Goal: Task Accomplishment & Management: Complete application form

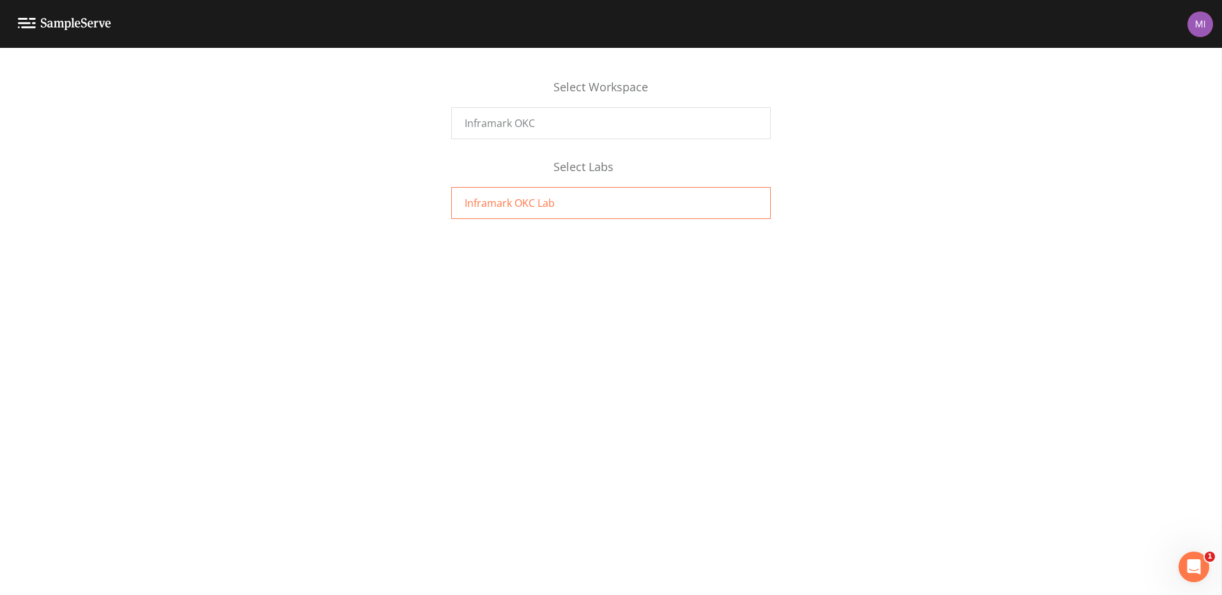
click at [557, 203] on div "Inframark OKC Lab" at bounding box center [610, 203] width 319 height 32
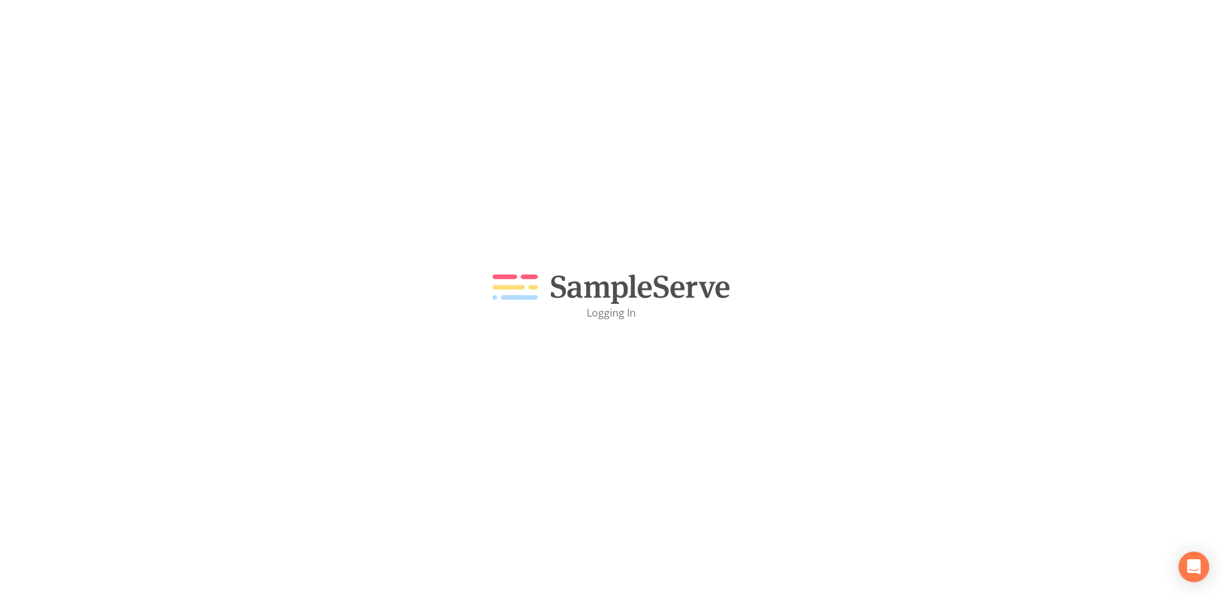
click at [527, 205] on div "Logging In" at bounding box center [611, 297] width 1222 height 595
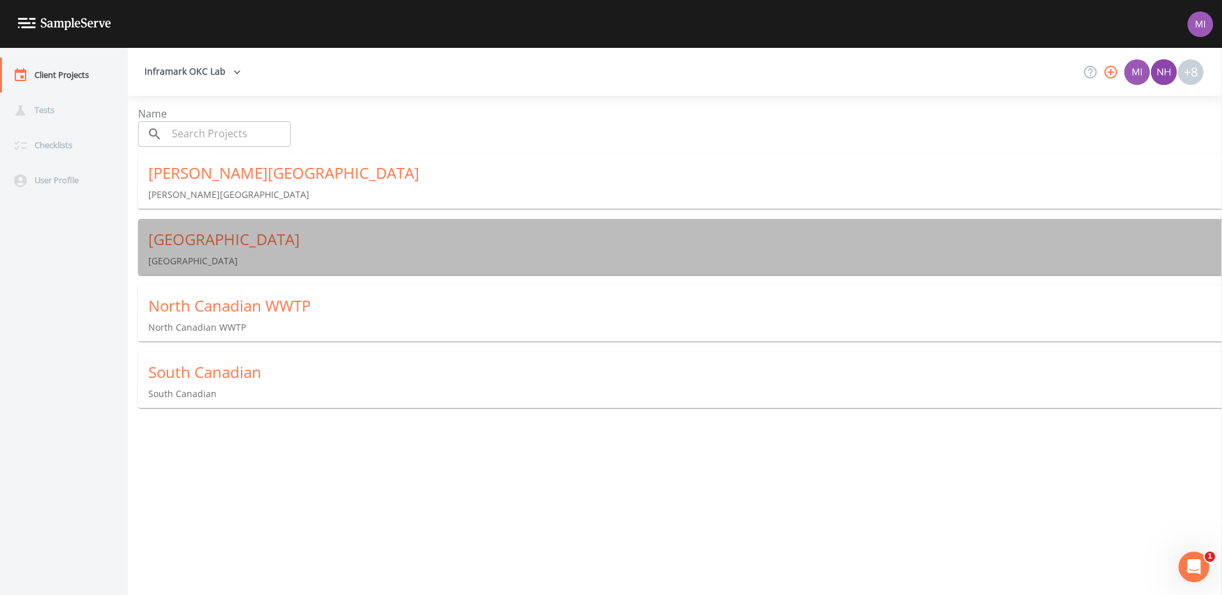
click at [197, 236] on div "Deer Creek" at bounding box center [684, 239] width 1073 height 20
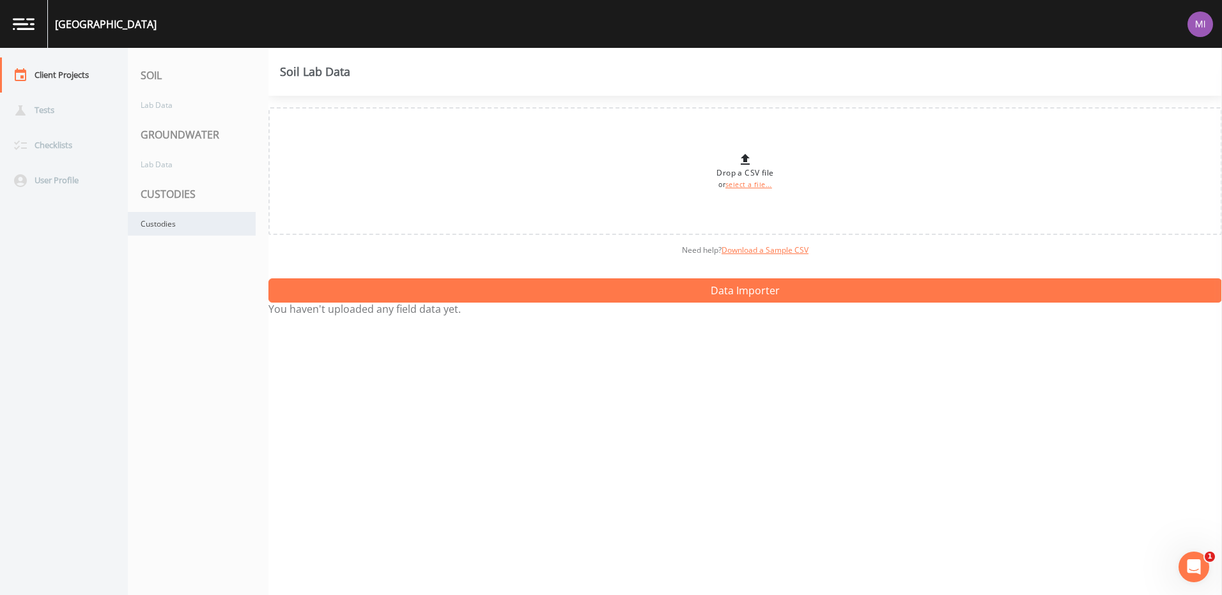
click at [174, 219] on div "Custodies" at bounding box center [192, 224] width 128 height 24
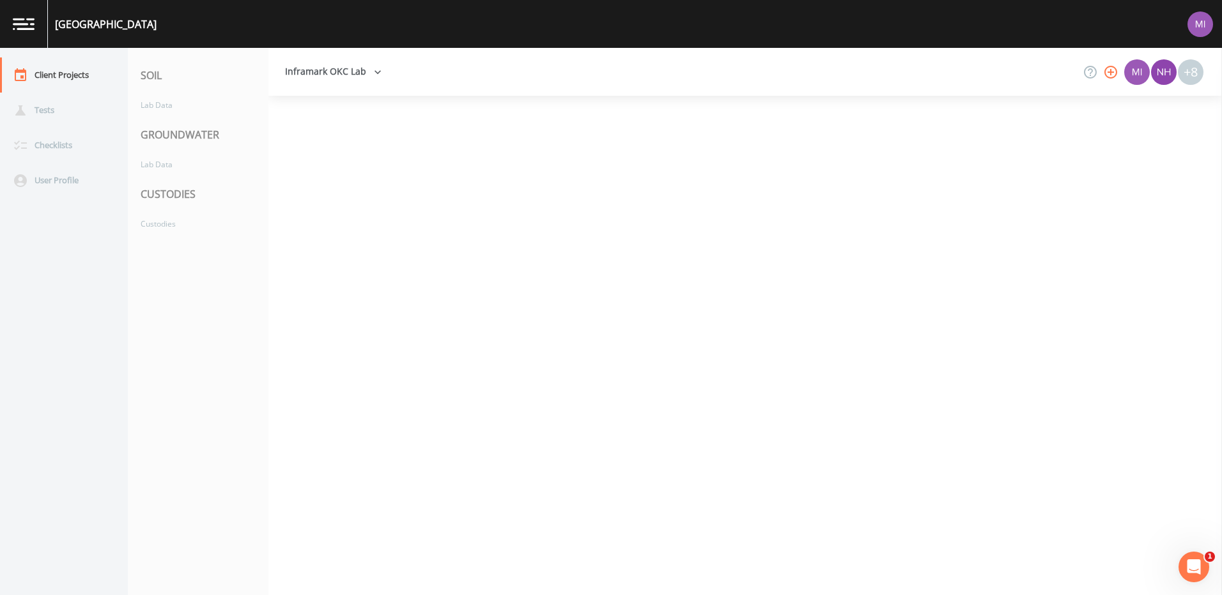
click at [163, 190] on div "CUSTODIES" at bounding box center [198, 194] width 141 height 36
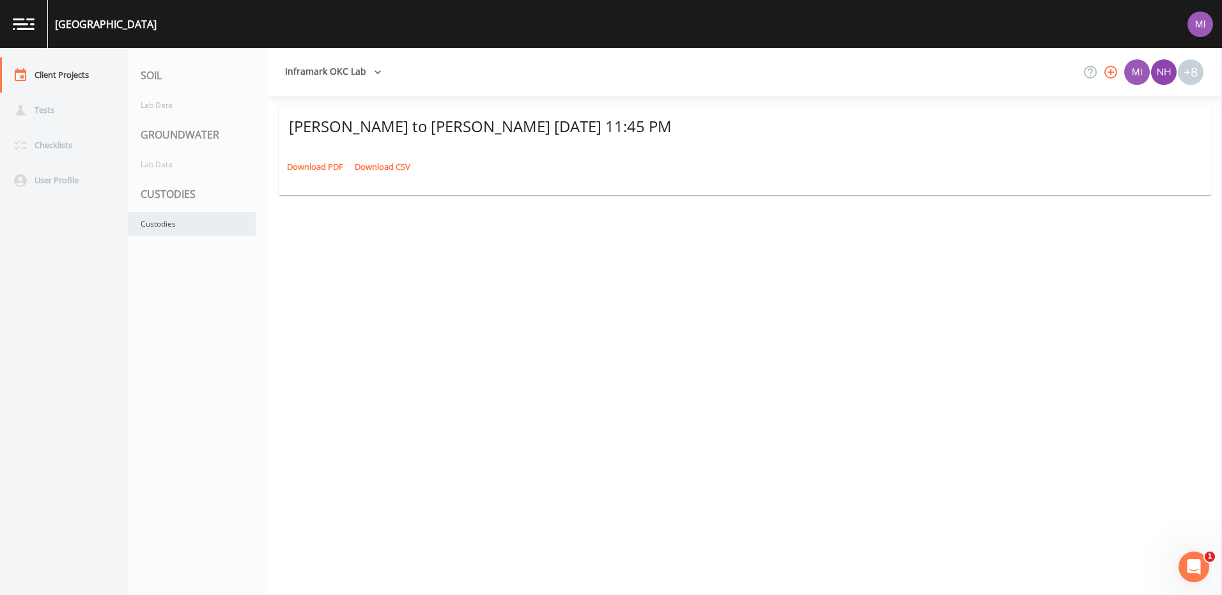
click at [156, 230] on div "Custodies" at bounding box center [192, 224] width 128 height 24
click at [486, 125] on div "Misty Brown to Misty Brown August 19, 2025 11:45 PM" at bounding box center [745, 126] width 912 height 20
click at [309, 167] on link "Download PDF" at bounding box center [315, 167] width 63 height 20
click at [710, 303] on div "Misty Brown to Misty Brown August 19, 2025 11:45 PM Download PDF Download CSV" at bounding box center [744, 346] width 953 height 500
click at [20, 22] on img at bounding box center [24, 24] width 22 height 12
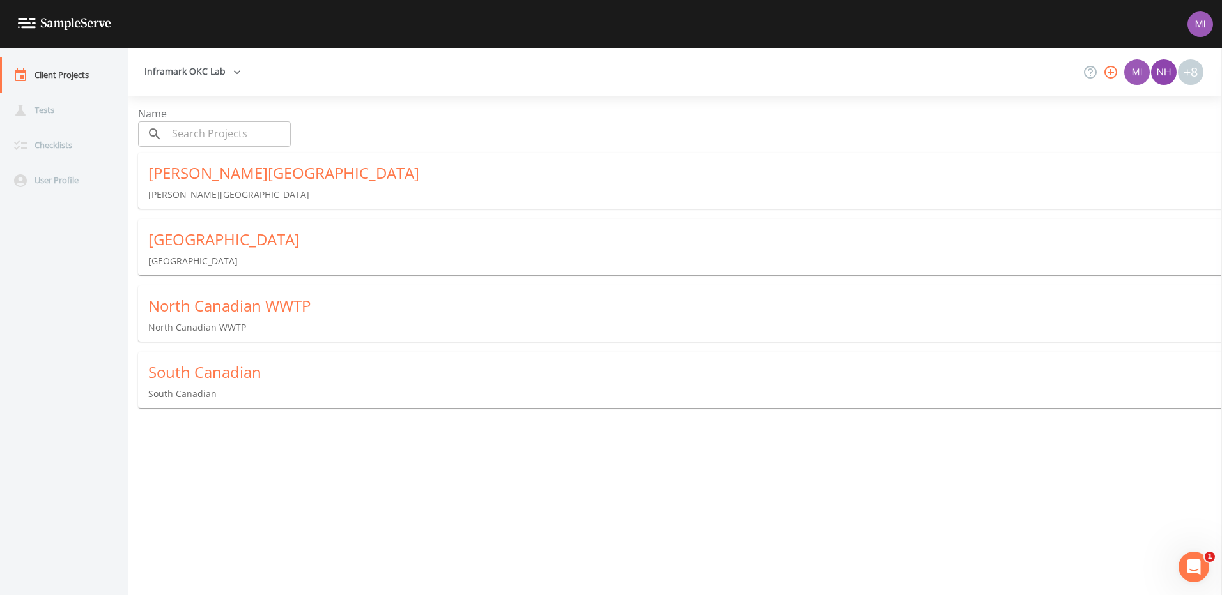
click at [173, 307] on div "North Canadian WWTP" at bounding box center [684, 306] width 1073 height 20
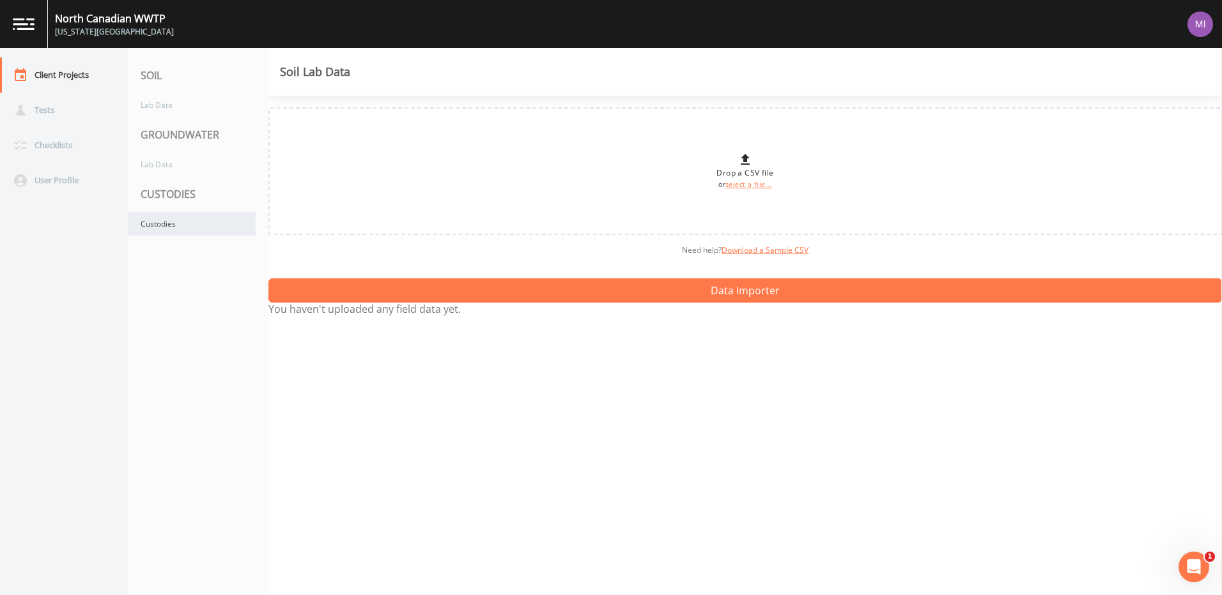
click at [164, 215] on div "Custodies" at bounding box center [192, 224] width 128 height 24
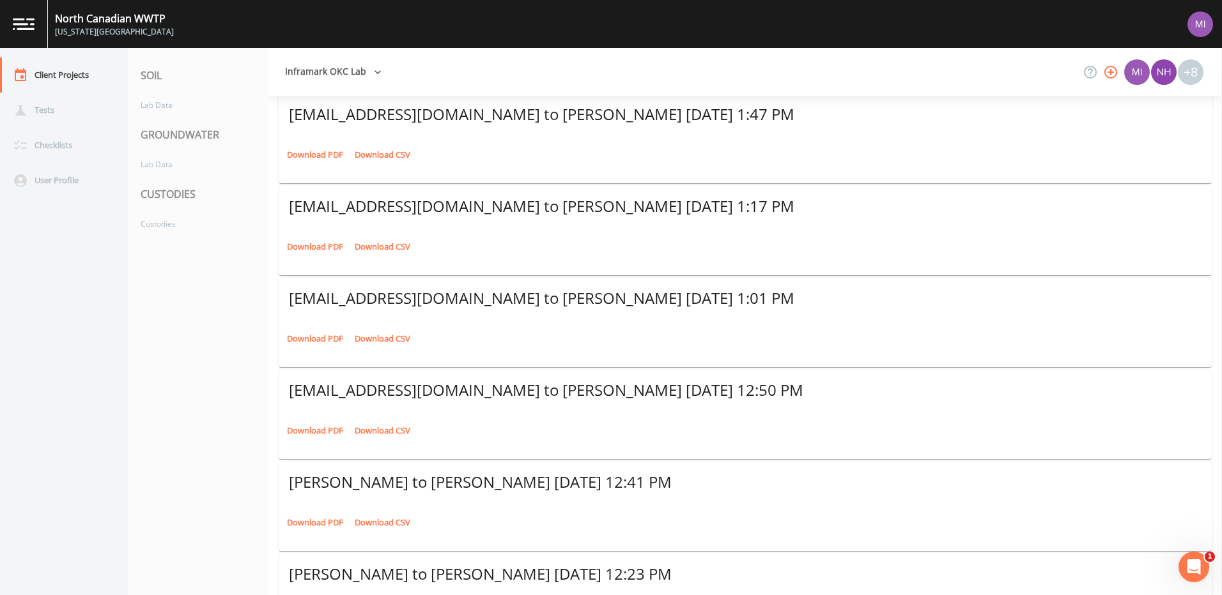
click at [1130, 493] on div "Kevin Nesloney to Joshua Wolfe August 14, 2025 12:41 PM" at bounding box center [745, 482] width 912 height 20
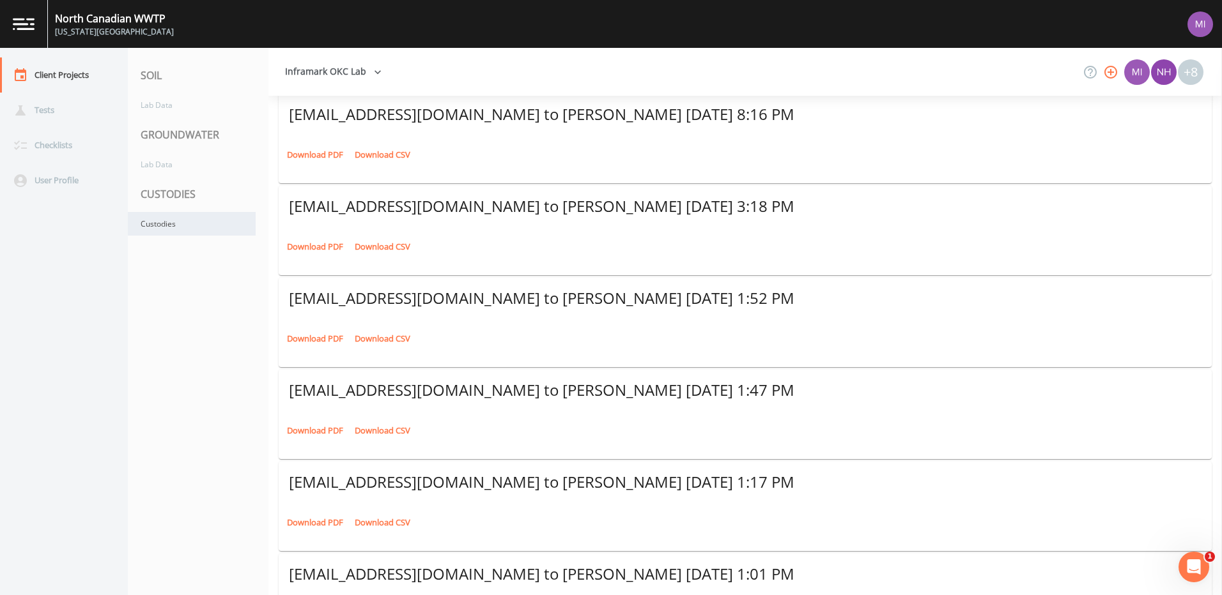
click at [159, 222] on div "Custodies" at bounding box center [192, 224] width 128 height 24
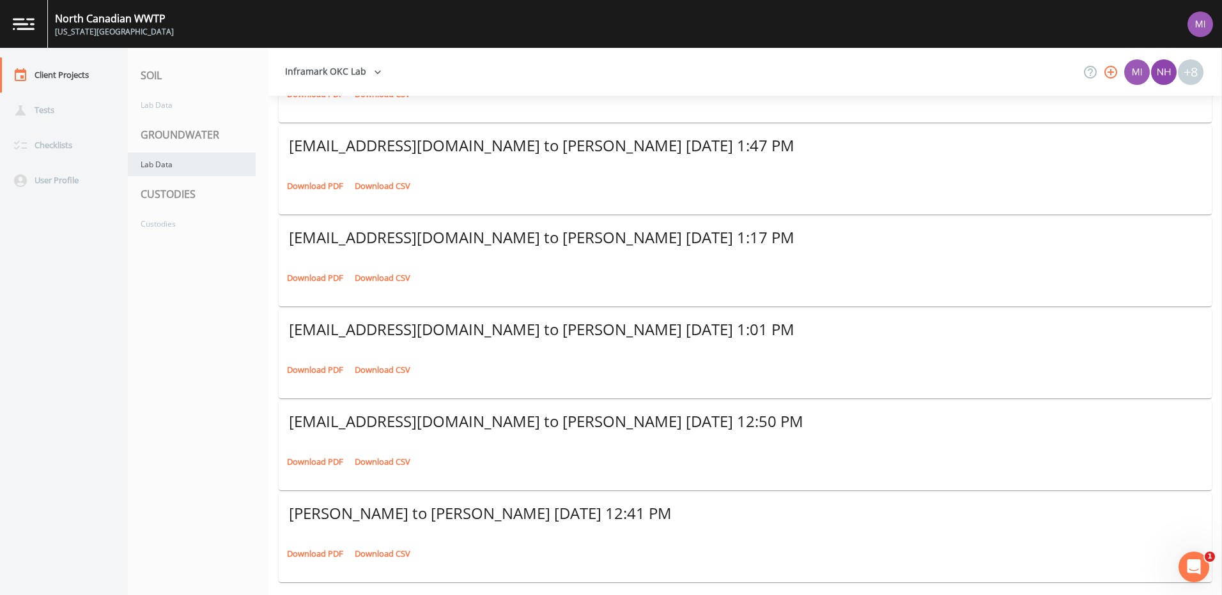
click at [158, 161] on div "Lab Data" at bounding box center [192, 165] width 128 height 24
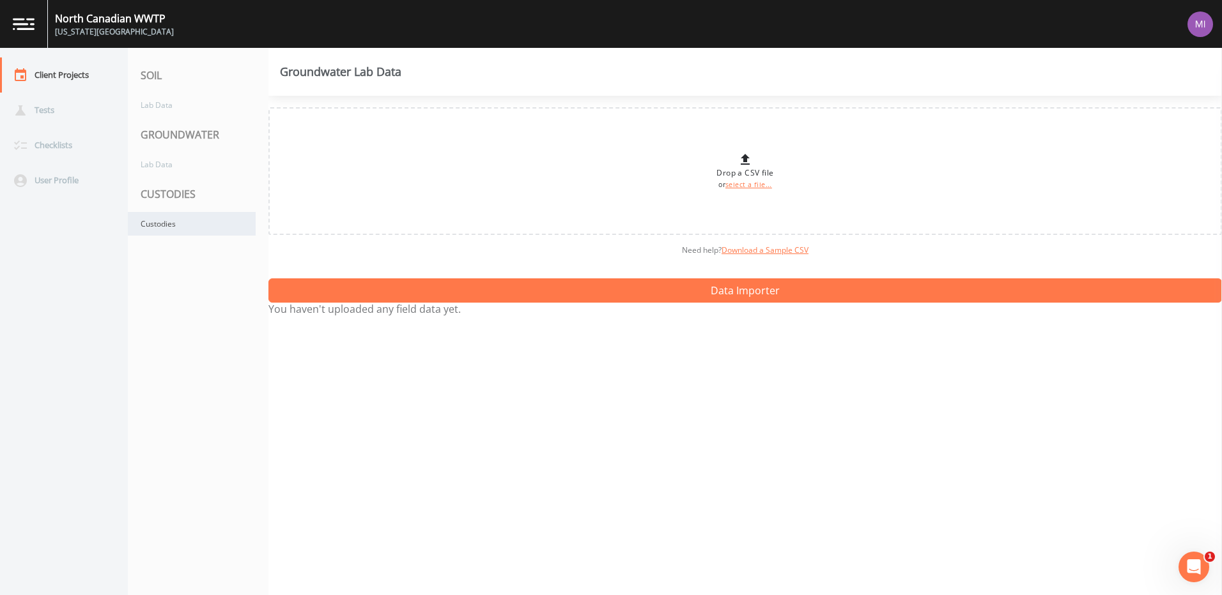
click at [153, 226] on div "Custodies" at bounding box center [192, 224] width 128 height 24
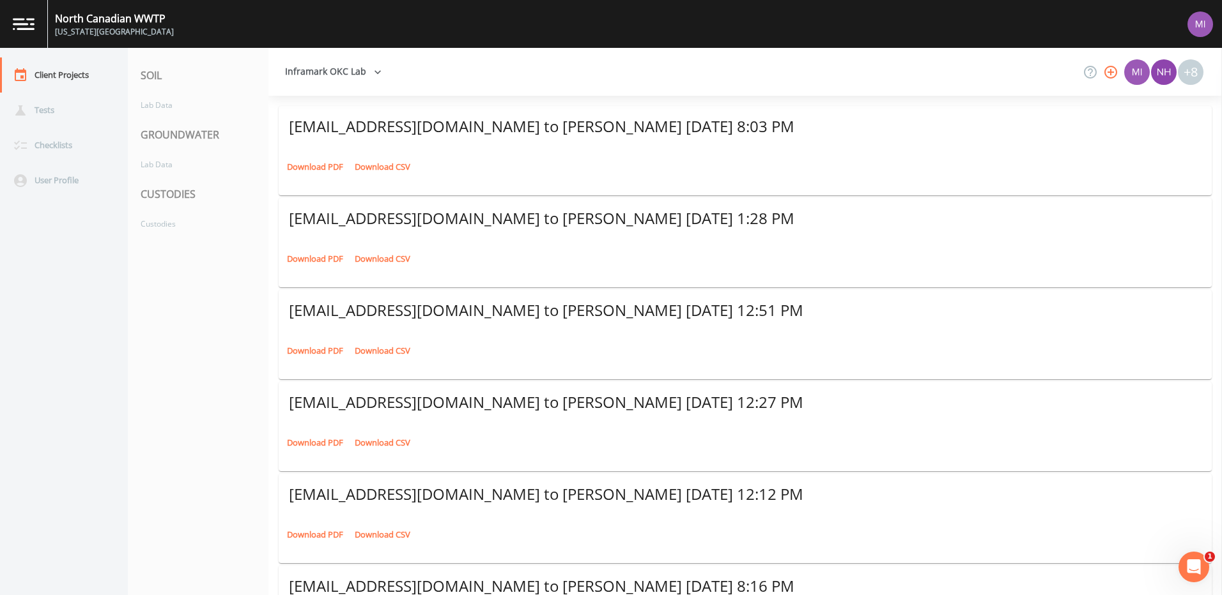
click at [315, 167] on link "Download PDF" at bounding box center [315, 167] width 63 height 20
click at [319, 259] on link "Download PDF" at bounding box center [315, 259] width 63 height 20
click at [319, 346] on link "Download PDF" at bounding box center [315, 351] width 63 height 20
click at [312, 447] on link "Download PDF" at bounding box center [315, 443] width 63 height 20
click at [325, 537] on link "Download PDF" at bounding box center [315, 535] width 63 height 20
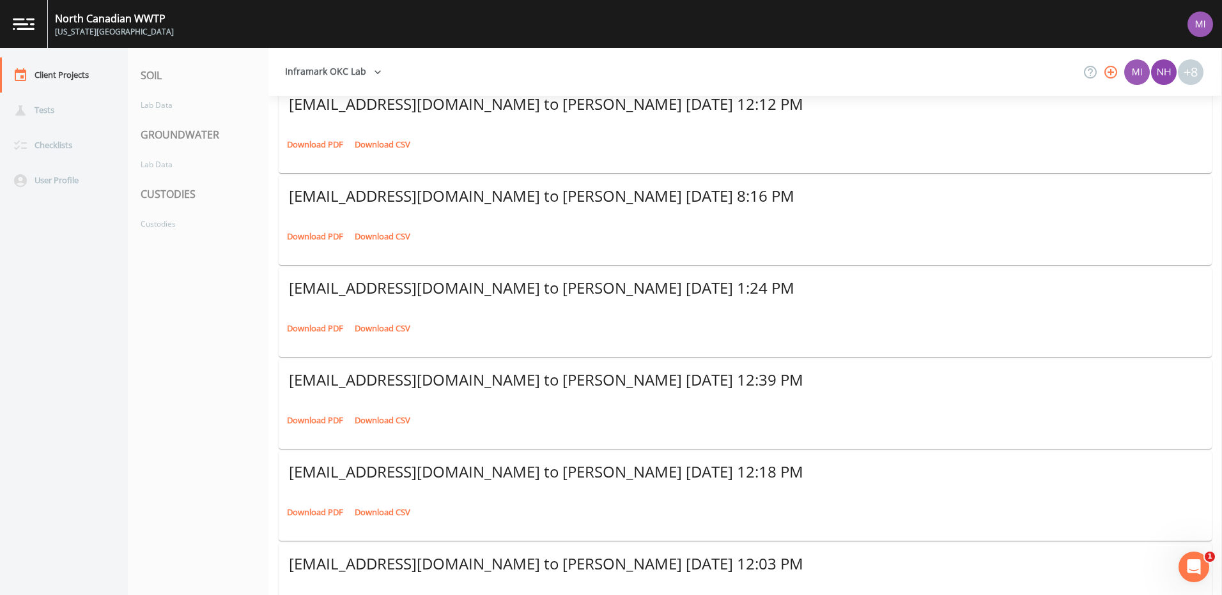
scroll to position [428, 0]
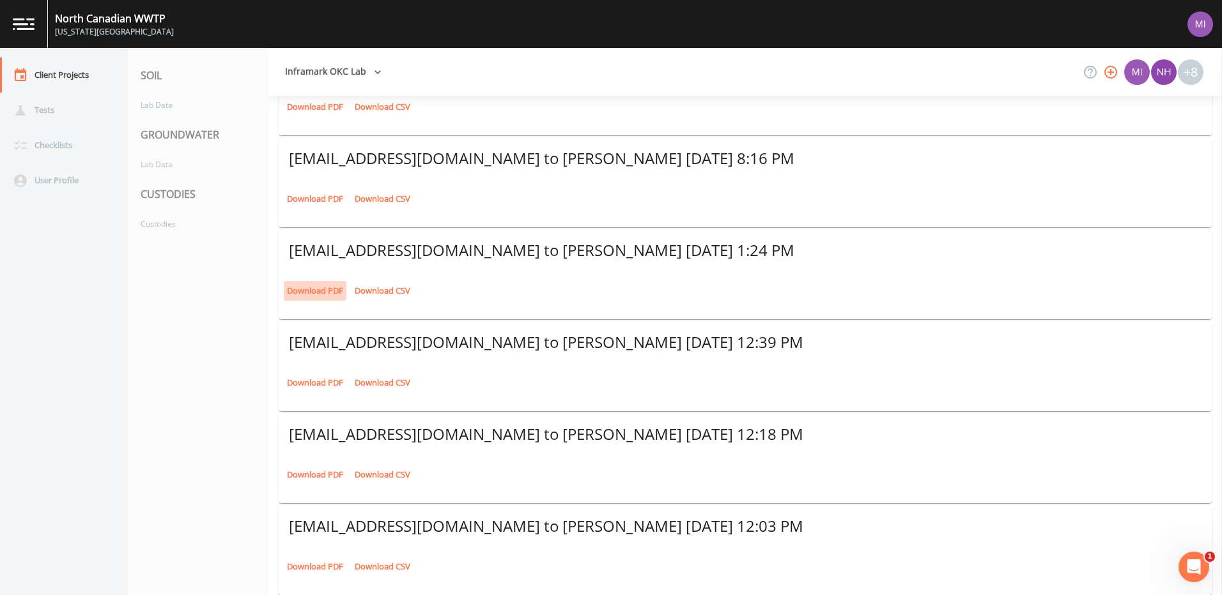
click at [303, 289] on link "Download PDF" at bounding box center [315, 291] width 63 height 20
click at [310, 385] on link "Download PDF" at bounding box center [315, 383] width 63 height 20
click at [312, 477] on link "Download PDF" at bounding box center [315, 475] width 63 height 20
click at [314, 564] on link "Download PDF" at bounding box center [315, 567] width 63 height 20
click at [334, 70] on button "Inframark OKC Lab" at bounding box center [333, 72] width 107 height 24
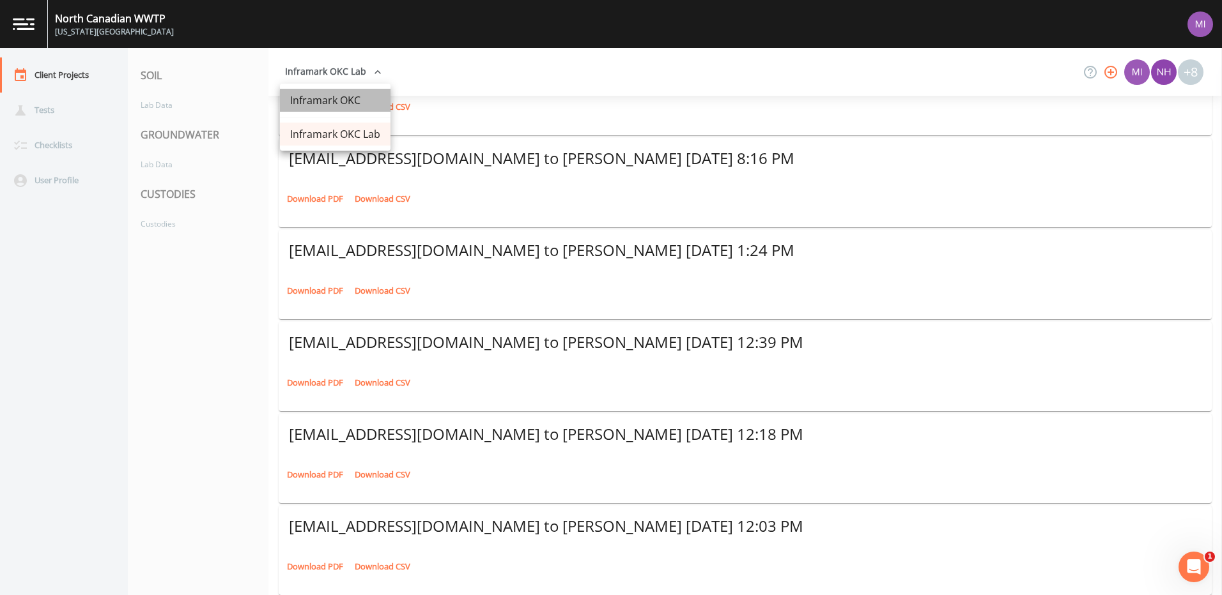
click at [323, 104] on link "Inframark OKC" at bounding box center [335, 100] width 111 height 23
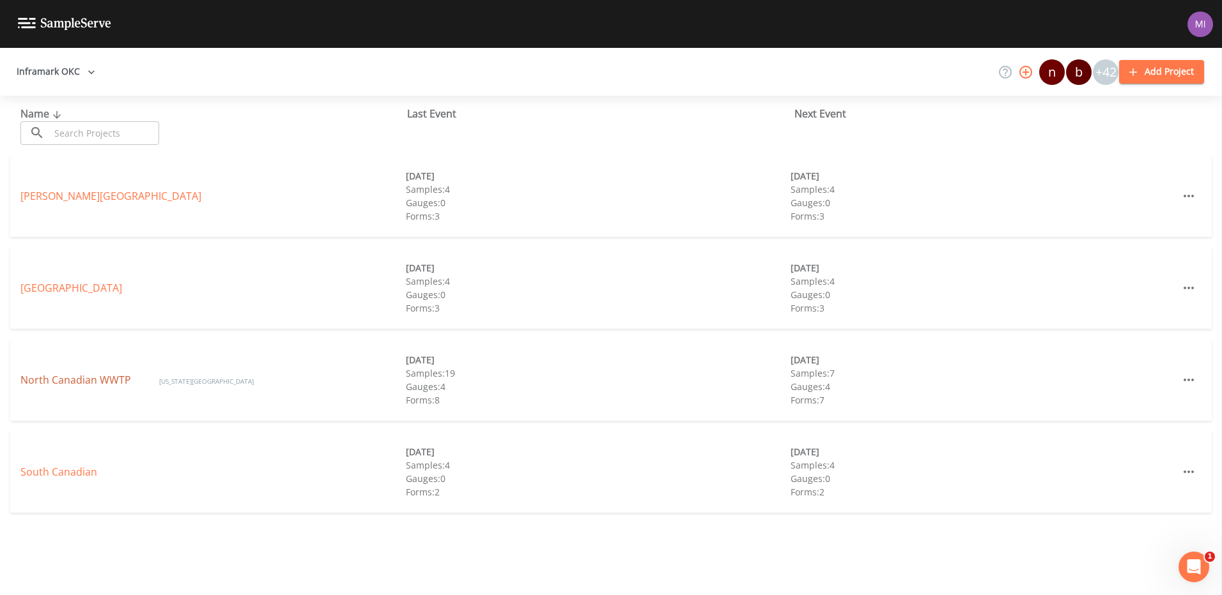
click at [59, 381] on link "North Canadian WWTP" at bounding box center [76, 380] width 113 height 14
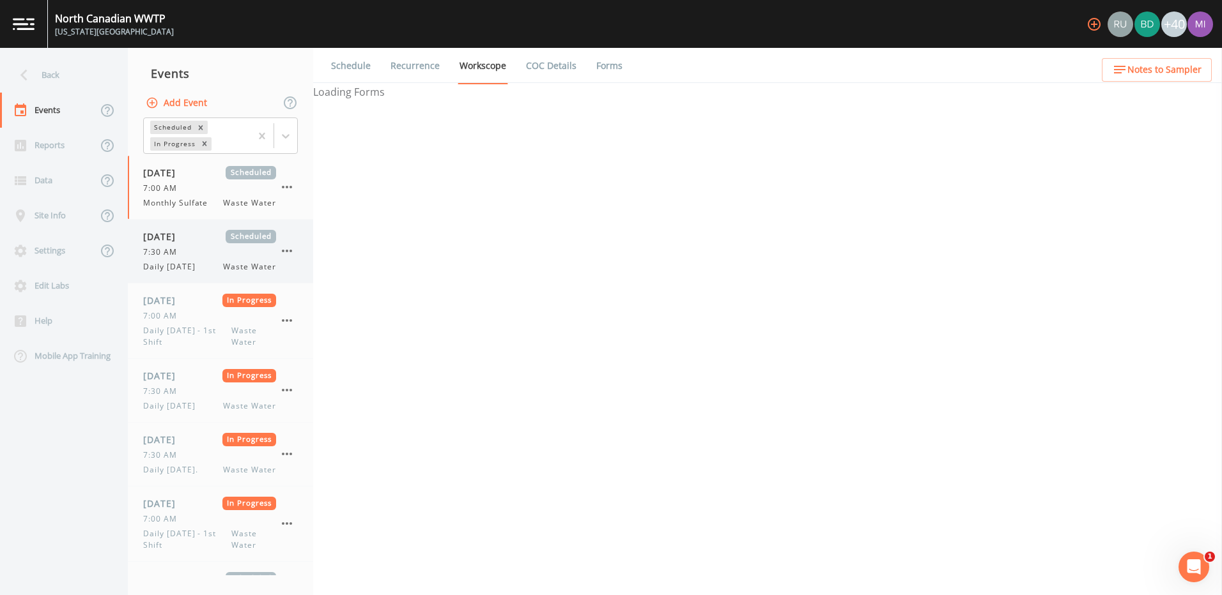
select select "b6a3c313-748b-4795-a028-792ad310bd60"
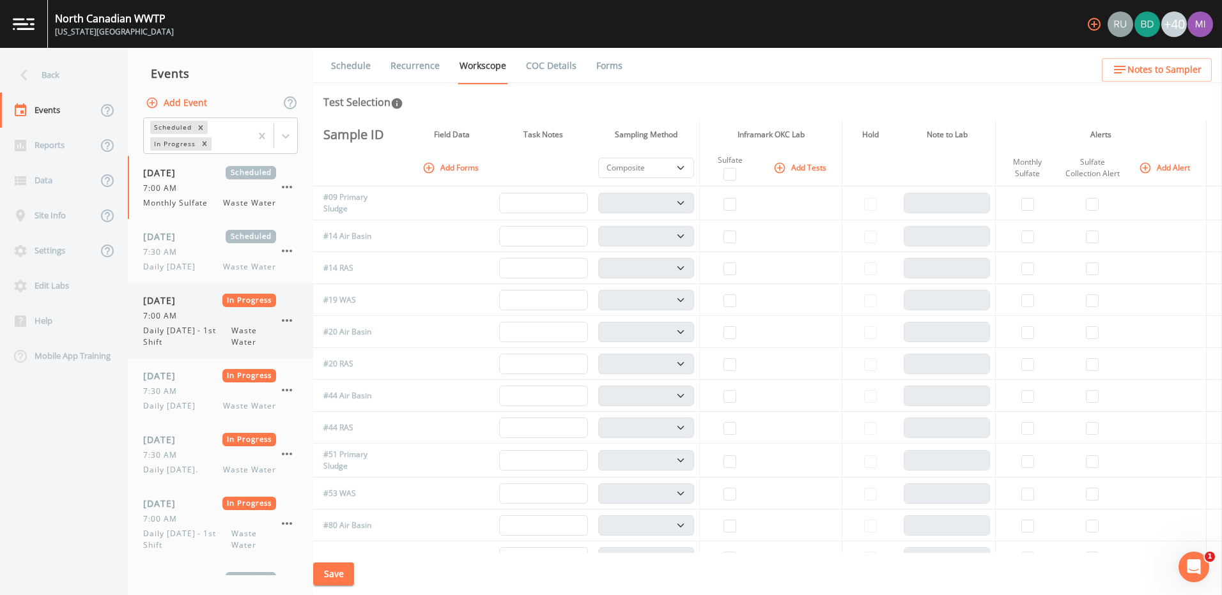
click at [289, 318] on icon "button" at bounding box center [286, 320] width 15 height 15
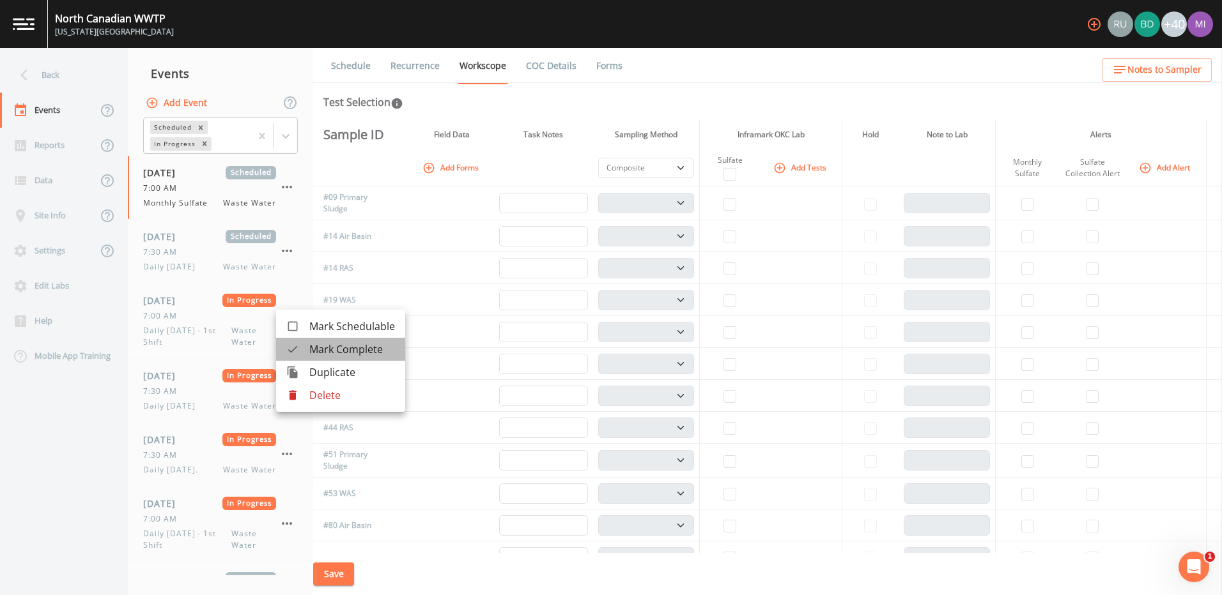
click at [341, 351] on span "Mark Complete" at bounding box center [352, 349] width 86 height 15
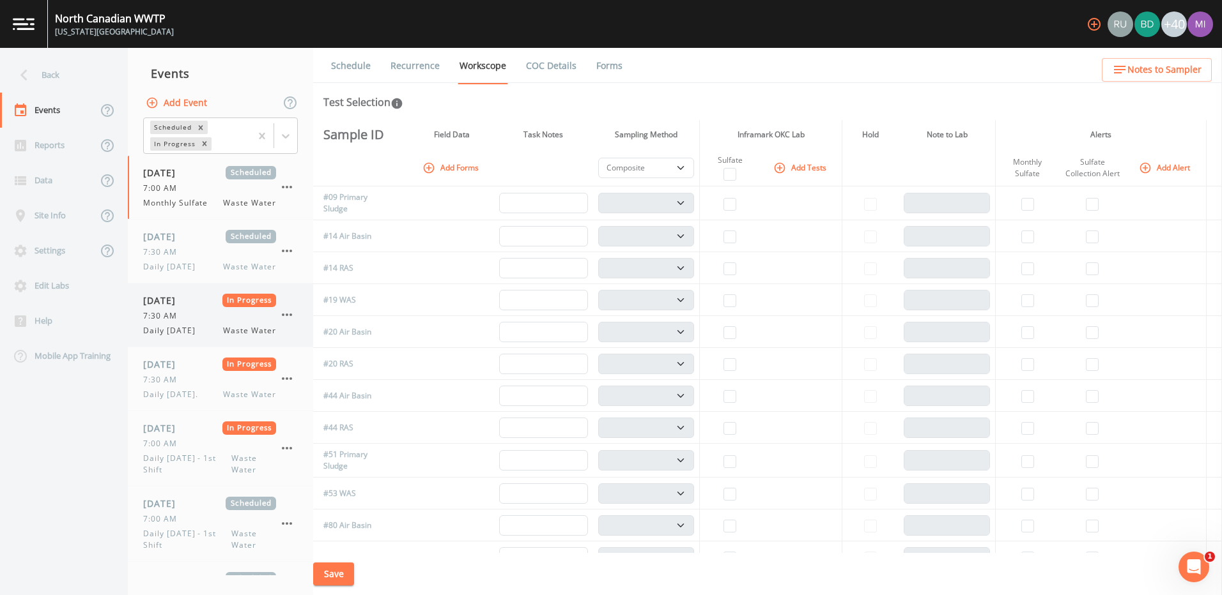
click at [193, 319] on div "7:30 AM" at bounding box center [209, 317] width 133 height 12
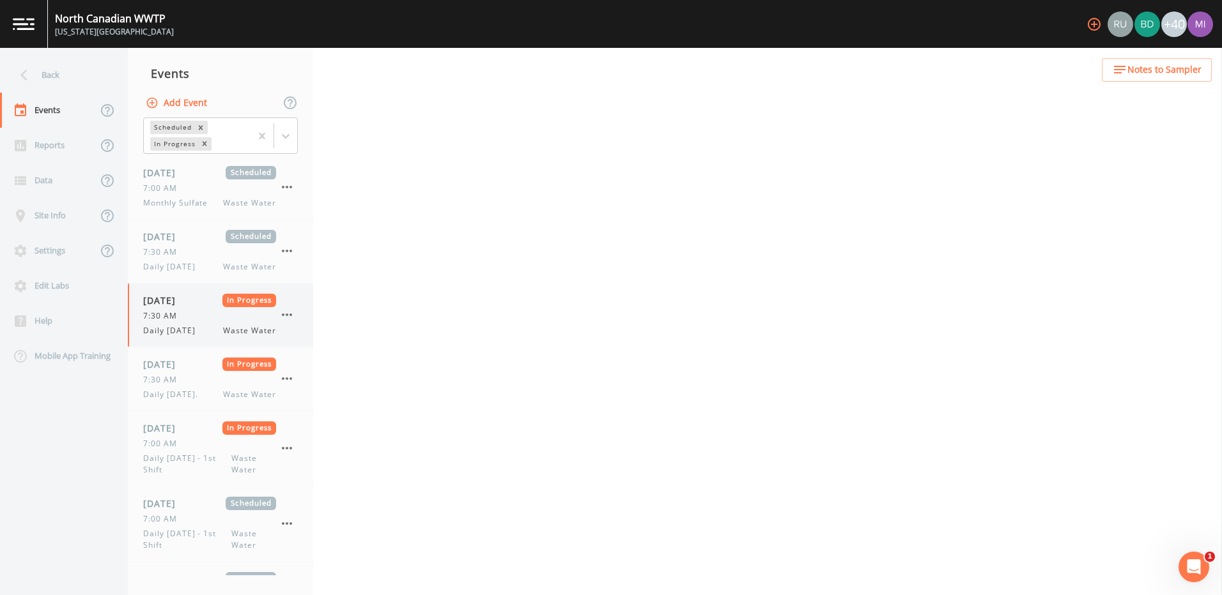
select select "092b3f94-5697-4c94-9891-da161916fdbb"
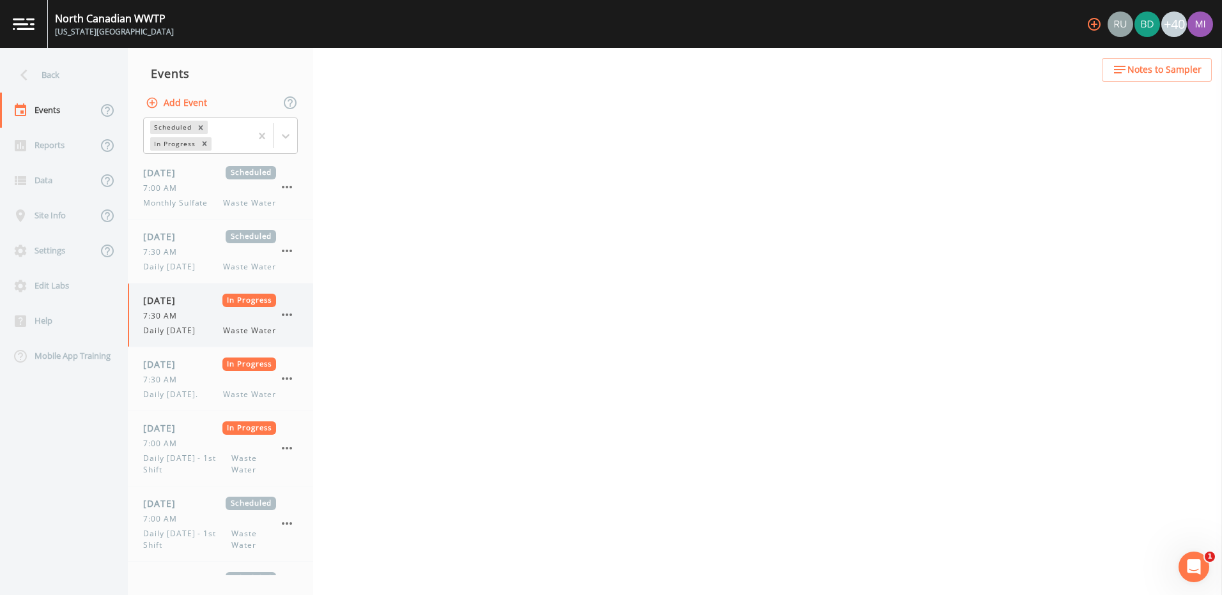
select select "b6a3c313-748b-4795-a028-792ad310bd60"
select select "092b3f94-5697-4c94-9891-da161916fdbb"
select select "b6a3c313-748b-4795-a028-792ad310bd60"
select select "092b3f94-5697-4c94-9891-da161916fdbb"
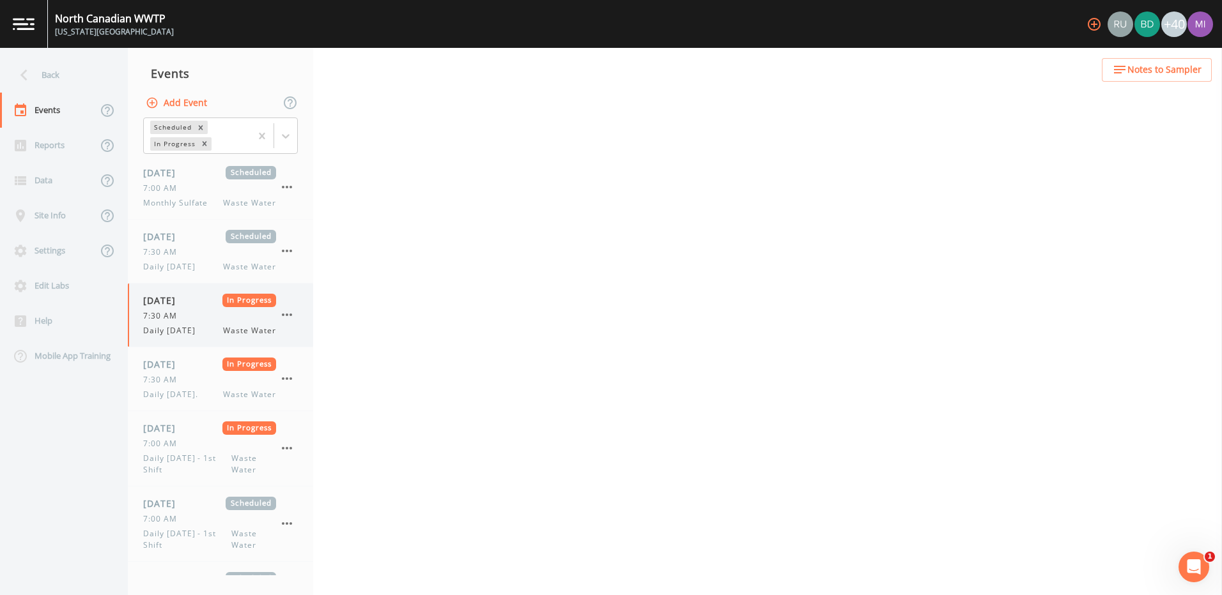
select select "092b3f94-5697-4c94-9891-da161916fdbb"
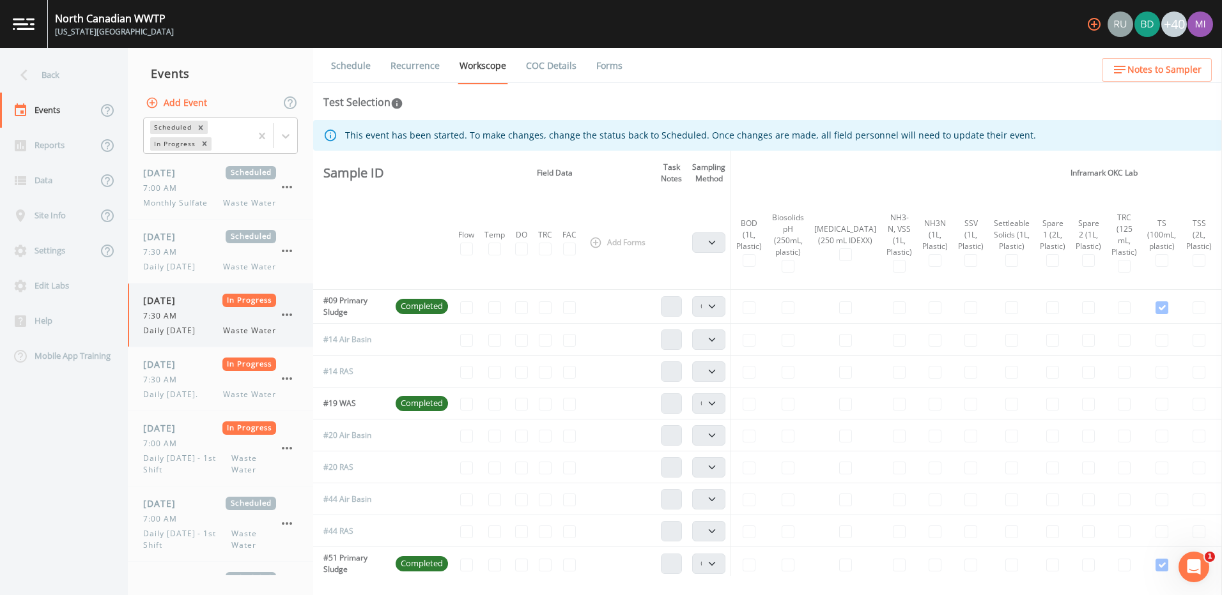
click at [289, 311] on icon "button" at bounding box center [286, 314] width 15 height 15
click at [332, 343] on span "Mark Complete" at bounding box center [352, 343] width 86 height 15
click at [288, 379] on icon "button" at bounding box center [286, 378] width 15 height 15
click at [330, 408] on span "Mark Complete" at bounding box center [352, 407] width 86 height 15
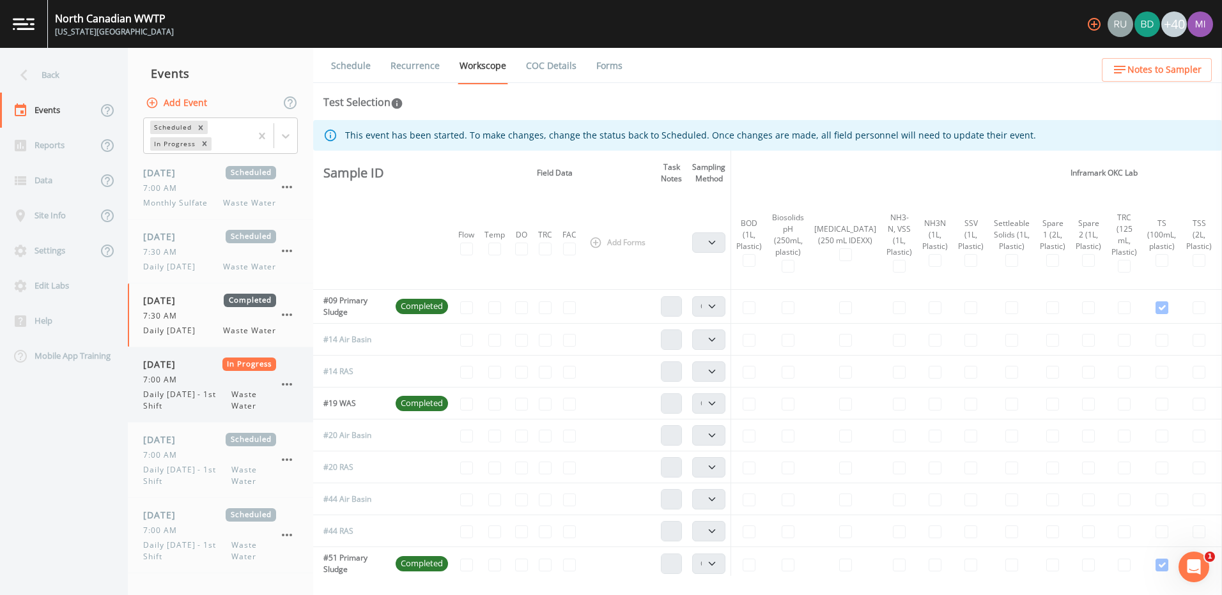
click at [210, 400] on span "Daily [DATE] - 1st Shift" at bounding box center [187, 400] width 88 height 23
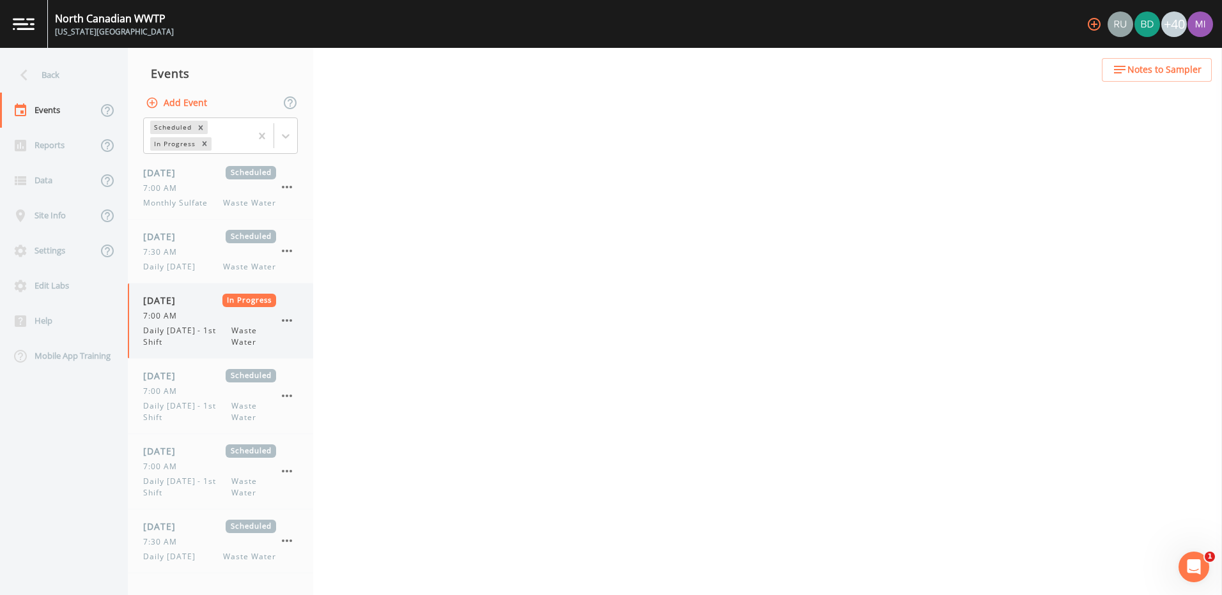
select select "092b3f94-5697-4c94-9891-da161916fdbb"
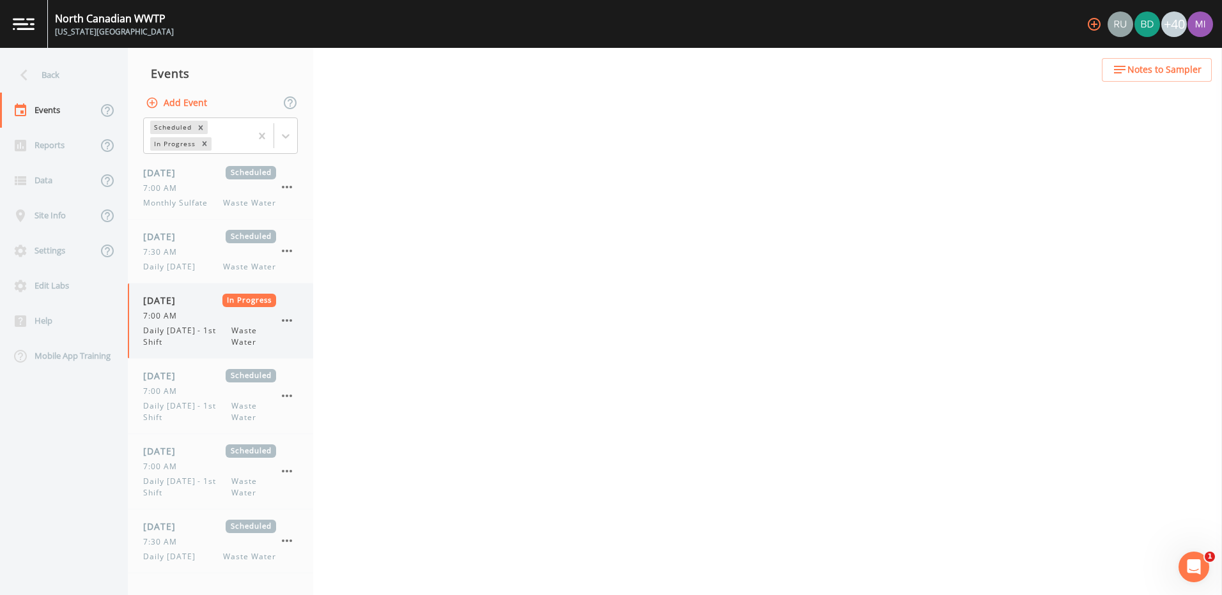
select select "b6a3c313-748b-4795-a028-792ad310bd60"
select select "092b3f94-5697-4c94-9891-da161916fdbb"
select select "b6a3c313-748b-4795-a028-792ad310bd60"
select select "092b3f94-5697-4c94-9891-da161916fdbb"
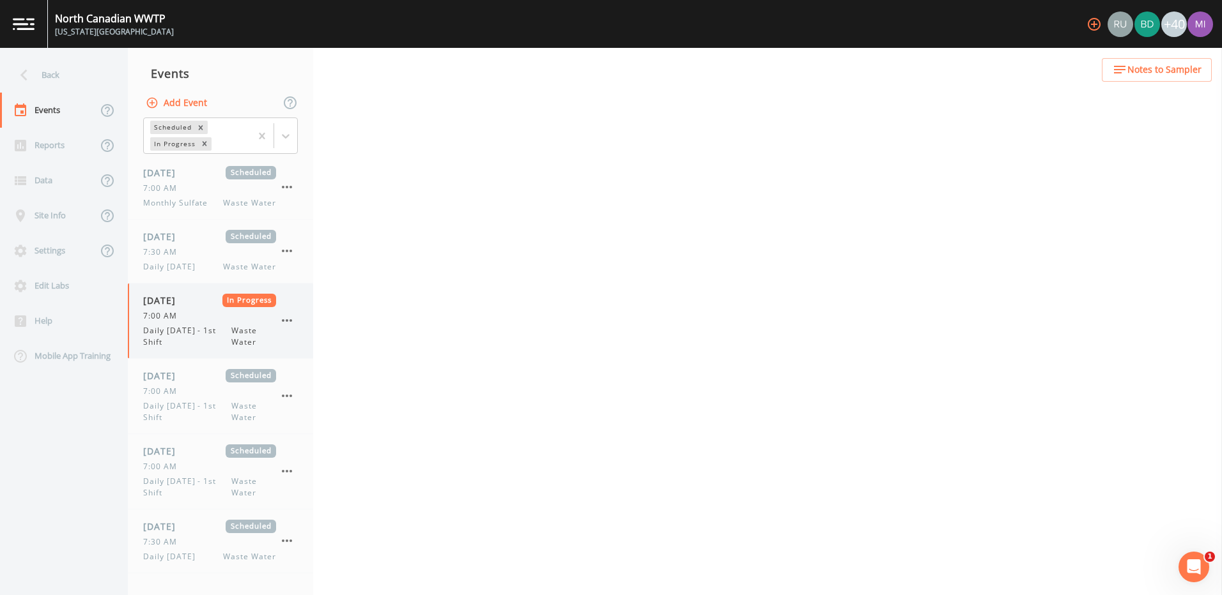
select select "092b3f94-5697-4c94-9891-da161916fdbb"
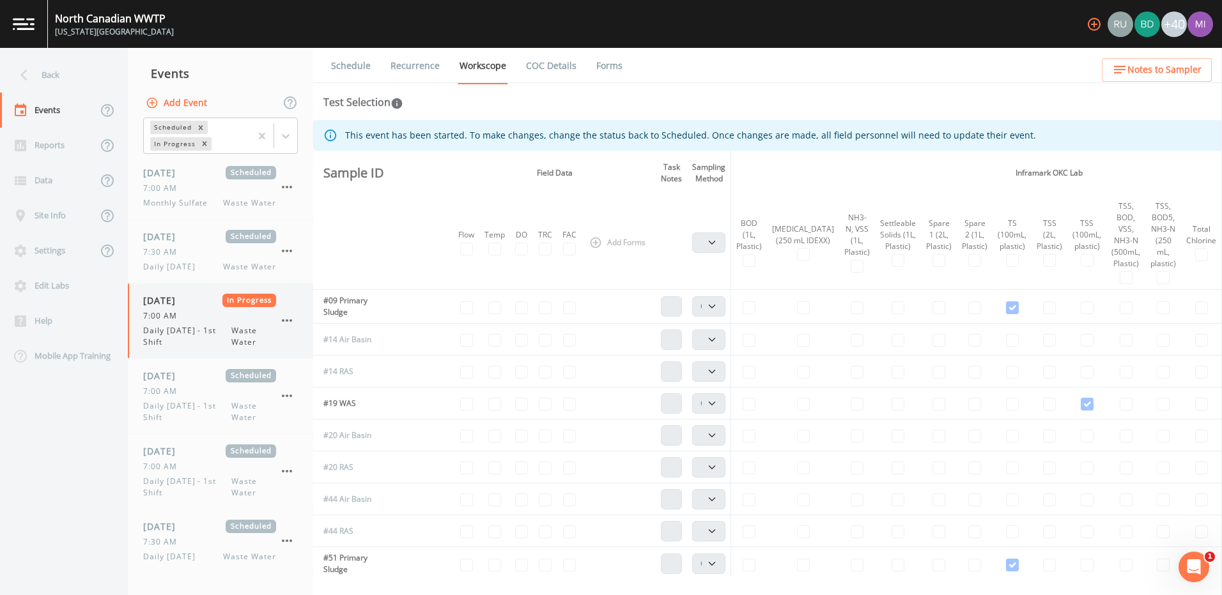
click at [288, 319] on icon "button" at bounding box center [286, 320] width 15 height 15
click at [349, 349] on span "Mark Complete" at bounding box center [352, 349] width 86 height 15
click at [288, 319] on icon "button" at bounding box center [286, 320] width 15 height 15
click at [270, 402] on div at bounding box center [611, 297] width 1222 height 595
click at [243, 397] on div "7:00 AM" at bounding box center [209, 392] width 133 height 12
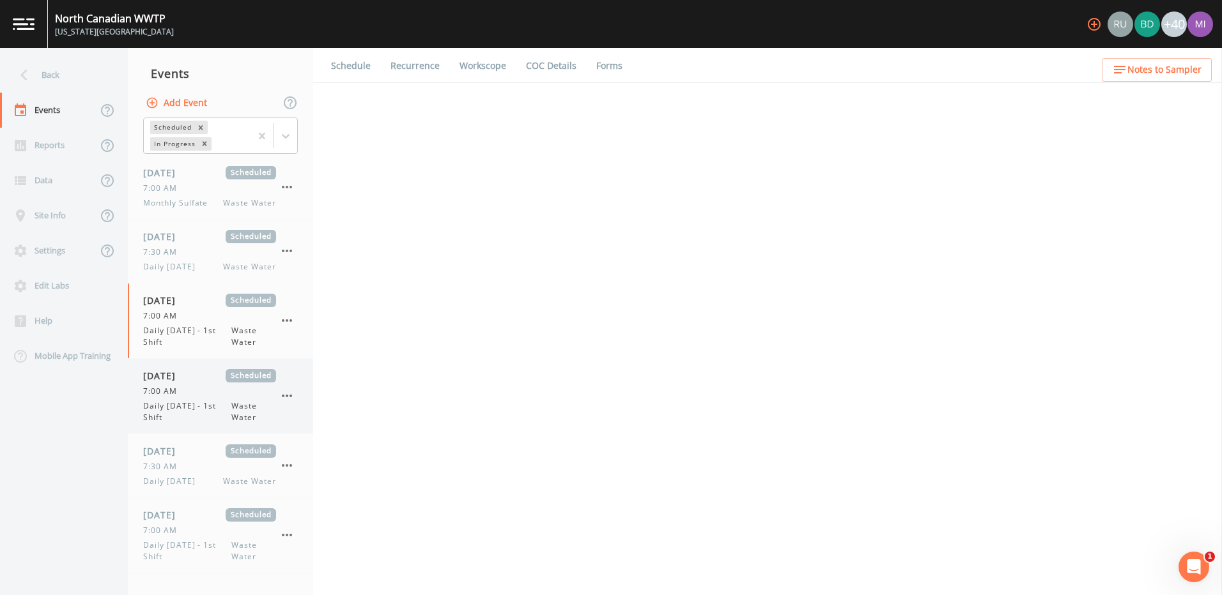
select select "092b3f94-5697-4c94-9891-da161916fdbb"
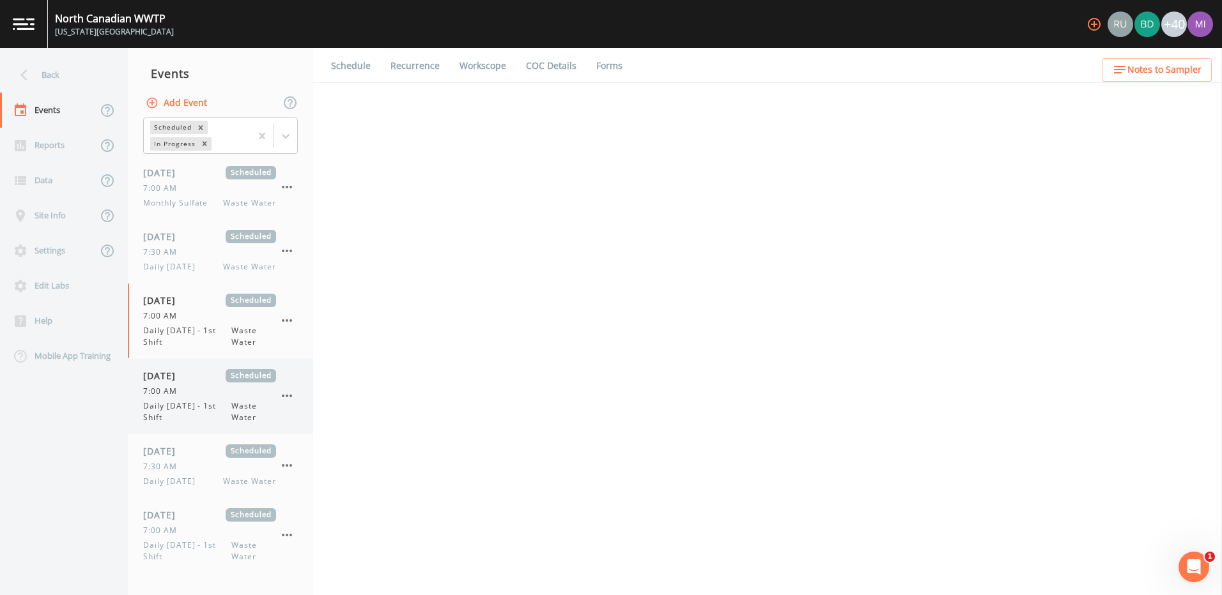
select select "b6a3c313-748b-4795-a028-792ad310bd60"
select select "092b3f94-5697-4c94-9891-da161916fdbb"
select select "b6a3c313-748b-4795-a028-792ad310bd60"
select select "092b3f94-5697-4c94-9891-da161916fdbb"
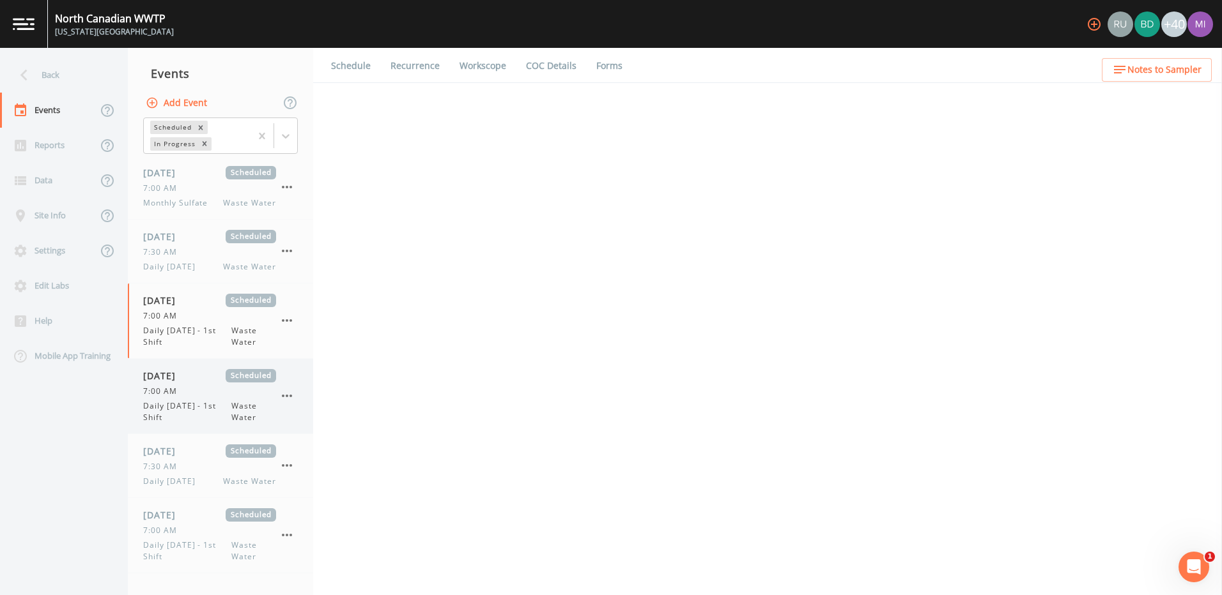
select select "092b3f94-5697-4c94-9891-da161916fdbb"
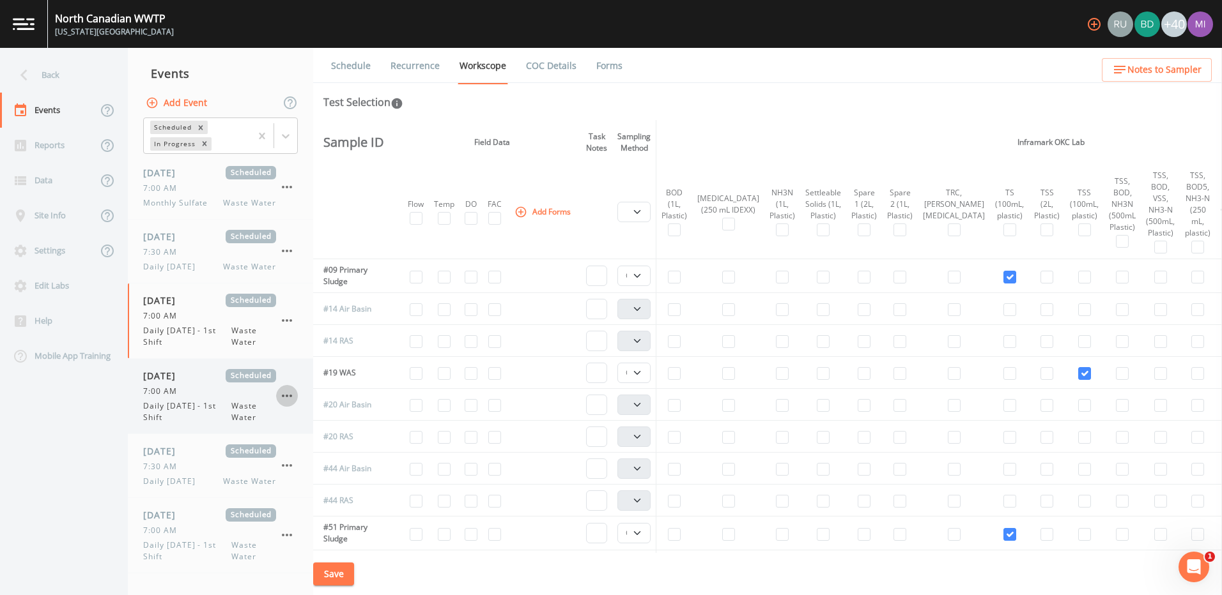
click at [288, 397] on icon "button" at bounding box center [287, 396] width 10 height 3
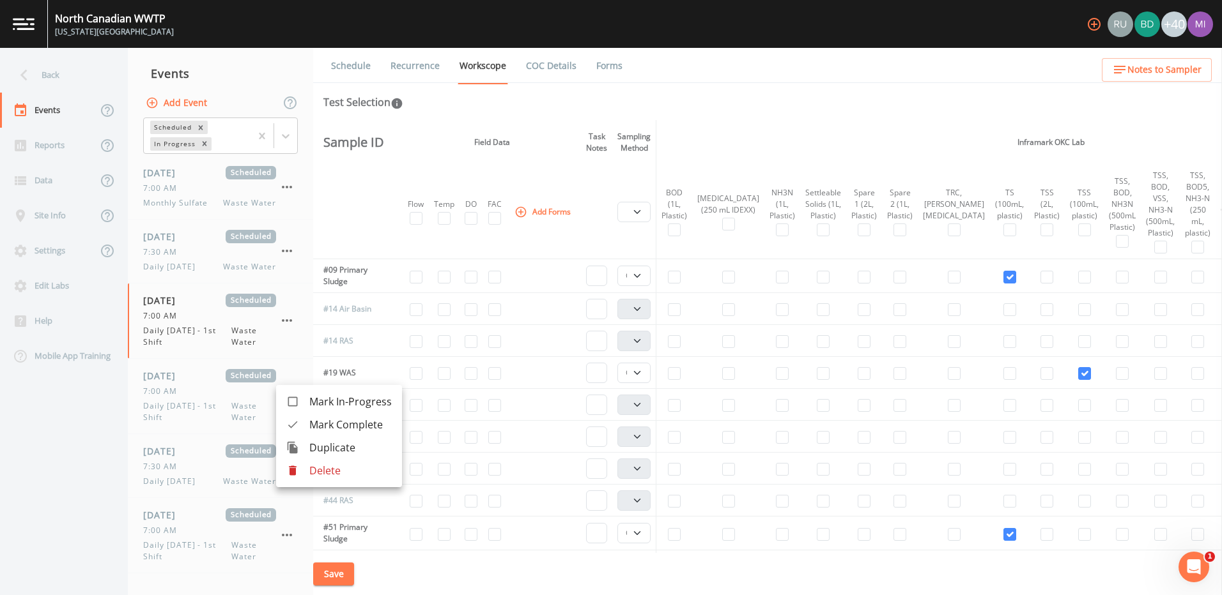
click at [336, 426] on span "Mark Complete" at bounding box center [350, 424] width 82 height 15
click at [214, 341] on span "Daily [DATE] - 1st Shift" at bounding box center [187, 336] width 88 height 23
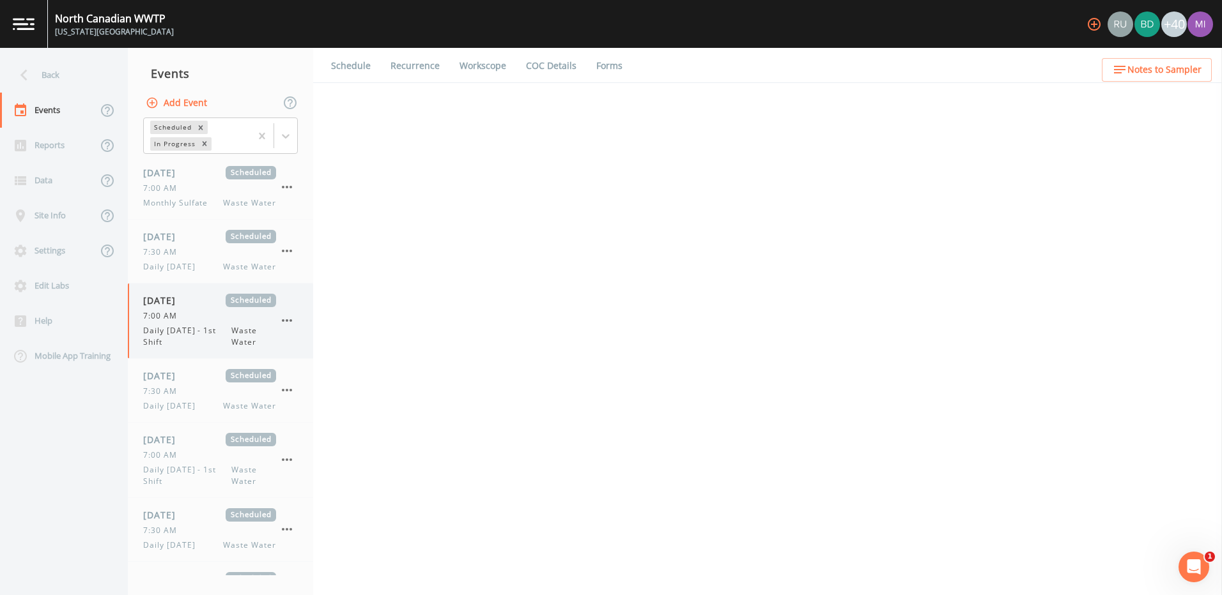
select select "092b3f94-5697-4c94-9891-da161916fdbb"
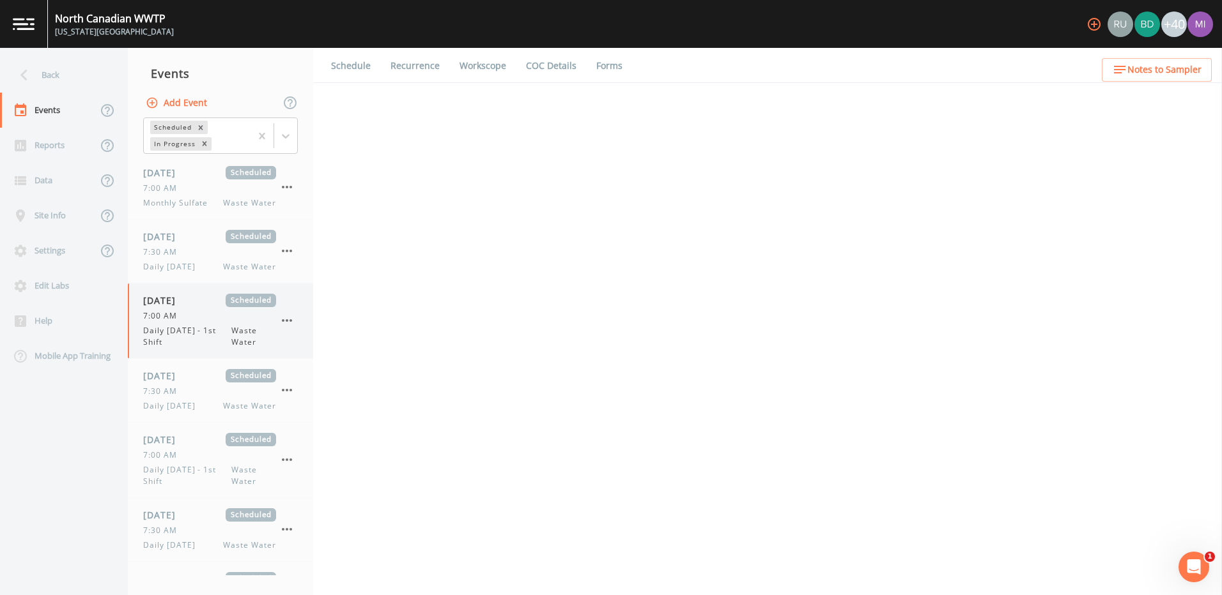
select select "b6a3c313-748b-4795-a028-792ad310bd60"
select select "092b3f94-5697-4c94-9891-da161916fdbb"
select select "b6a3c313-748b-4795-a028-792ad310bd60"
select select "092b3f94-5697-4c94-9891-da161916fdbb"
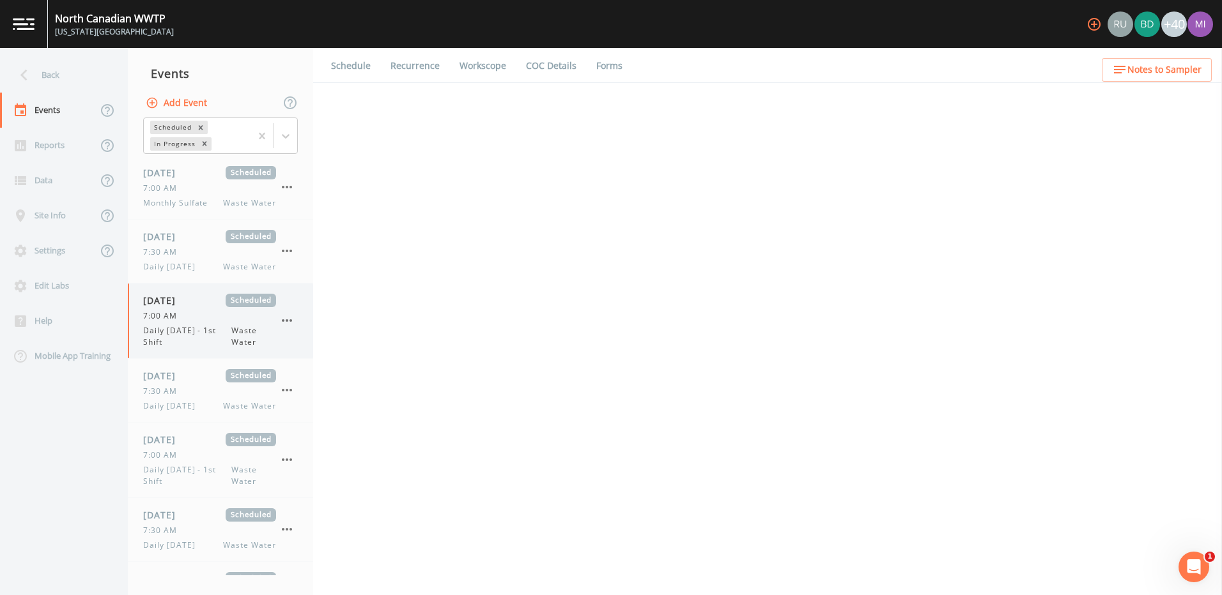
select select "092b3f94-5697-4c94-9891-da161916fdbb"
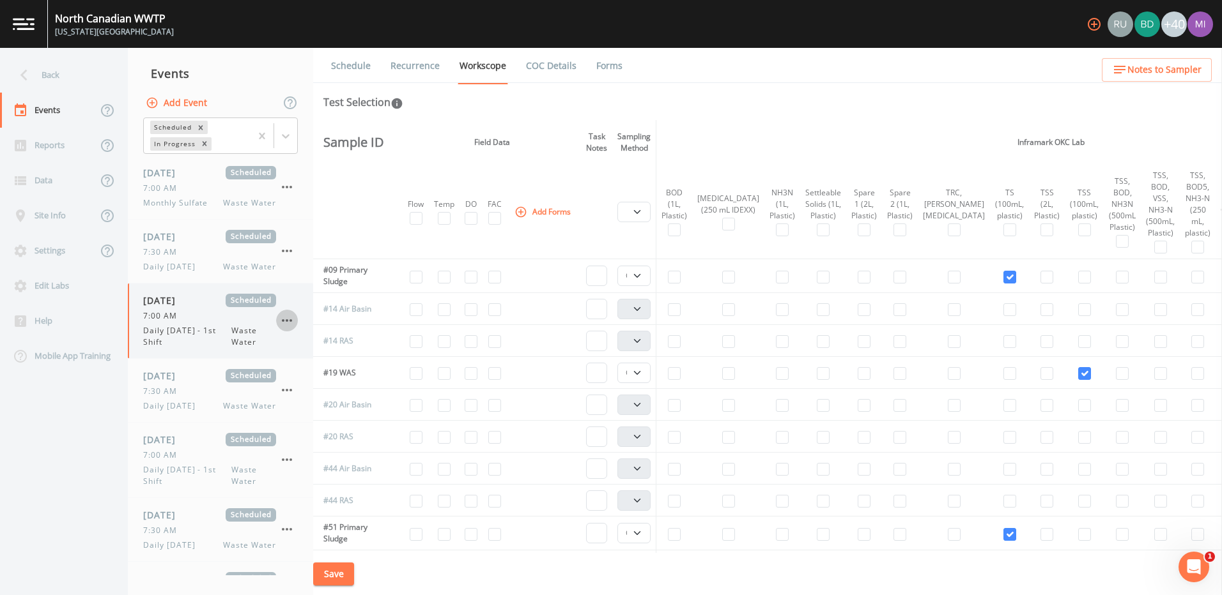
click at [291, 319] on icon "button" at bounding box center [286, 320] width 15 height 15
click at [339, 353] on span "Mark Complete" at bounding box center [350, 349] width 82 height 15
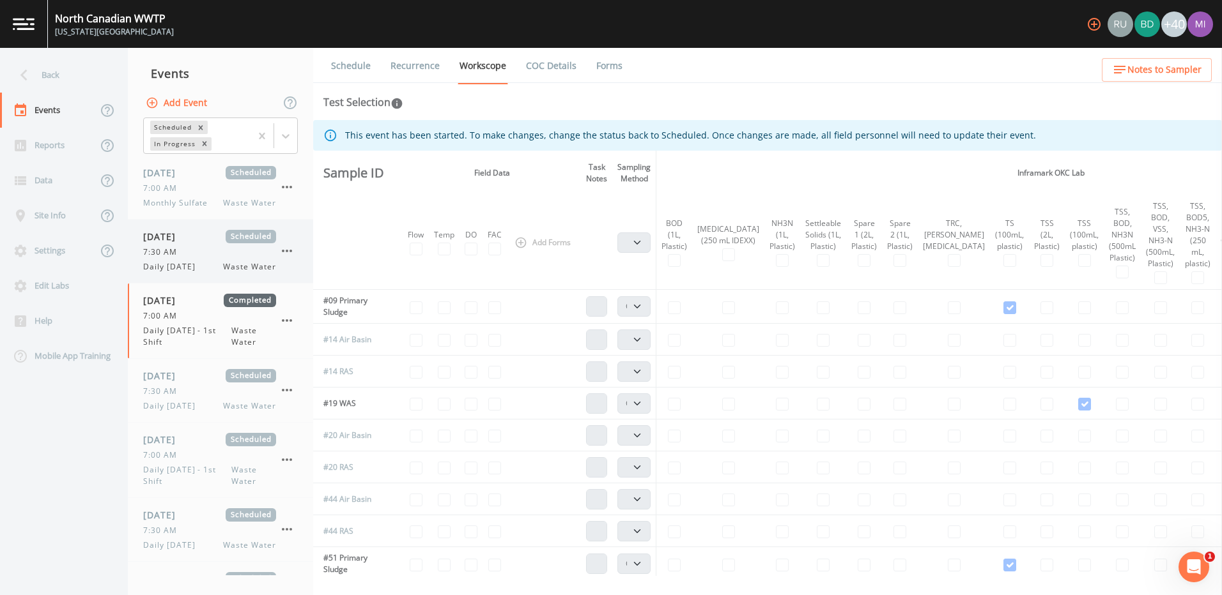
click at [257, 259] on div "08/13/2025 Scheduled 7:30 AM Daily Wednesday Waste Water" at bounding box center [209, 251] width 133 height 43
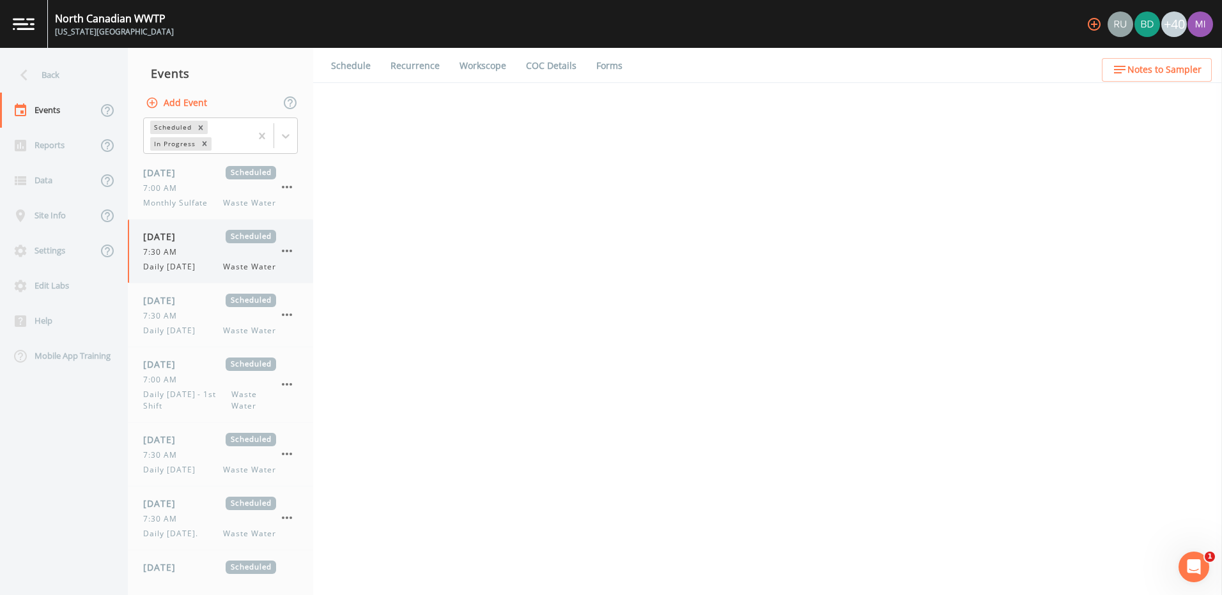
select select "b6a3c313-748b-4795-a028-792ad310bd60"
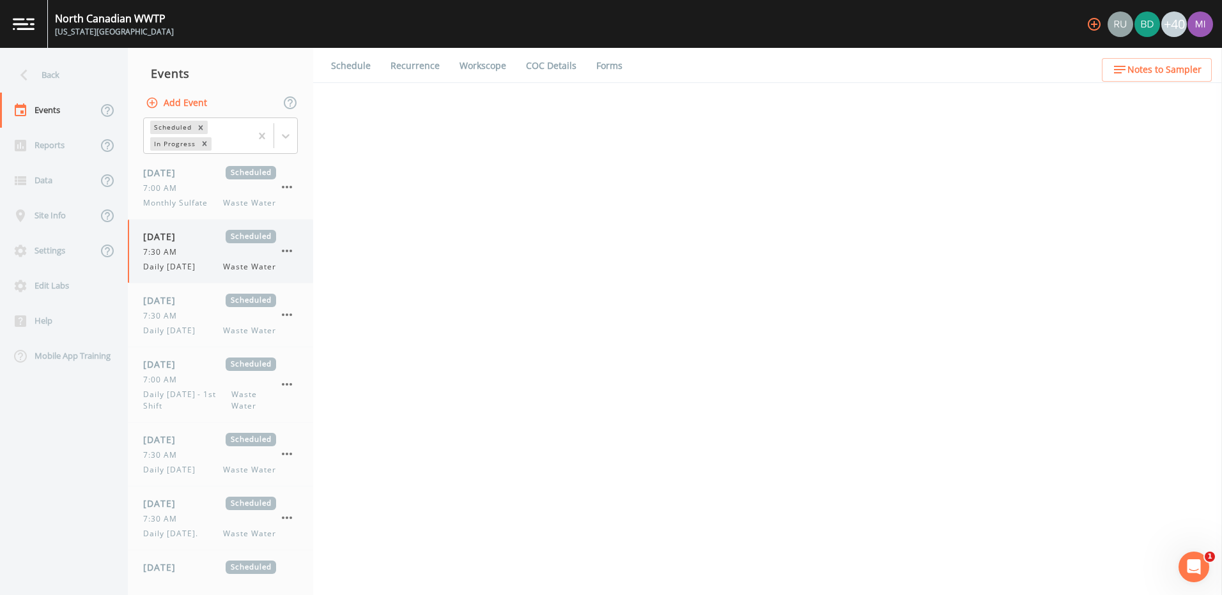
select select "b6a3c313-748b-4795-a028-792ad310bd60"
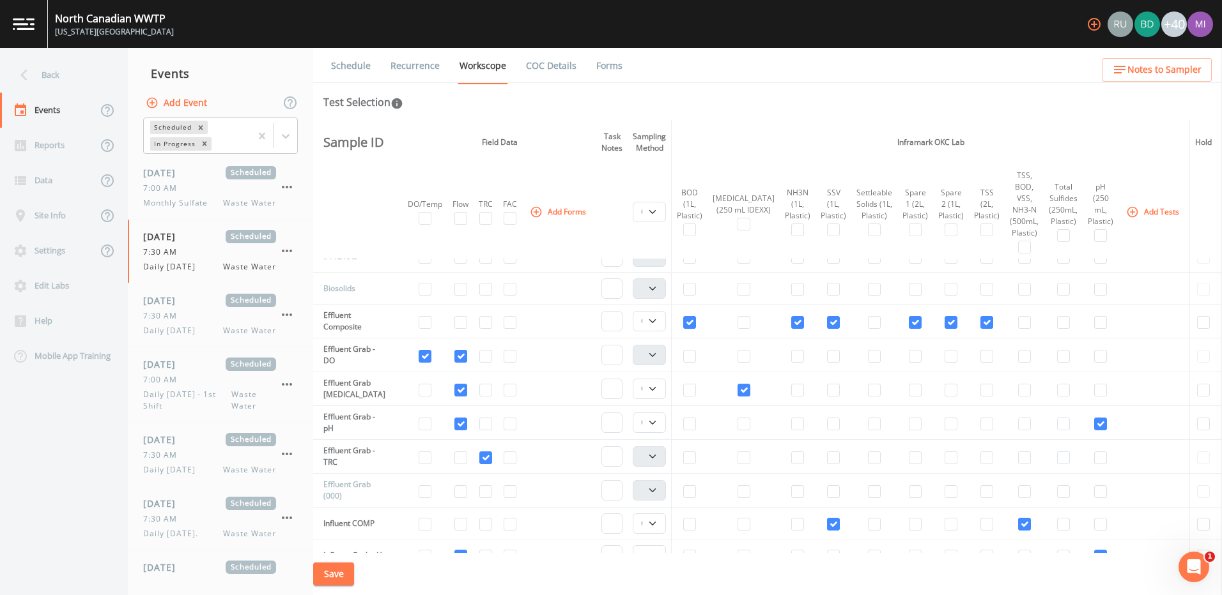
scroll to position [550, 0]
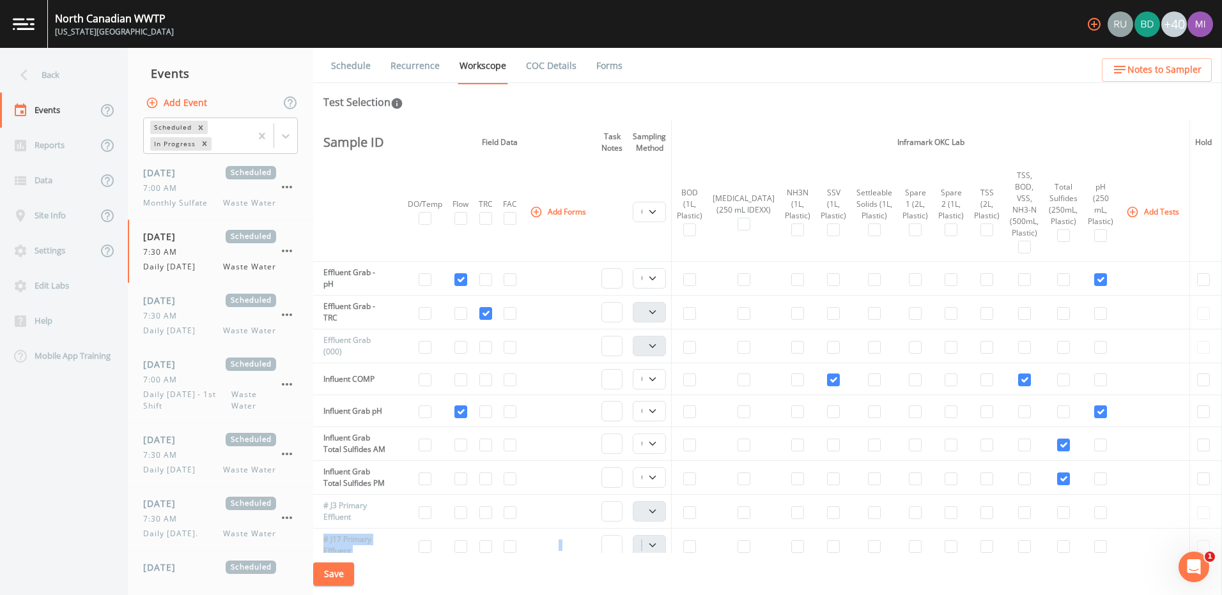
drag, startPoint x: 583, startPoint y: 553, endPoint x: 772, endPoint y: 511, distance: 193.8
click at [772, 511] on div "Schedule Recurrence Workscope COC Details Forms Test Selection Sample ID Field …" at bounding box center [767, 322] width 909 height 548
click at [289, 250] on icon "button" at bounding box center [286, 250] width 15 height 15
click at [330, 324] on p "Delete" at bounding box center [350, 325] width 82 height 15
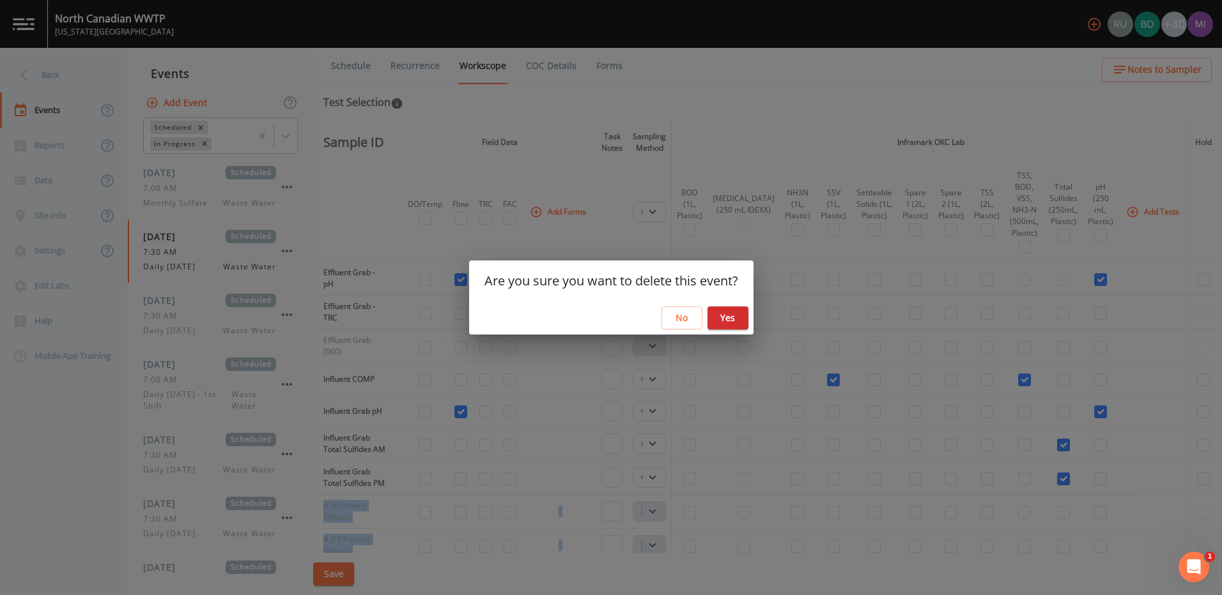
click at [725, 321] on button "Yes" at bounding box center [727, 319] width 41 height 24
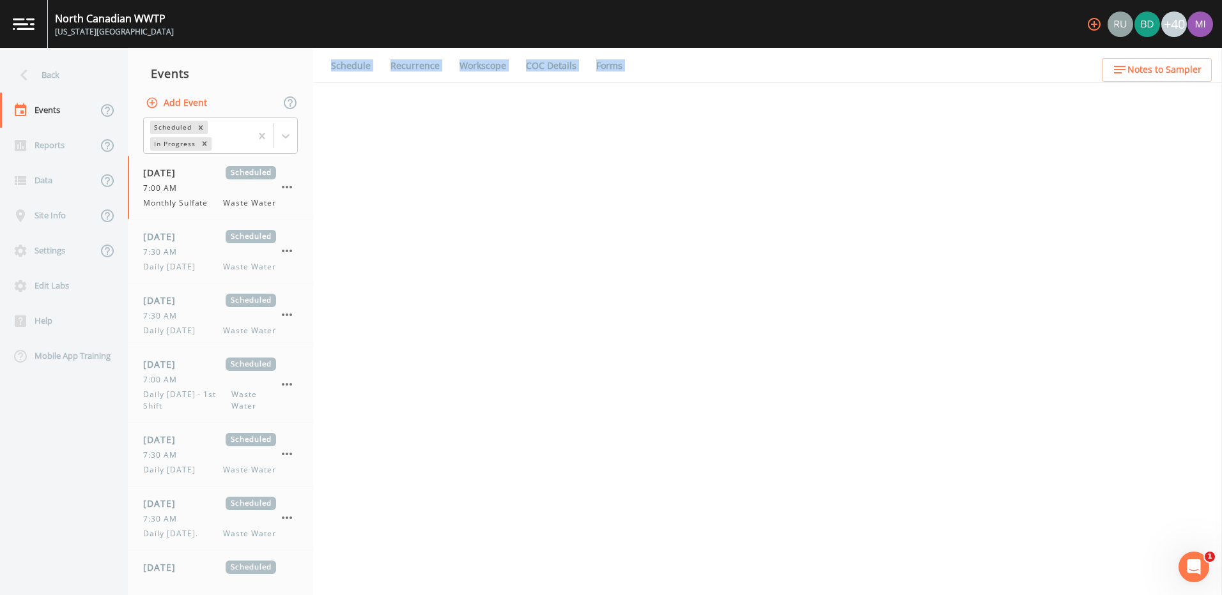
select select "b6a3c313-748b-4795-a028-792ad310bd60"
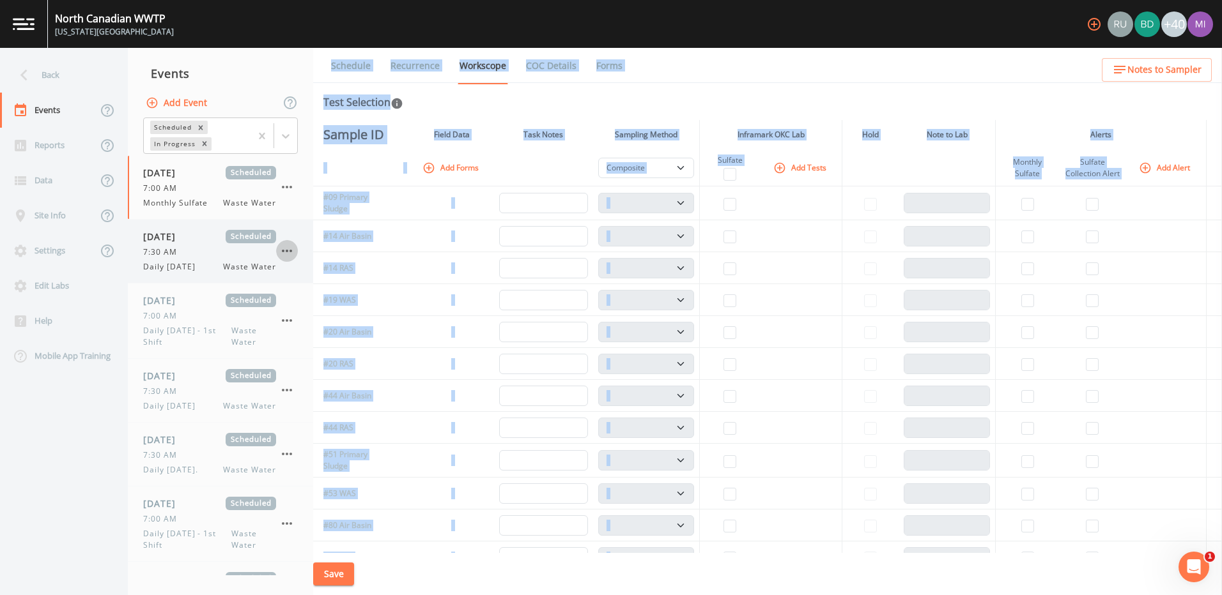
click at [286, 245] on icon "button" at bounding box center [286, 250] width 15 height 15
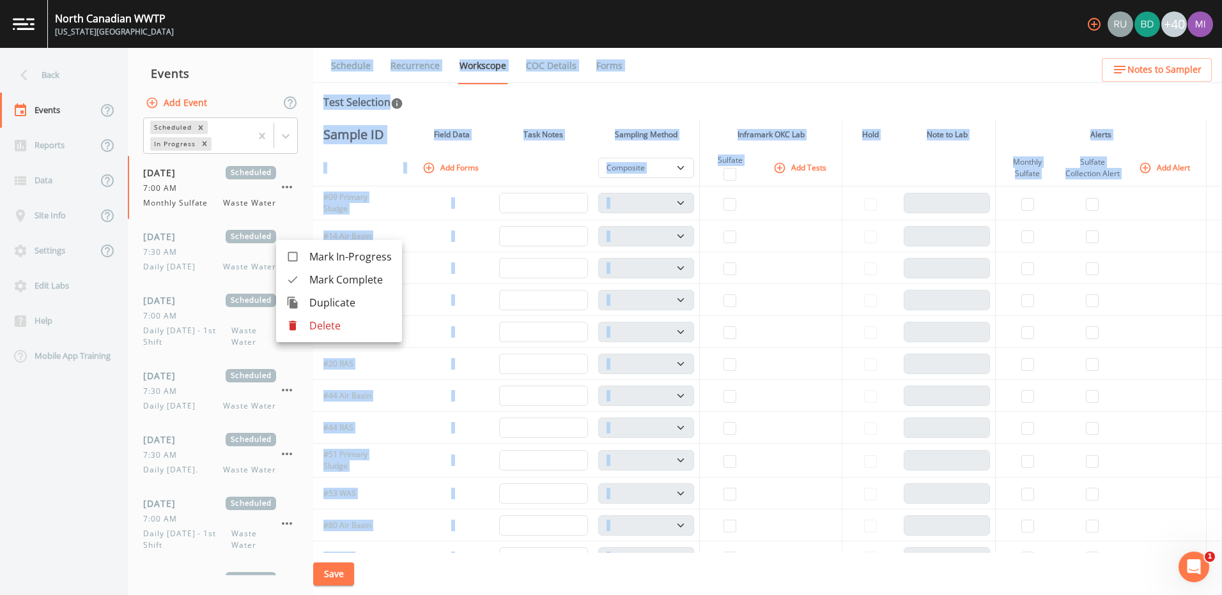
click at [337, 279] on span "Mark Complete" at bounding box center [350, 279] width 82 height 15
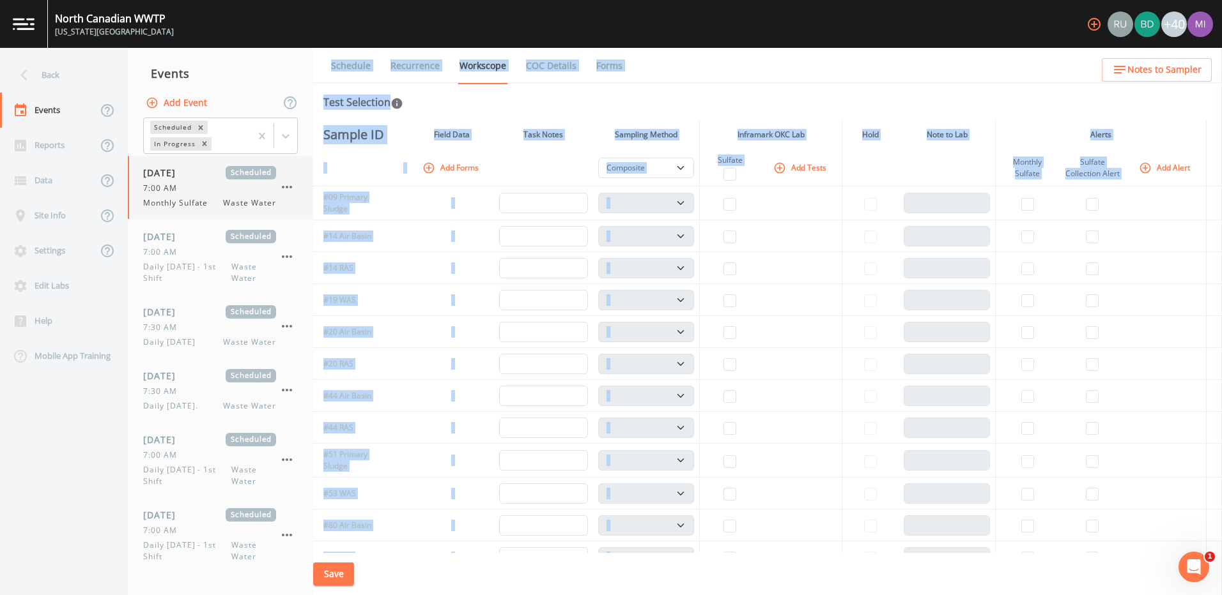
click at [286, 187] on icon "button" at bounding box center [287, 187] width 10 height 3
click at [325, 217] on span "Mark Complete" at bounding box center [350, 215] width 82 height 15
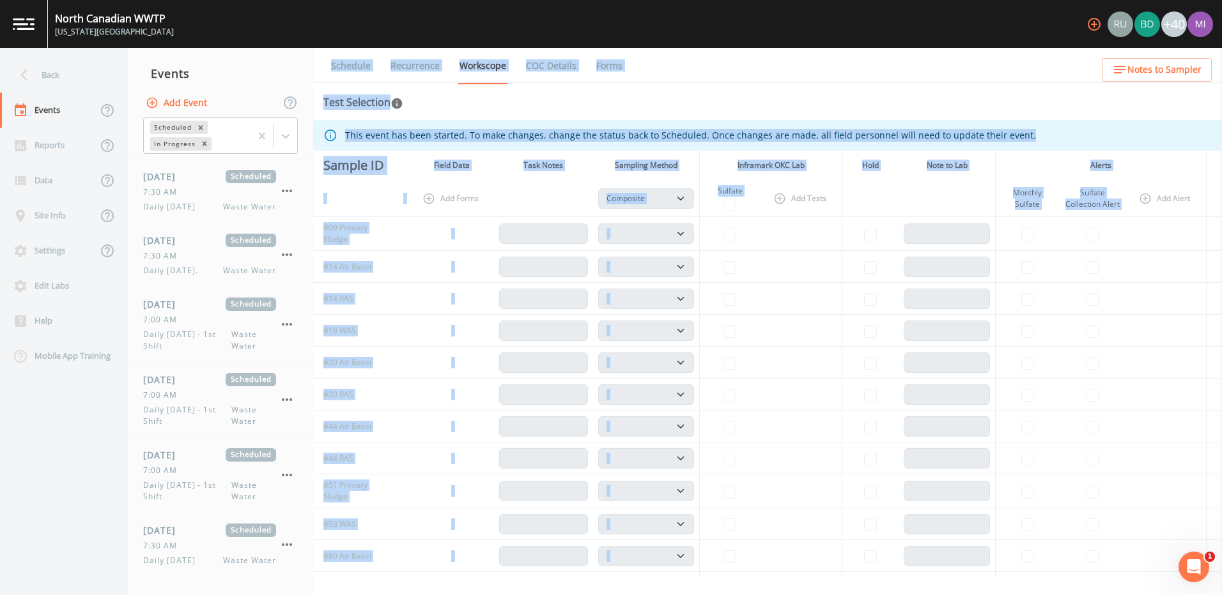
scroll to position [140, 0]
click at [305, 260] on div "08/23/2025 Scheduled 7:30 AM Daily Saturday. Waste Water" at bounding box center [220, 250] width 185 height 63
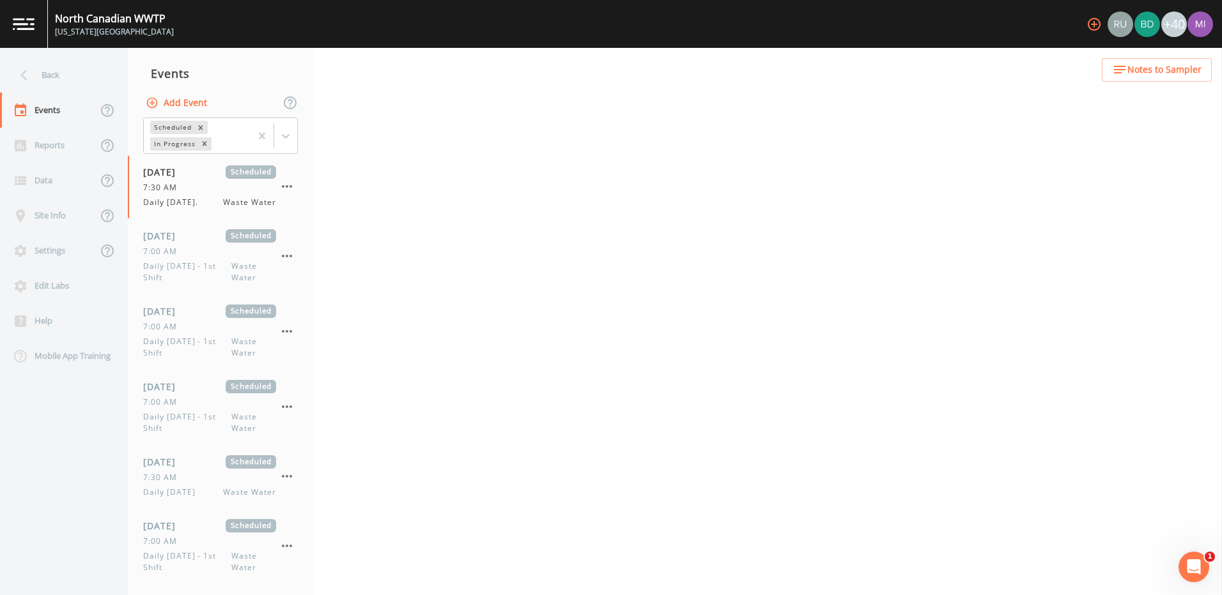
scroll to position [76, 0]
select select "092b3f94-5697-4c94-9891-da161916fdbb"
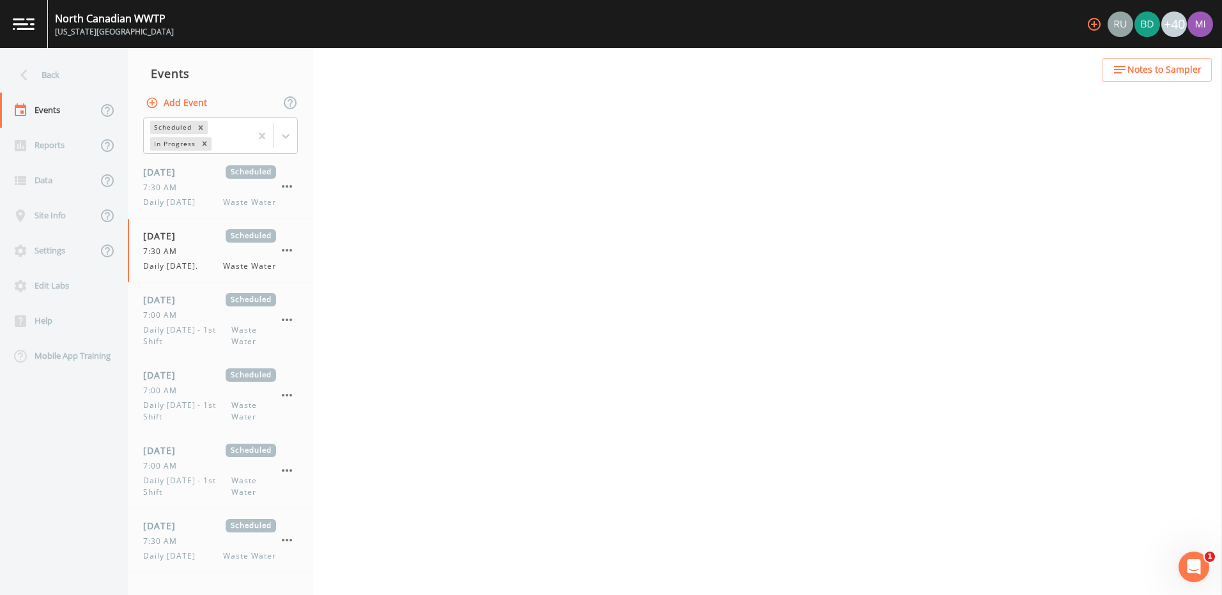
select select "092b3f94-5697-4c94-9891-da161916fdbb"
select select "b6a3c313-748b-4795-a028-792ad310bd60"
select select "092b3f94-5697-4c94-9891-da161916fdbb"
select select "b6a3c313-748b-4795-a028-792ad310bd60"
select select "092b3f94-5697-4c94-9891-da161916fdbb"
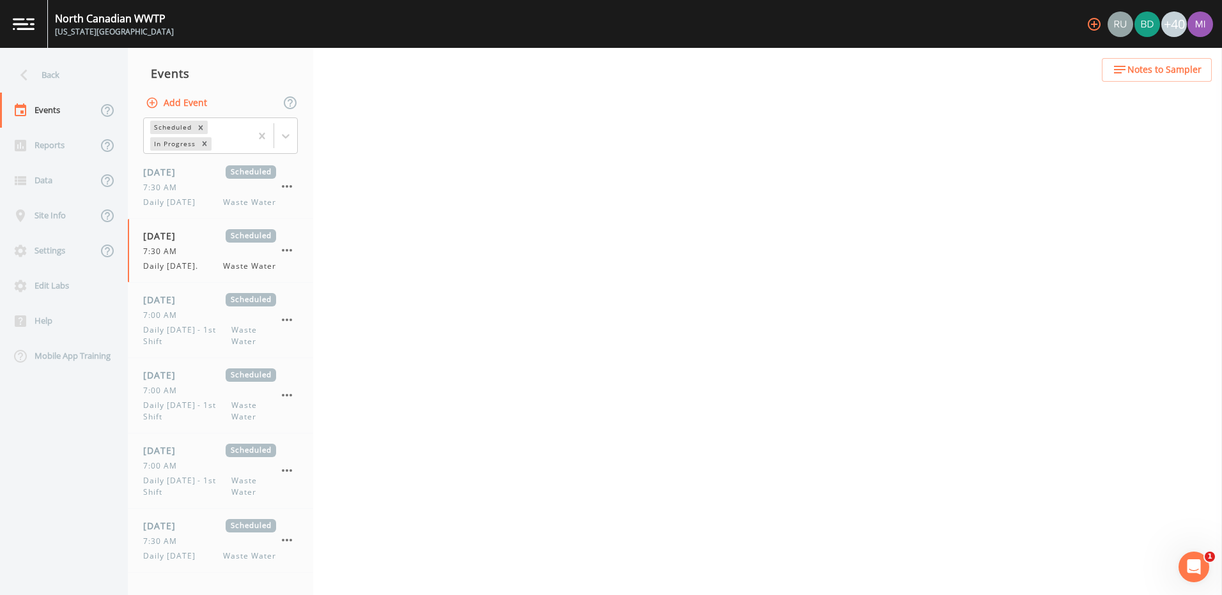
select select "092b3f94-5697-4c94-9891-da161916fdbb"
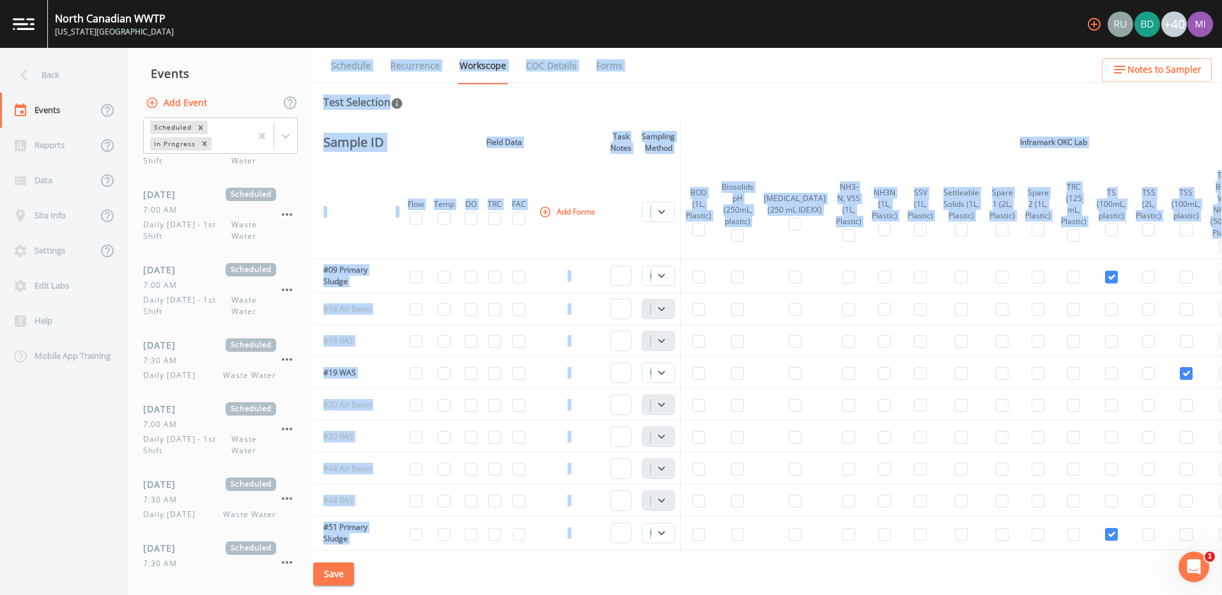
scroll to position [259, 0]
click at [181, 365] on div "[DATE] Scheduled 7:30 AM Daily [DATE] Waste Water" at bounding box center [209, 357] width 133 height 43
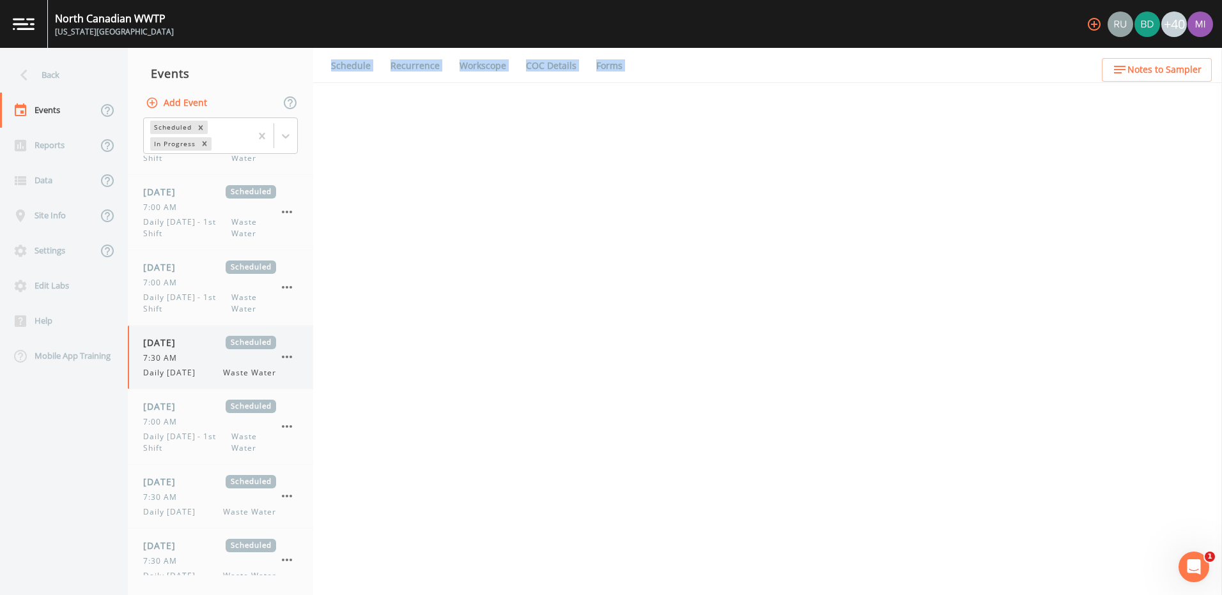
select select "b6a3c313-748b-4795-a028-792ad310bd60"
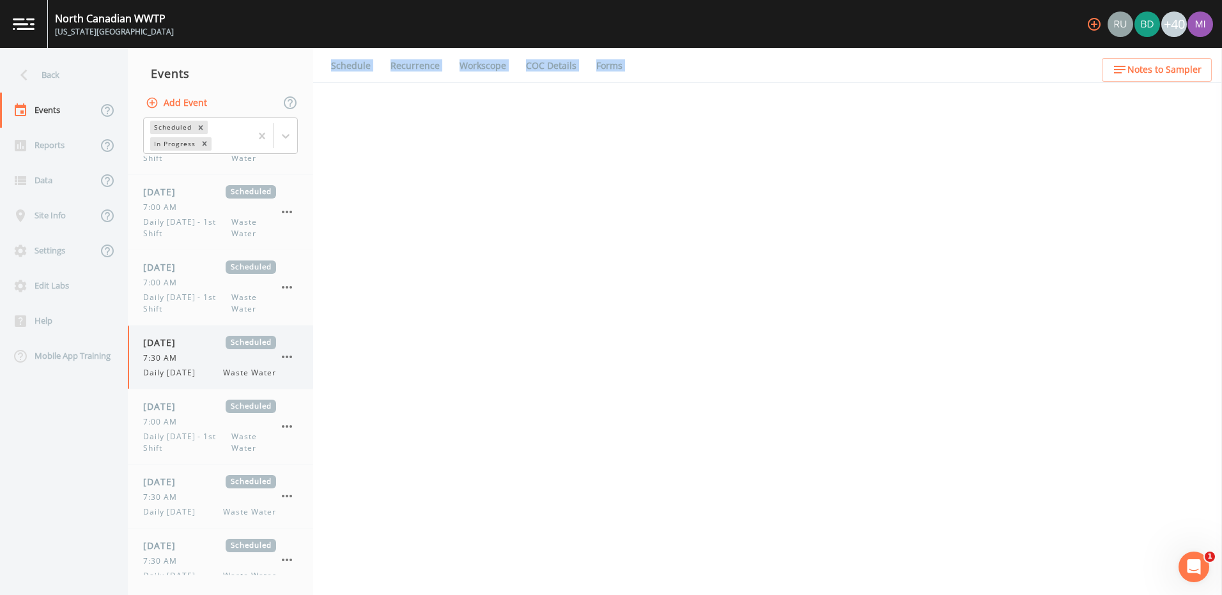
select select "b6a3c313-748b-4795-a028-792ad310bd60"
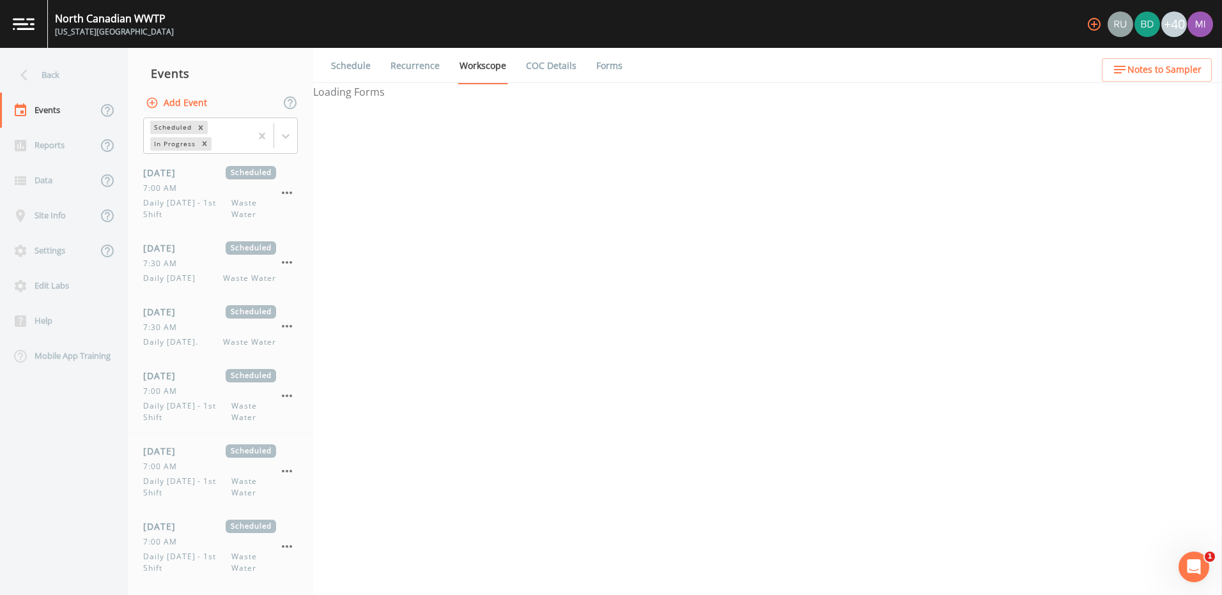
select select "b6a3c313-748b-4795-a028-792ad310bd60"
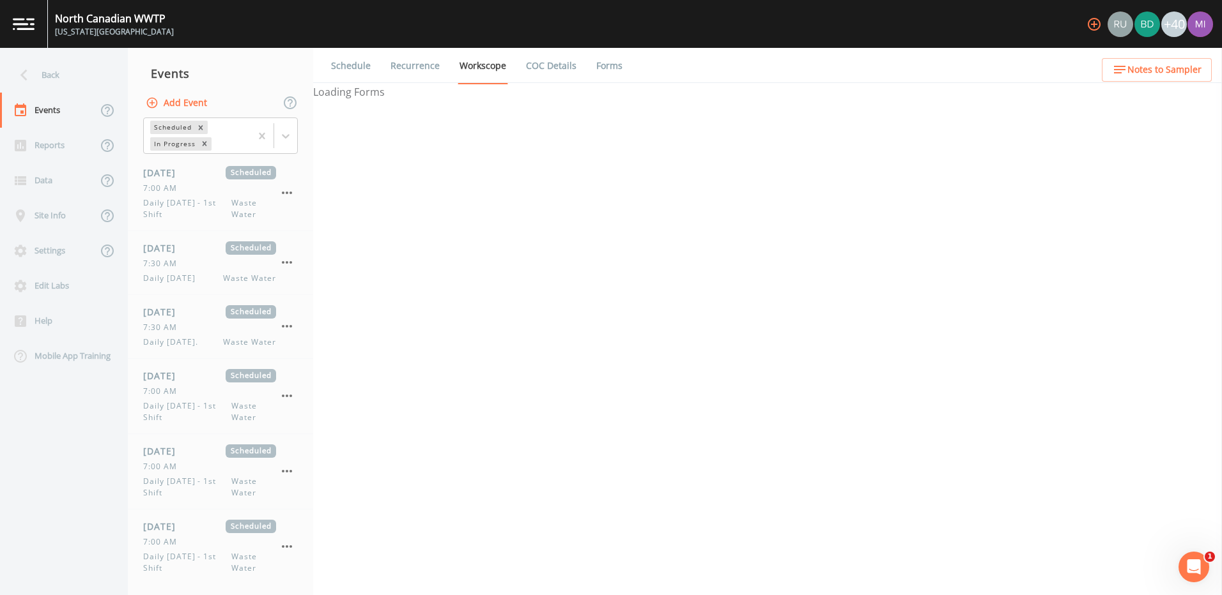
select select "b6a3c313-748b-4795-a028-792ad310bd60"
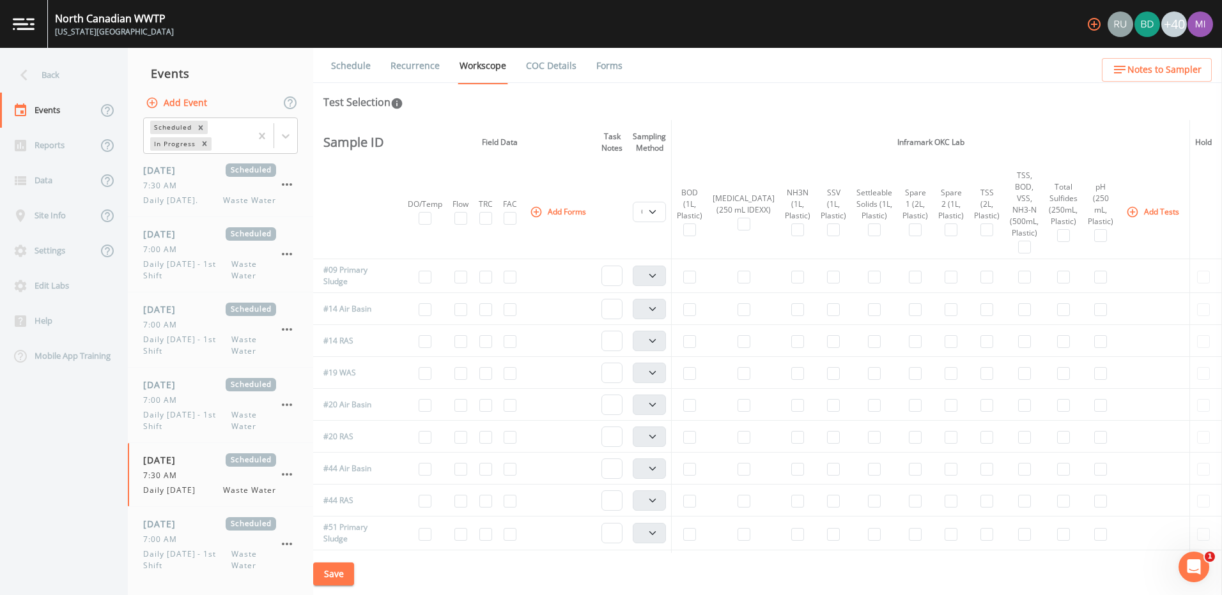
scroll to position [144, 0]
click at [188, 466] on div "[DATE] Scheduled 7:30 AM Daily [DATE] Waste Water" at bounding box center [209, 472] width 133 height 43
select select "b6a3c313-748b-4795-a028-792ad310bd60"
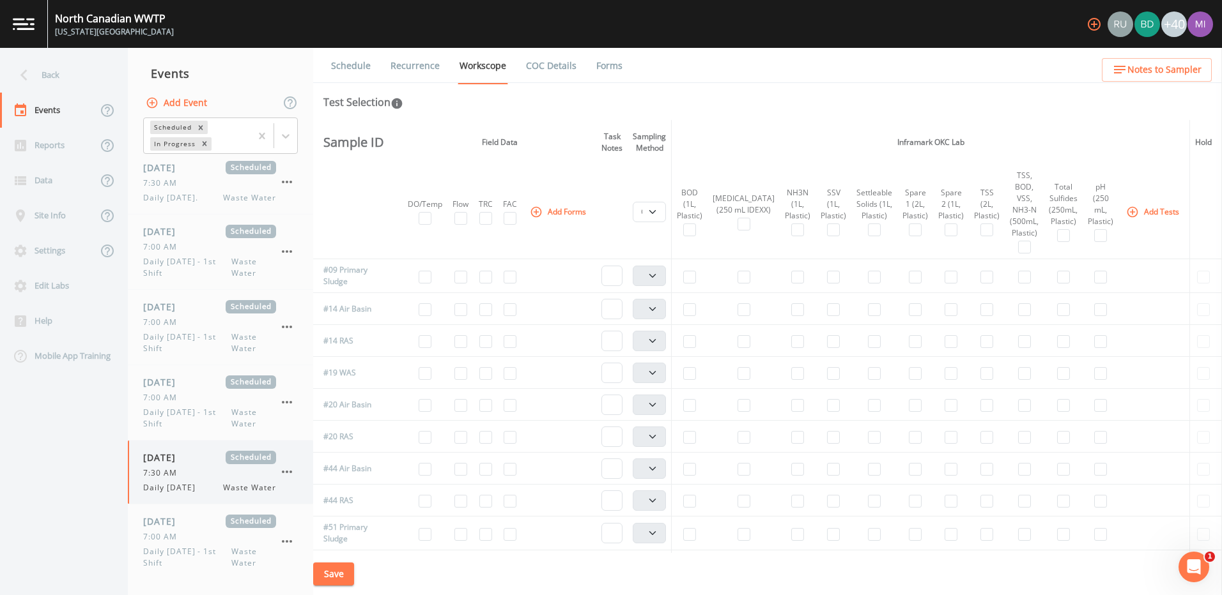
select select "b6a3c313-748b-4795-a028-792ad310bd60"
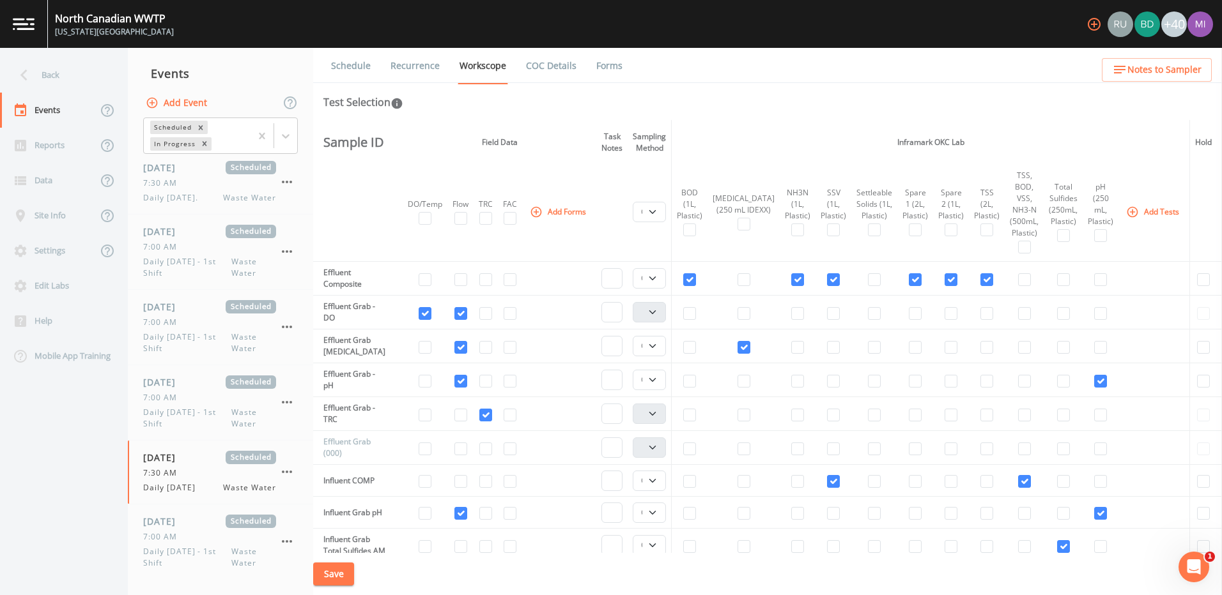
scroll to position [463, 0]
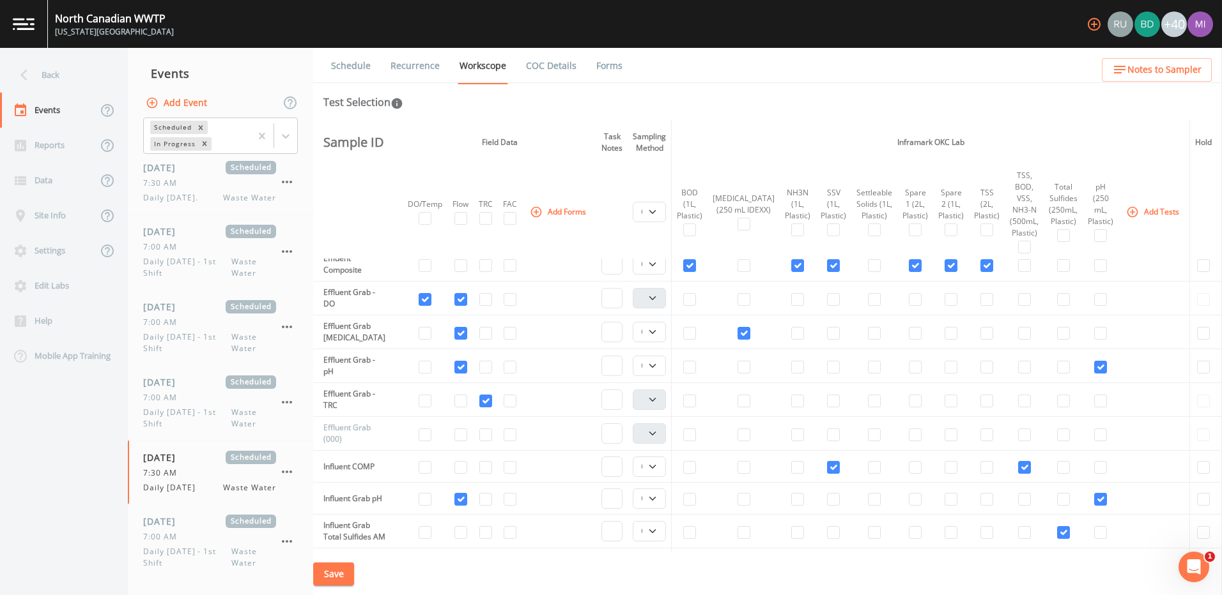
click at [195, 107] on button "Add Event" at bounding box center [177, 103] width 69 height 24
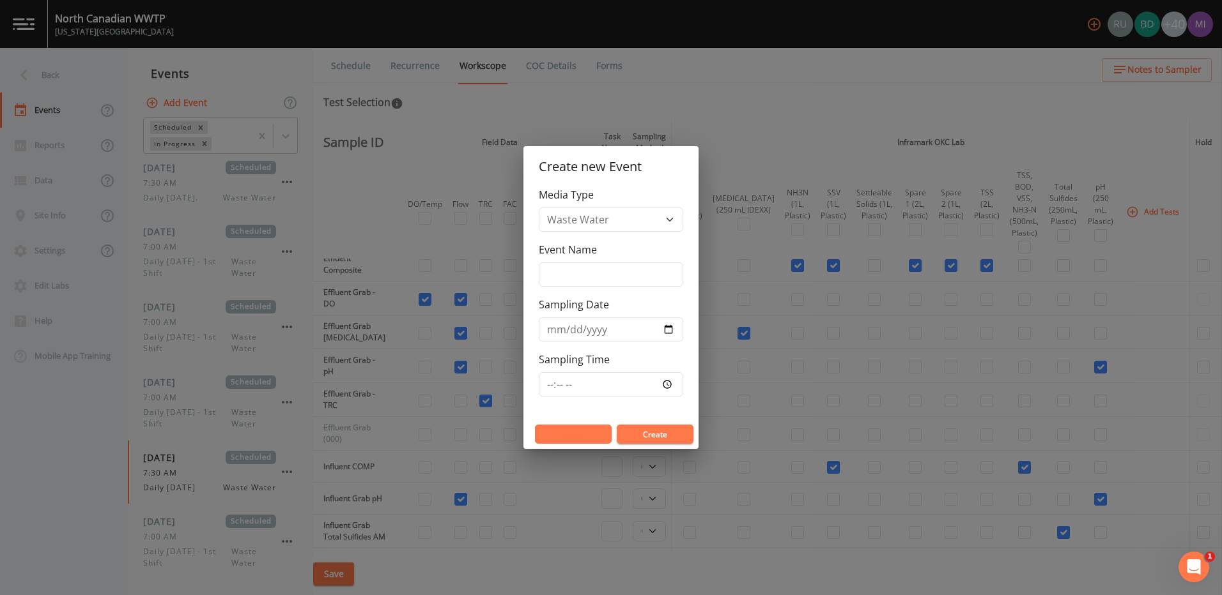
click at [553, 438] on button "Cancel" at bounding box center [573, 434] width 77 height 19
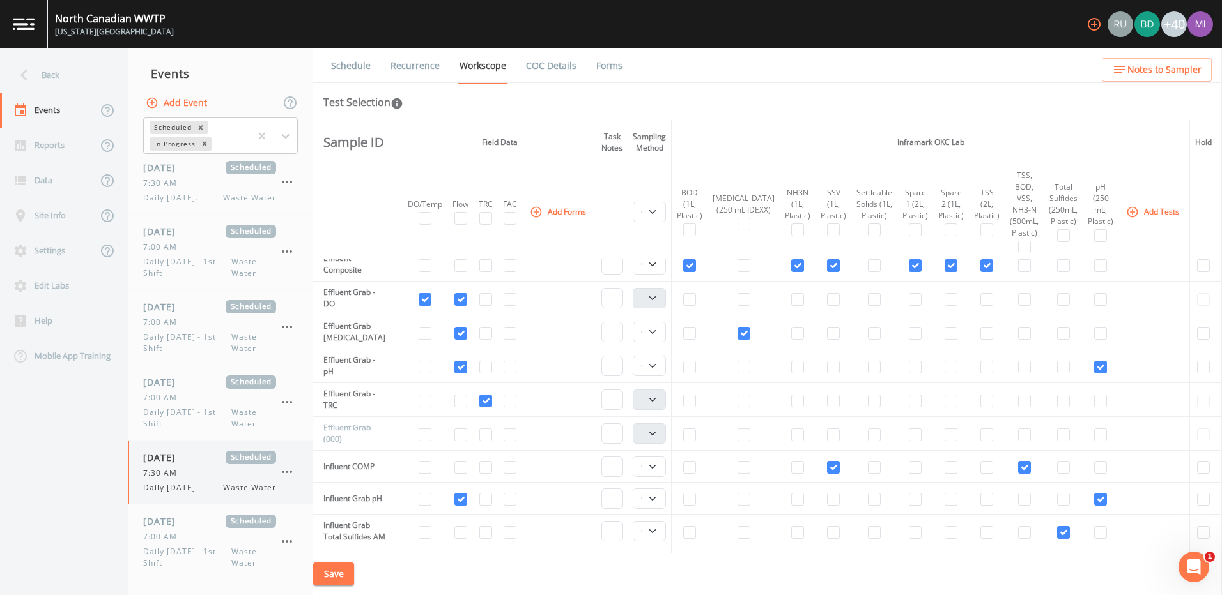
click at [291, 470] on icon "button" at bounding box center [286, 472] width 15 height 15
click at [323, 544] on p "Delete" at bounding box center [350, 546] width 82 height 15
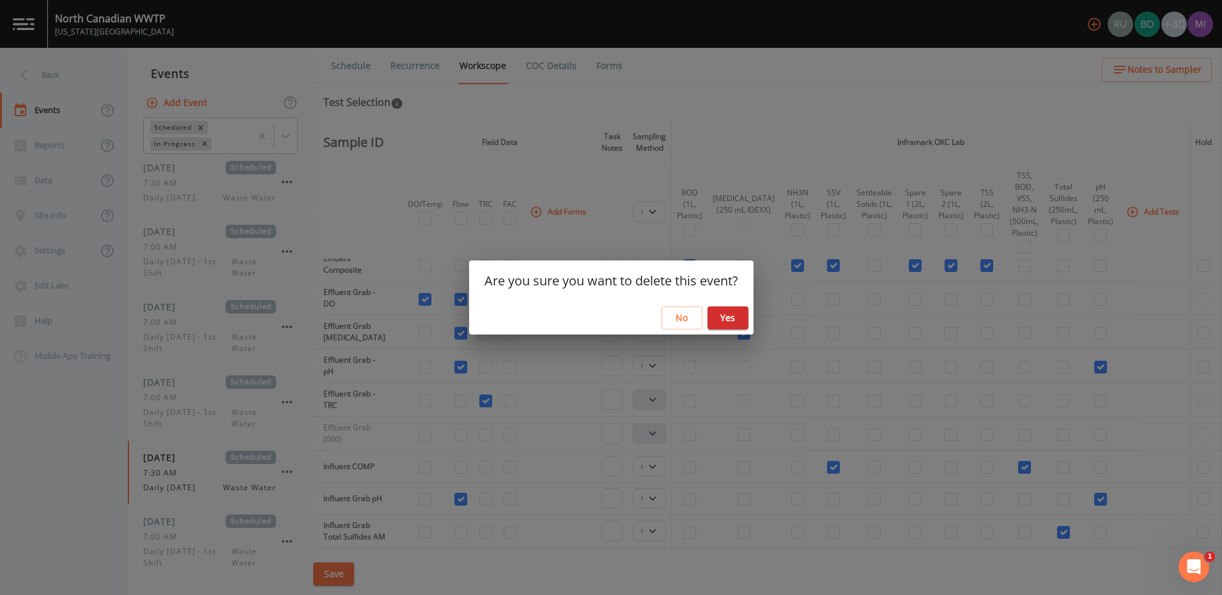
click at [728, 317] on button "Yes" at bounding box center [727, 319] width 41 height 24
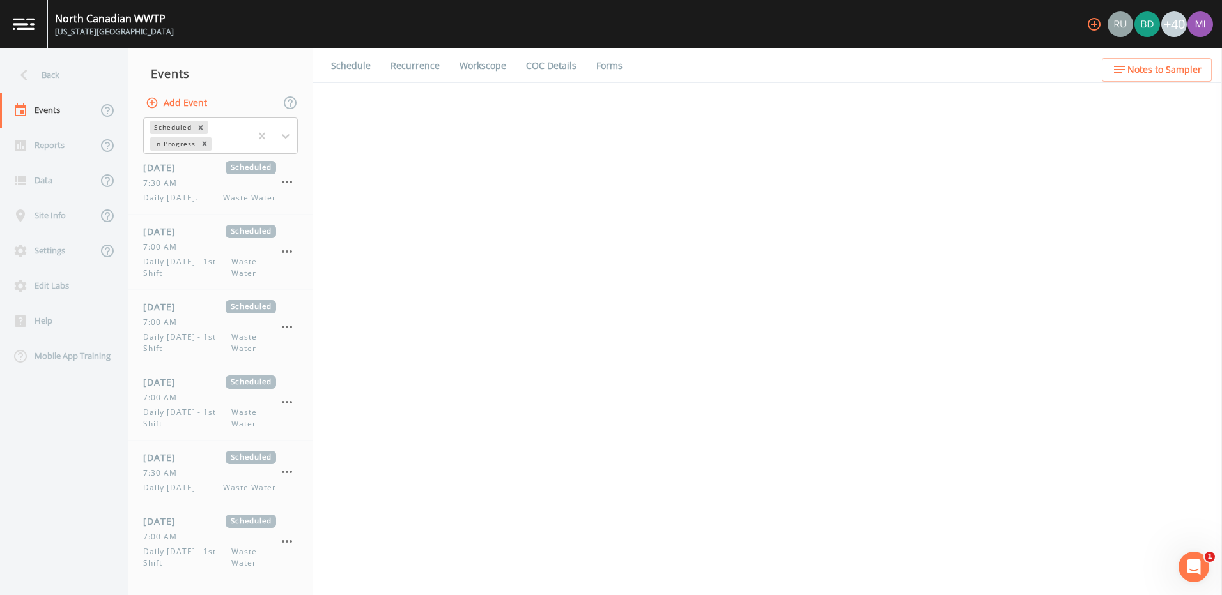
select select "092b3f94-5697-4c94-9891-da161916fdbb"
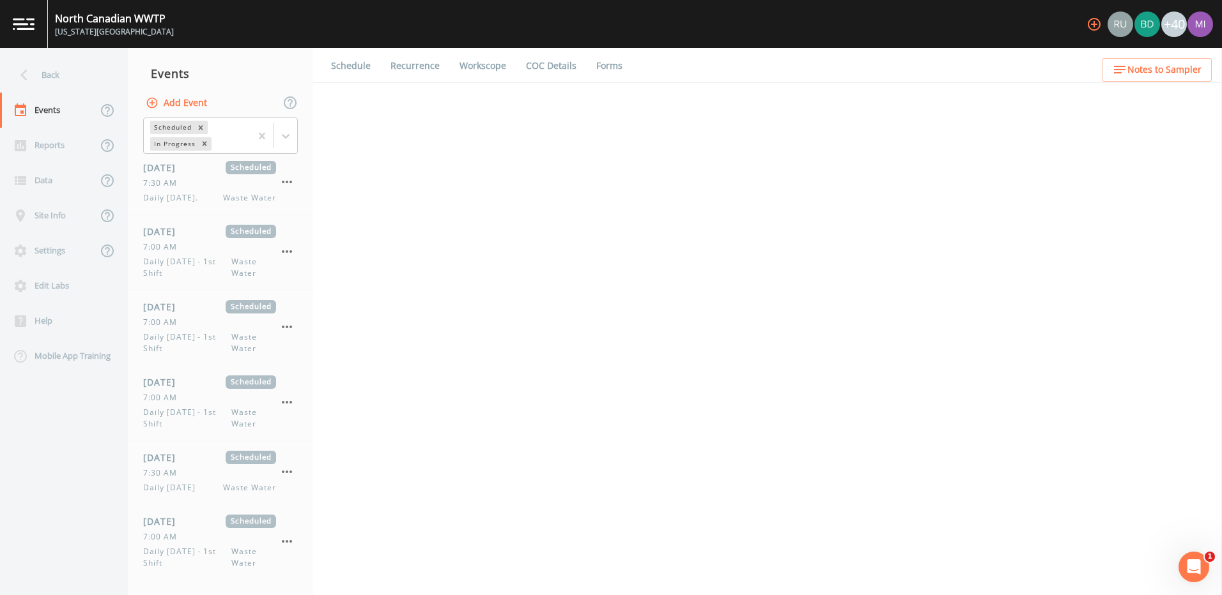
select select "b6a3c313-748b-4795-a028-792ad310bd60"
select select "092b3f94-5697-4c94-9891-da161916fdbb"
select select "b6a3c313-748b-4795-a028-792ad310bd60"
select select "092b3f94-5697-4c94-9891-da161916fdbb"
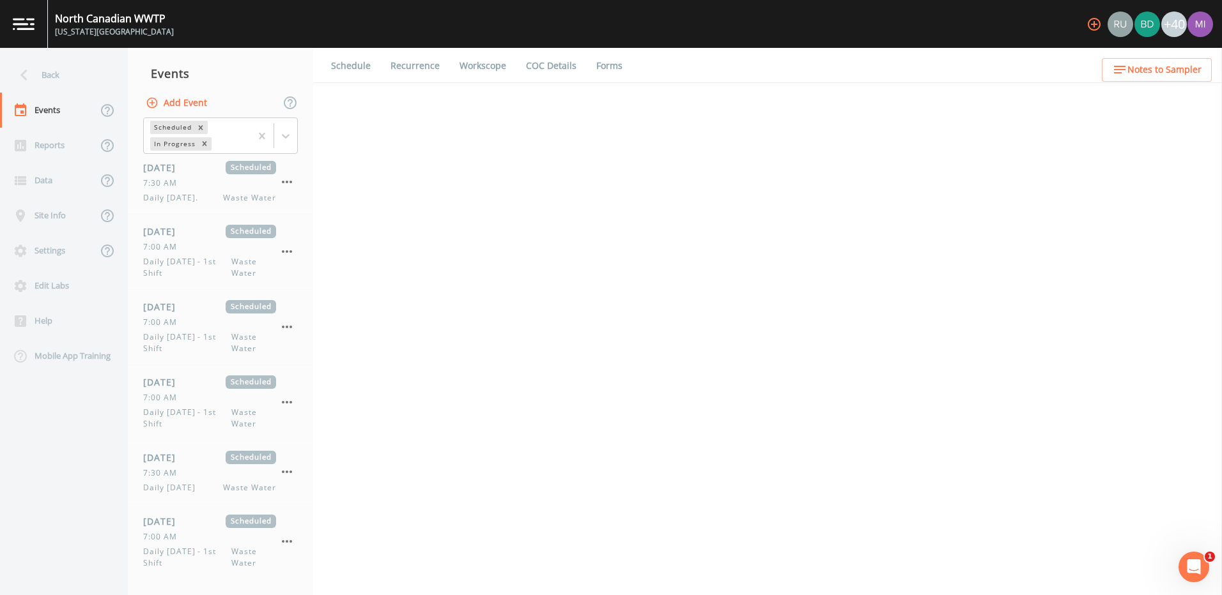
select select "092b3f94-5697-4c94-9891-da161916fdbb"
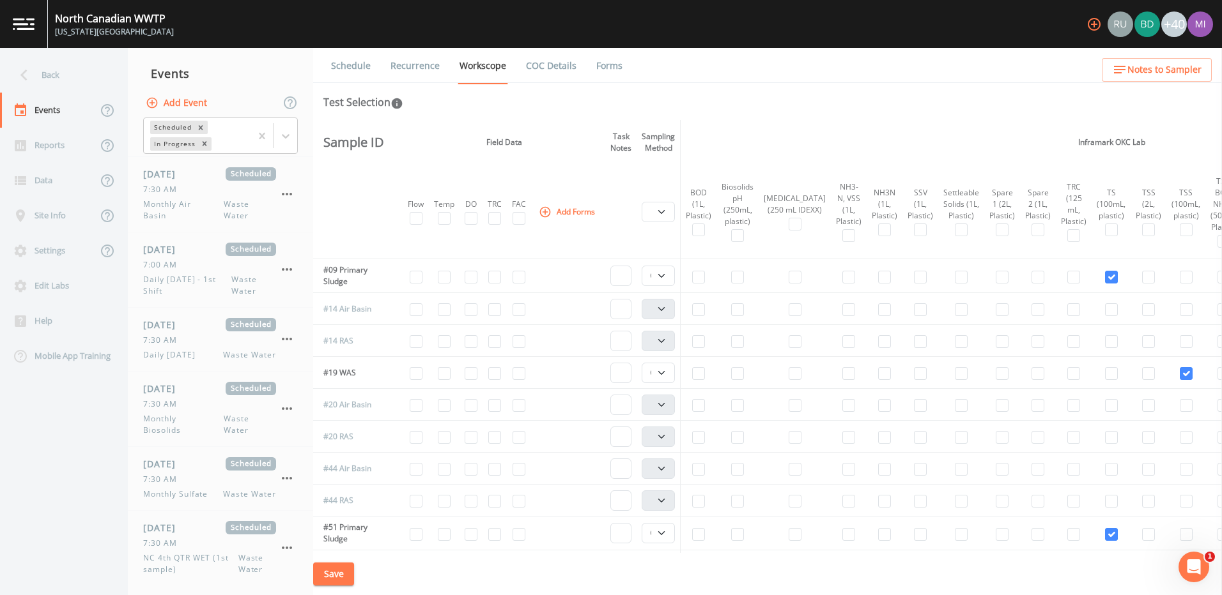
scroll to position [859, 0]
click at [198, 343] on div "7:30 AM" at bounding box center [209, 339] width 133 height 12
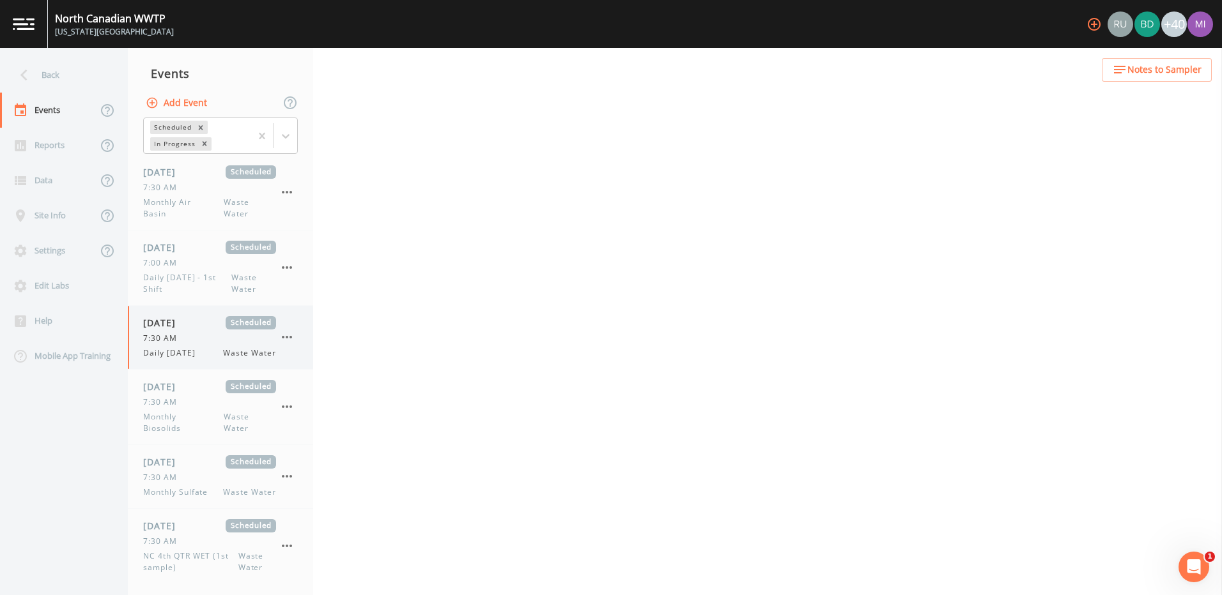
select select "b6a3c313-748b-4795-a028-792ad310bd60"
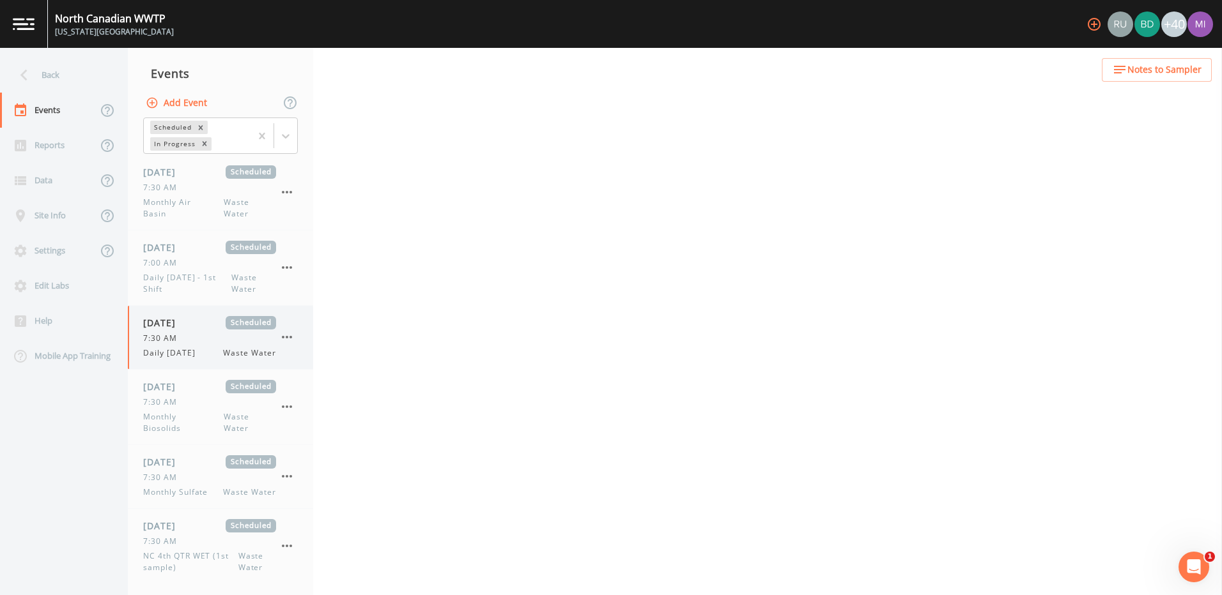
select select "b6a3c313-748b-4795-a028-792ad310bd60"
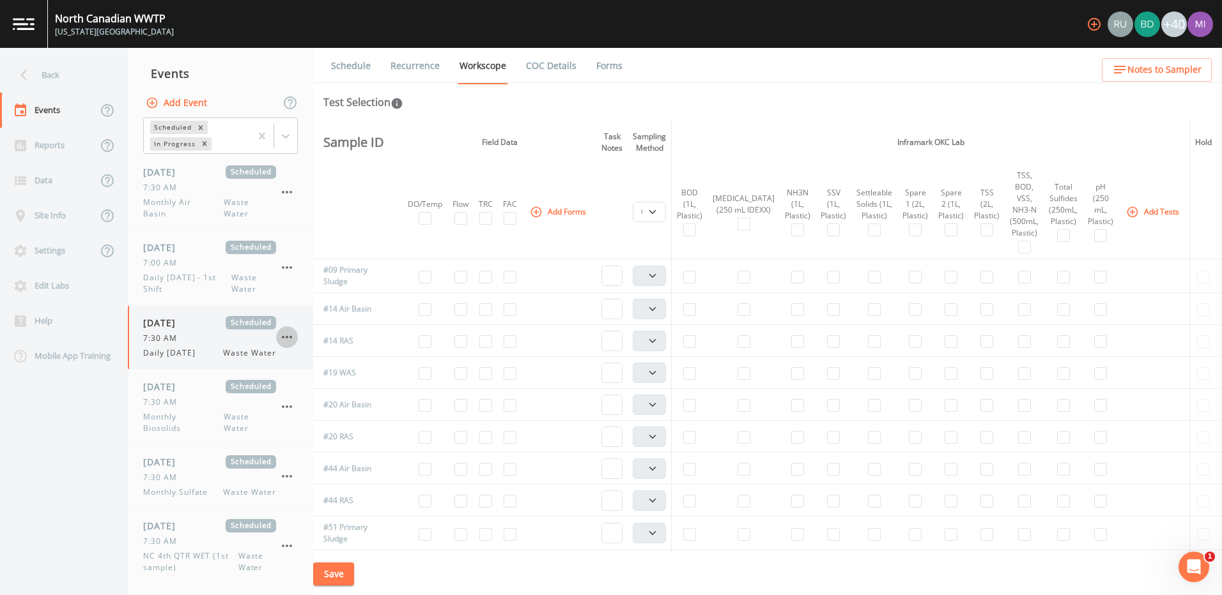
click at [291, 334] on icon "button" at bounding box center [286, 337] width 15 height 15
click at [317, 409] on p "Delete" at bounding box center [350, 411] width 82 height 15
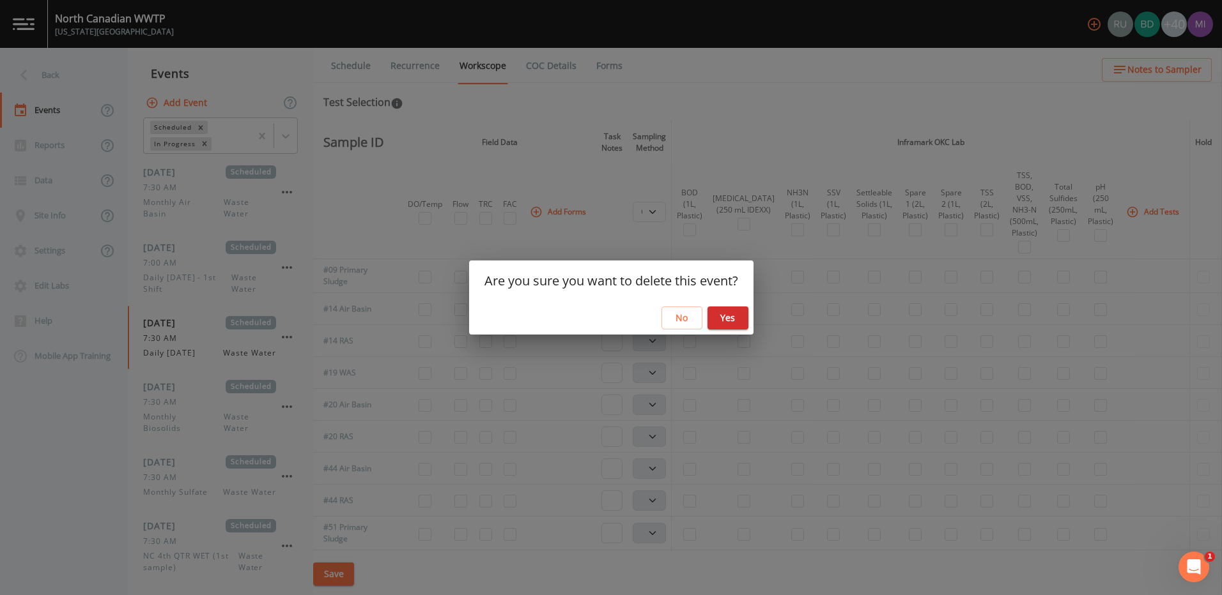
click at [722, 314] on button "Yes" at bounding box center [727, 319] width 41 height 24
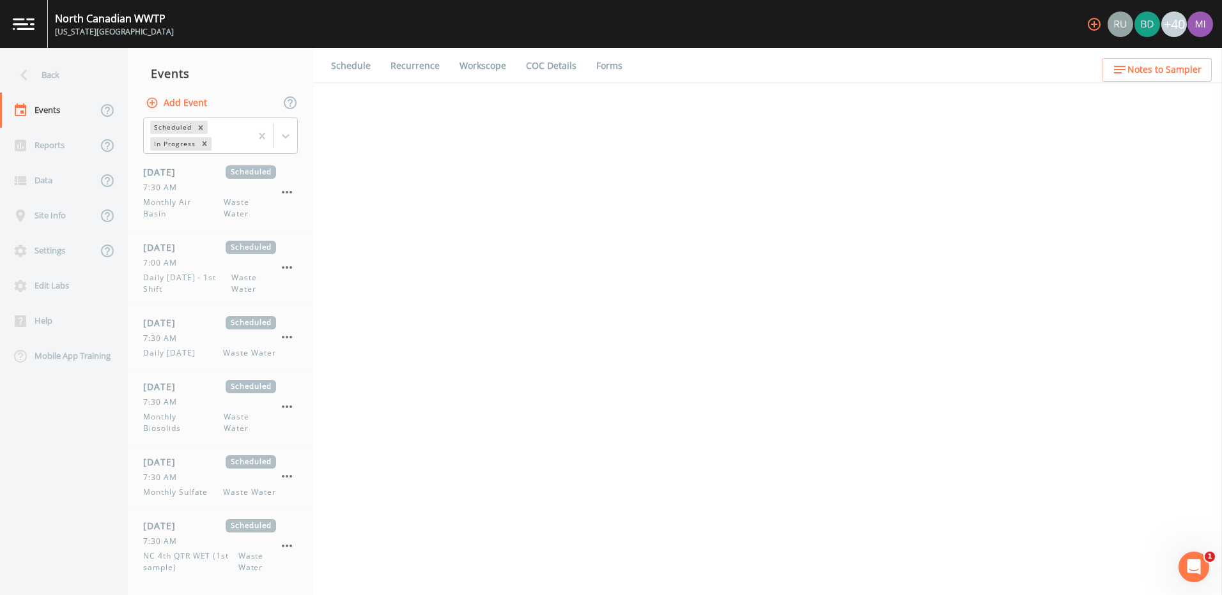
select select "092b3f94-5697-4c94-9891-da161916fdbb"
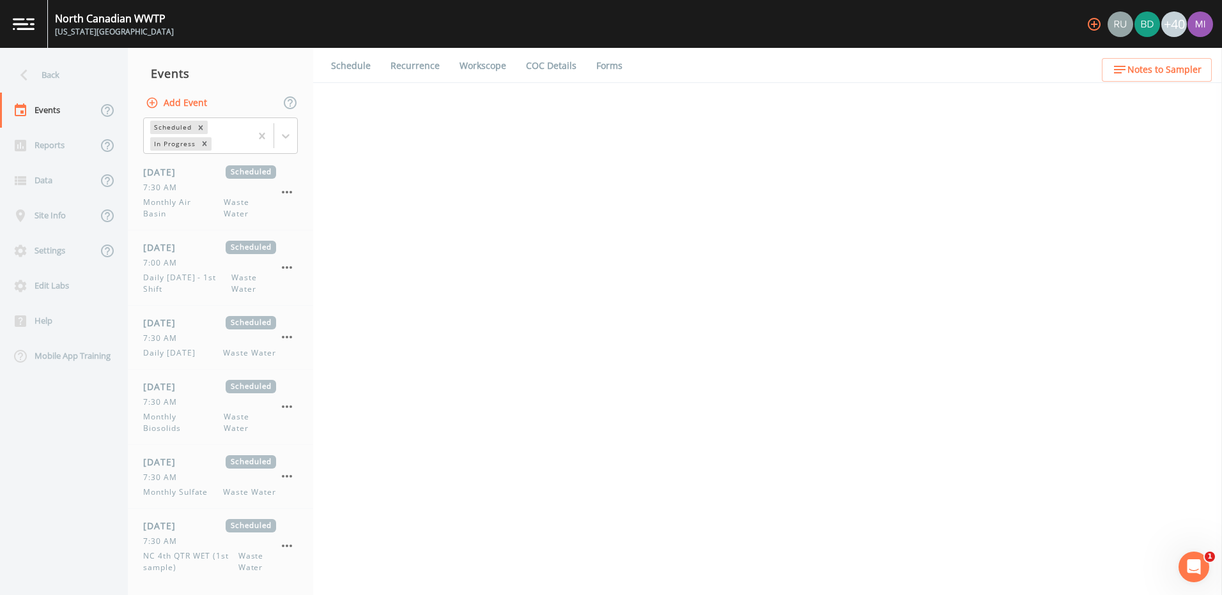
select select "b6a3c313-748b-4795-a028-792ad310bd60"
select select "092b3f94-5697-4c94-9891-da161916fdbb"
select select "b6a3c313-748b-4795-a028-792ad310bd60"
select select "092b3f94-5697-4c94-9891-da161916fdbb"
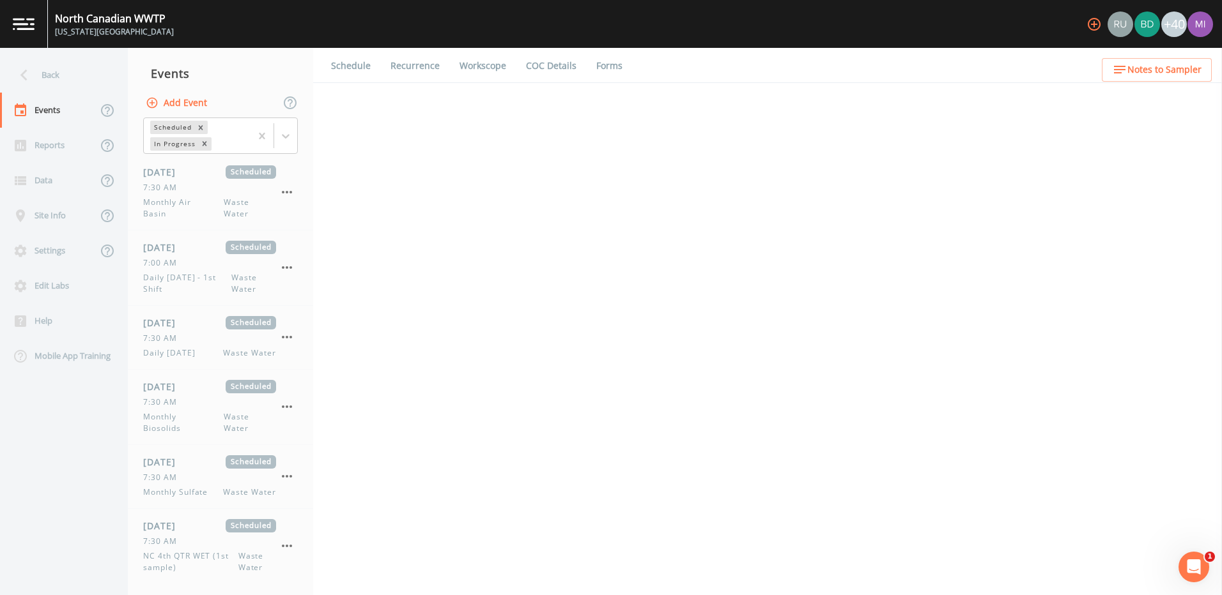
select select "092b3f94-5697-4c94-9891-da161916fdbb"
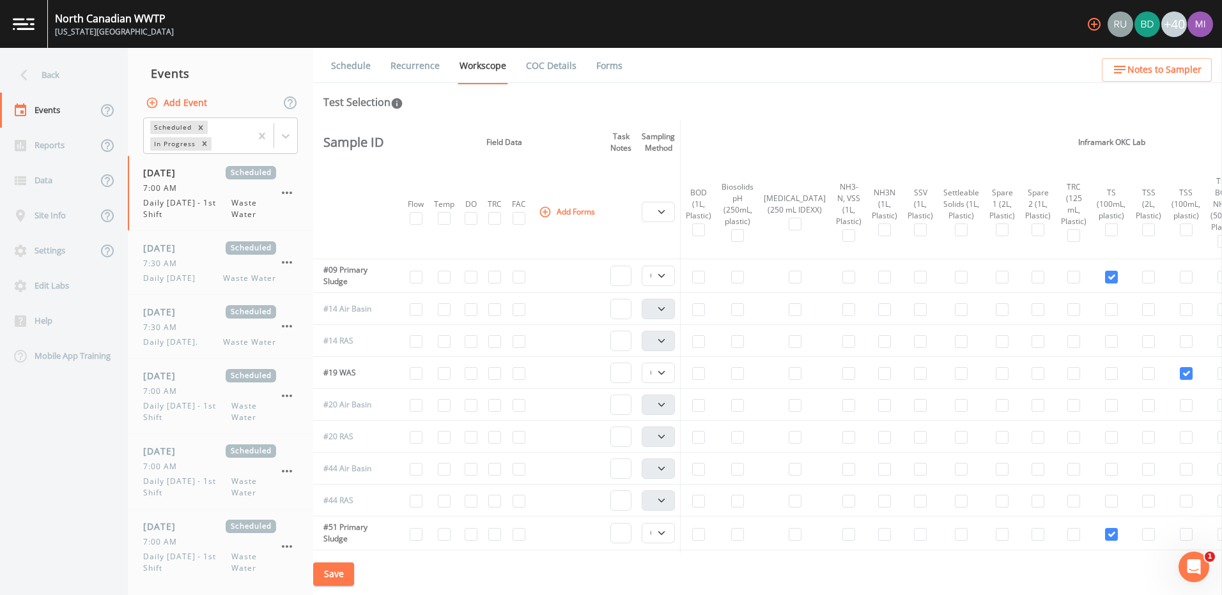
click at [177, 102] on button "Add Event" at bounding box center [177, 103] width 69 height 24
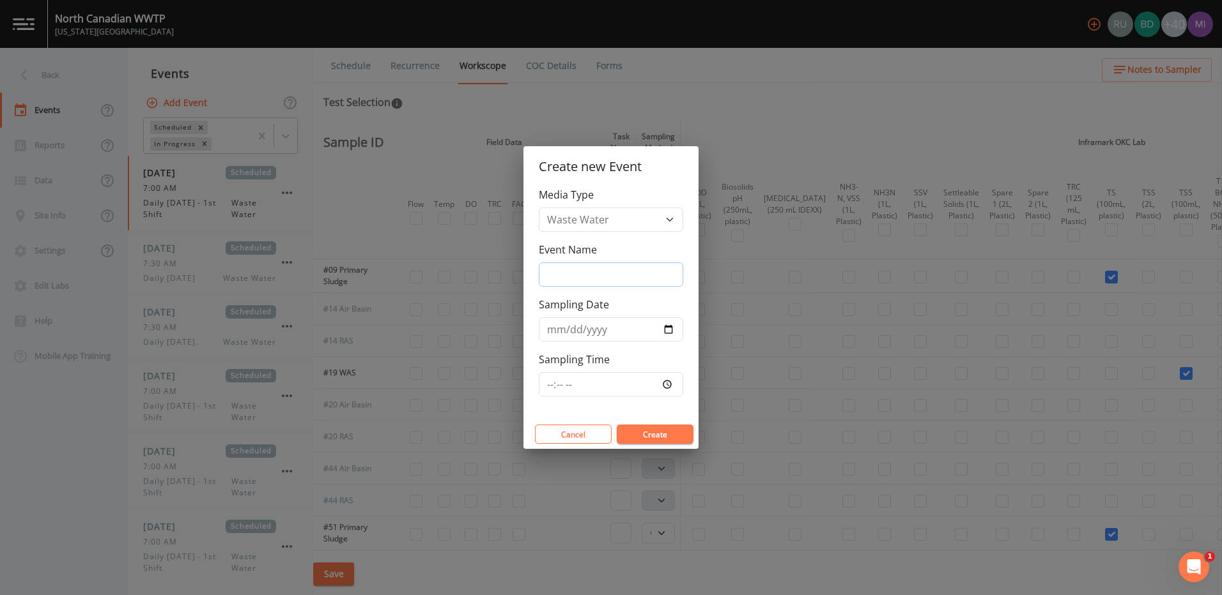
click at [559, 280] on input "Event Name" at bounding box center [611, 275] width 144 height 24
type input "Daily [DATE]"
click at [665, 328] on input "Sampling Date" at bounding box center [611, 330] width 144 height 24
type input "[DATE]"
click at [670, 384] on input "Sampling Time" at bounding box center [611, 384] width 144 height 24
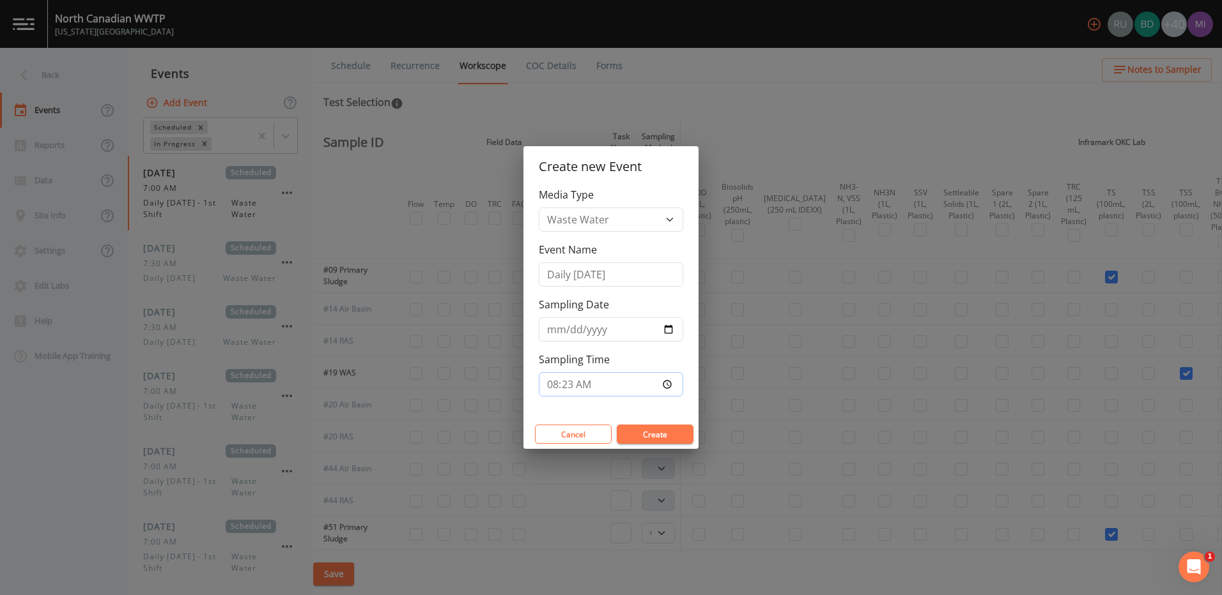
type input "08:23"
click at [560, 380] on input "08:23" at bounding box center [611, 384] width 144 height 24
type input "07:30"
click at [655, 436] on button "Create" at bounding box center [655, 434] width 77 height 19
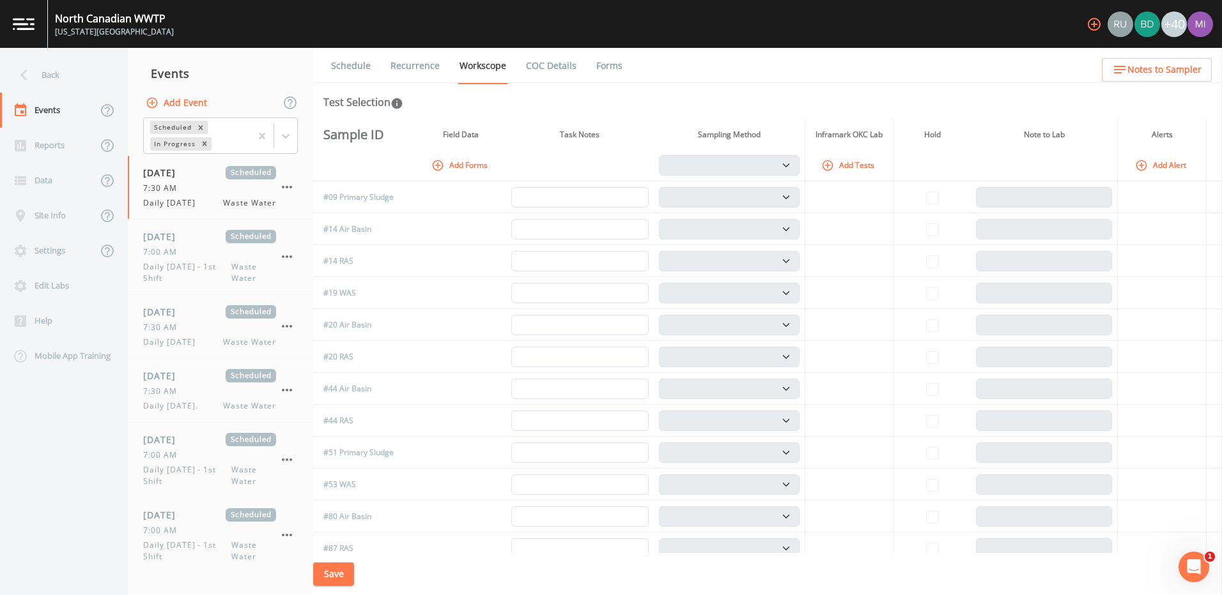
click at [415, 66] on link "Recurrence" at bounding box center [414, 66] width 53 height 36
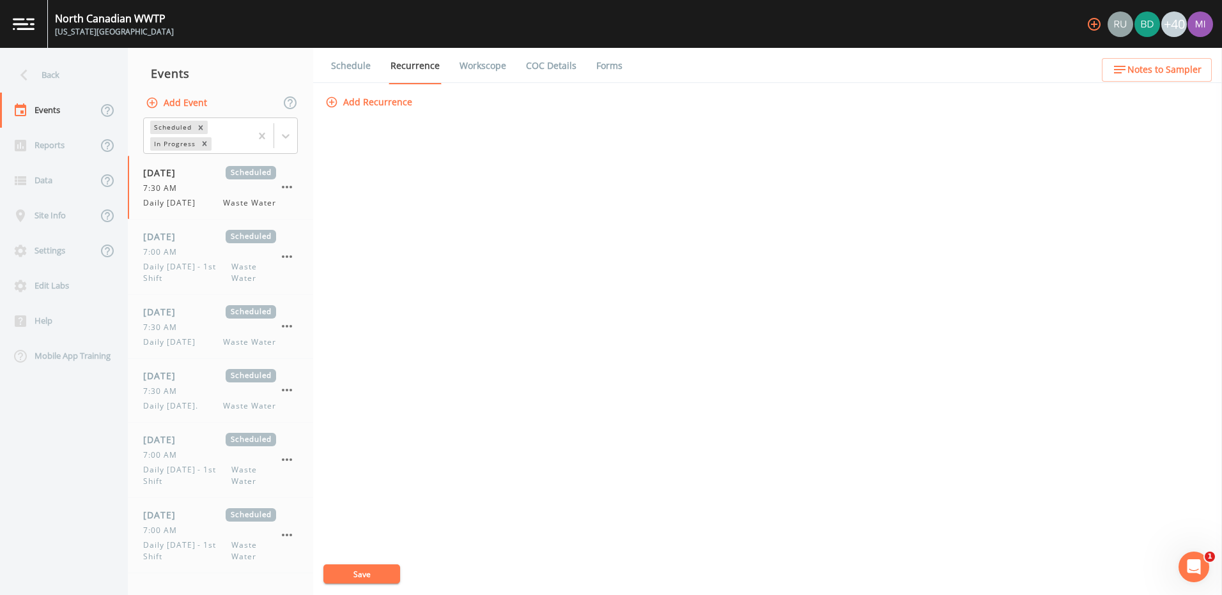
click at [386, 98] on button "Add Recurrence" at bounding box center [370, 103] width 95 height 24
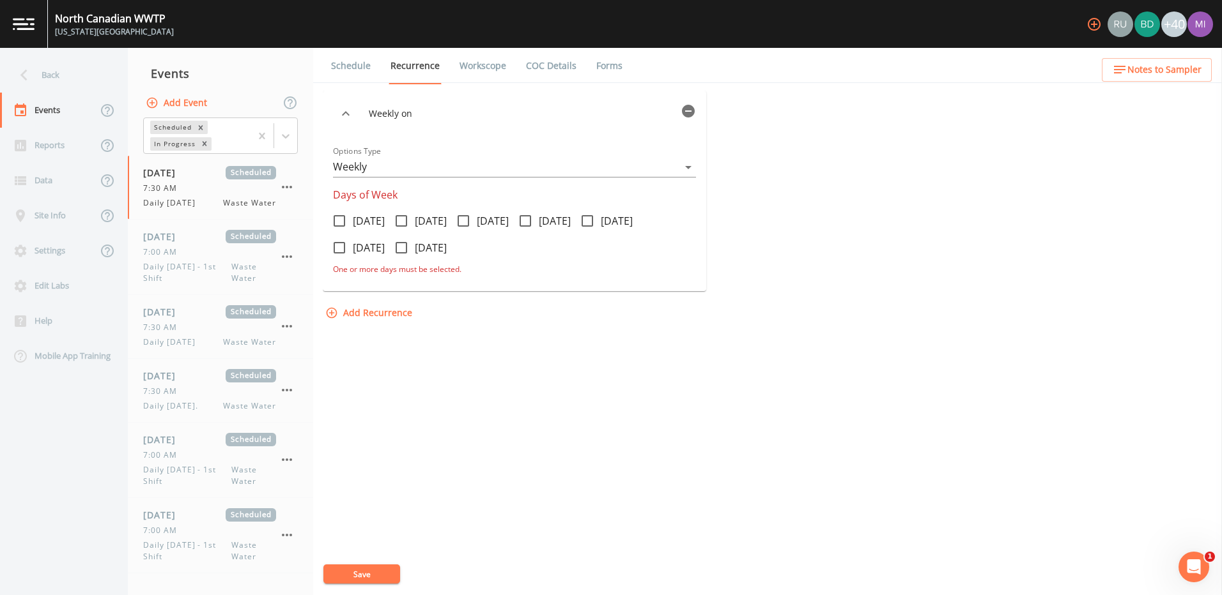
click at [471, 221] on icon at bounding box center [463, 220] width 15 height 15
click at [463, 220] on input "[DATE]" at bounding box center [456, 214] width 13 height 13
checkbox input "true"
click at [367, 65] on link "Schedule" at bounding box center [350, 66] width 43 height 36
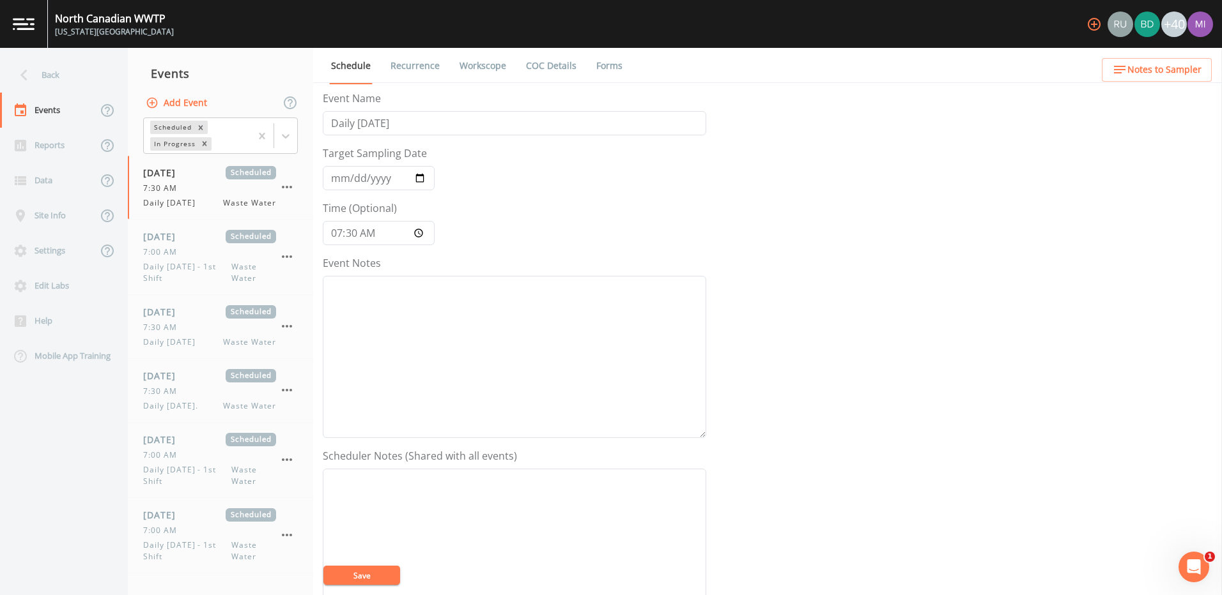
click at [477, 65] on link "Workscope" at bounding box center [482, 66] width 50 height 36
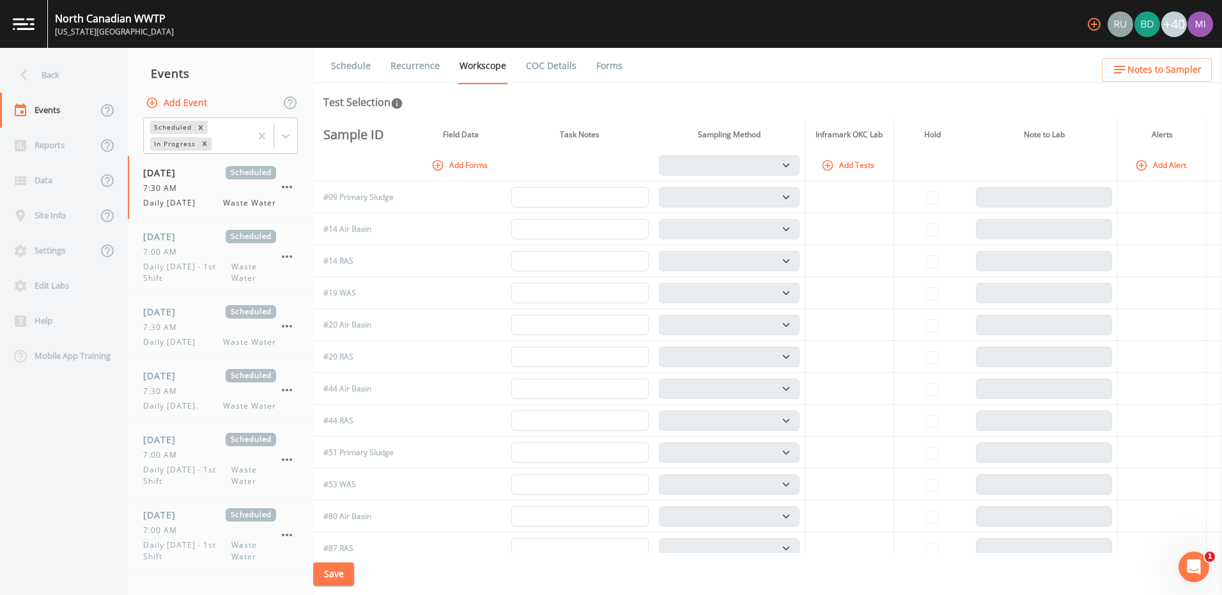
click at [553, 62] on link "COC Details" at bounding box center [551, 66] width 54 height 36
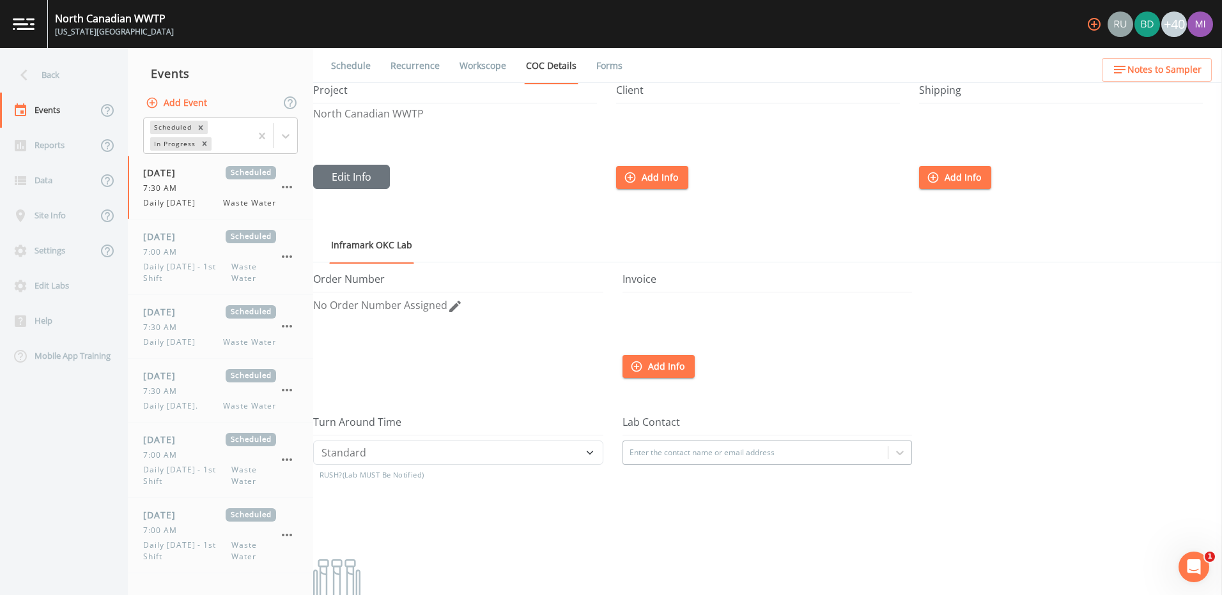
click at [601, 64] on link "Forms" at bounding box center [609, 66] width 30 height 36
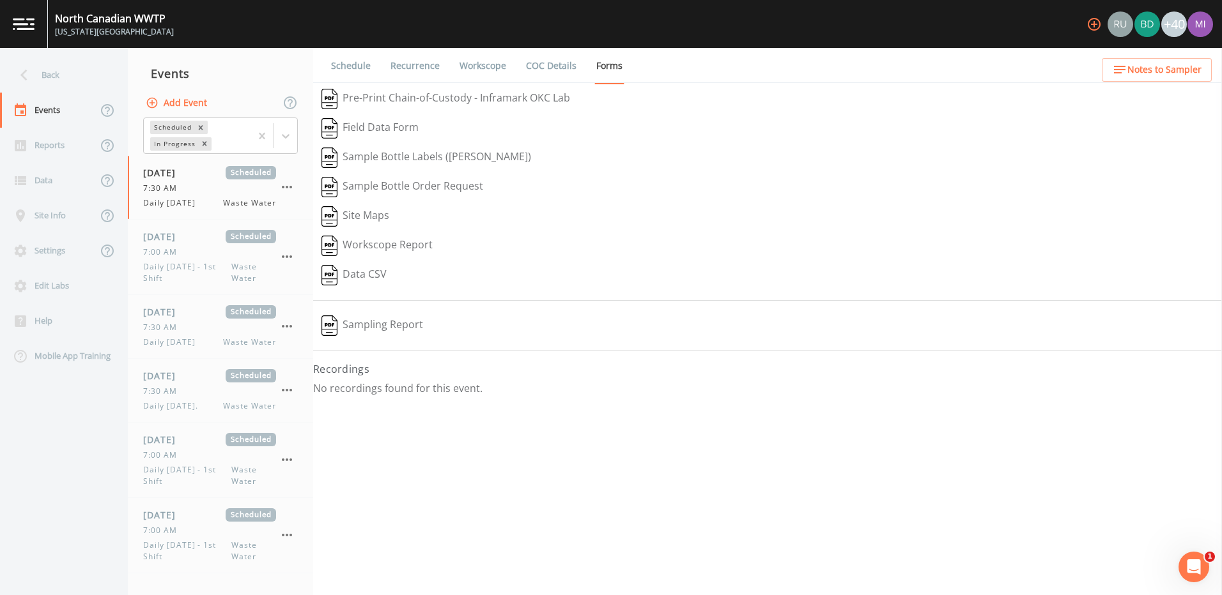
click at [490, 68] on link "Workscope" at bounding box center [482, 66] width 50 height 36
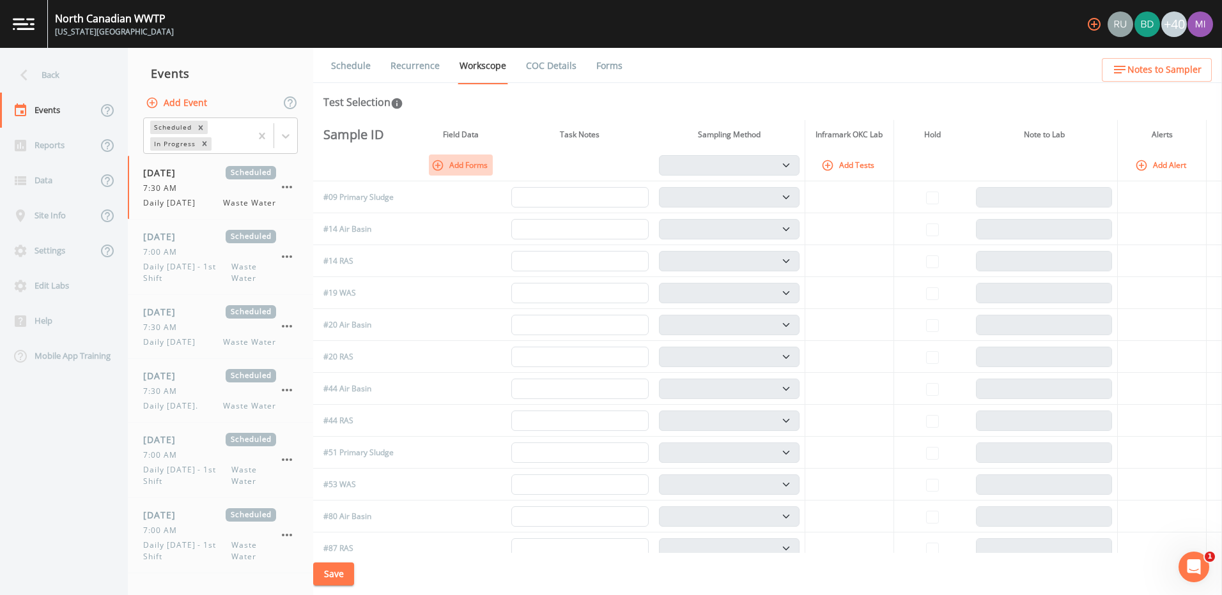
click at [442, 164] on icon "button" at bounding box center [438, 165] width 11 height 11
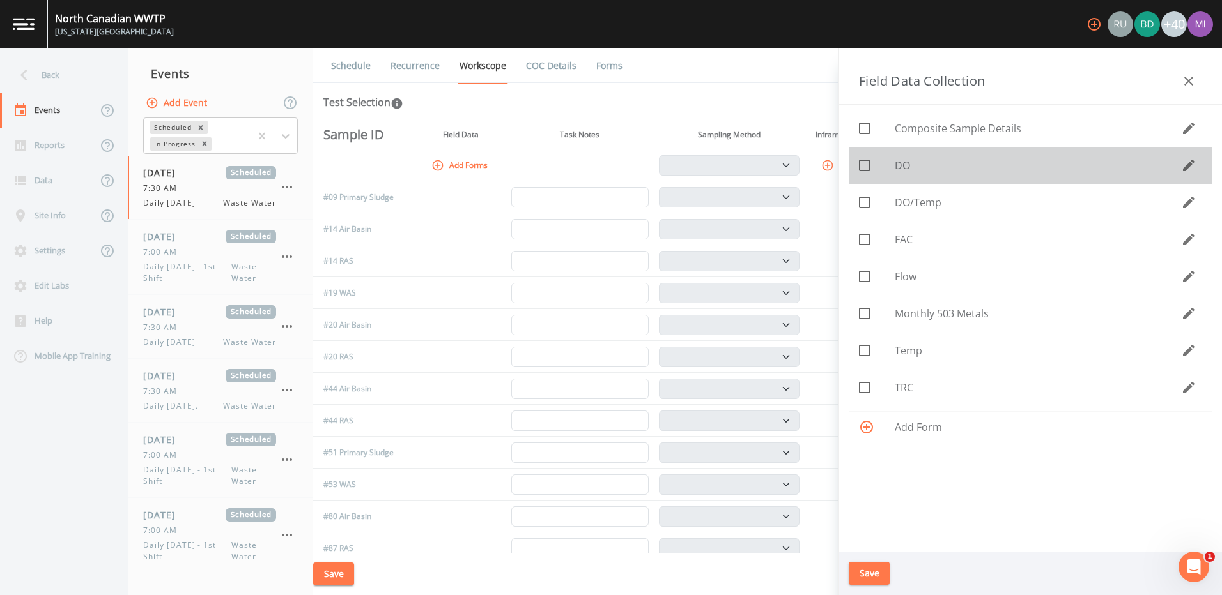
click at [864, 164] on icon at bounding box center [864, 165] width 15 height 15
checkbox input "true"
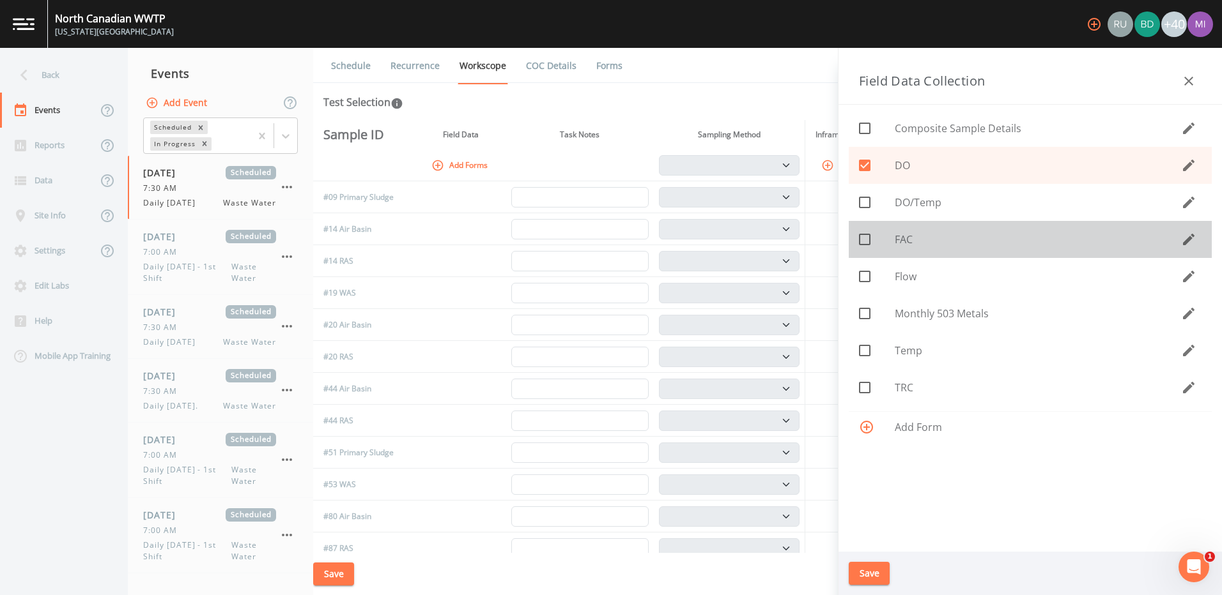
click at [864, 234] on icon at bounding box center [865, 240] width 12 height 12
checkbox input "true"
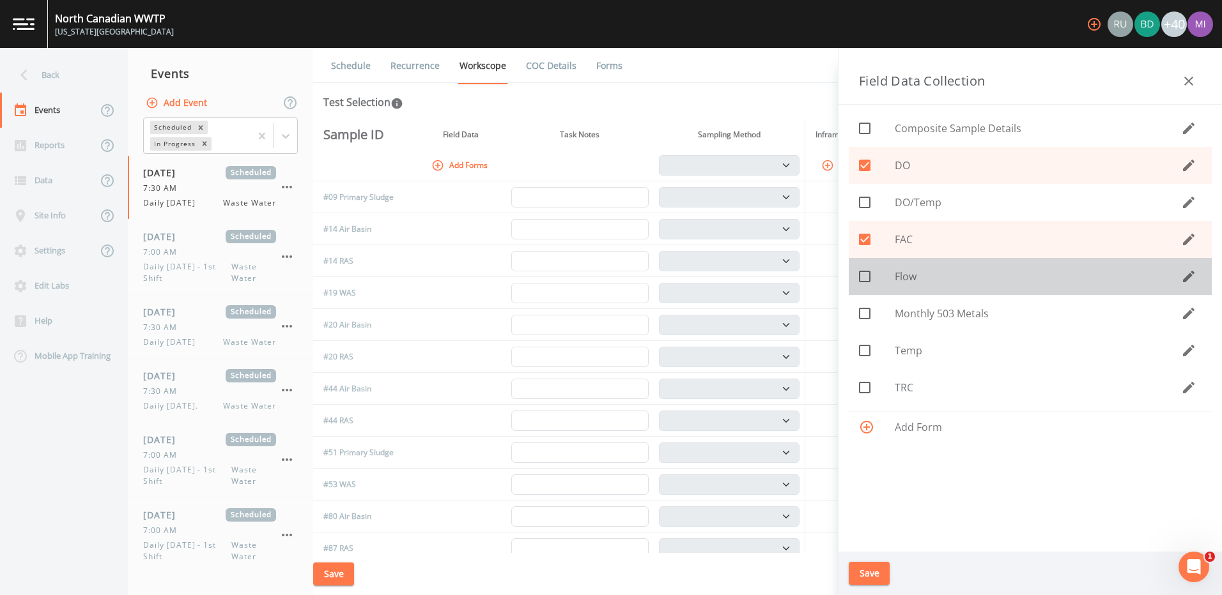
click at [866, 279] on icon at bounding box center [864, 276] width 15 height 15
checkbox input "true"
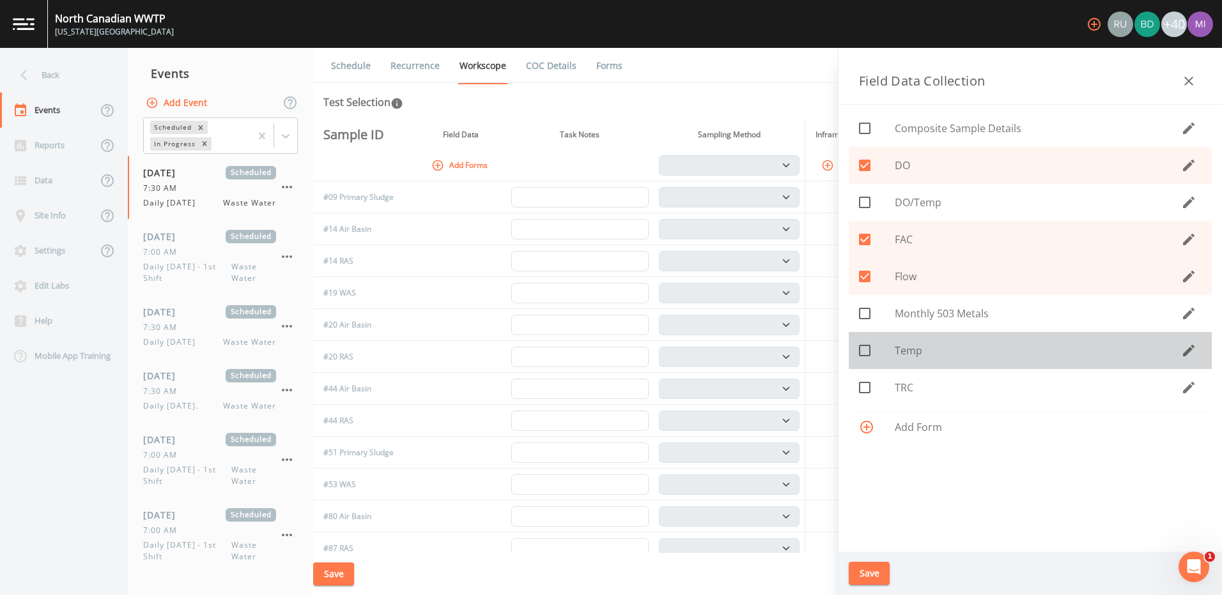
click at [868, 351] on icon at bounding box center [864, 350] width 15 height 15
checkbox input "true"
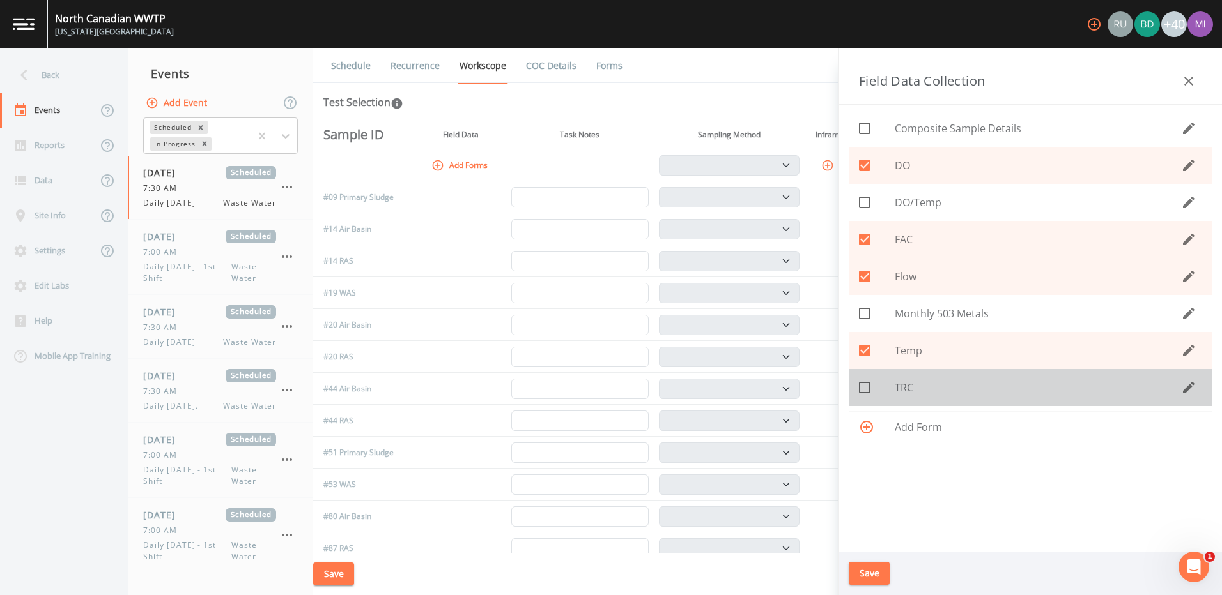
click at [863, 387] on icon at bounding box center [864, 387] width 15 height 15
checkbox input "true"
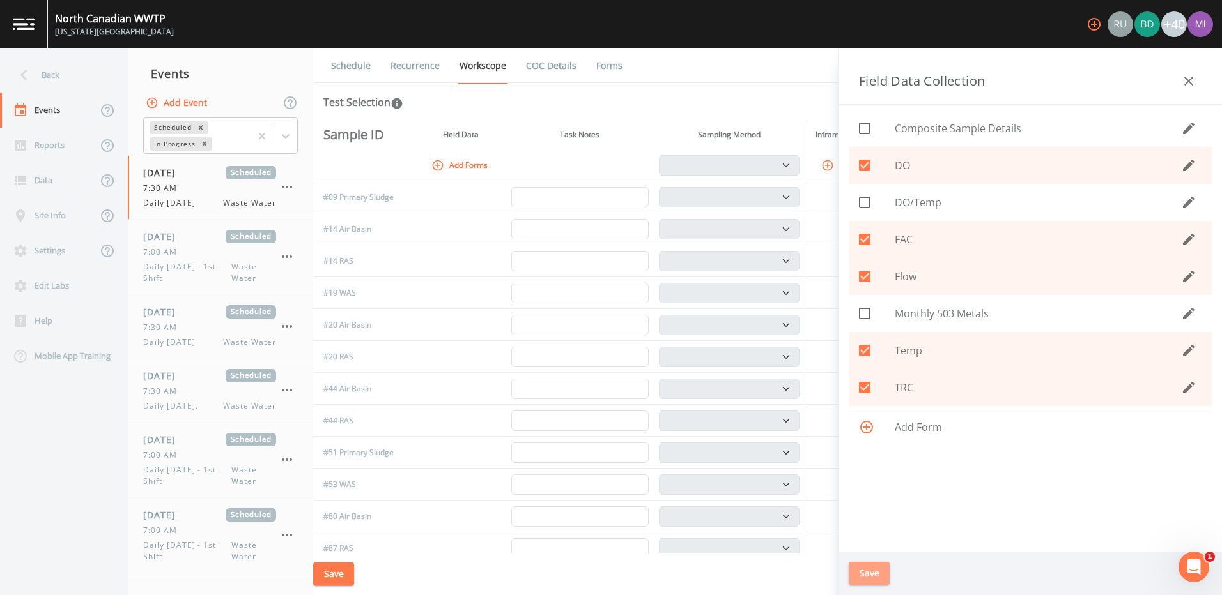
click at [869, 572] on button "Save" at bounding box center [868, 574] width 41 height 24
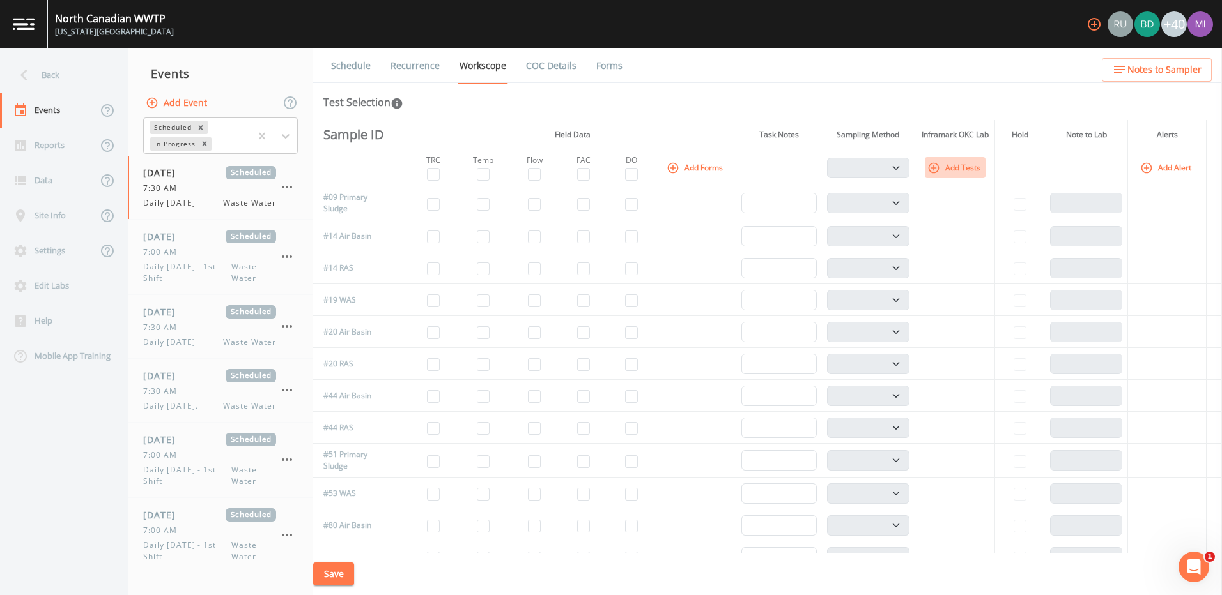
click at [957, 165] on button "Add Tests" at bounding box center [955, 167] width 61 height 21
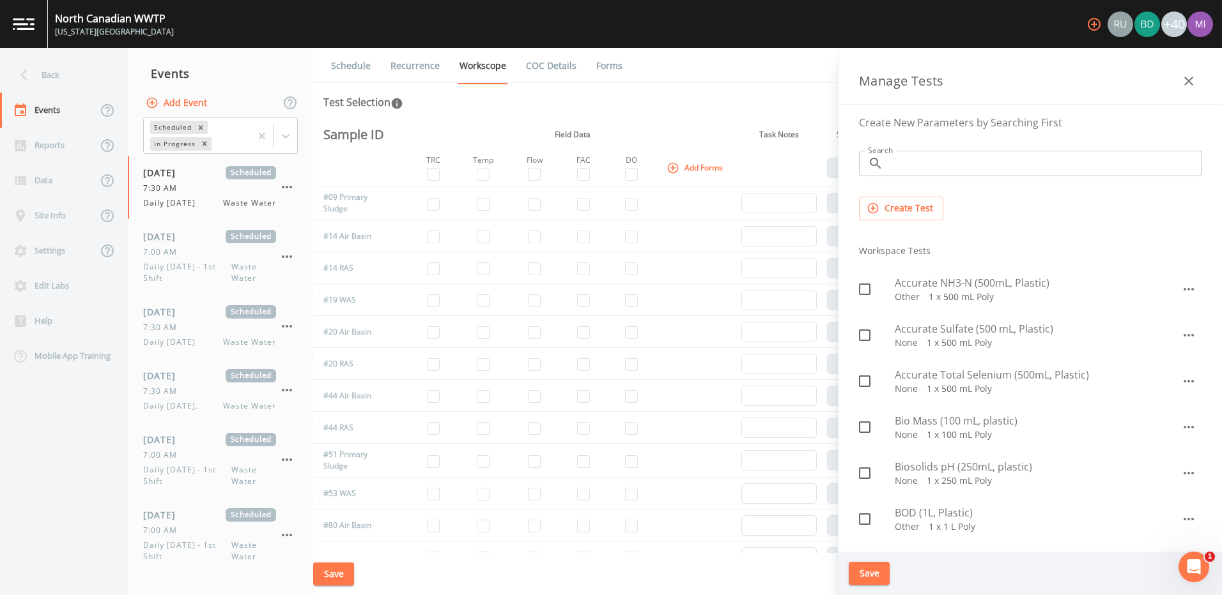
click at [862, 472] on input "checkbox" at bounding box center [857, 466] width 13 height 13
checkbox input "true"
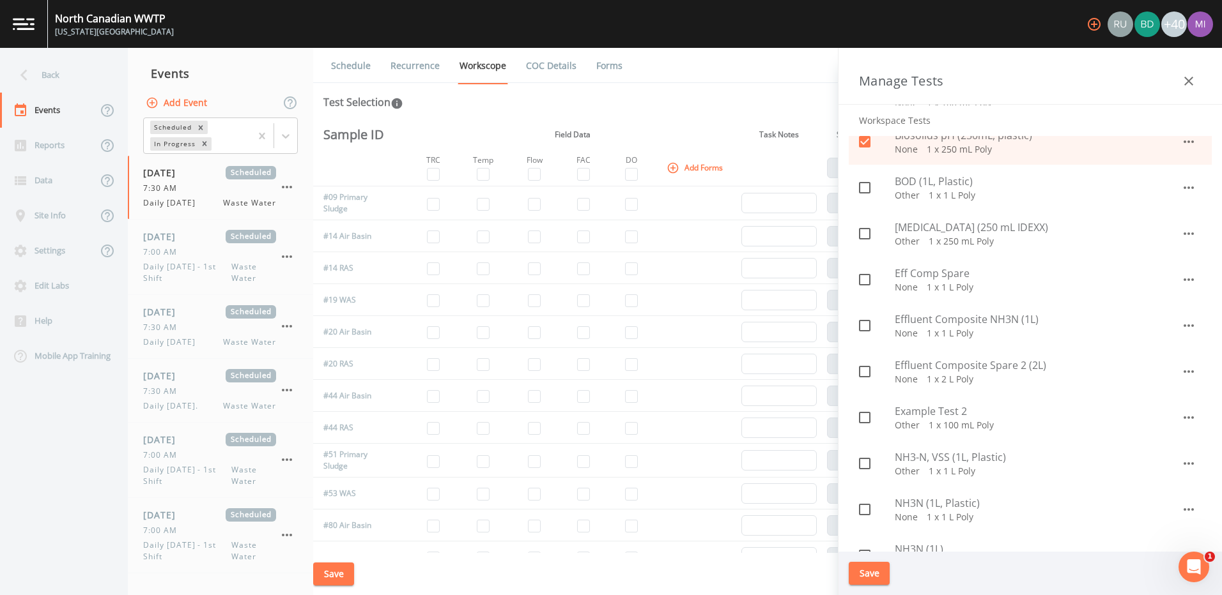
scroll to position [340, 0]
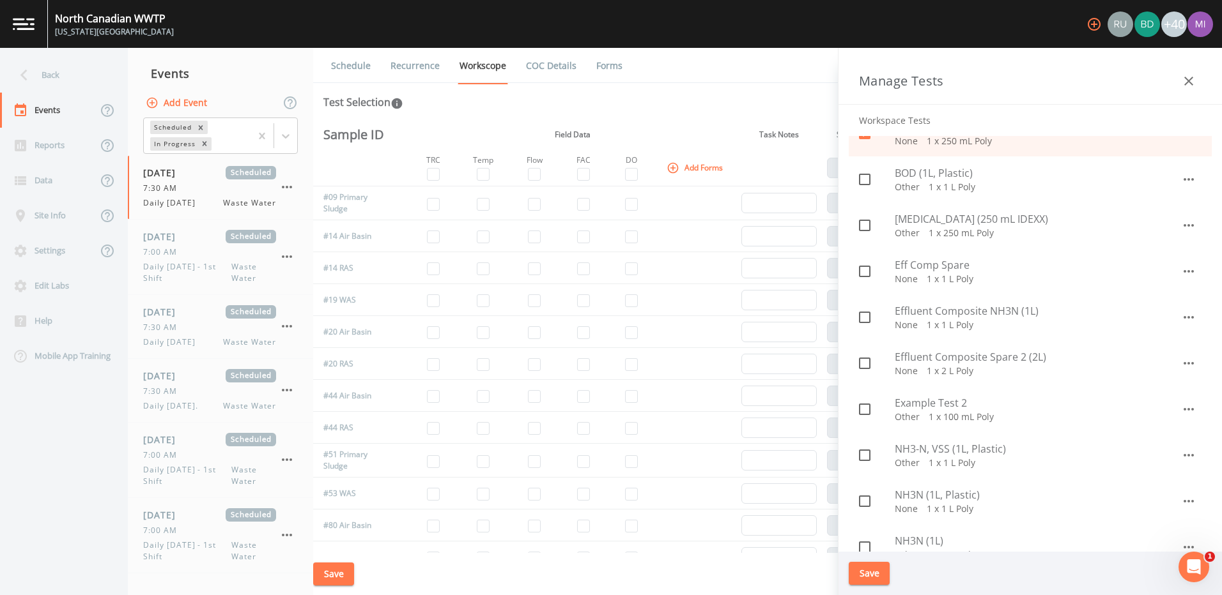
click at [863, 181] on icon at bounding box center [864, 179] width 15 height 15
checkbox input "true"
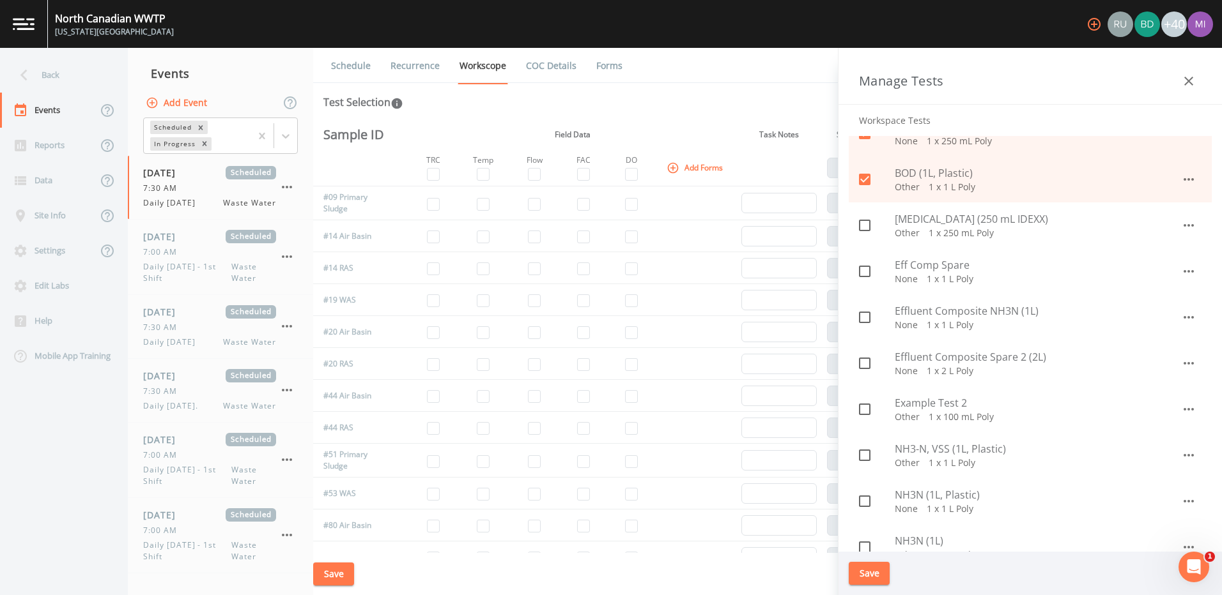
click at [863, 222] on input "checkbox" at bounding box center [857, 218] width 13 height 13
checkbox input "true"
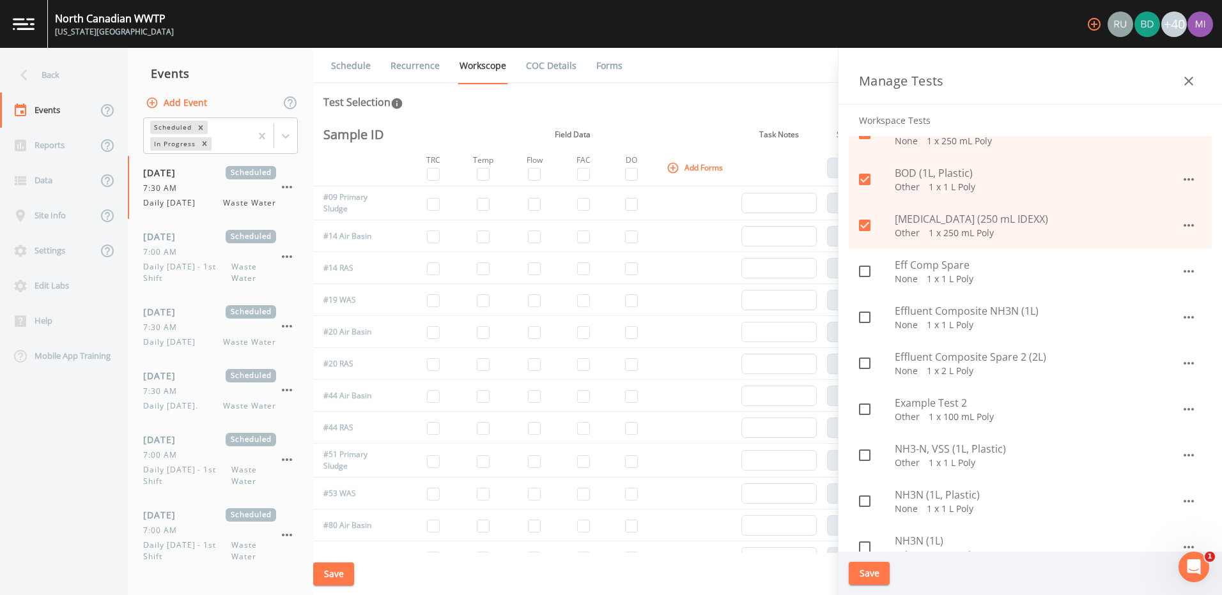
click at [867, 361] on icon at bounding box center [864, 363] width 15 height 15
checkbox input "true"
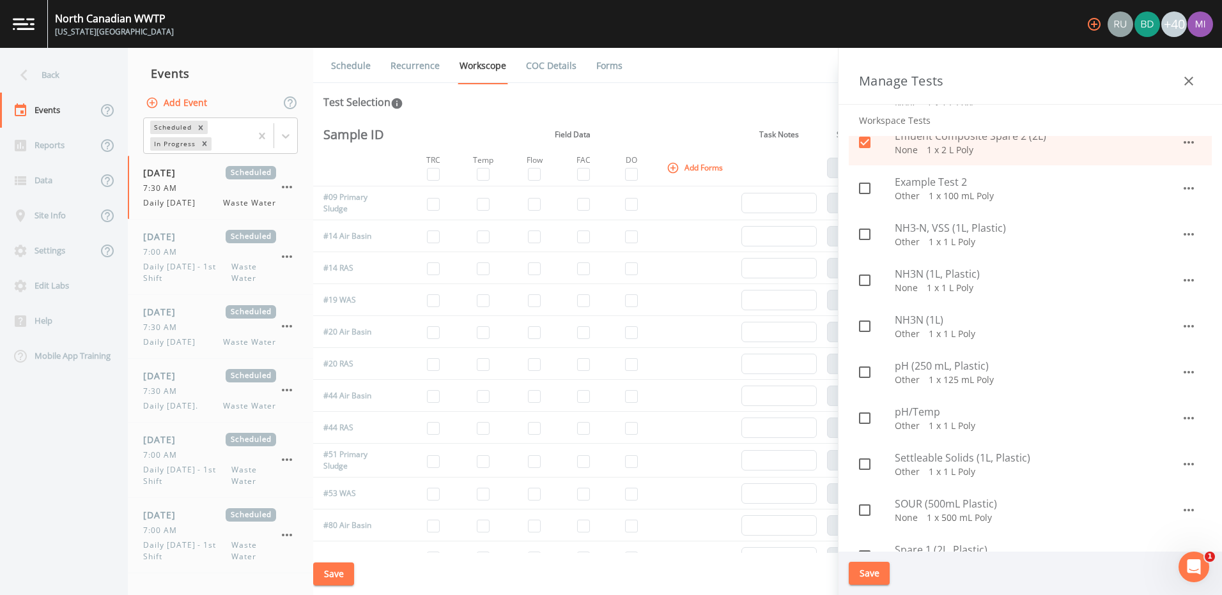
scroll to position [535, 0]
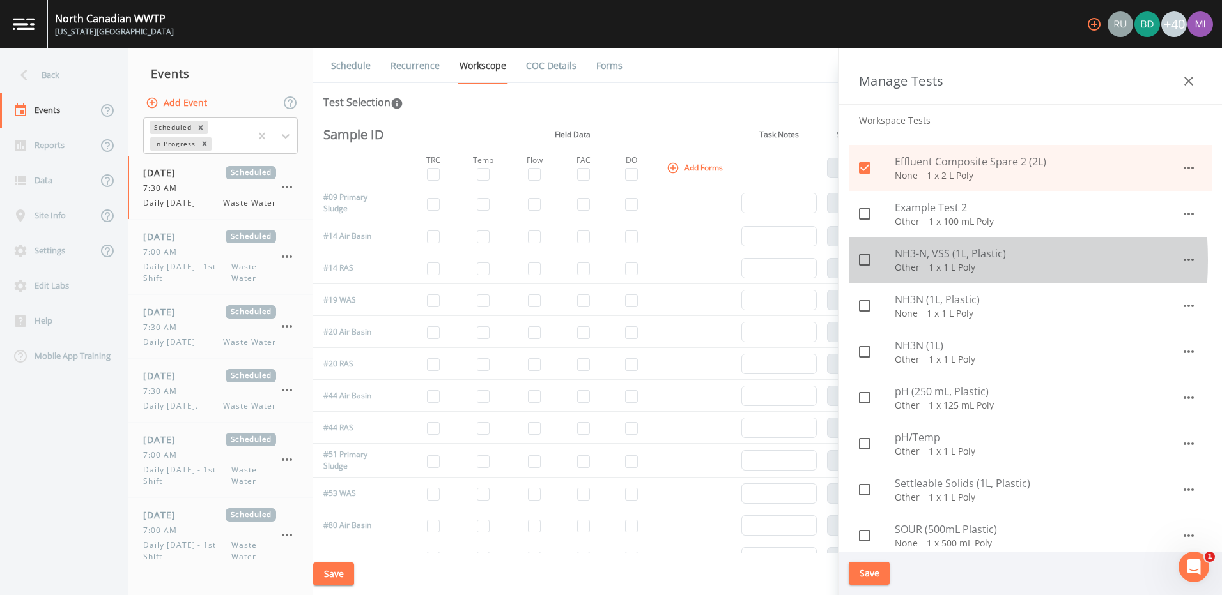
click at [863, 261] on icon at bounding box center [864, 259] width 15 height 15
checkbox input "true"
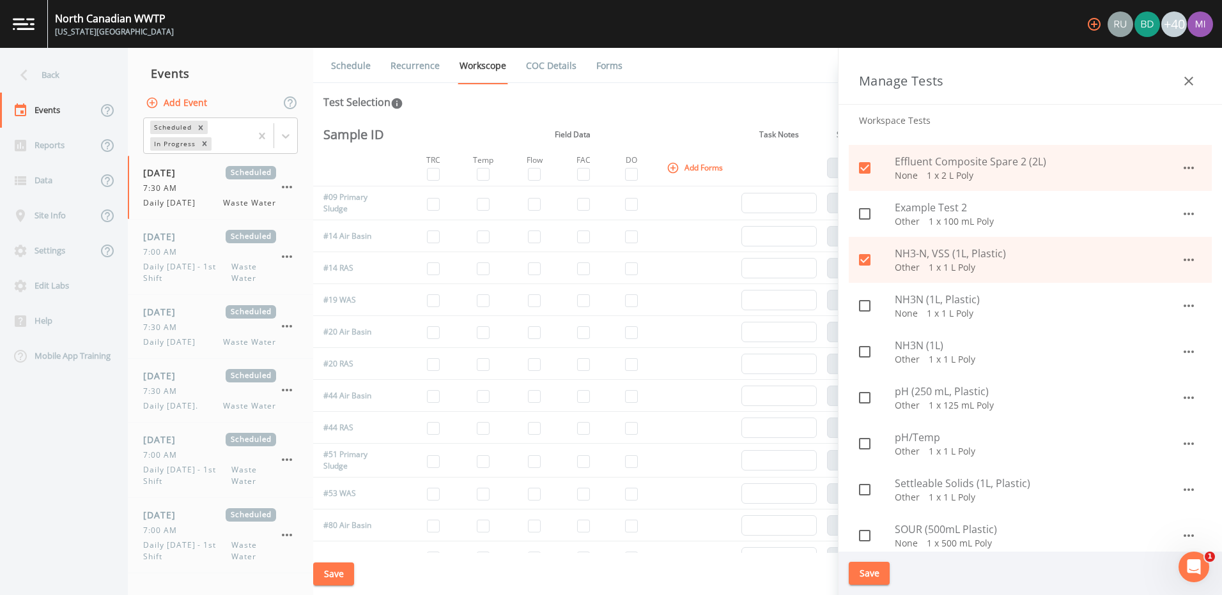
click at [863, 309] on icon at bounding box center [864, 305] width 15 height 15
checkbox input "true"
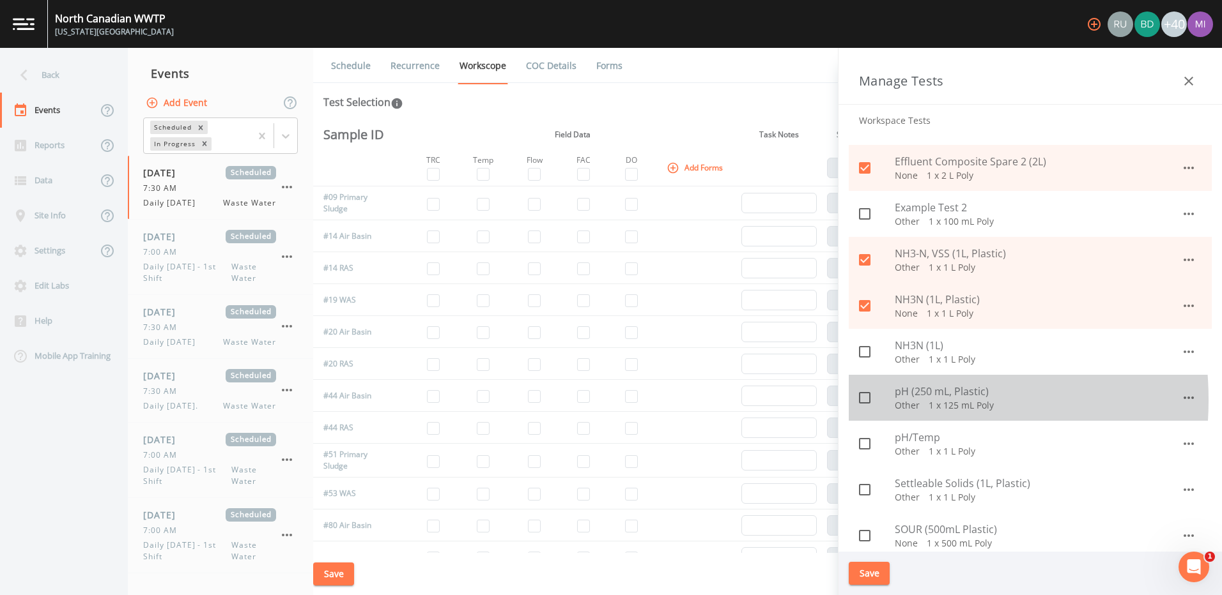
click at [869, 401] on icon at bounding box center [865, 398] width 12 height 12
checkbox input "true"
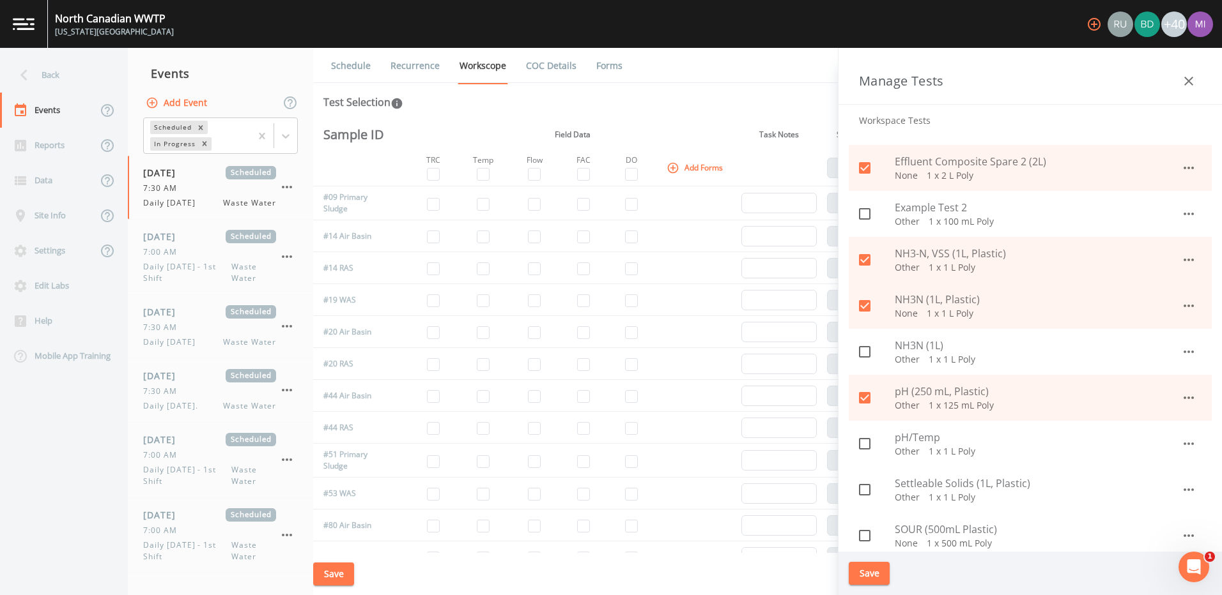
click at [864, 488] on icon at bounding box center [864, 489] width 15 height 15
checkbox input "true"
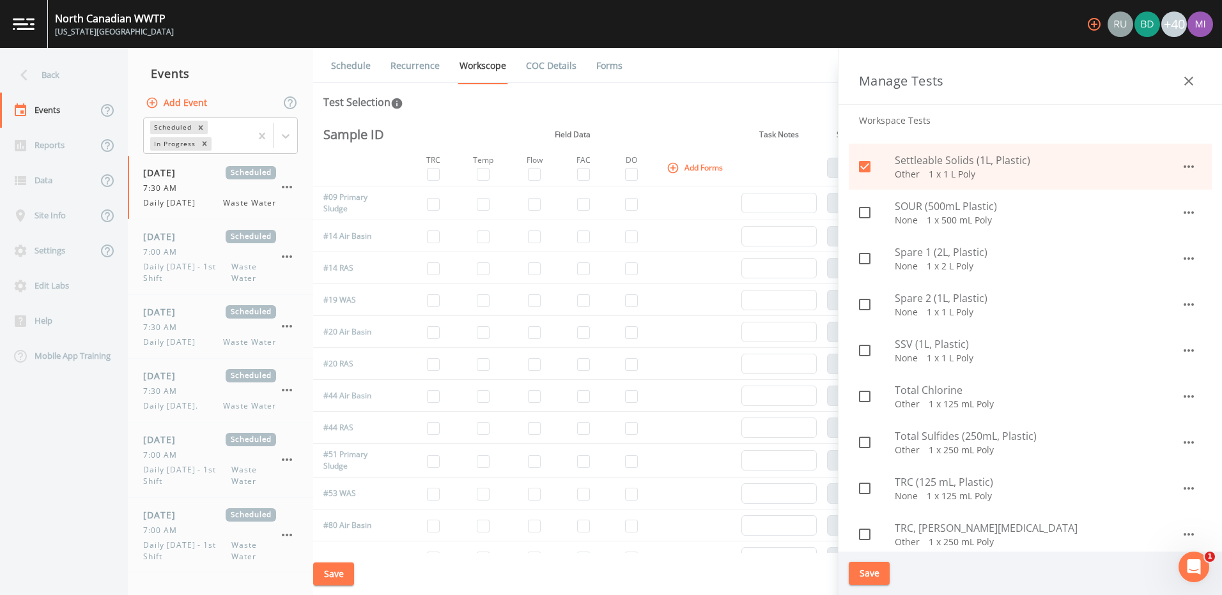
scroll to position [884, 0]
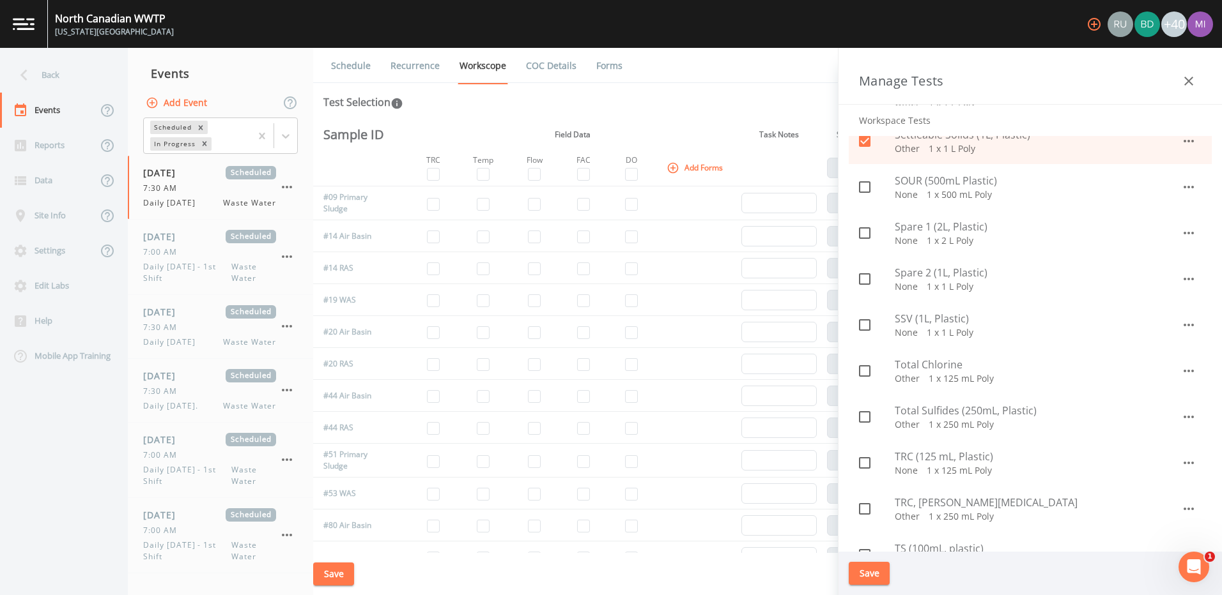
click at [864, 231] on icon at bounding box center [864, 233] width 15 height 15
checkbox input "true"
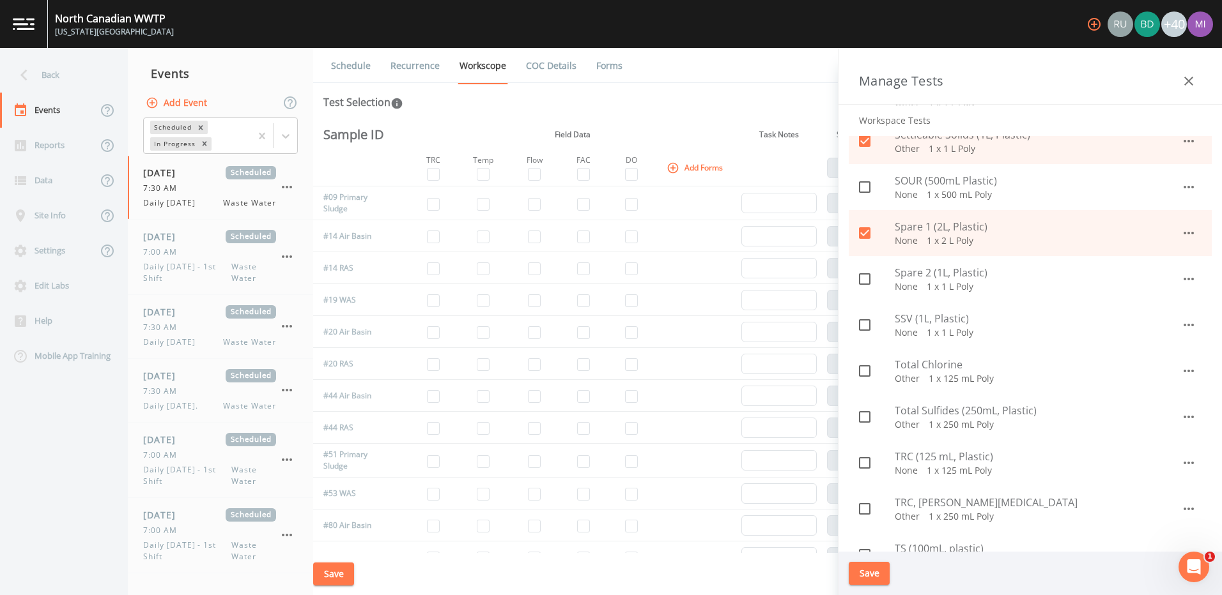
click at [863, 276] on input "checkbox" at bounding box center [857, 272] width 13 height 13
checkbox input "true"
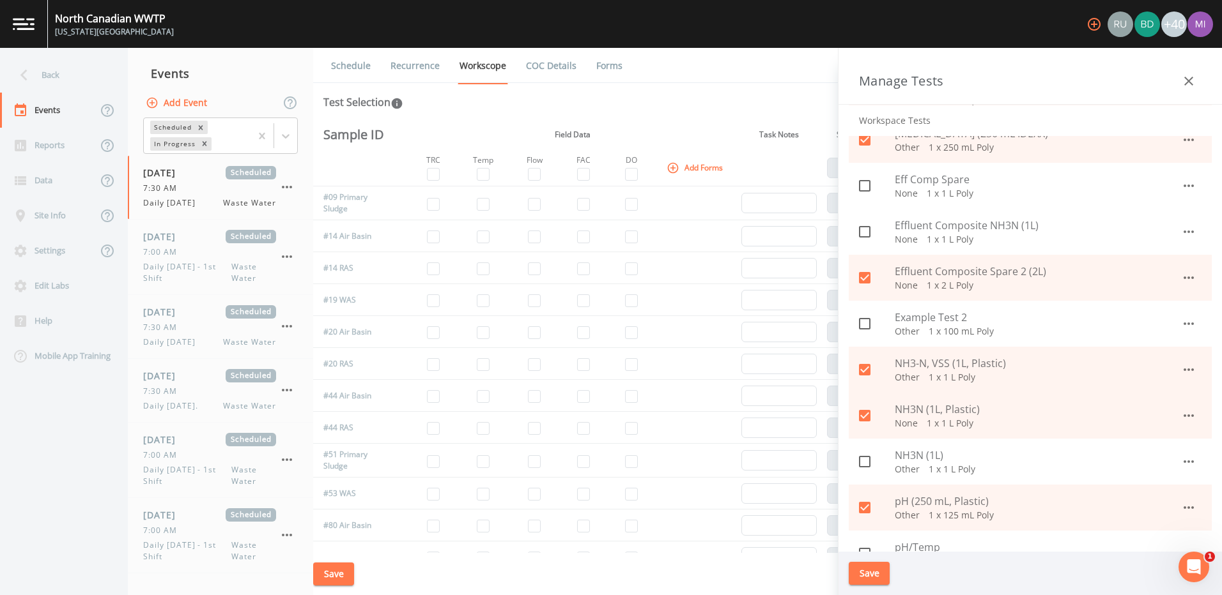
scroll to position [417, 0]
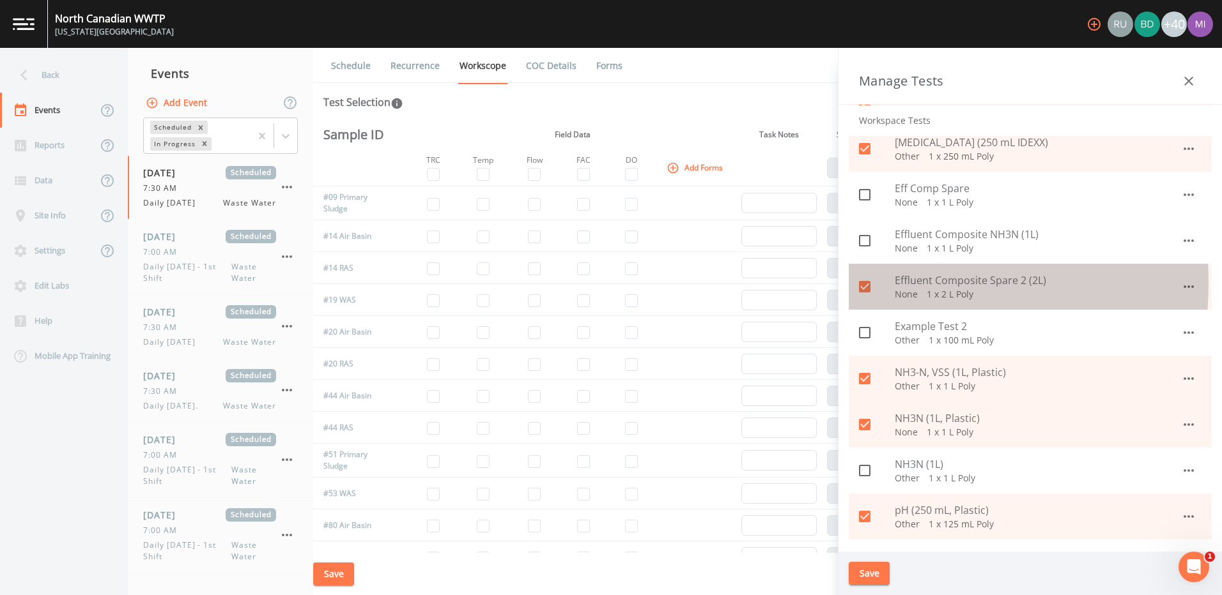
click at [863, 284] on input "checkbox" at bounding box center [857, 279] width 13 height 13
checkbox input "false"
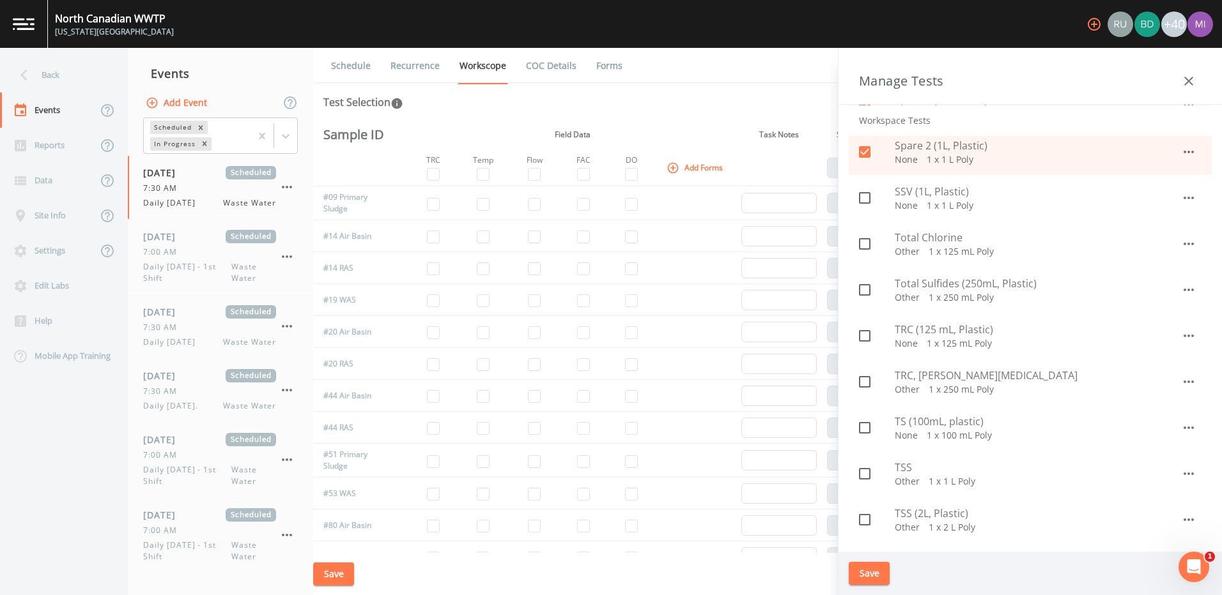
scroll to position [1012, 0]
click at [863, 197] on icon at bounding box center [864, 197] width 15 height 15
checkbox input "true"
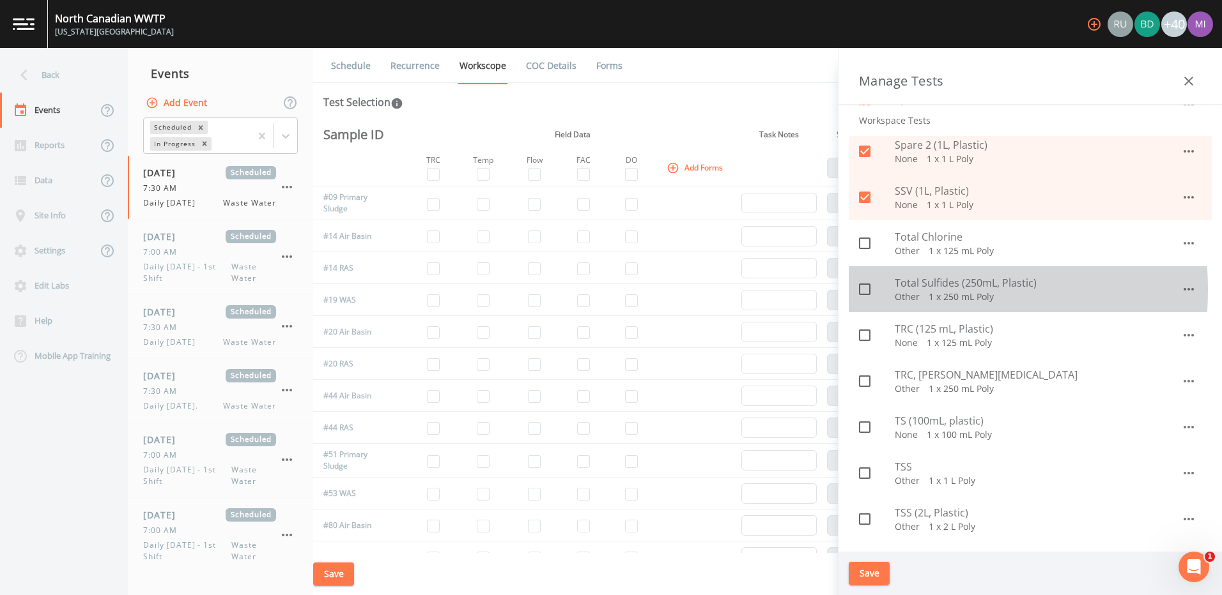
click at [865, 290] on icon at bounding box center [864, 289] width 15 height 15
checkbox input "true"
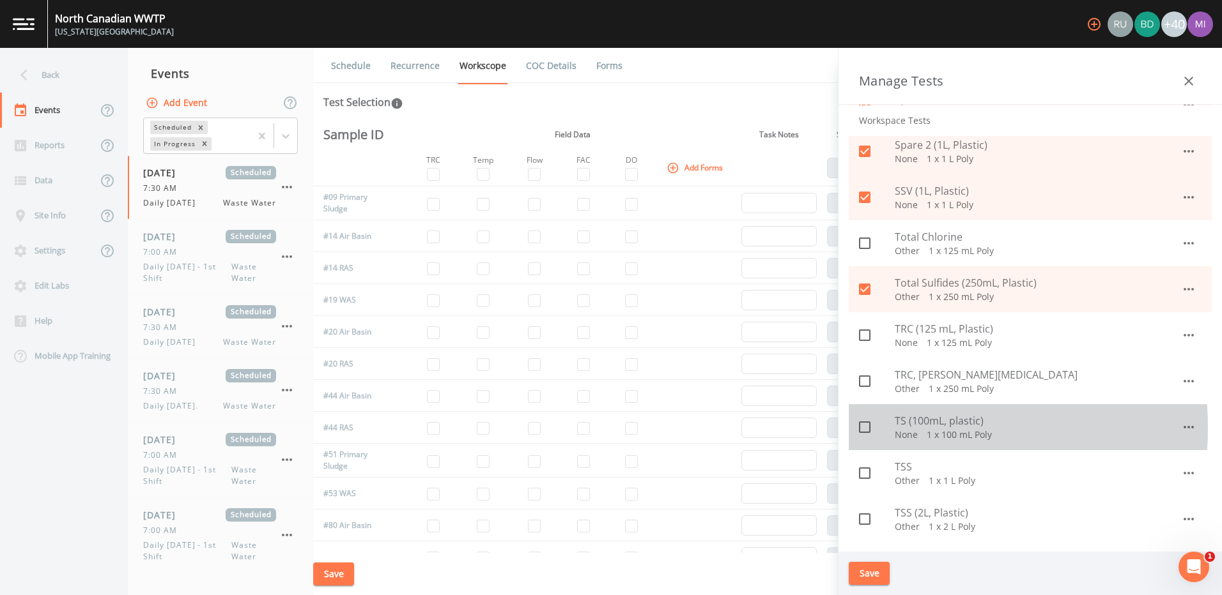
click at [863, 428] on icon at bounding box center [864, 427] width 15 height 15
checkbox input "true"
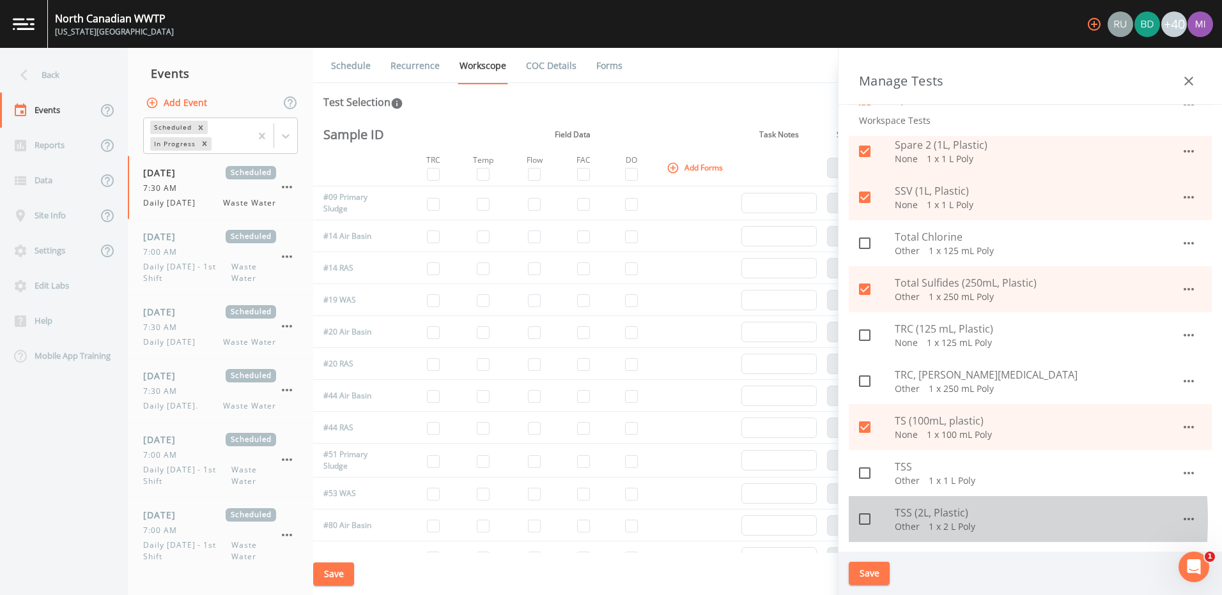
click at [862, 520] on icon at bounding box center [864, 519] width 15 height 15
checkbox input "true"
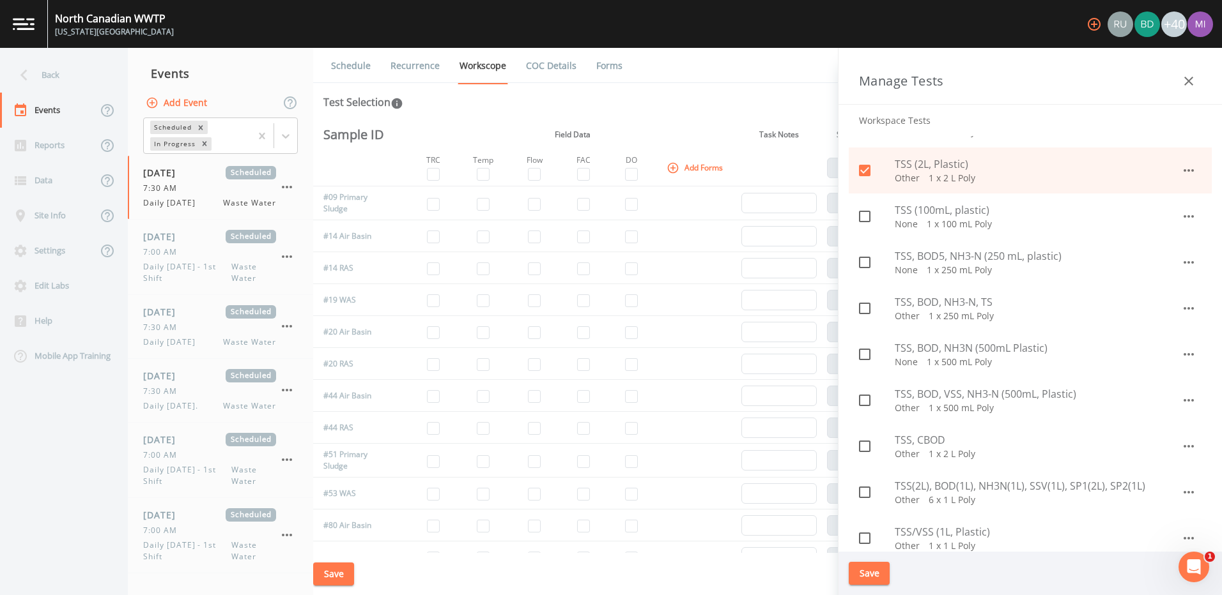
scroll to position [1386, 0]
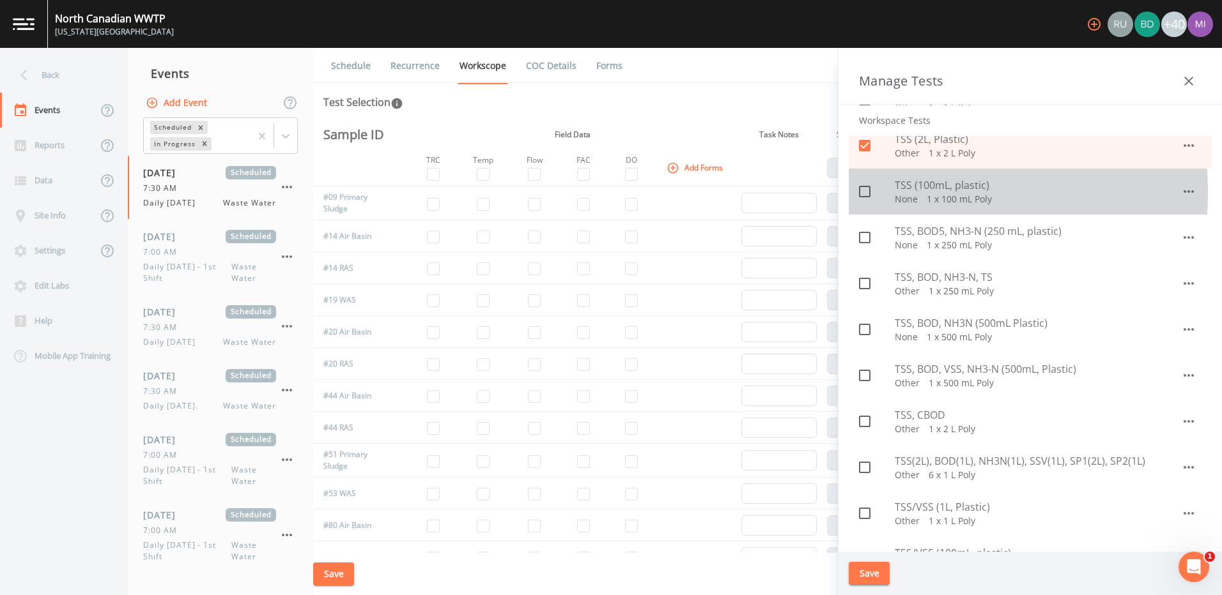
click at [863, 193] on icon at bounding box center [864, 191] width 15 height 15
checkbox input "true"
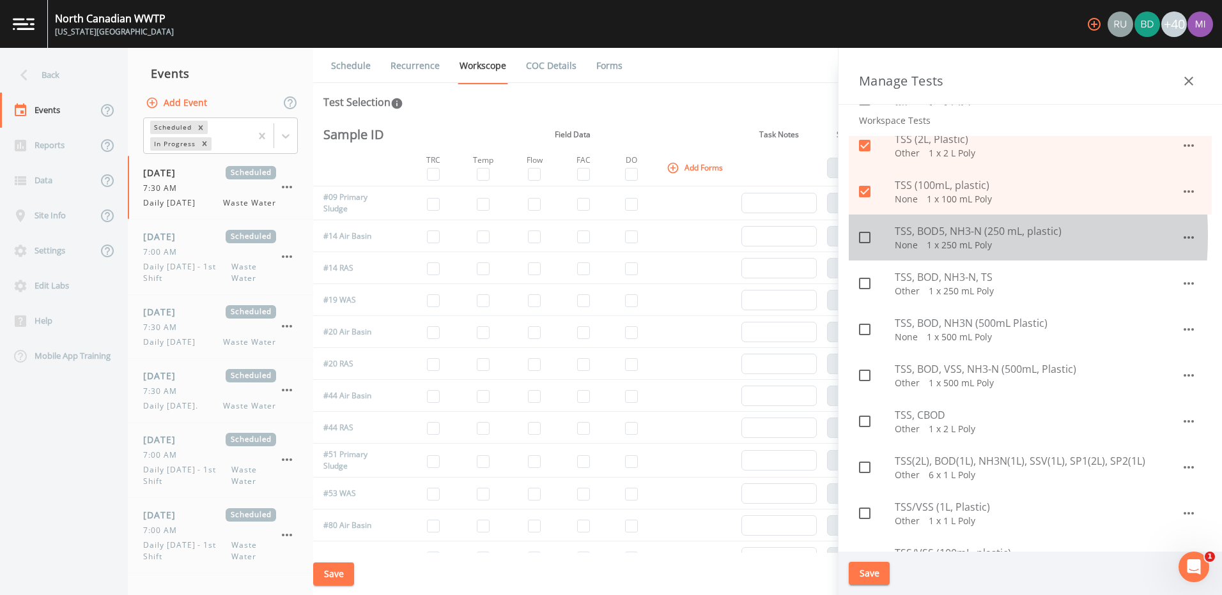
click at [863, 236] on input "checkbox" at bounding box center [857, 230] width 13 height 13
checkbox input "true"
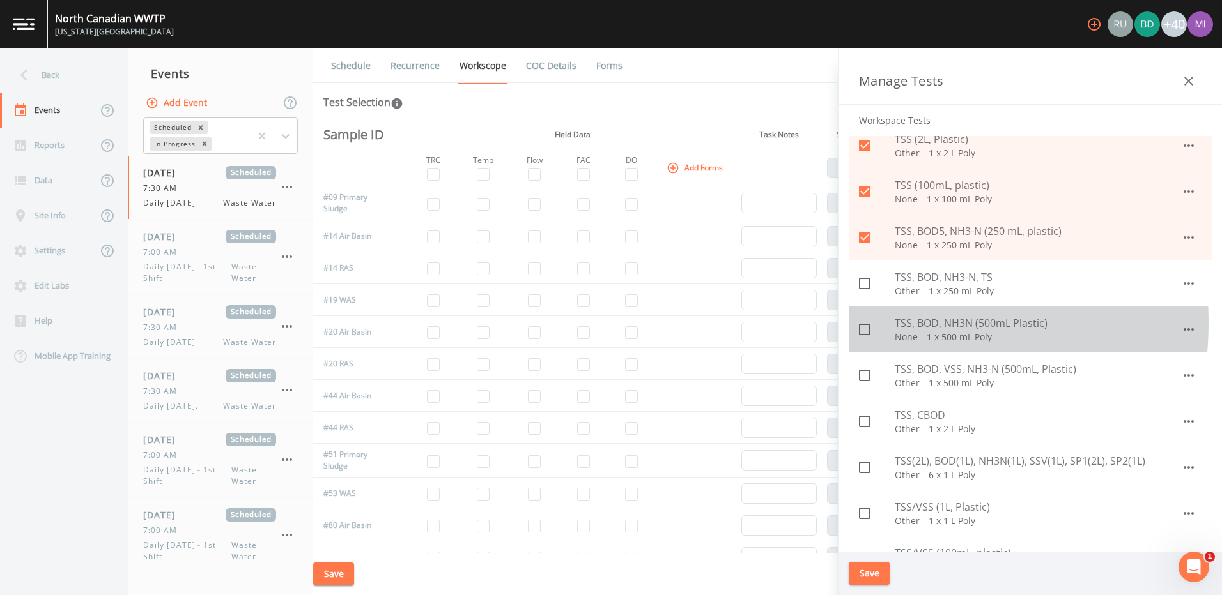
click at [859, 323] on input "checkbox" at bounding box center [857, 322] width 13 height 13
checkbox input "true"
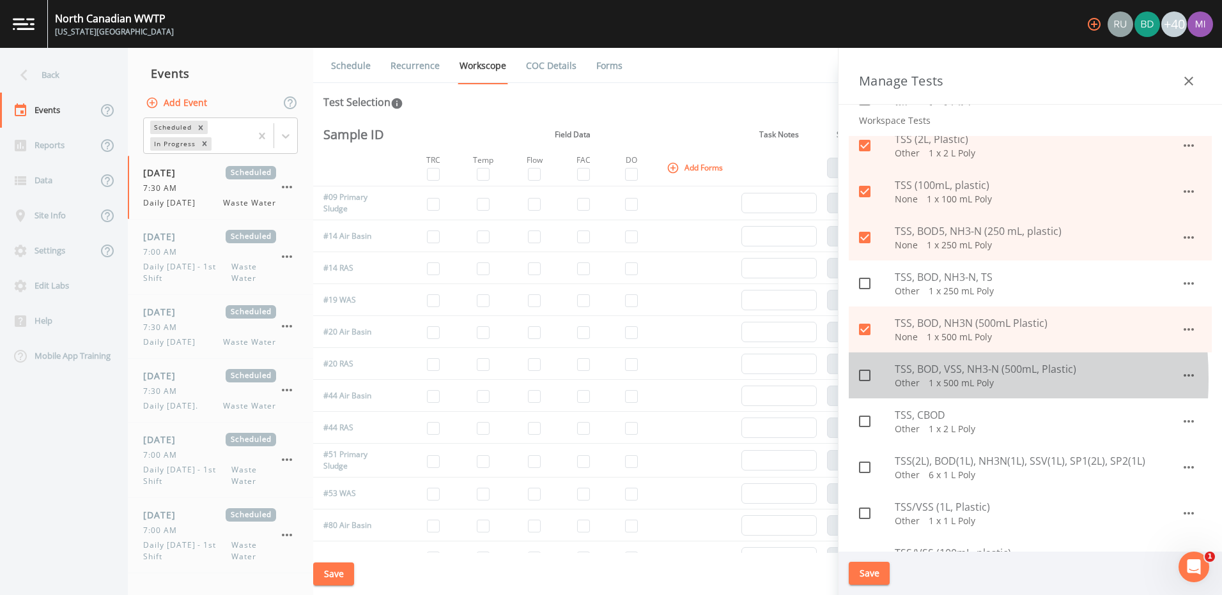
click at [863, 379] on icon at bounding box center [864, 375] width 15 height 15
checkbox input "true"
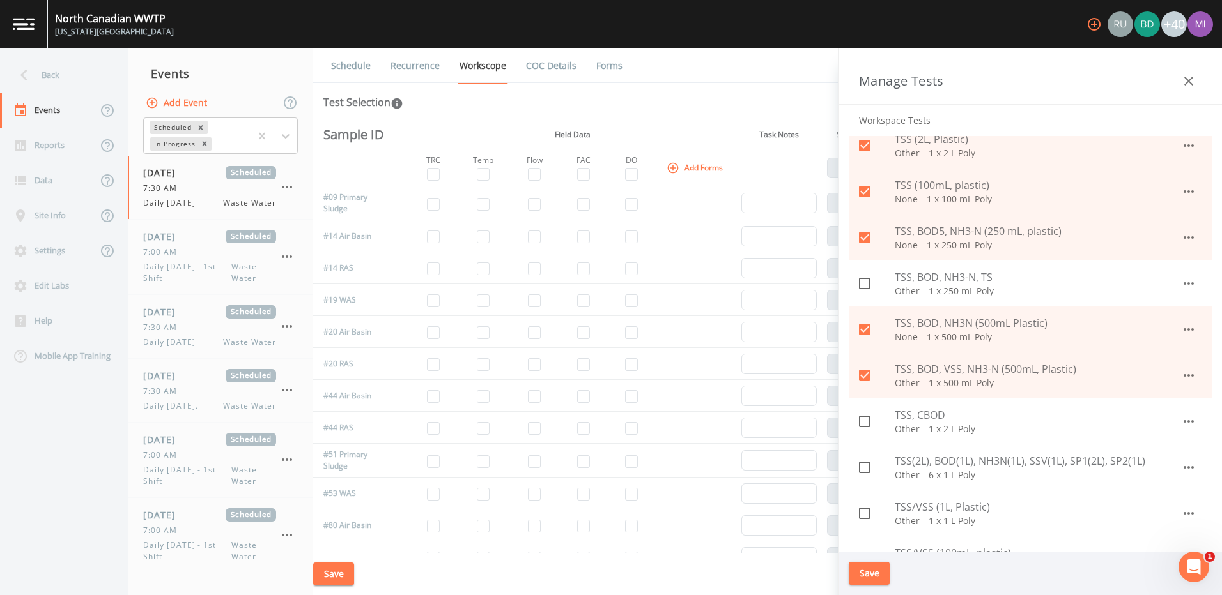
click at [867, 515] on icon at bounding box center [864, 513] width 15 height 15
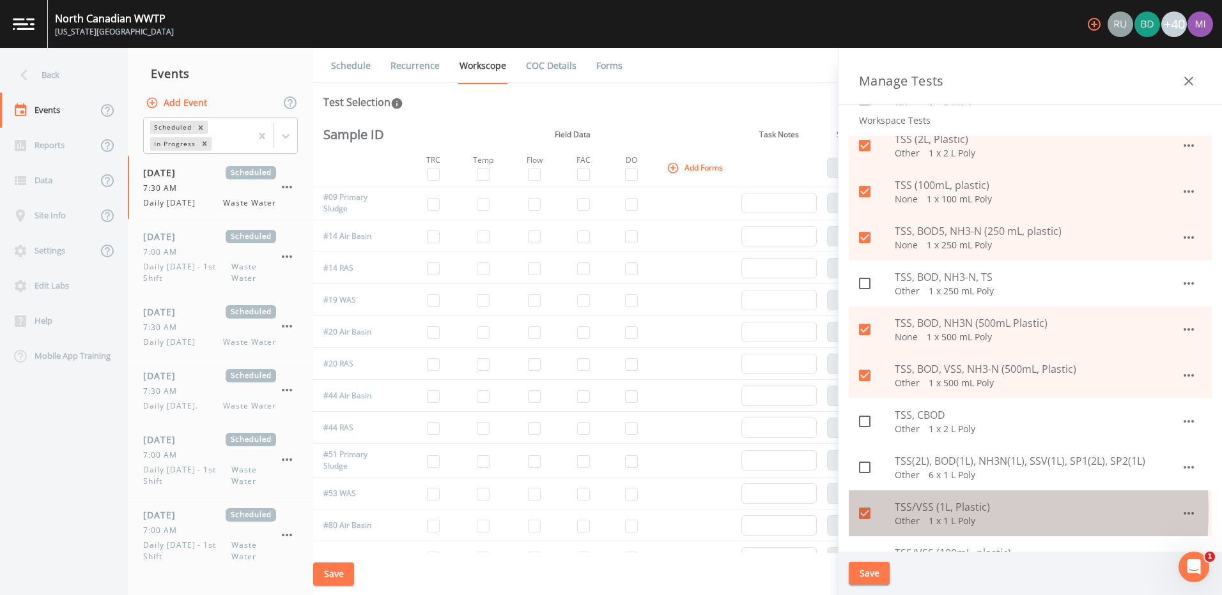
click at [864, 511] on icon at bounding box center [865, 514] width 12 height 12
checkbox input "false"
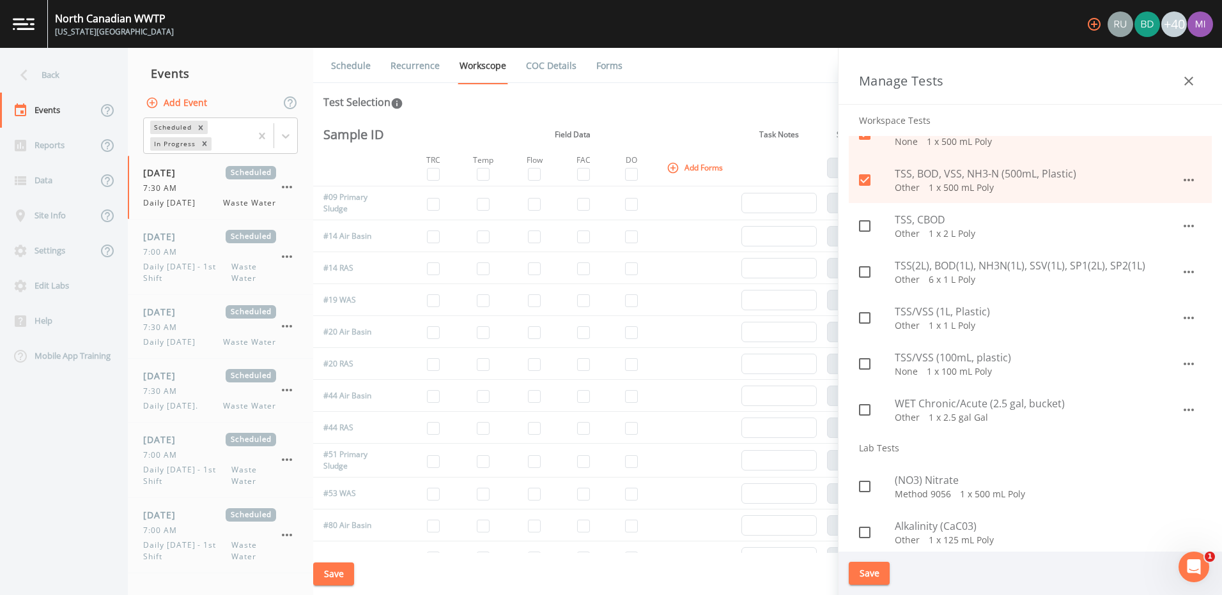
scroll to position [1615, 0]
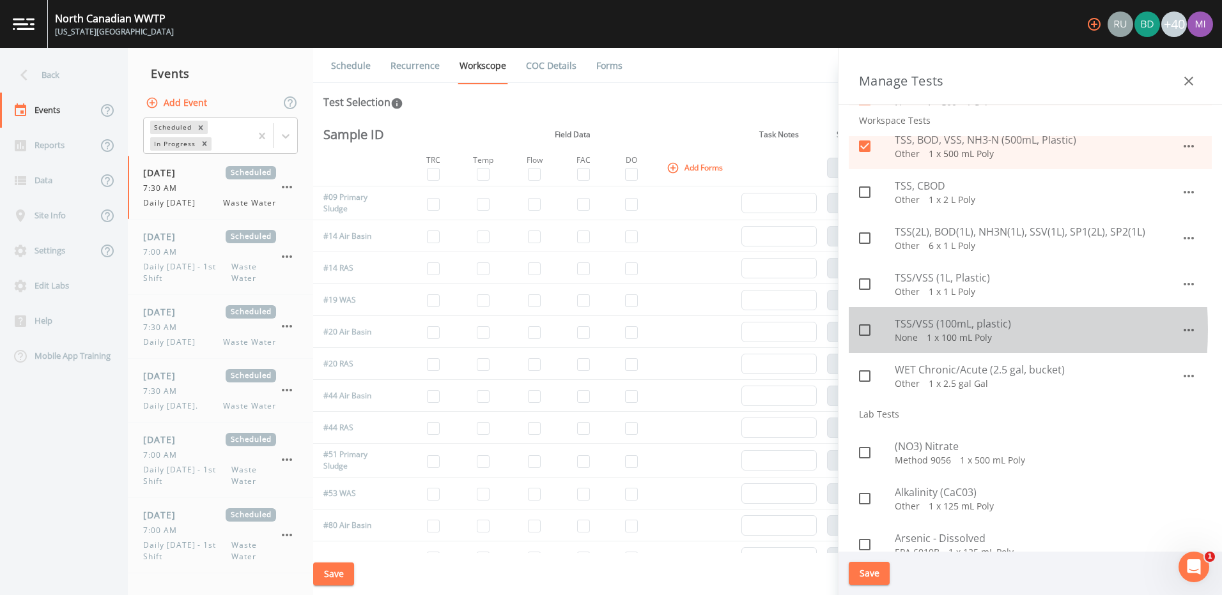
click at [860, 330] on input "checkbox" at bounding box center [857, 323] width 13 height 13
checkbox input "true"
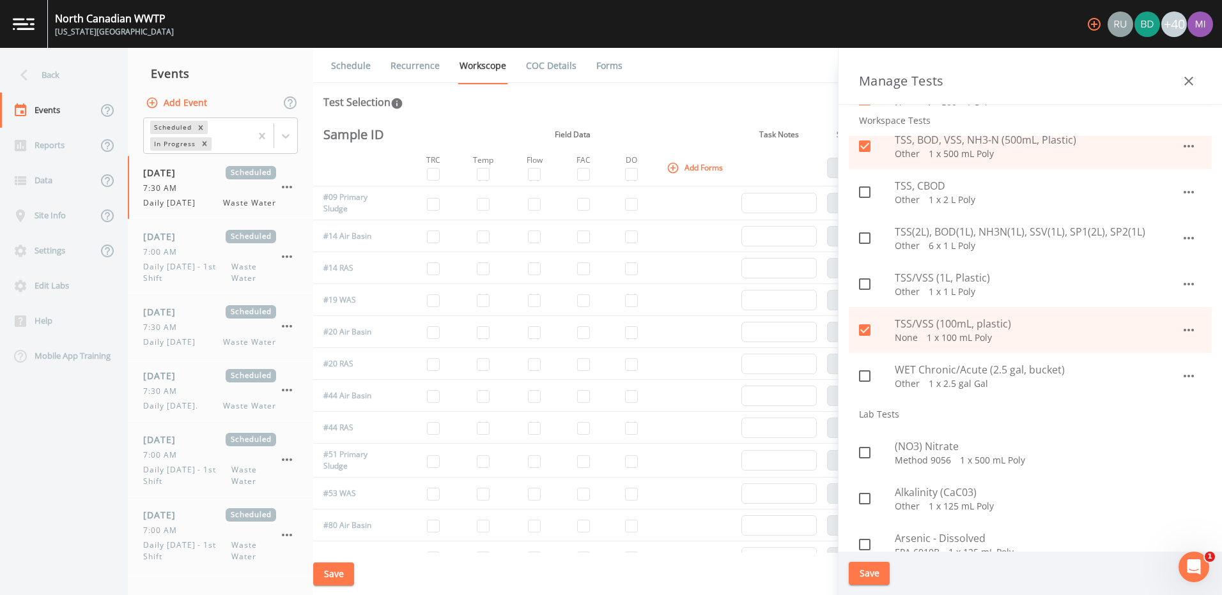
click at [866, 374] on icon at bounding box center [864, 376] width 15 height 15
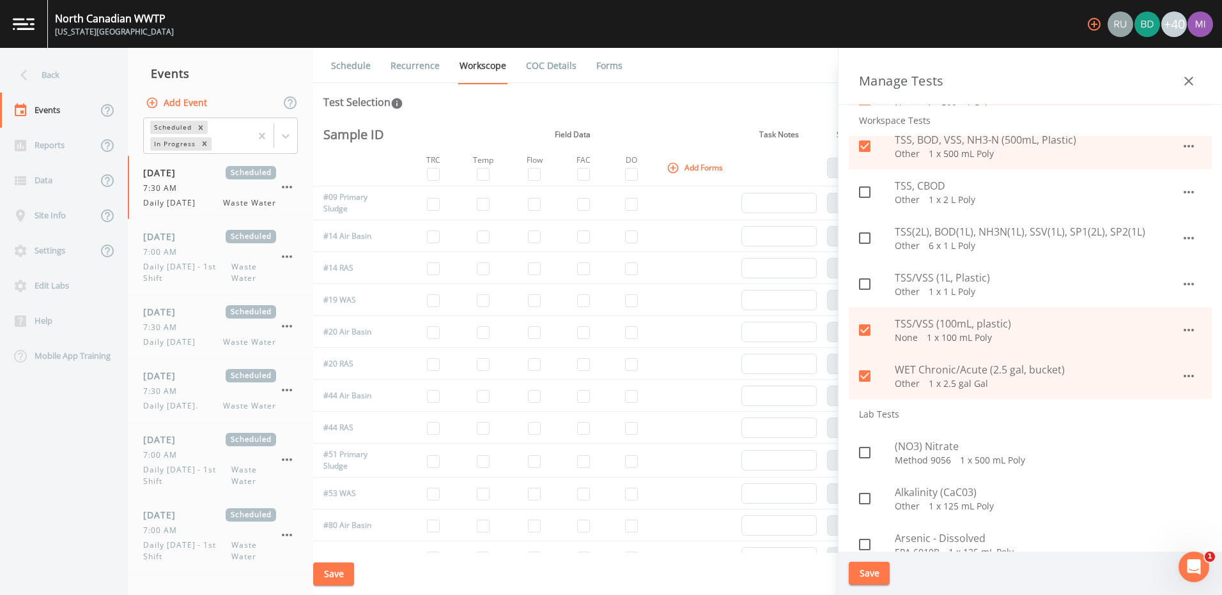
scroll to position [1616, 0]
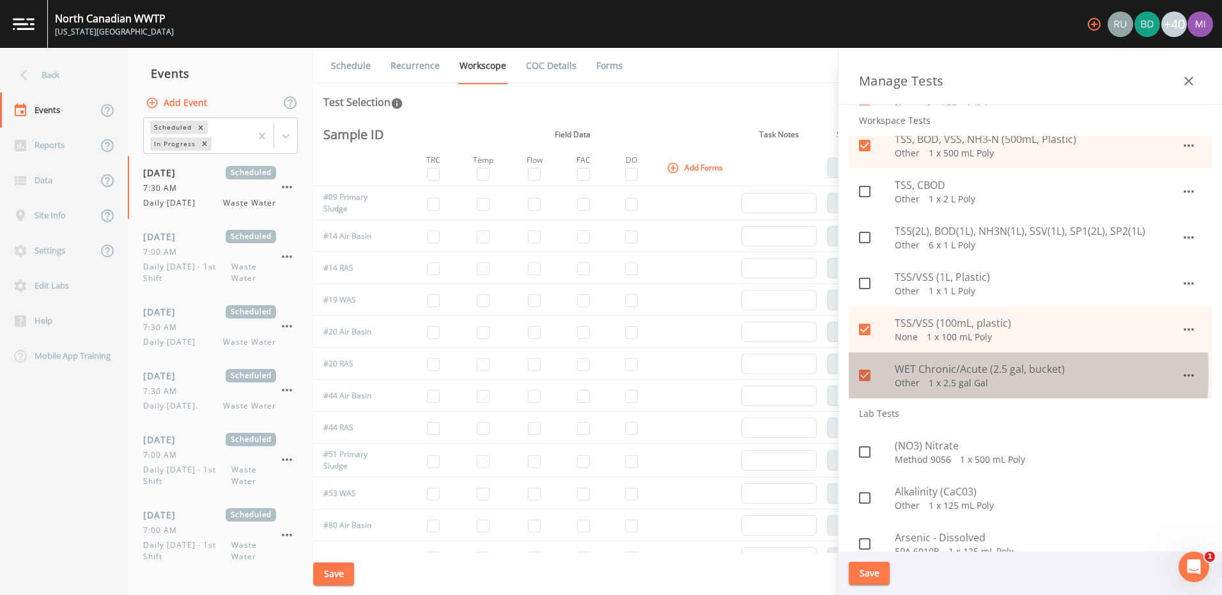
click at [868, 372] on icon at bounding box center [865, 376] width 12 height 12
checkbox input "false"
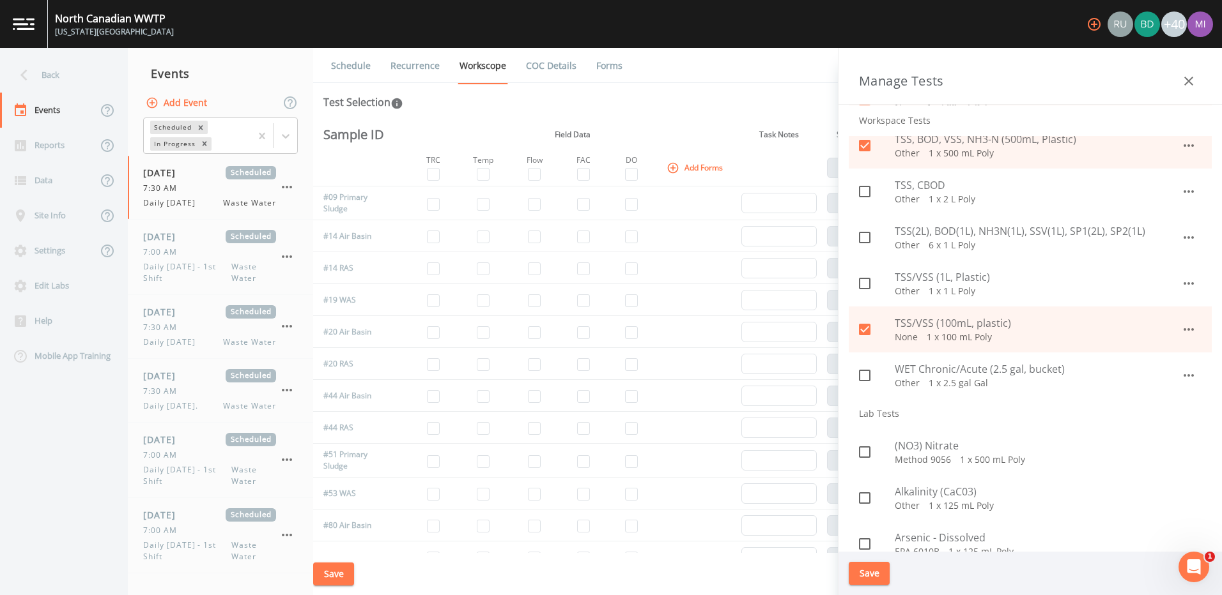
click at [877, 575] on button "Save" at bounding box center [868, 574] width 41 height 24
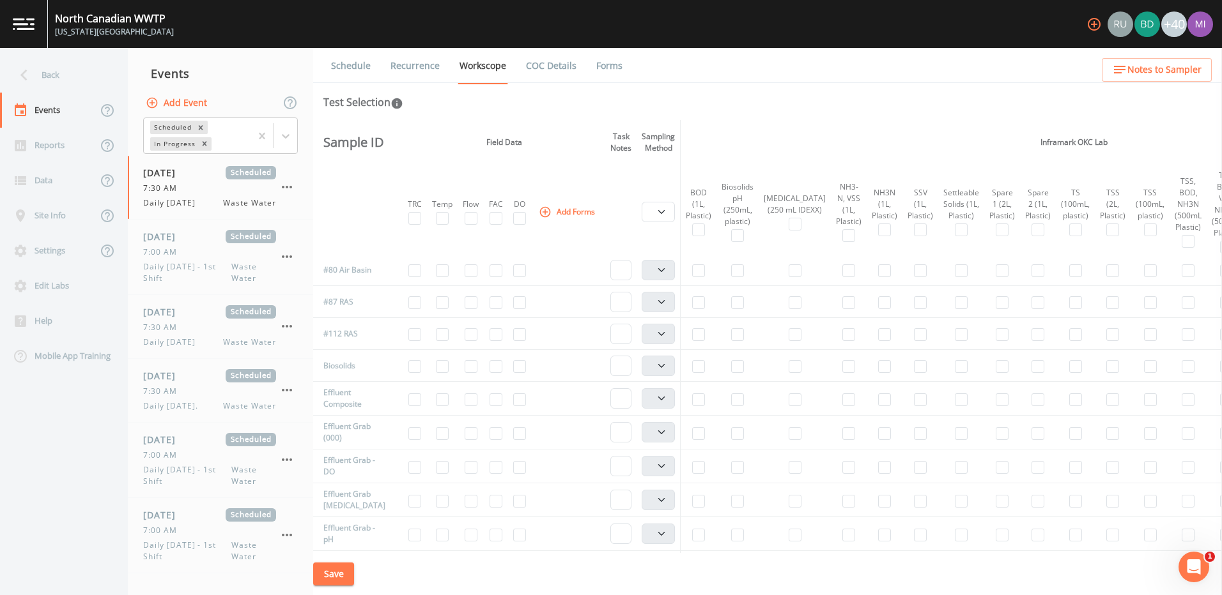
scroll to position [339, 0]
click at [741, 357] on input "checkbox" at bounding box center [737, 356] width 13 height 13
checkbox input "true"
select select "b6a3c313-748b-4795-a028-792ad310bd60"
click at [665, 358] on select "Composite Grab" at bounding box center [657, 356] width 33 height 20
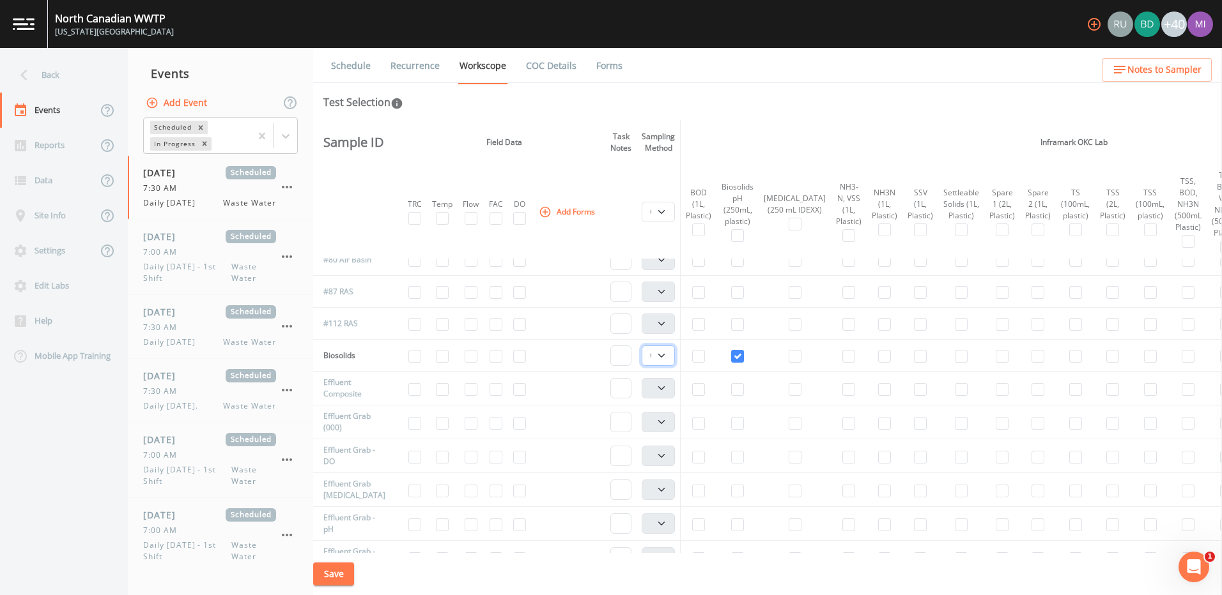
select select "092b3f94-5697-4c94-9891-da161916fdbb"
click at [645, 346] on select "Composite Grab" at bounding box center [657, 356] width 33 height 20
select select "092b3f94-5697-4c94-9891-da161916fdbb"
click at [346, 567] on button "Save" at bounding box center [333, 575] width 41 height 24
click at [337, 575] on button "Save" at bounding box center [333, 575] width 41 height 24
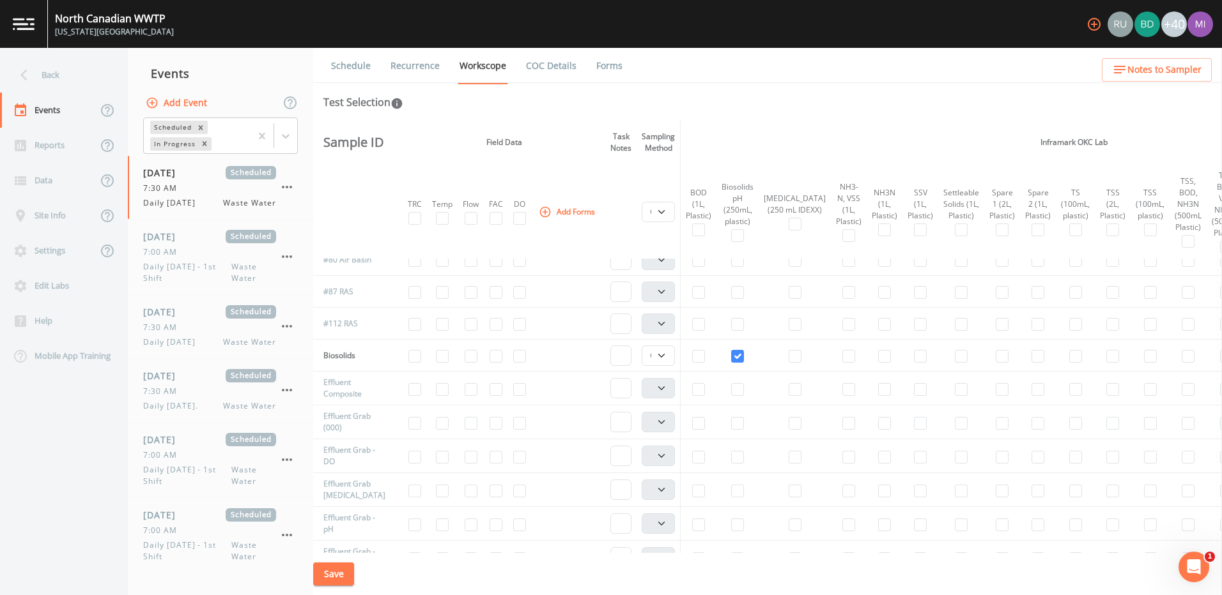
click at [595, 298] on td at bounding box center [568, 292] width 74 height 32
click at [1069, 277] on input "checkbox" at bounding box center [1075, 277] width 13 height 13
checkbox input "true"
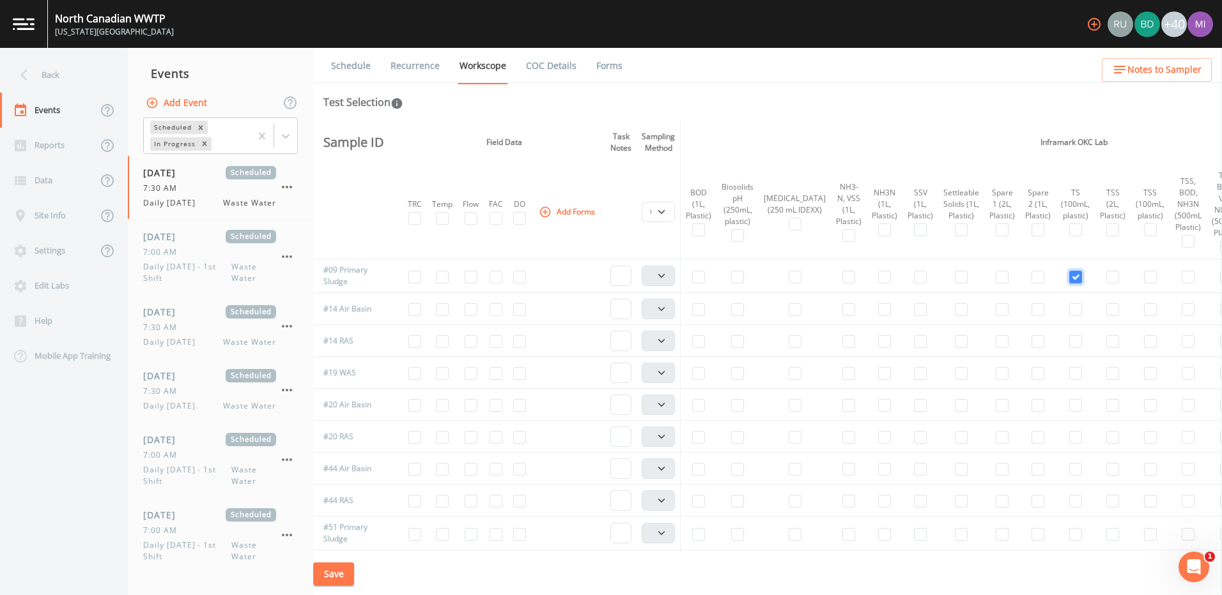
select select
select select "b6a3c313-748b-4795-a028-792ad310bd60"
click at [1069, 537] on input "checkbox" at bounding box center [1075, 534] width 13 height 13
checkbox input "true"
select select "b6a3c313-748b-4795-a028-792ad310bd60"
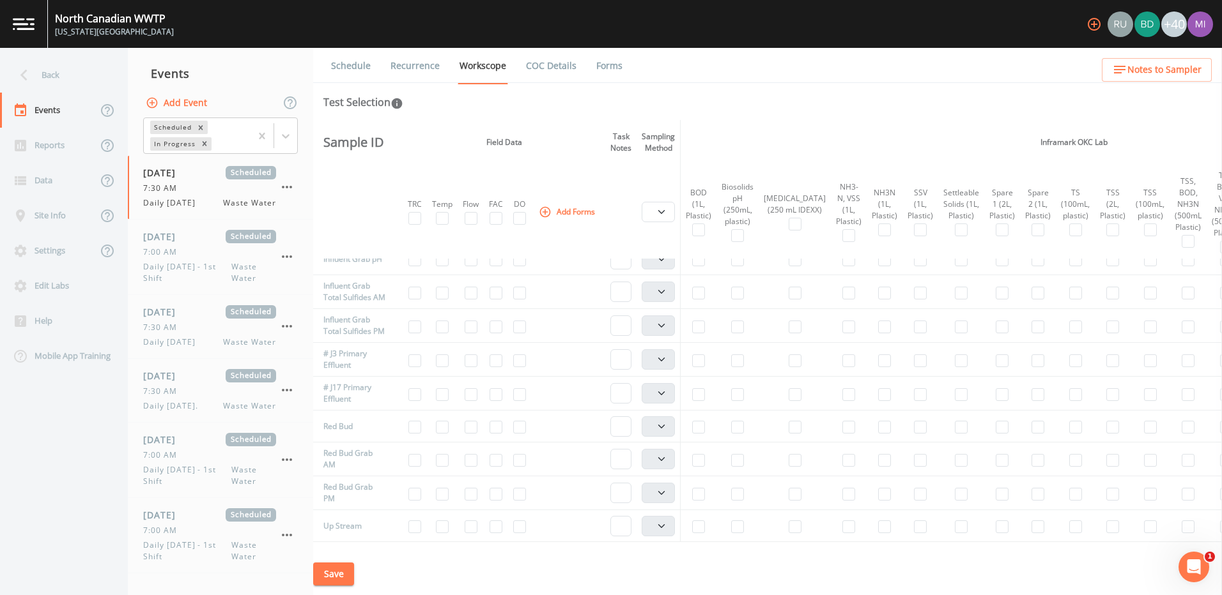
scroll to position [715, 0]
click at [1181, 355] on input "checkbox" at bounding box center [1187, 348] width 13 height 13
checkbox input "true"
select select "b6a3c313-748b-4795-a028-792ad310bd60"
click at [1181, 388] on input "checkbox" at bounding box center [1187, 382] width 13 height 13
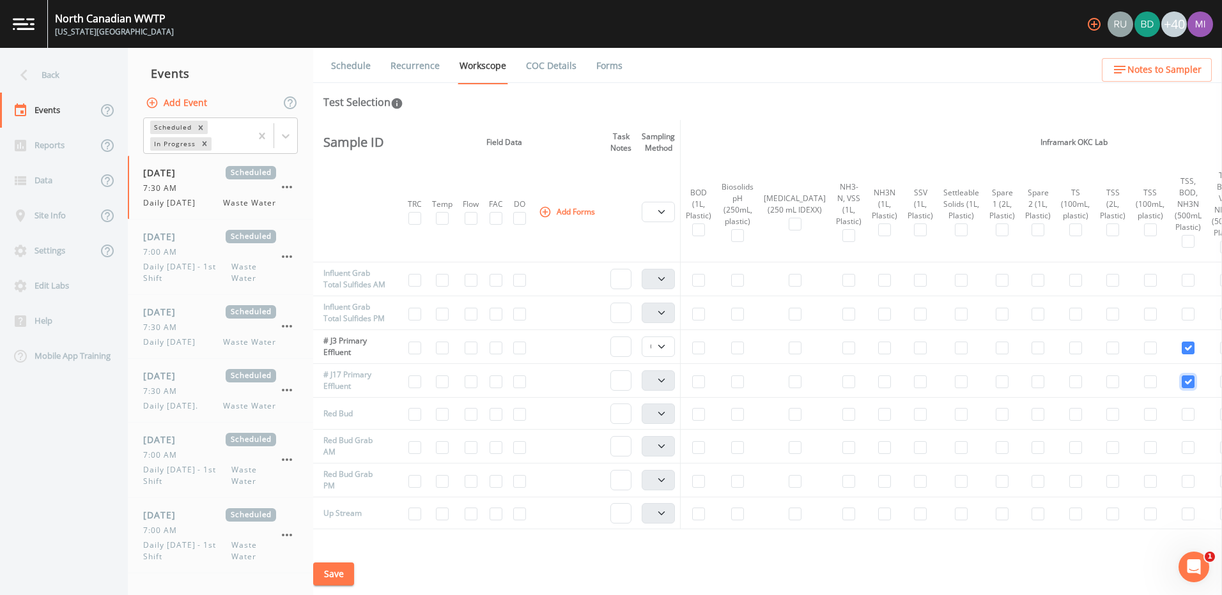
checkbox input "true"
select select "b6a3c313-748b-4795-a028-792ad310bd60"
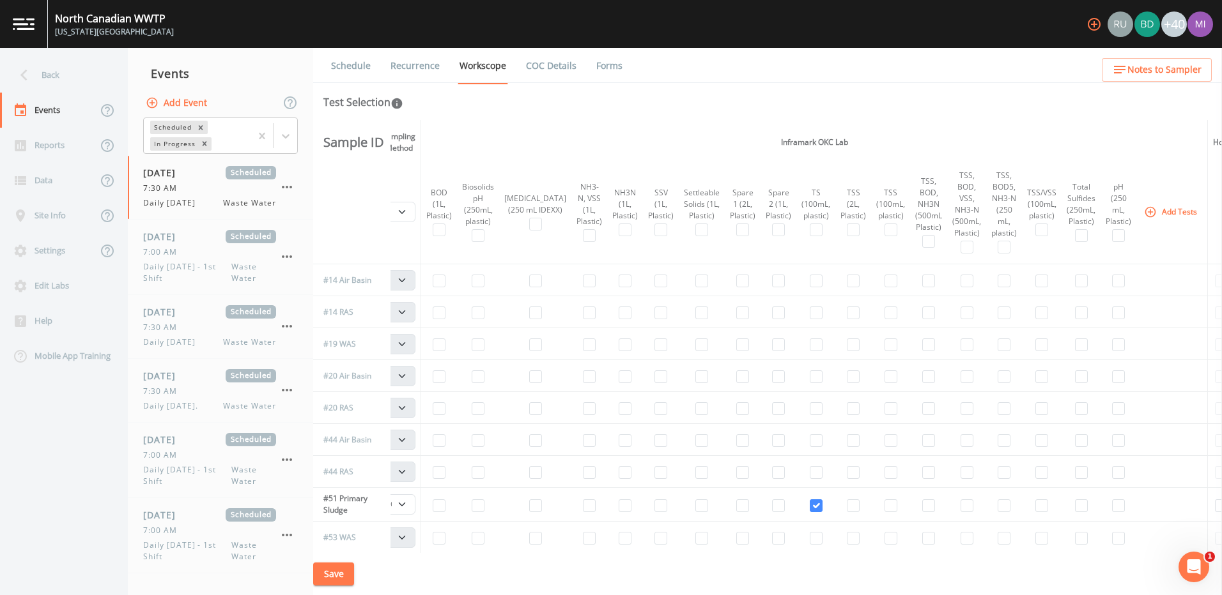
scroll to position [29, 263]
click at [1138, 210] on button "Add Tests" at bounding box center [1168, 211] width 61 height 21
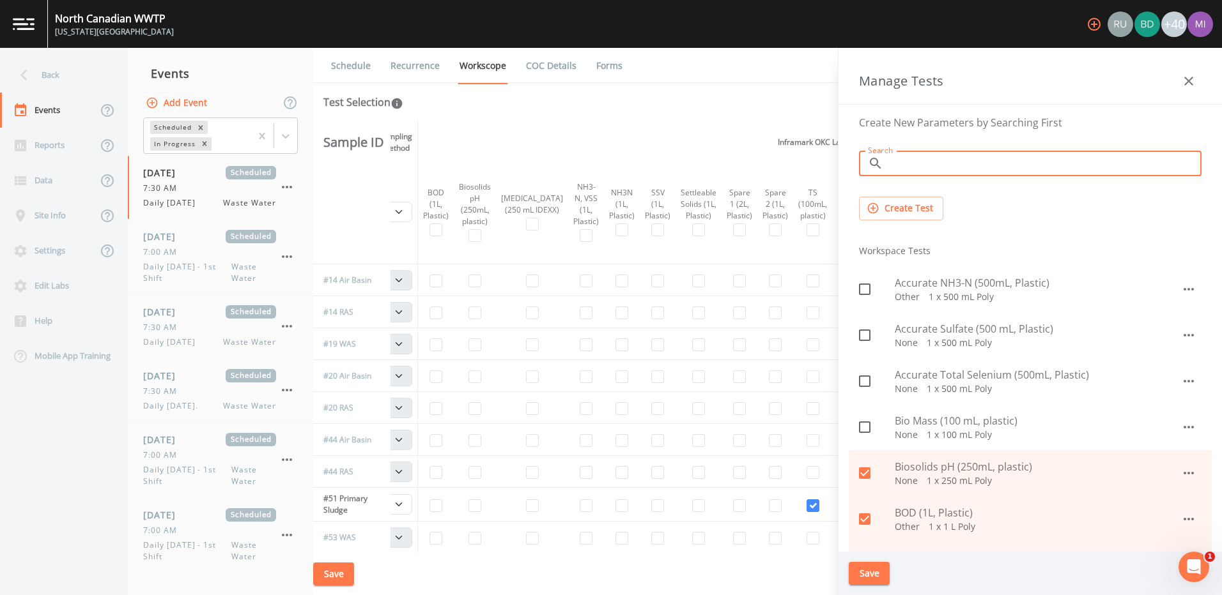
click at [932, 165] on input "Search" at bounding box center [1044, 164] width 313 height 26
type input "m"
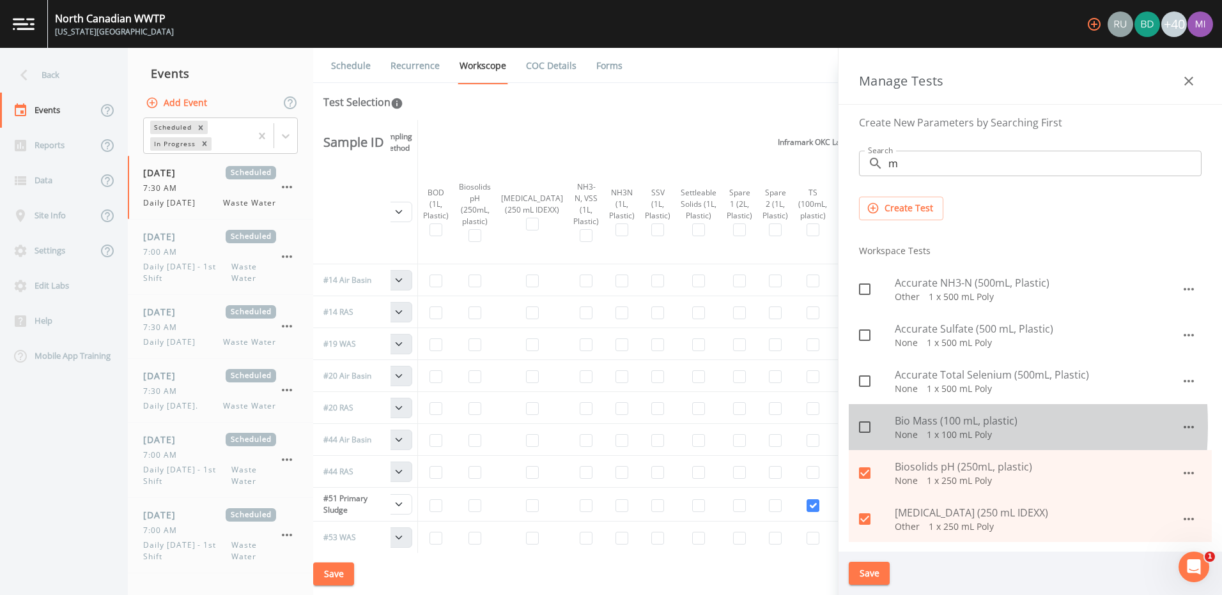
click at [862, 426] on input "checkbox" at bounding box center [857, 420] width 13 height 13
checkbox input "true"
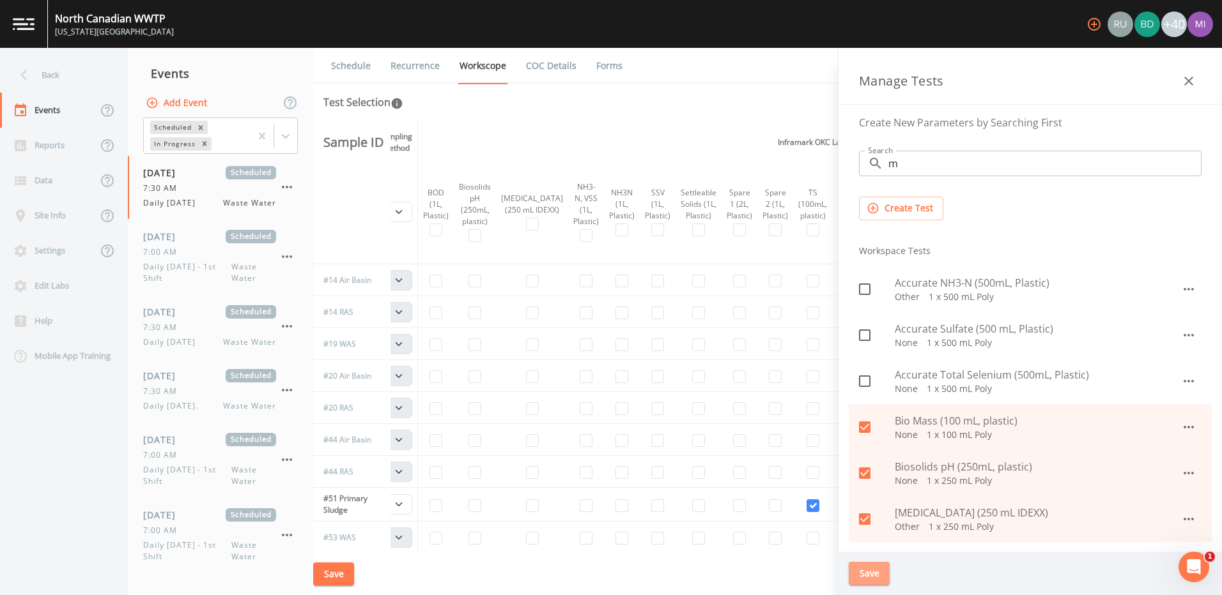
click at [873, 576] on button "Save" at bounding box center [868, 574] width 41 height 24
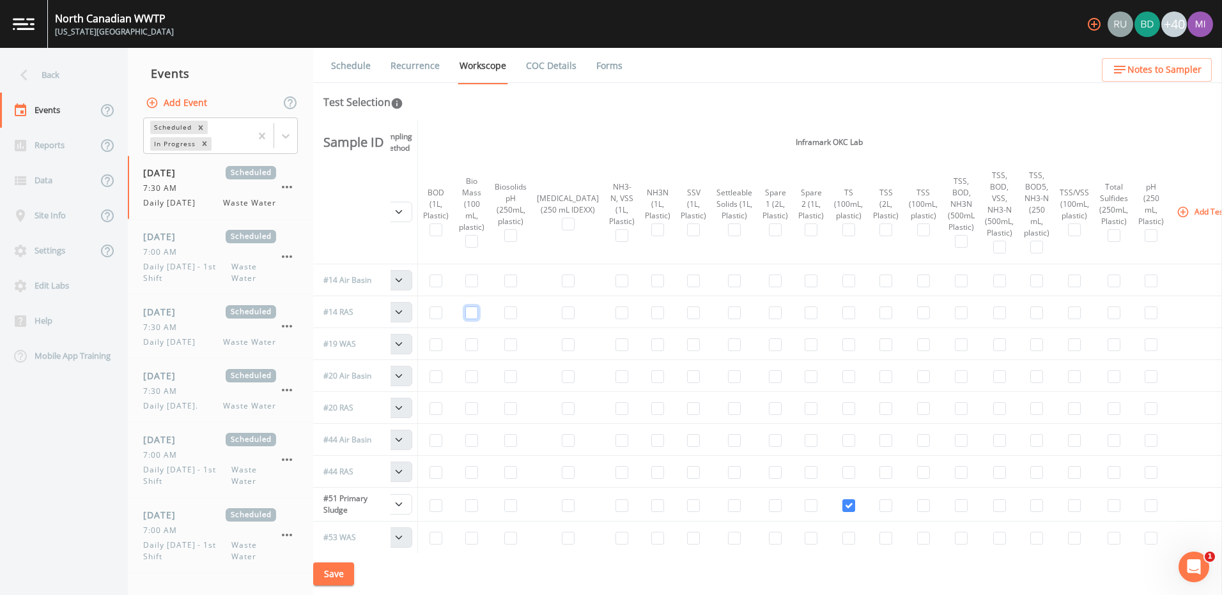
click at [477, 312] on input "checkbox" at bounding box center [471, 313] width 13 height 13
checkbox input "true"
select select "b6a3c313-748b-4795-a028-792ad310bd60"
click at [473, 379] on input "checkbox" at bounding box center [471, 377] width 13 height 13
checkbox input "true"
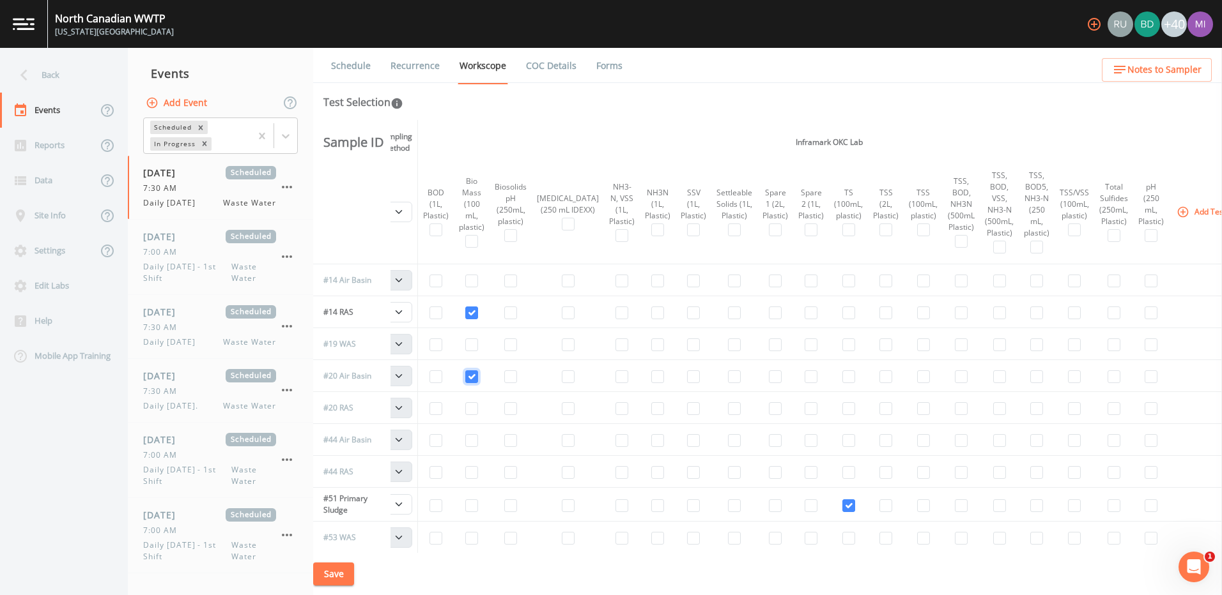
select select "b6a3c313-748b-4795-a028-792ad310bd60"
click at [473, 443] on input "checkbox" at bounding box center [471, 440] width 13 height 13
checkbox input "true"
select select "b6a3c313-748b-4795-a028-792ad310bd60"
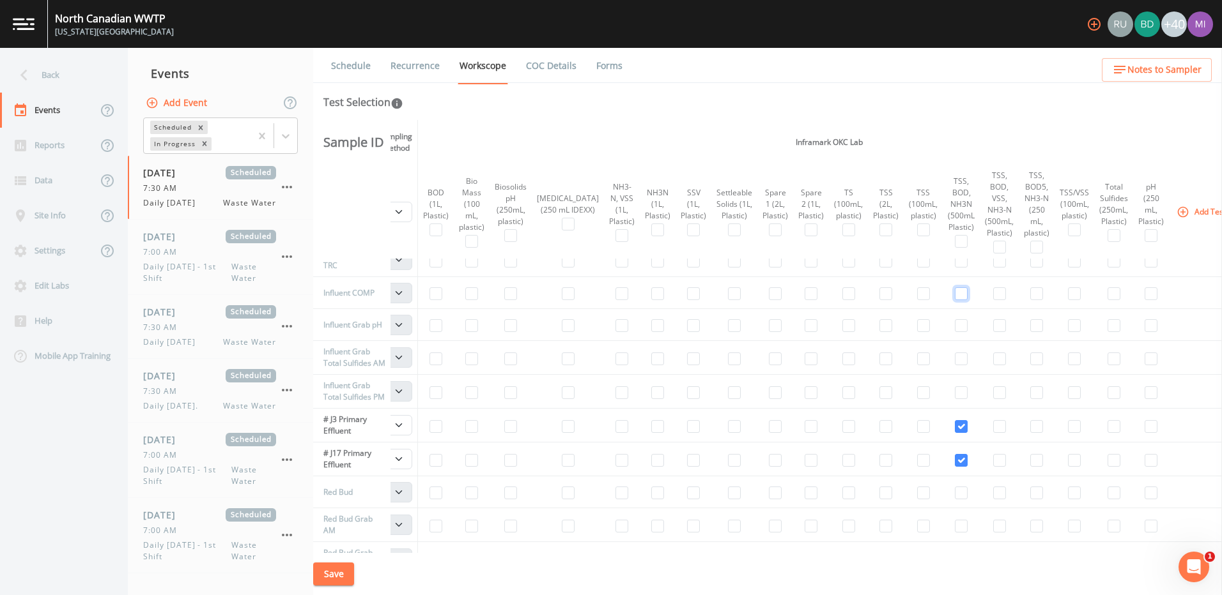
click at [955, 293] on input "checkbox" at bounding box center [961, 294] width 13 height 13
checkbox input "true"
select select "b6a3c313-748b-4795-a028-792ad310bd60"
click at [728, 295] on input "checkbox" at bounding box center [734, 294] width 13 height 13
checkbox input "true"
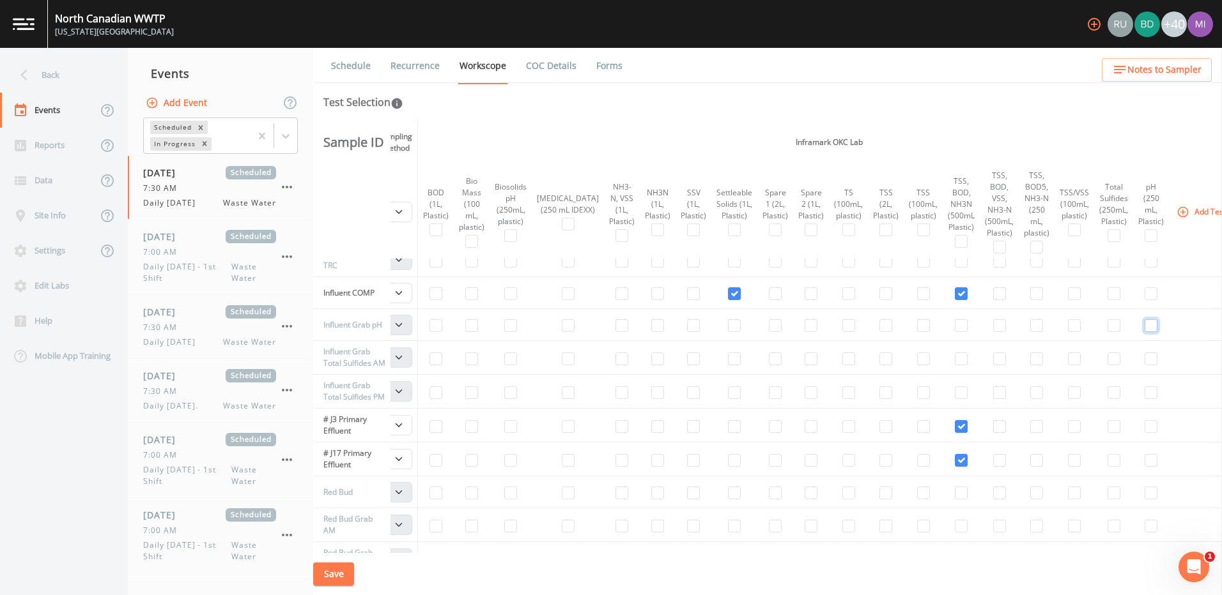
click at [1144, 326] on input "checkbox" at bounding box center [1150, 325] width 13 height 13
checkbox input "true"
select select "b6a3c313-748b-4795-a028-792ad310bd60"
drag, startPoint x: 557, startPoint y: 549, endPoint x: 498, endPoint y: 556, distance: 59.2
click at [498, 556] on div "Schedule Recurrence Workscope COC Details Forms Test Selection Sample ID Field …" at bounding box center [767, 322] width 909 height 548
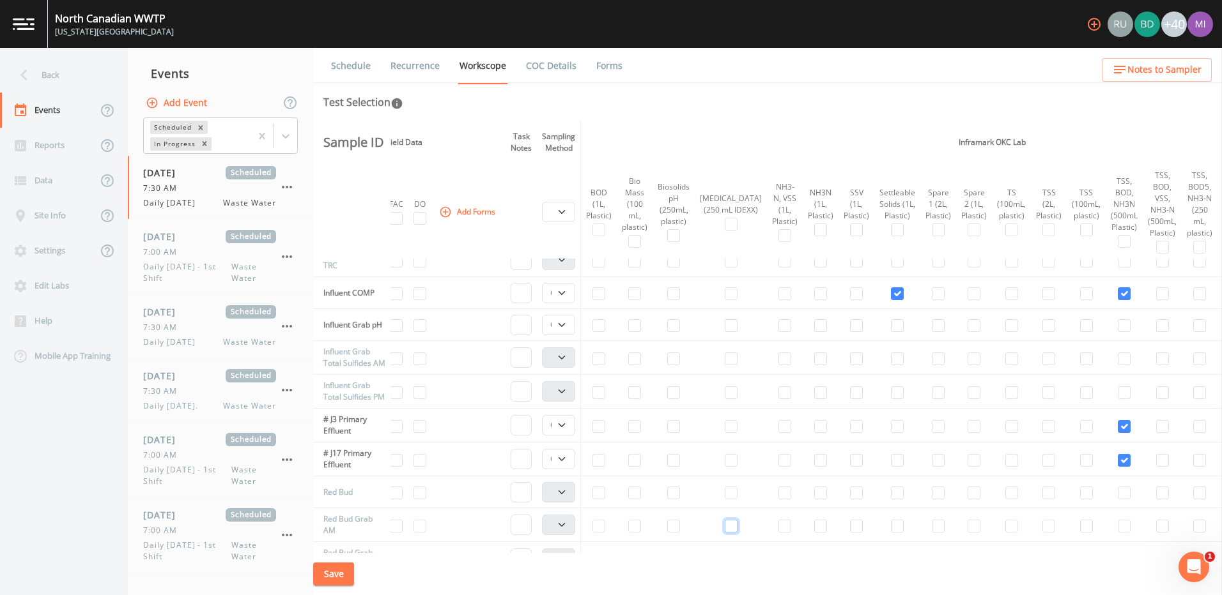
scroll to position [636, 0]
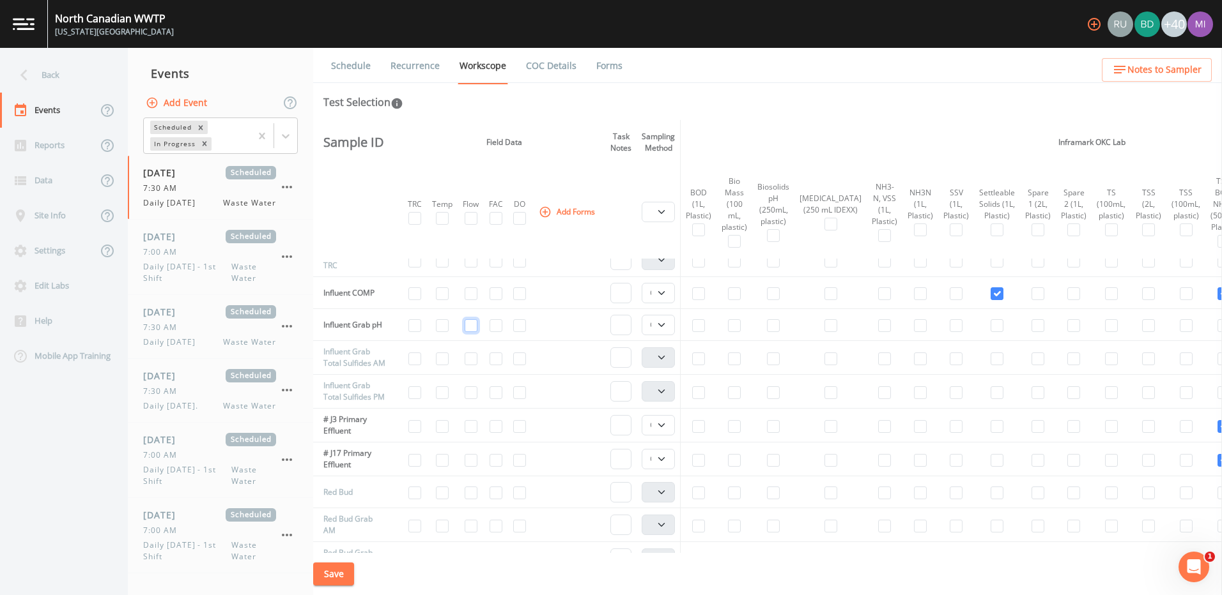
click at [477, 325] on input "checkbox" at bounding box center [471, 325] width 13 height 13
checkbox input "true"
drag, startPoint x: 846, startPoint y: 549, endPoint x: 922, endPoint y: 558, distance: 76.6
click at [922, 558] on div "Schedule Recurrence Workscope COC Details Forms Test Selection Sample ID Field …" at bounding box center [767, 322] width 909 height 548
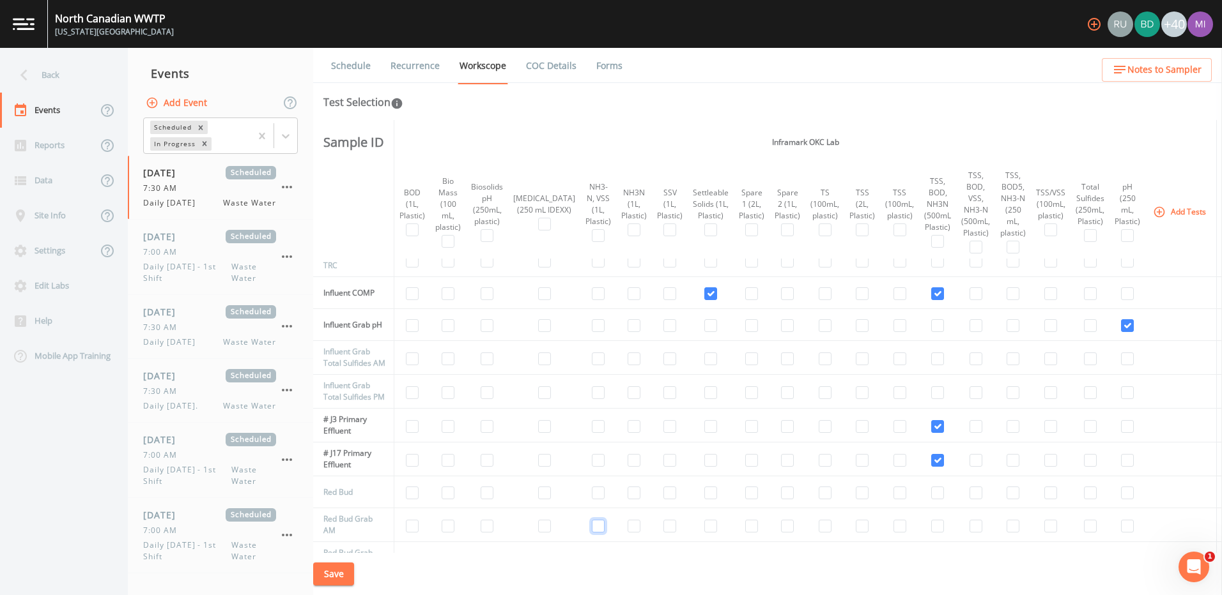
scroll to position [636, 295]
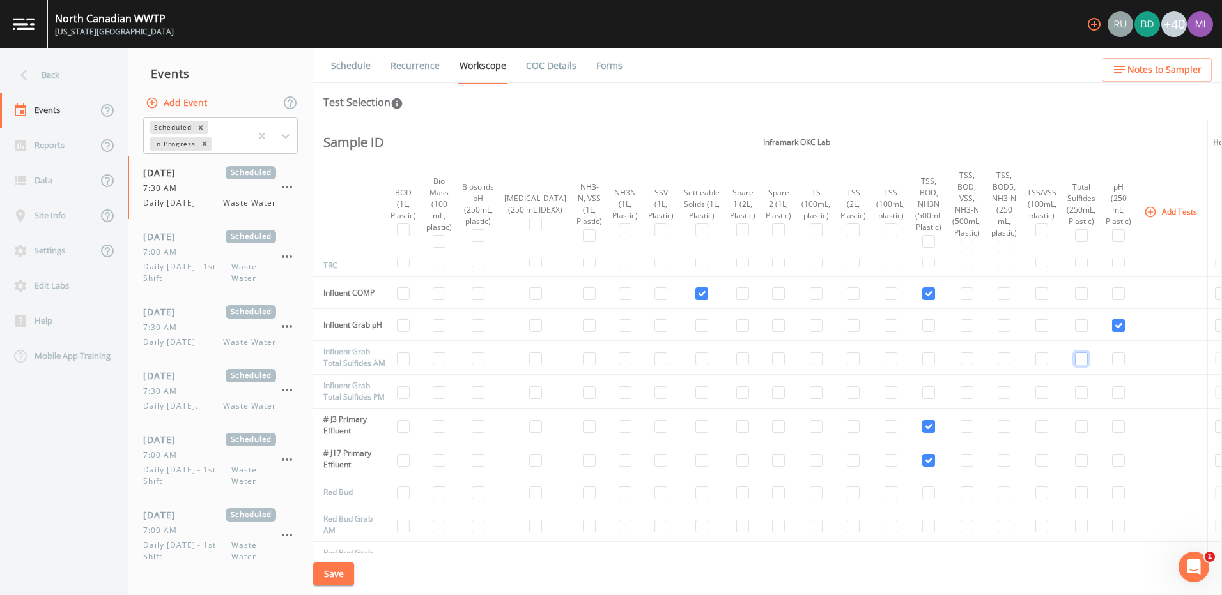
click at [1075, 365] on input "checkbox" at bounding box center [1081, 359] width 13 height 13
checkbox input "true"
select select "b6a3c313-748b-4795-a028-792ad310bd60"
click at [1075, 399] on input "checkbox" at bounding box center [1081, 393] width 13 height 13
checkbox input "true"
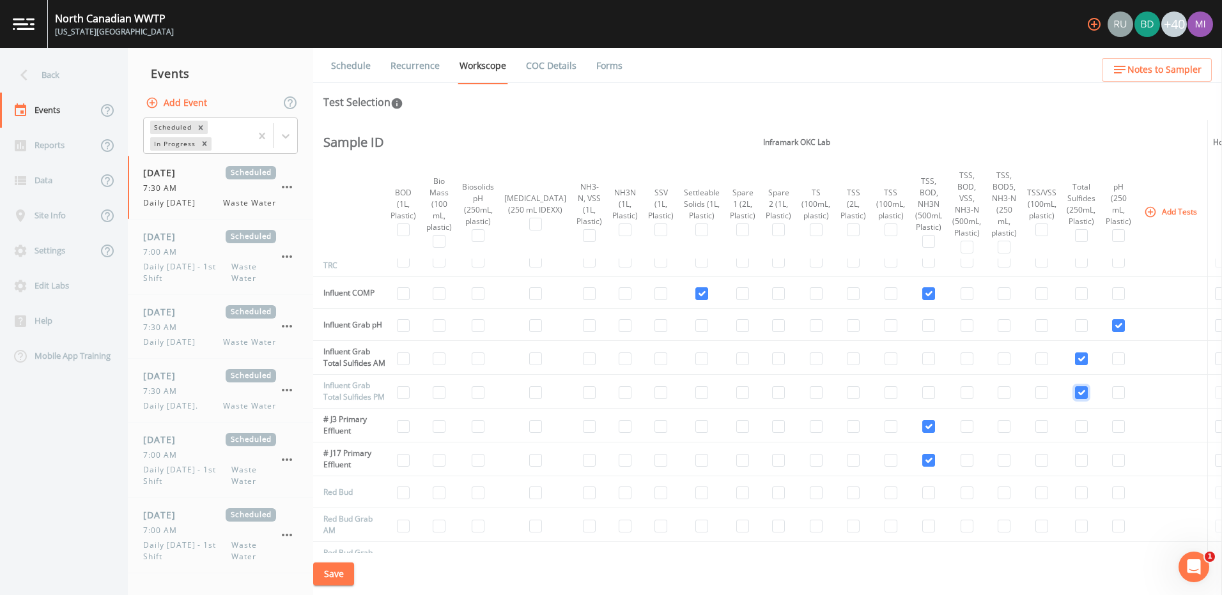
select select "b6a3c313-748b-4795-a028-792ad310bd60"
click at [960, 293] on input "checkbox" at bounding box center [966, 294] width 13 height 13
checkbox input "true"
click at [922, 296] on input "checkbox" at bounding box center [928, 294] width 13 height 13
checkbox input "false"
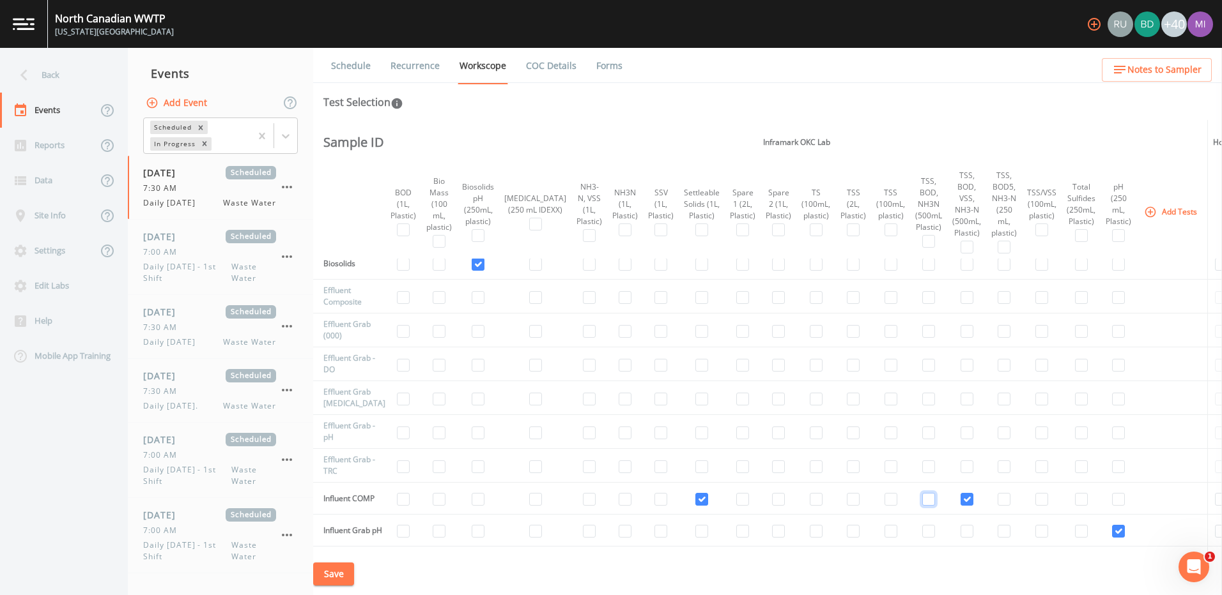
scroll to position [427, 295]
click at [406, 303] on input "checkbox" at bounding box center [403, 301] width 13 height 13
checkbox input "true"
select select "b6a3c313-748b-4795-a028-792ad310bd60"
click at [847, 301] on input "checkbox" at bounding box center [853, 301] width 13 height 13
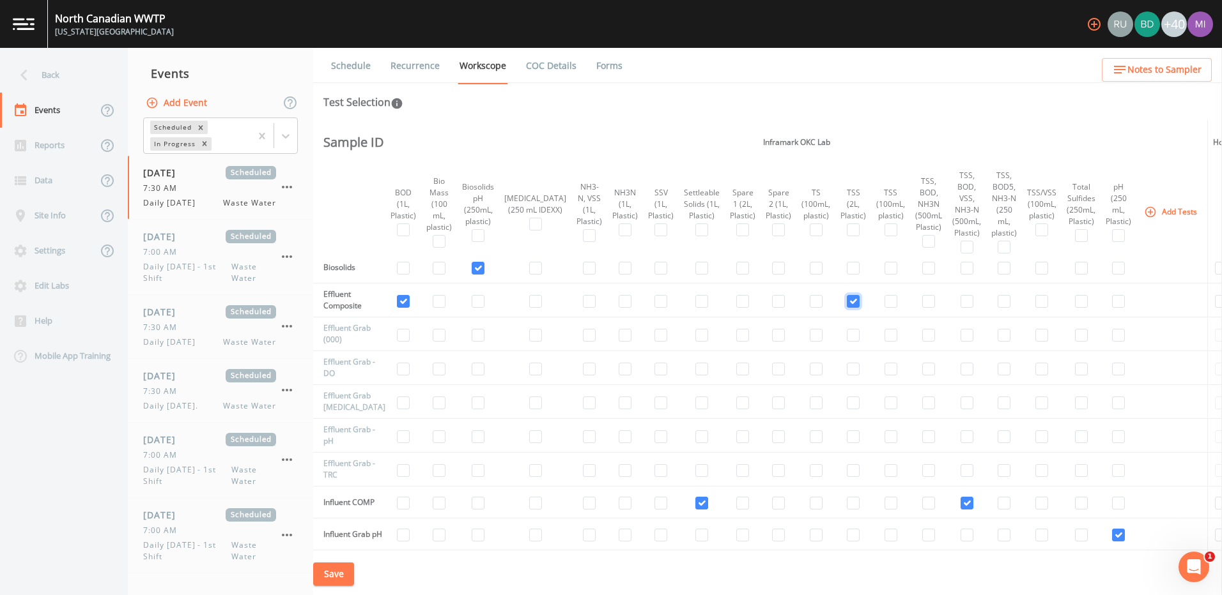
checkbox input "true"
drag, startPoint x: 814, startPoint y: 301, endPoint x: 594, endPoint y: 296, distance: 220.5
click at [594, 296] on tr "Effluent Composite Composite Grab" at bounding box center [683, 301] width 1330 height 34
click at [618, 300] on input "checkbox" at bounding box center [624, 301] width 13 height 13
checkbox input "true"
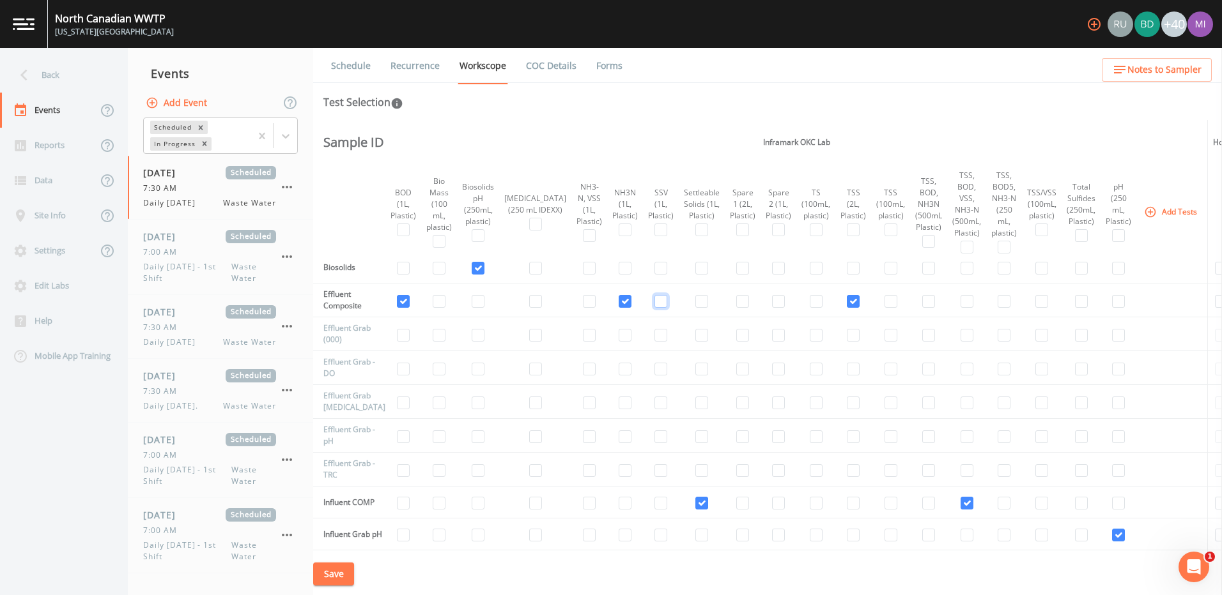
click at [654, 303] on input "checkbox" at bounding box center [660, 301] width 13 height 13
checkbox input "true"
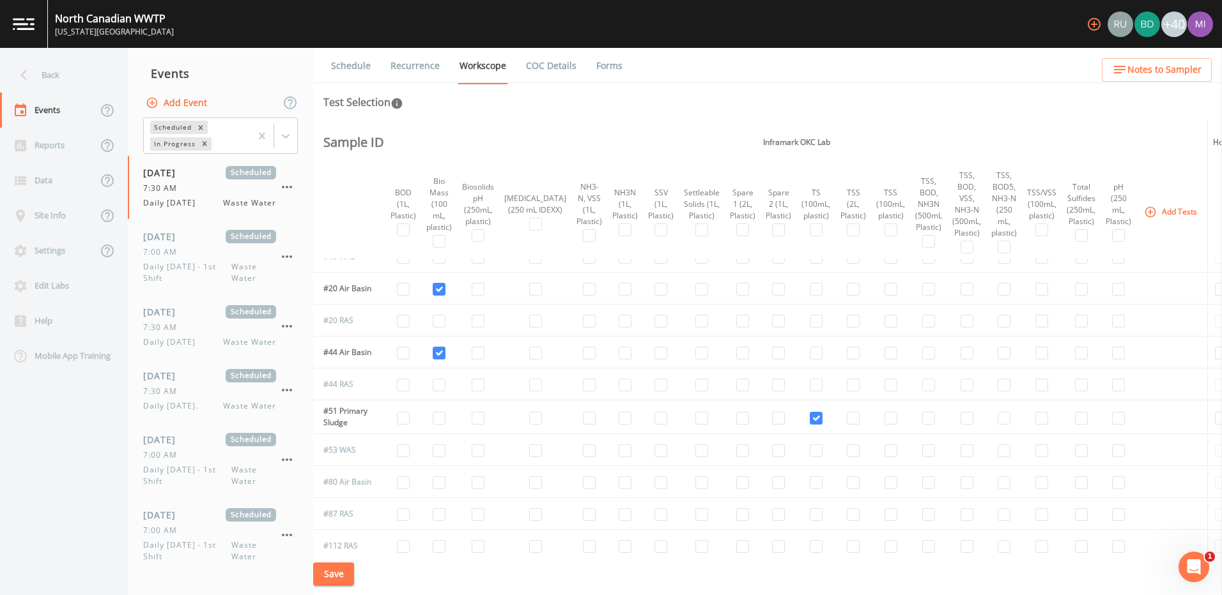
scroll to position [0, 295]
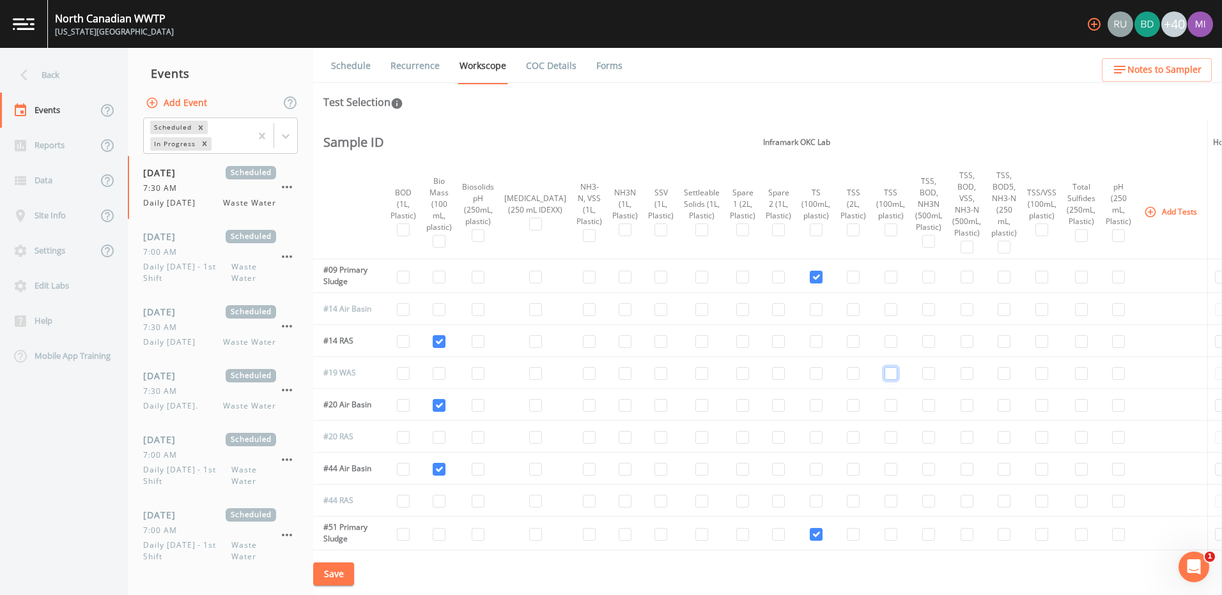
click at [884, 374] on input "checkbox" at bounding box center [890, 373] width 13 height 13
checkbox input "true"
select select "b6a3c313-748b-4795-a028-792ad310bd60"
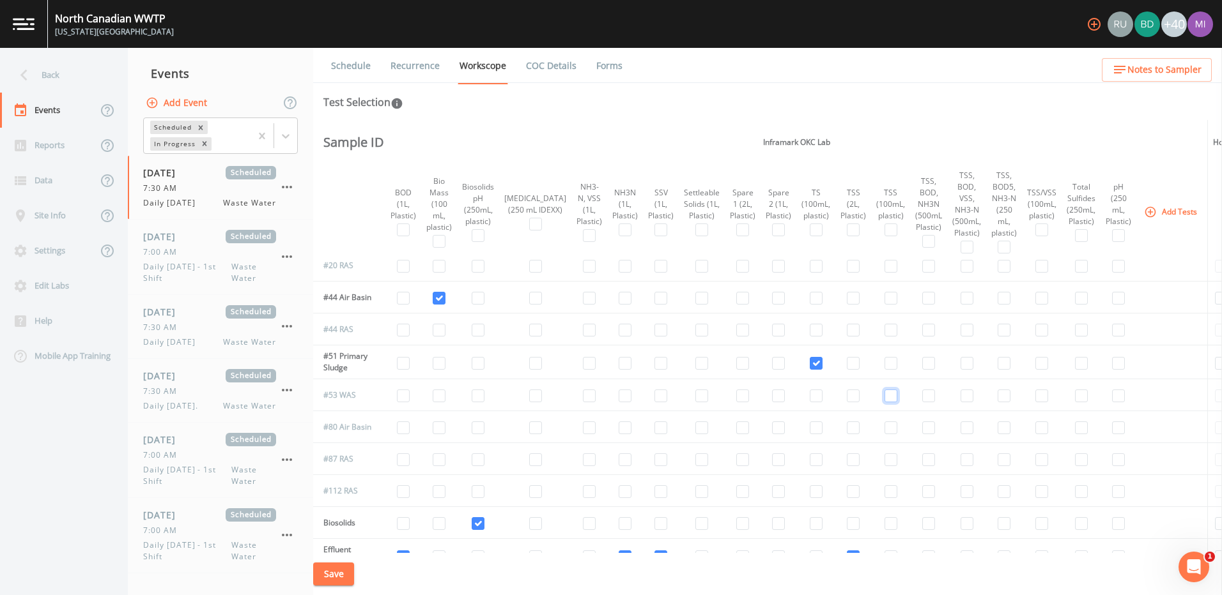
click at [884, 395] on input "checkbox" at bounding box center [890, 396] width 13 height 13
checkbox input "true"
select select "b6a3c313-748b-4795-a028-792ad310bd60"
click at [884, 395] on input "checkbox" at bounding box center [890, 396] width 13 height 13
checkbox input "false"
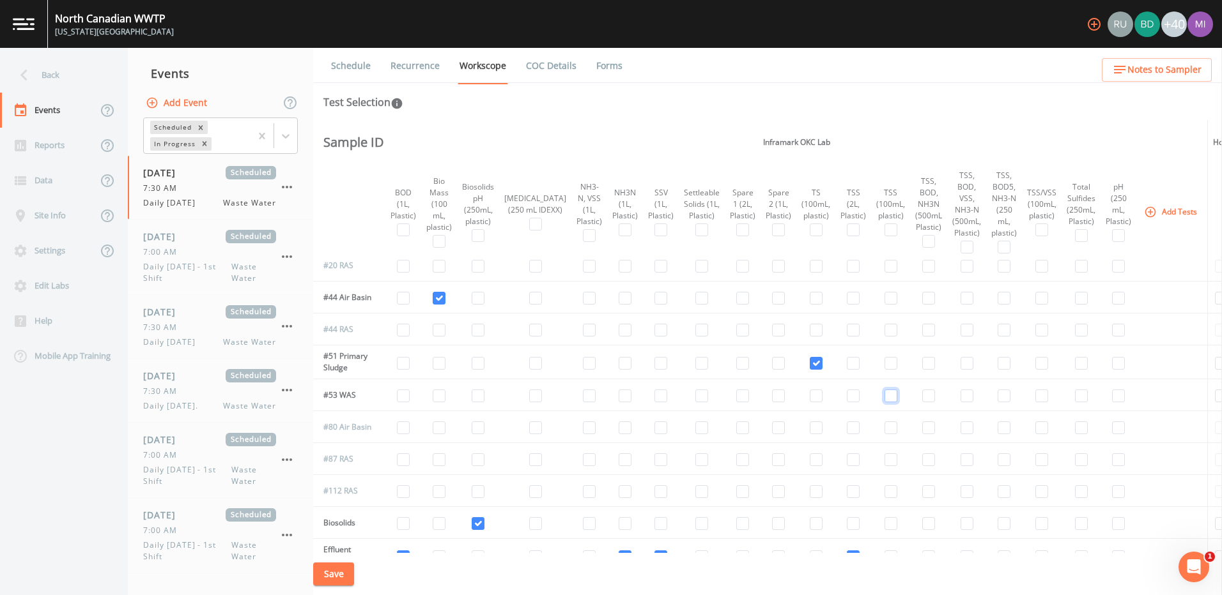
select select
click at [884, 395] on input "checkbox" at bounding box center [890, 396] width 13 height 13
checkbox input "true"
select select "b6a3c313-748b-4795-a028-792ad310bd60"
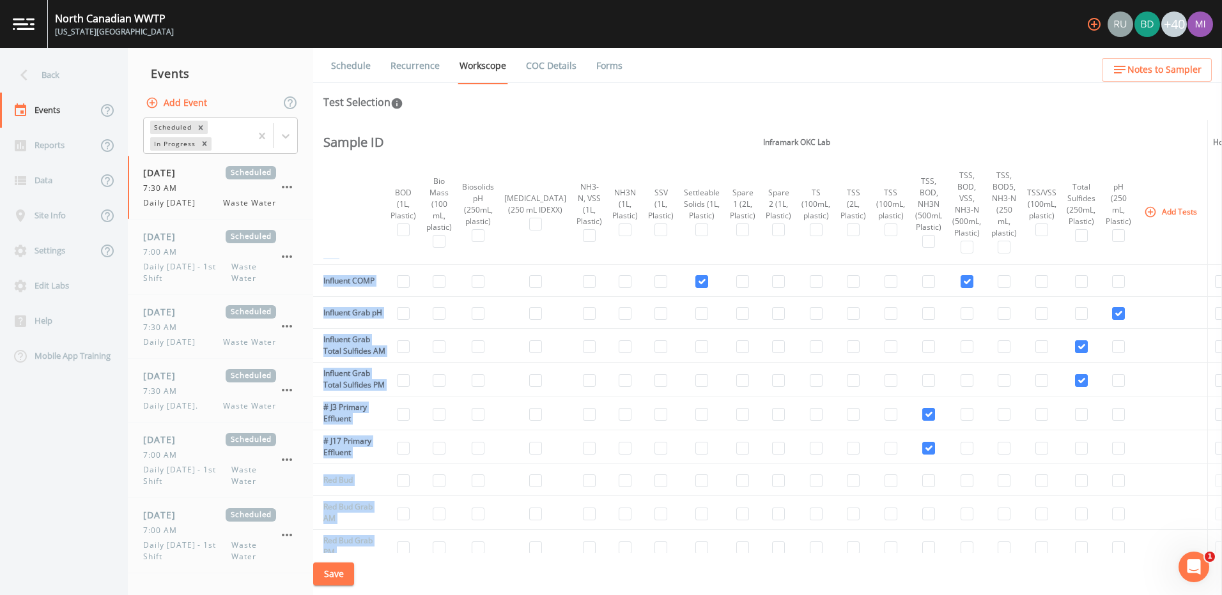
drag, startPoint x: 554, startPoint y: 549, endPoint x: 503, endPoint y: 553, distance: 51.3
click at [503, 553] on div "Schedule Recurrence Workscope COC Details Forms Test Selection Sample ID Field …" at bounding box center [767, 322] width 909 height 548
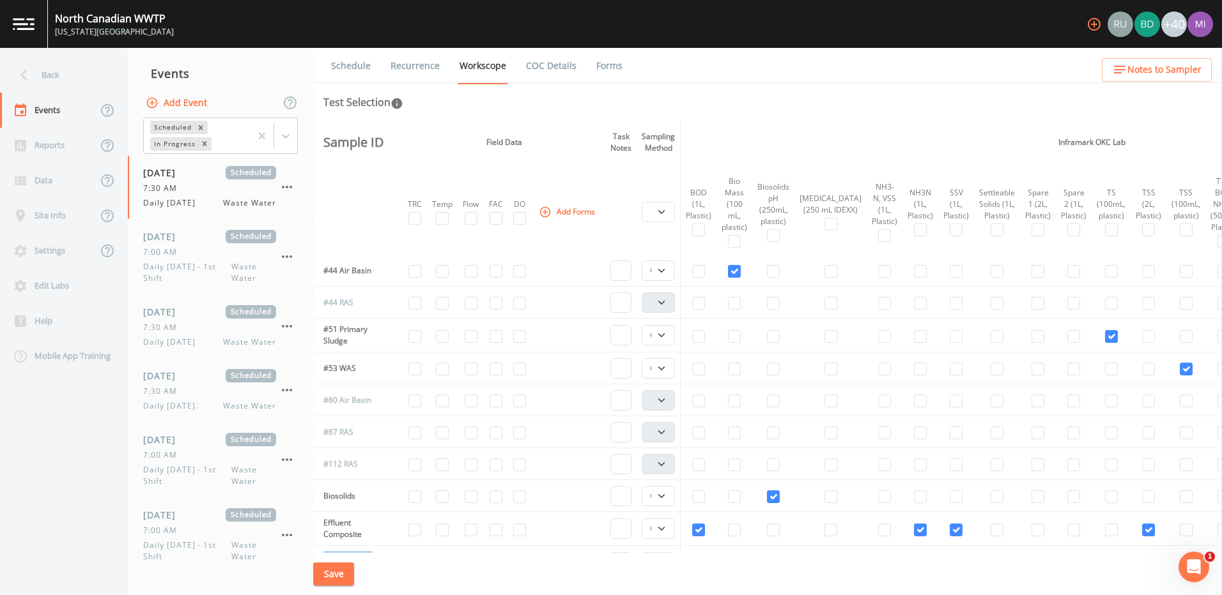
scroll to position [152, 0]
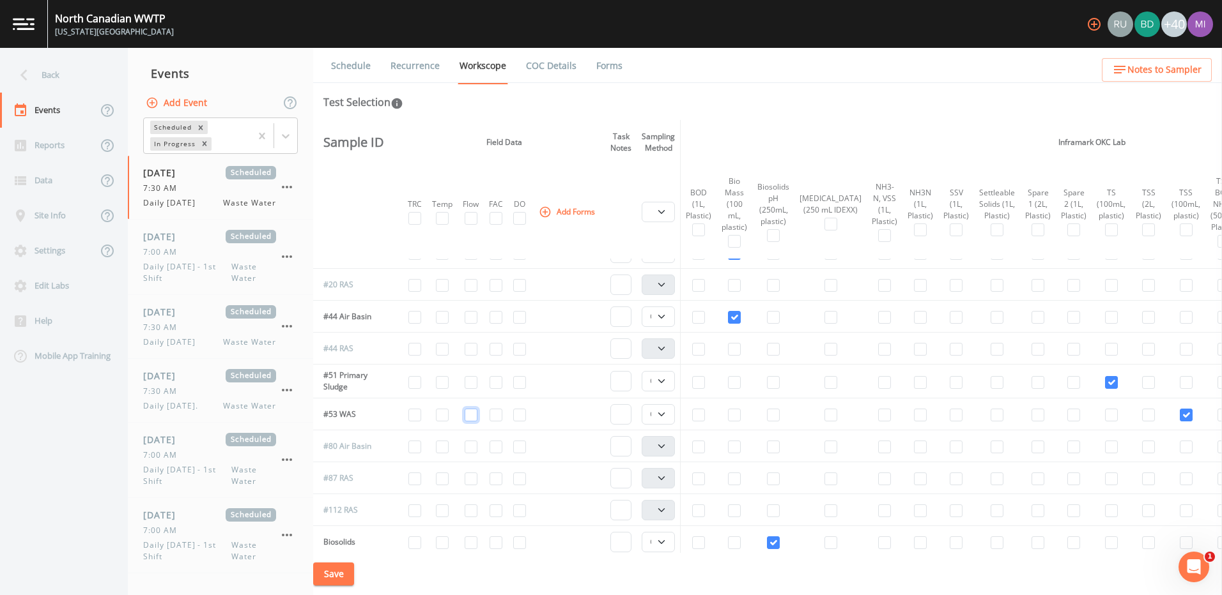
click at [475, 416] on input "checkbox" at bounding box center [471, 415] width 13 height 13
checkbox input "true"
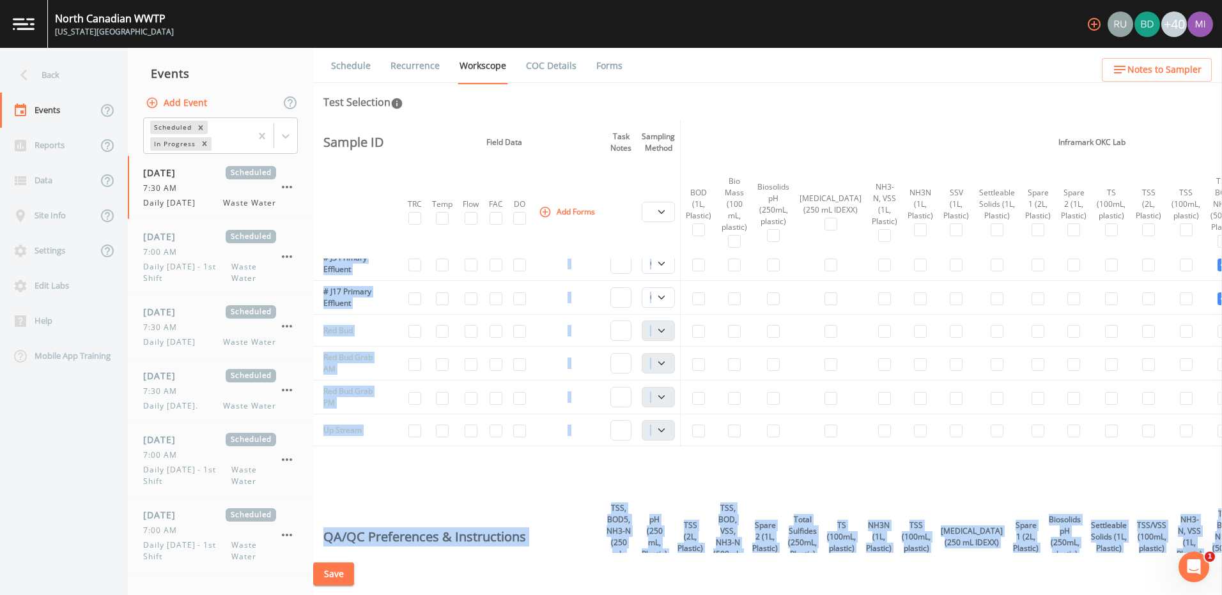
scroll to position [815, 0]
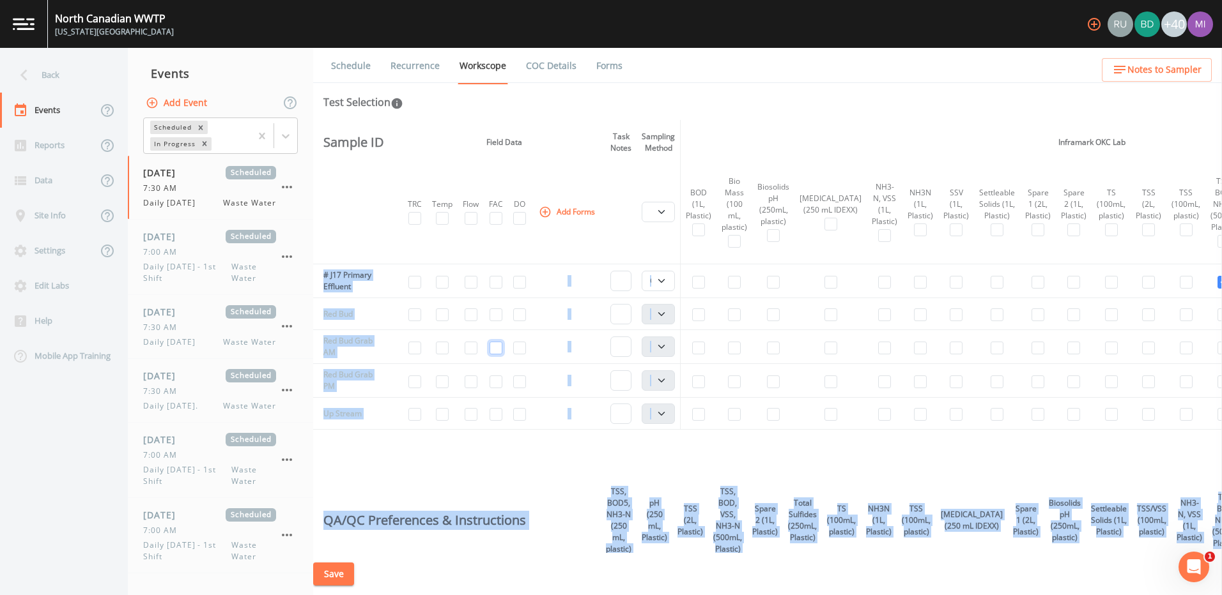
click at [501, 355] on input "checkbox" at bounding box center [495, 348] width 13 height 13
checkbox input "true"
click at [500, 388] on input "checkbox" at bounding box center [495, 382] width 13 height 13
checkbox input "true"
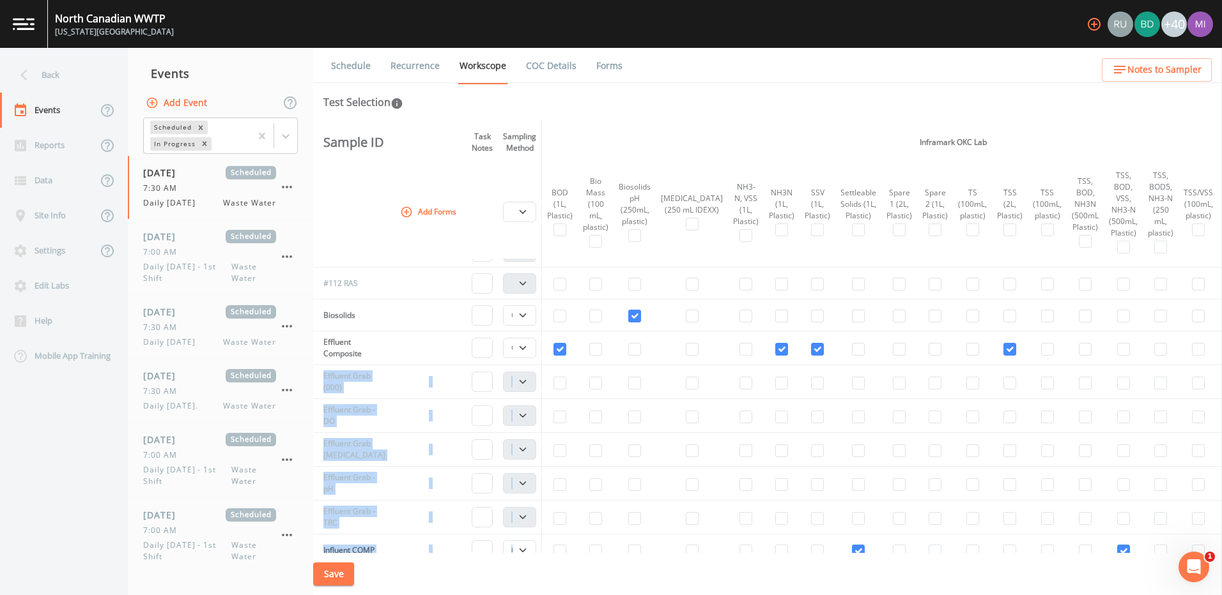
scroll to position [374, 139]
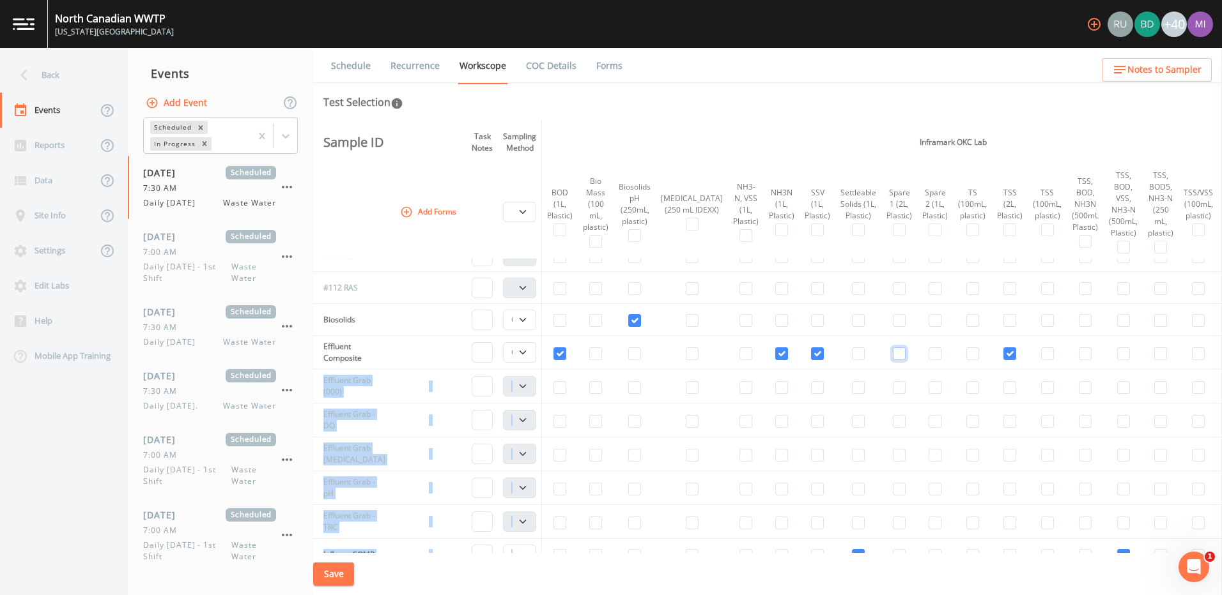
click at [893, 357] on input "checkbox" at bounding box center [899, 354] width 13 height 13
checkbox input "true"
click at [928, 359] on input "checkbox" at bounding box center [934, 354] width 13 height 13
checkbox input "true"
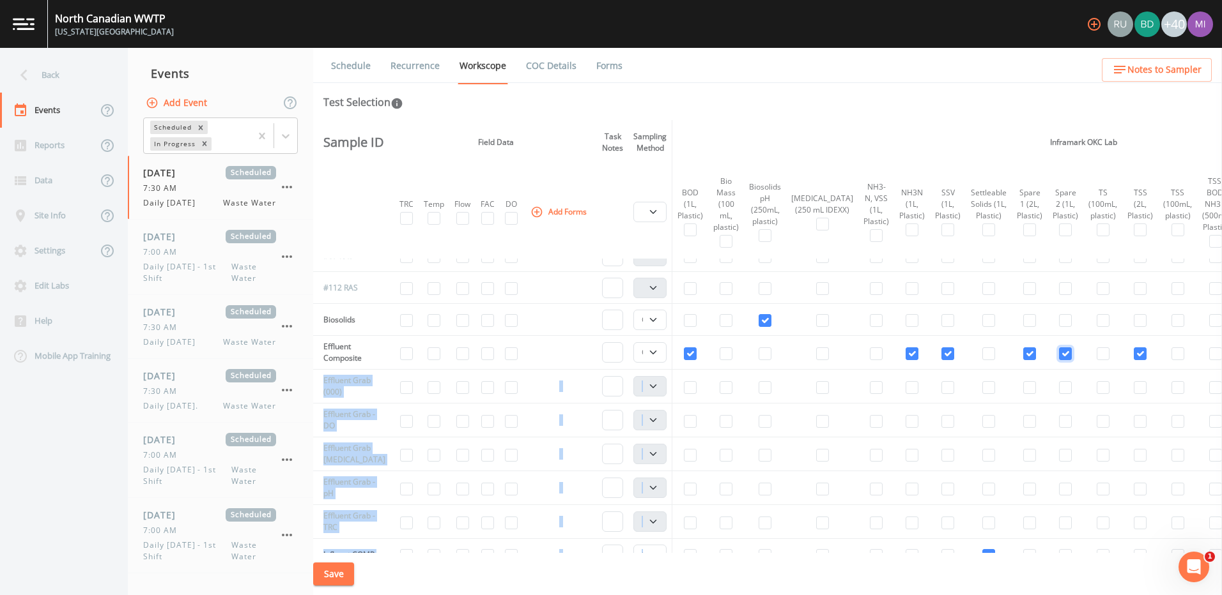
scroll to position [374, 0]
click at [521, 420] on input "checkbox" at bounding box center [519, 421] width 13 height 13
checkbox input "true"
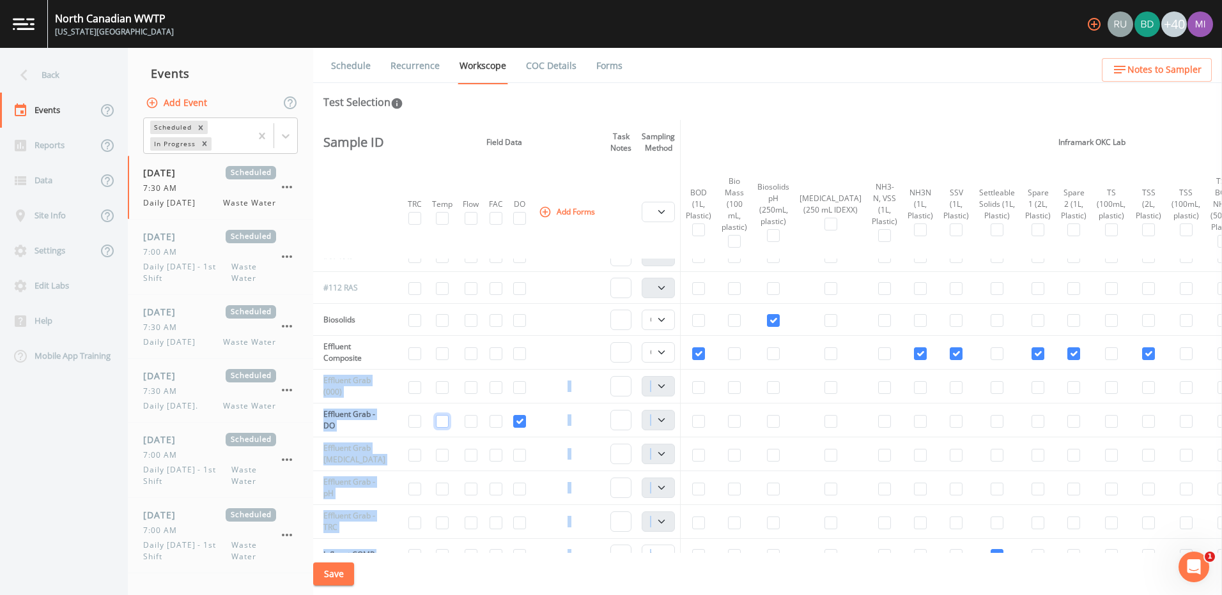
click at [449, 424] on input "checkbox" at bounding box center [442, 421] width 13 height 13
checkbox input "true"
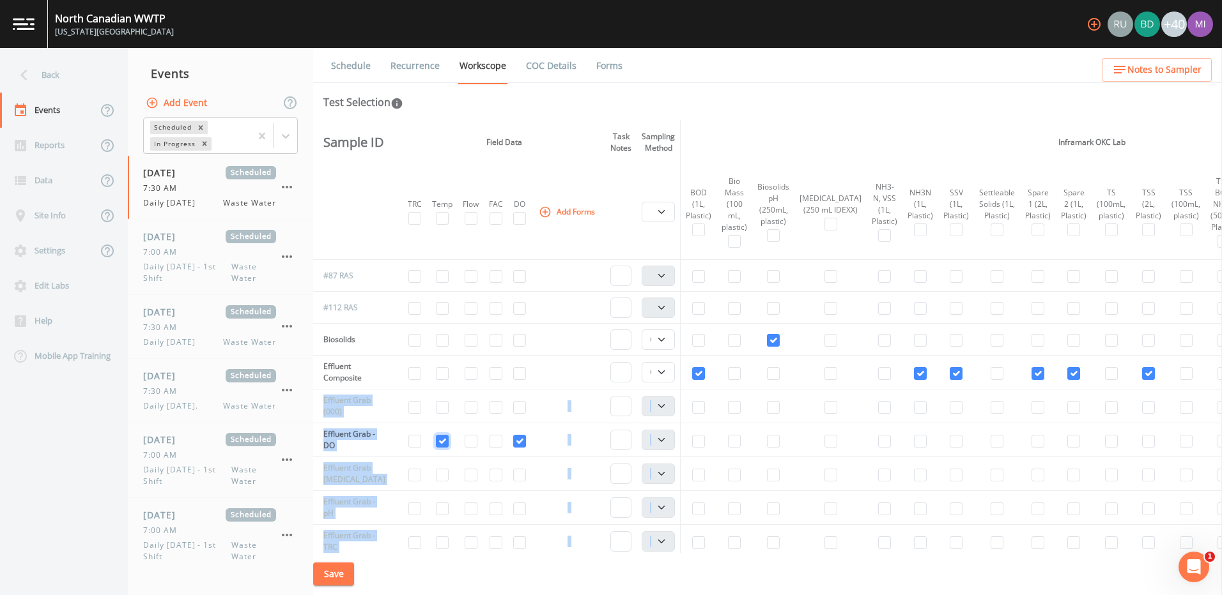
scroll to position [335, 0]
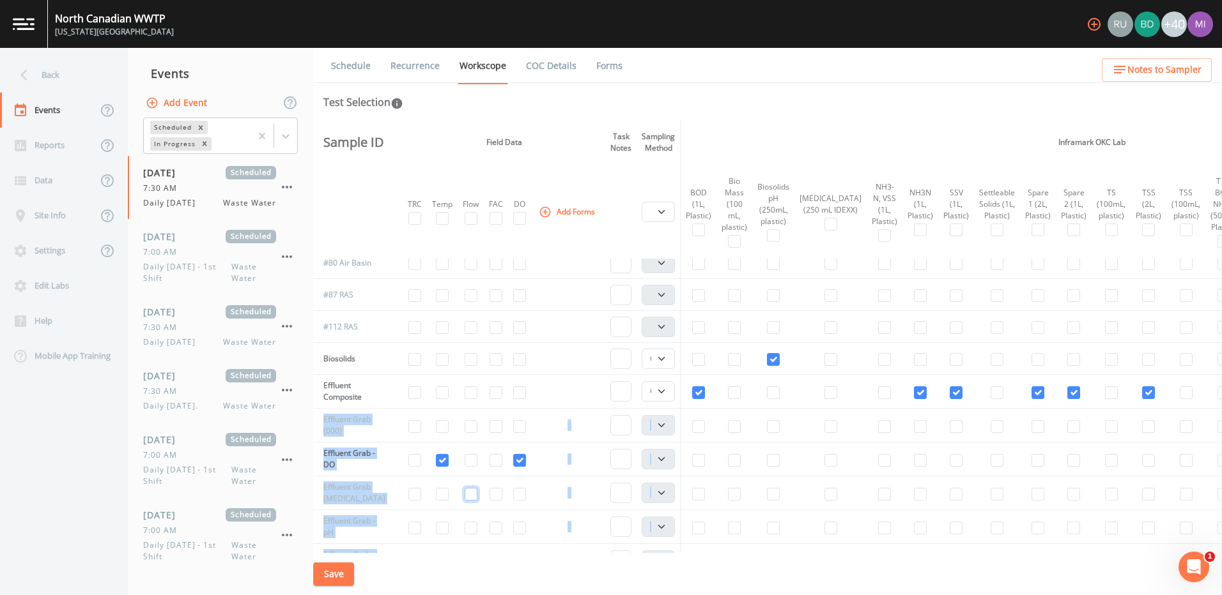
click at [475, 496] on input "checkbox" at bounding box center [471, 494] width 13 height 13
checkbox input "true"
click at [824, 497] on input "checkbox" at bounding box center [830, 494] width 13 height 13
checkbox input "true"
select select "b6a3c313-748b-4795-a028-792ad310bd60"
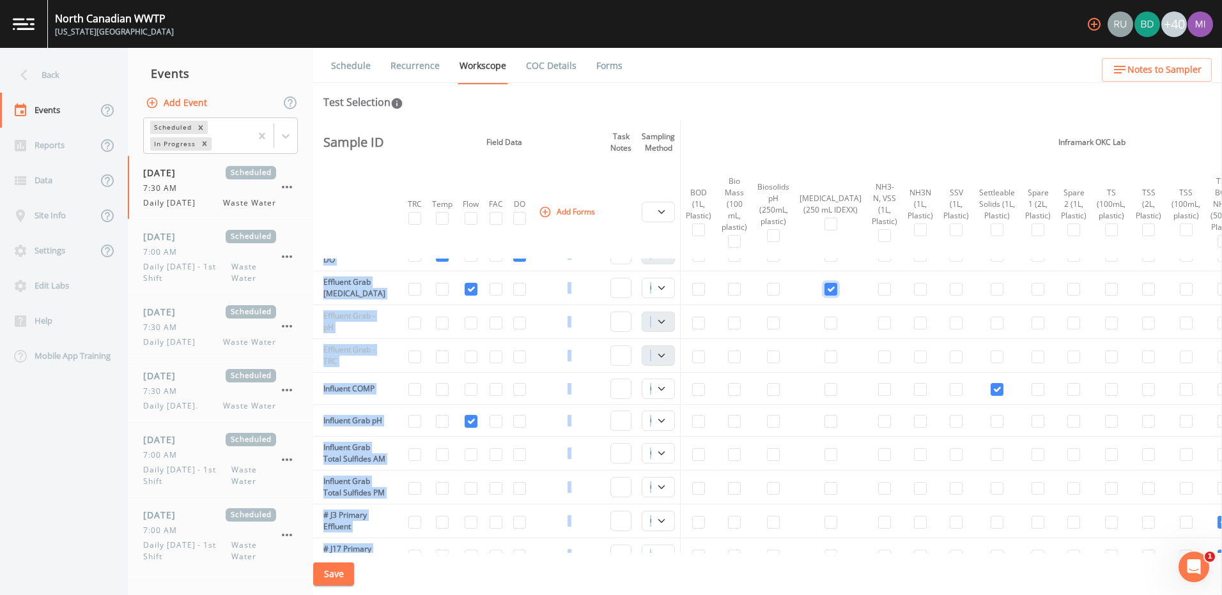
scroll to position [546, 0]
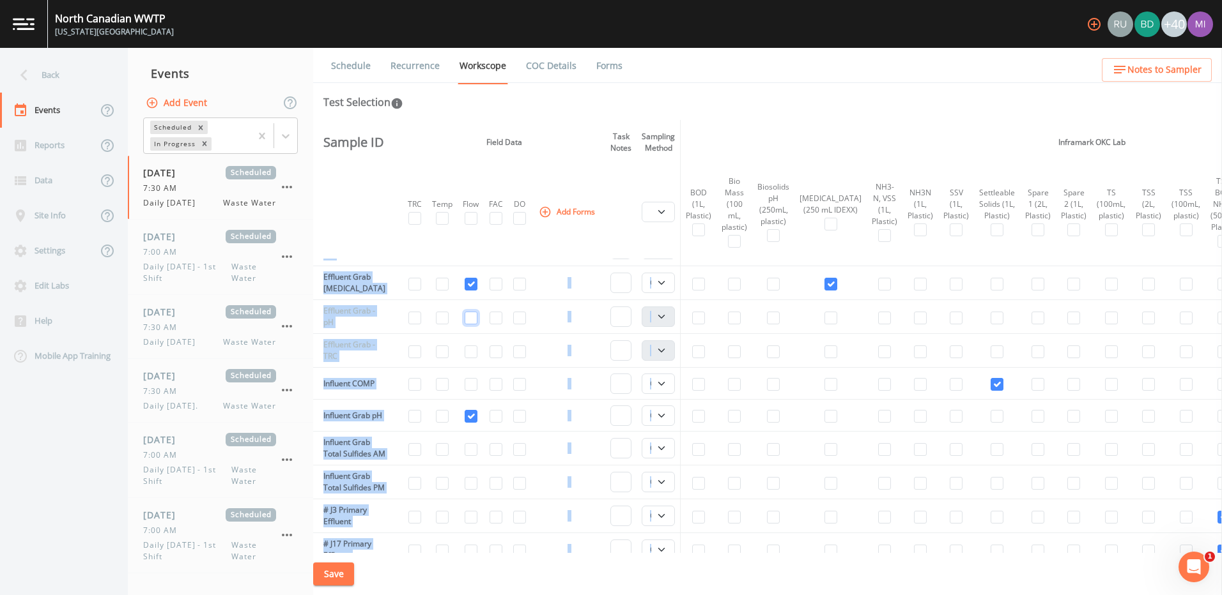
click at [472, 318] on input "checkbox" at bounding box center [471, 318] width 13 height 13
checkbox input "true"
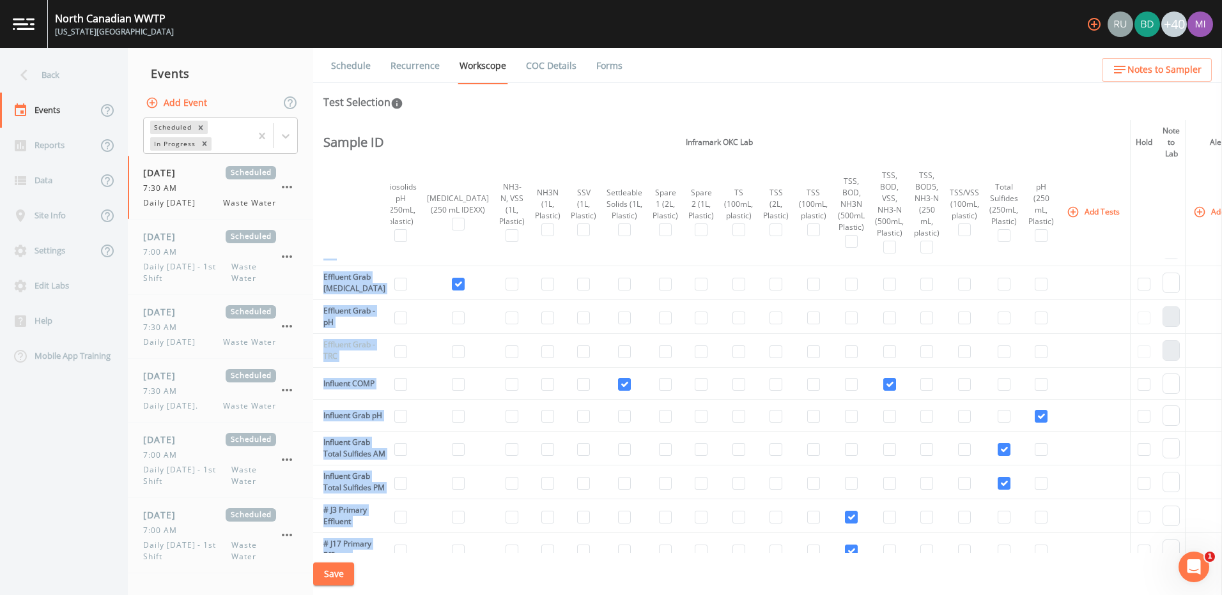
scroll to position [546, 383]
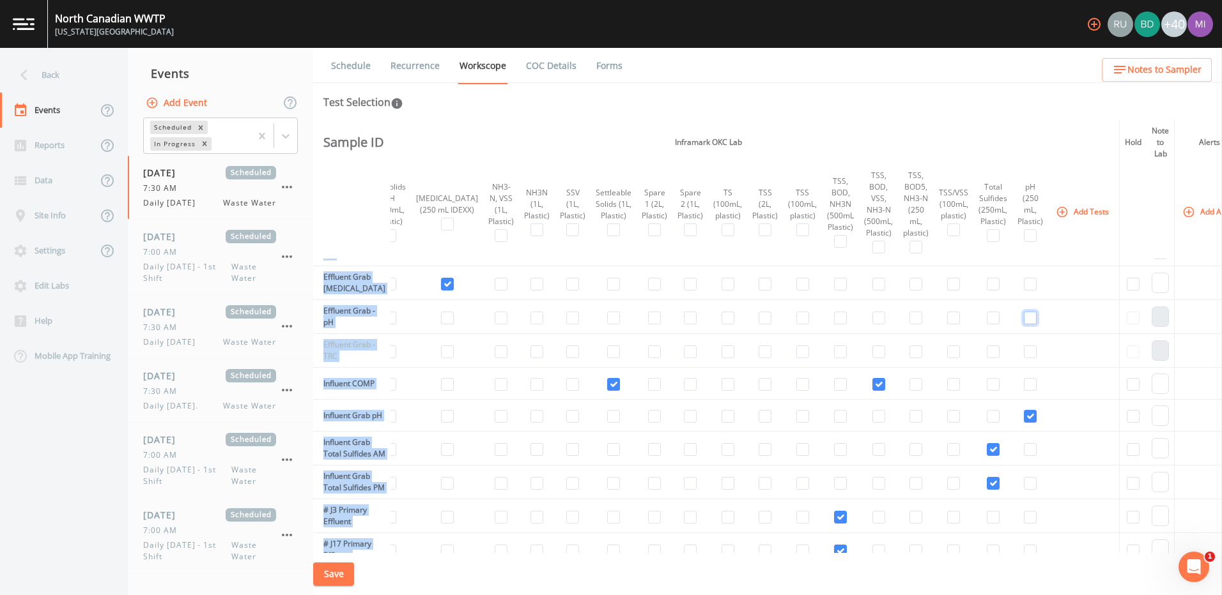
click at [1024, 319] on input "checkbox" at bounding box center [1030, 318] width 13 height 13
checkbox input "true"
select select "b6a3c313-748b-4795-a028-792ad310bd60"
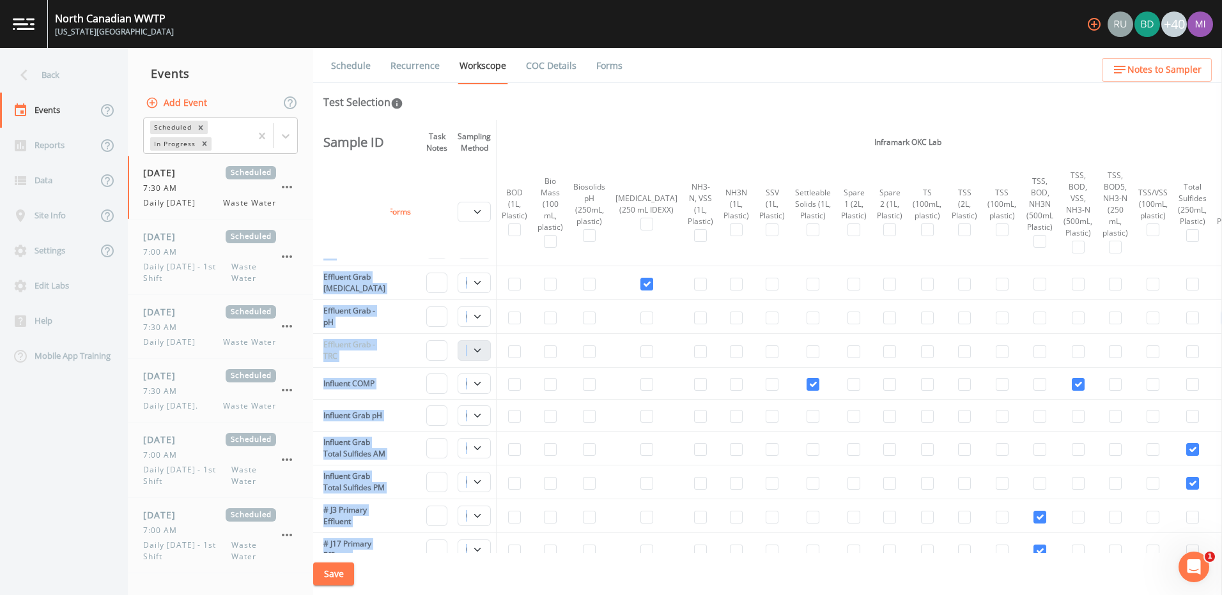
scroll to position [546, 0]
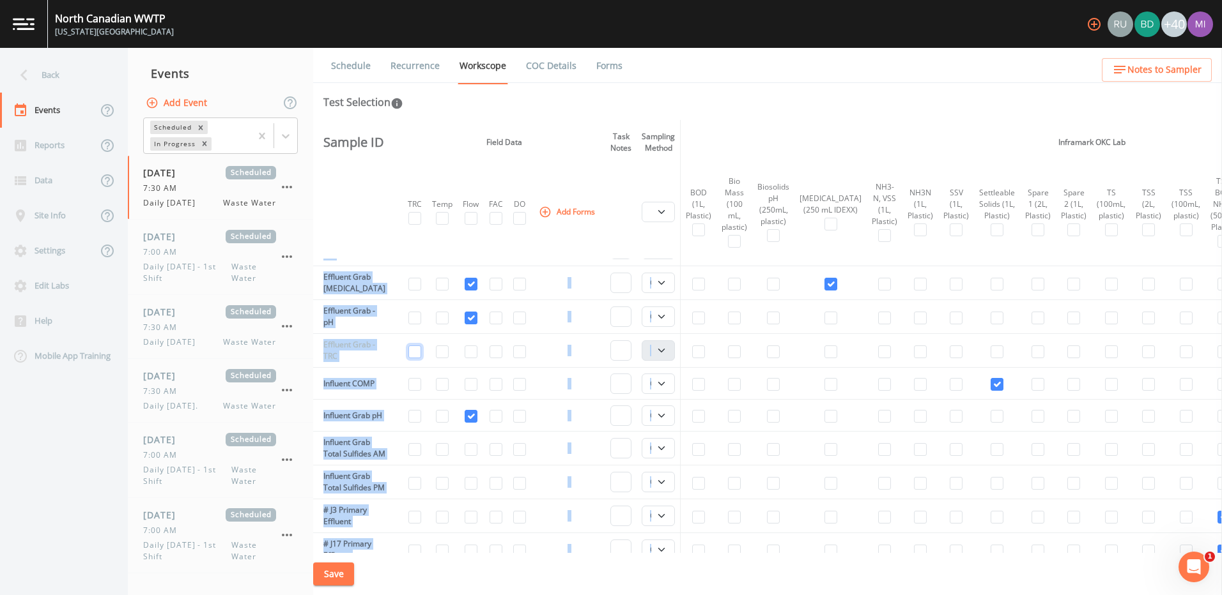
click at [418, 355] on input "checkbox" at bounding box center [414, 352] width 13 height 13
checkbox input "true"
click at [337, 576] on button "Save" at bounding box center [333, 575] width 41 height 24
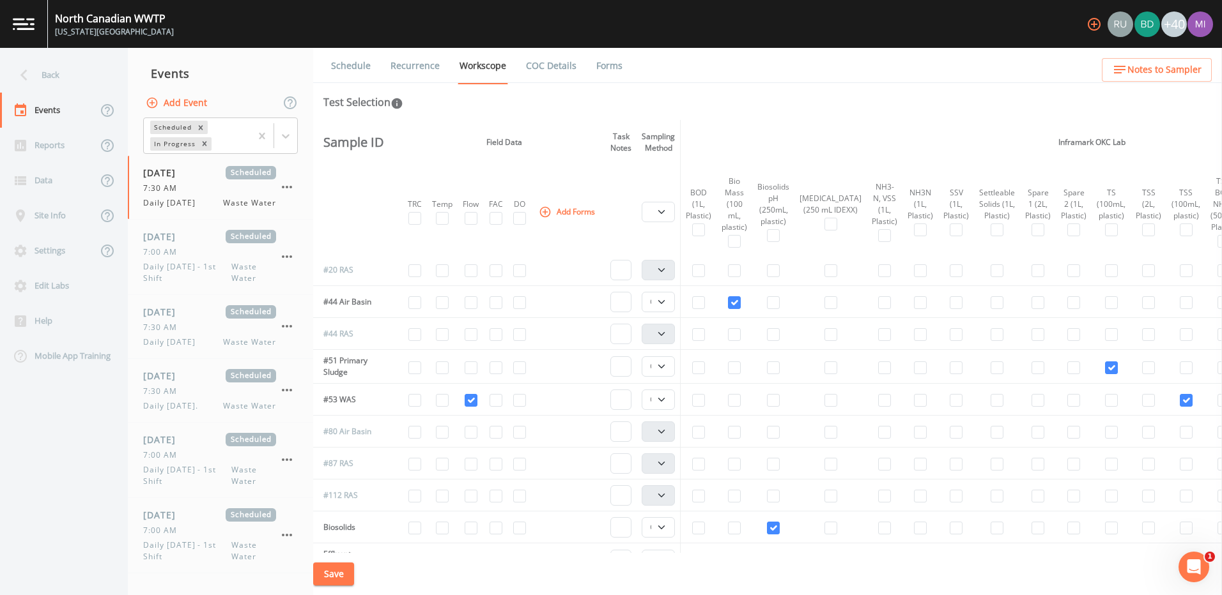
scroll to position [0, 0]
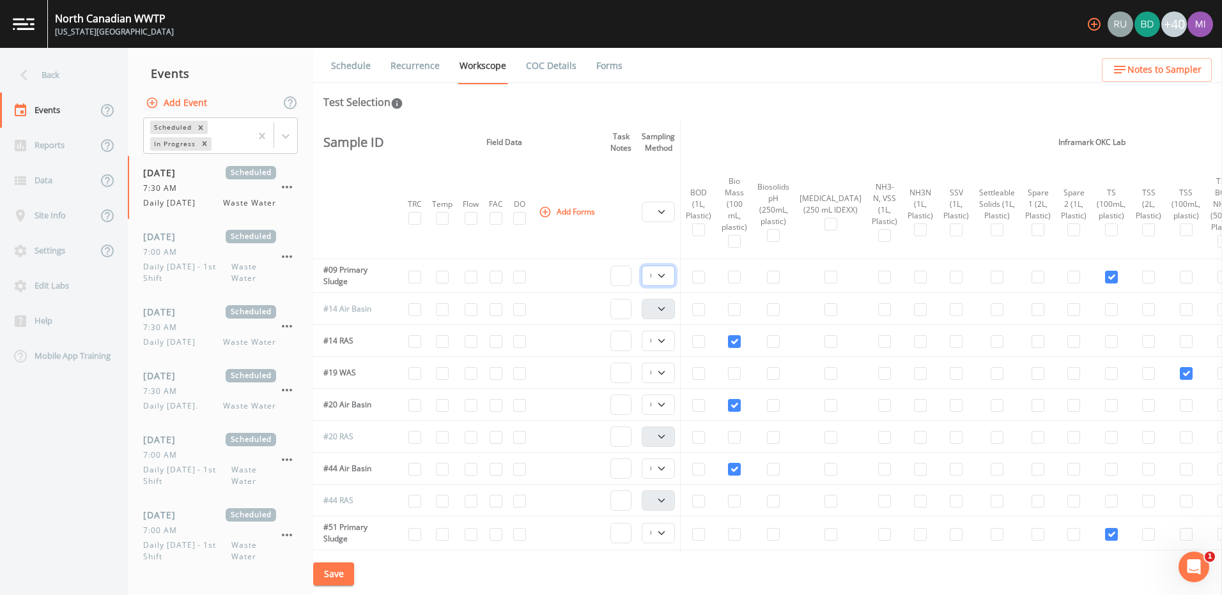
click at [668, 278] on select "Composite Grab" at bounding box center [657, 276] width 33 height 20
select select "092b3f94-5697-4c94-9891-da161916fdbb"
click at [645, 266] on select "Composite Grab" at bounding box center [657, 276] width 33 height 20
click at [666, 344] on select "Composite Grab" at bounding box center [657, 341] width 33 height 20
select select "092b3f94-5697-4c94-9891-da161916fdbb"
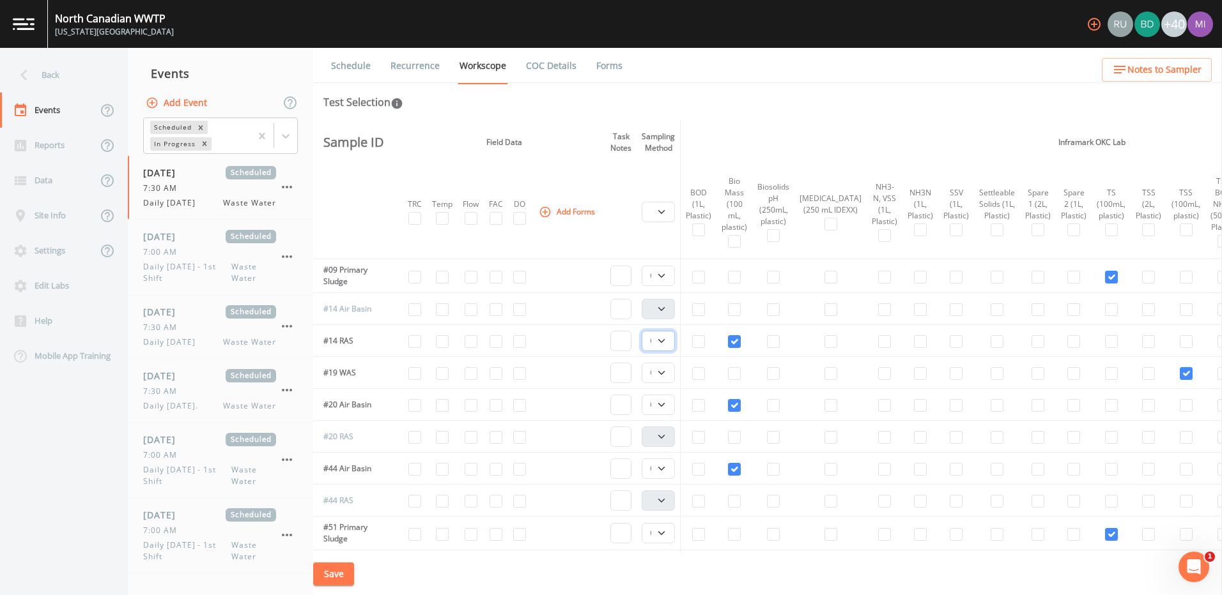
click at [645, 331] on select "Composite Grab" at bounding box center [657, 341] width 33 height 20
click at [667, 374] on select "Composite Grab" at bounding box center [657, 373] width 33 height 20
select select "092b3f94-5697-4c94-9891-da161916fdbb"
click at [645, 363] on select "Composite Grab" at bounding box center [657, 373] width 33 height 20
click at [666, 408] on select "Composite Grab" at bounding box center [657, 405] width 33 height 20
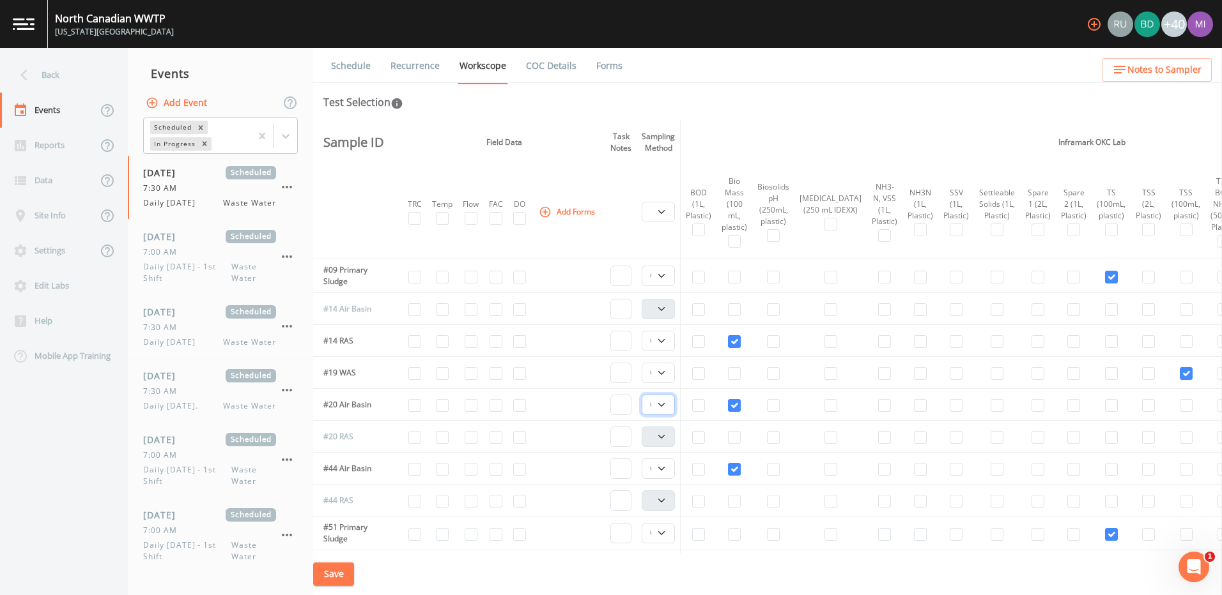
select select "092b3f94-5697-4c94-9891-da161916fdbb"
click at [645, 395] on select "Composite Grab" at bounding box center [657, 405] width 33 height 20
click at [666, 469] on select "Composite Grab" at bounding box center [657, 469] width 33 height 20
select select "092b3f94-5697-4c94-9891-da161916fdbb"
click at [645, 459] on select "Composite Grab" at bounding box center [657, 469] width 33 height 20
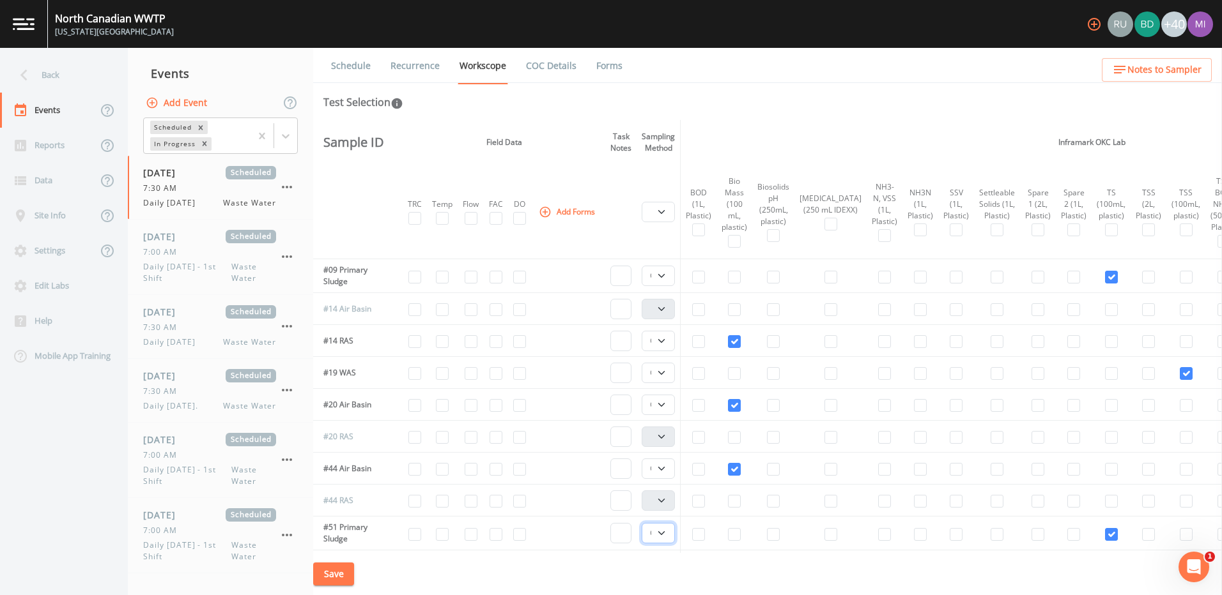
click at [666, 538] on select "Composite Grab" at bounding box center [657, 533] width 33 height 20
select select "092b3f94-5697-4c94-9891-da161916fdbb"
click at [645, 523] on select "Composite Grab" at bounding box center [657, 533] width 33 height 20
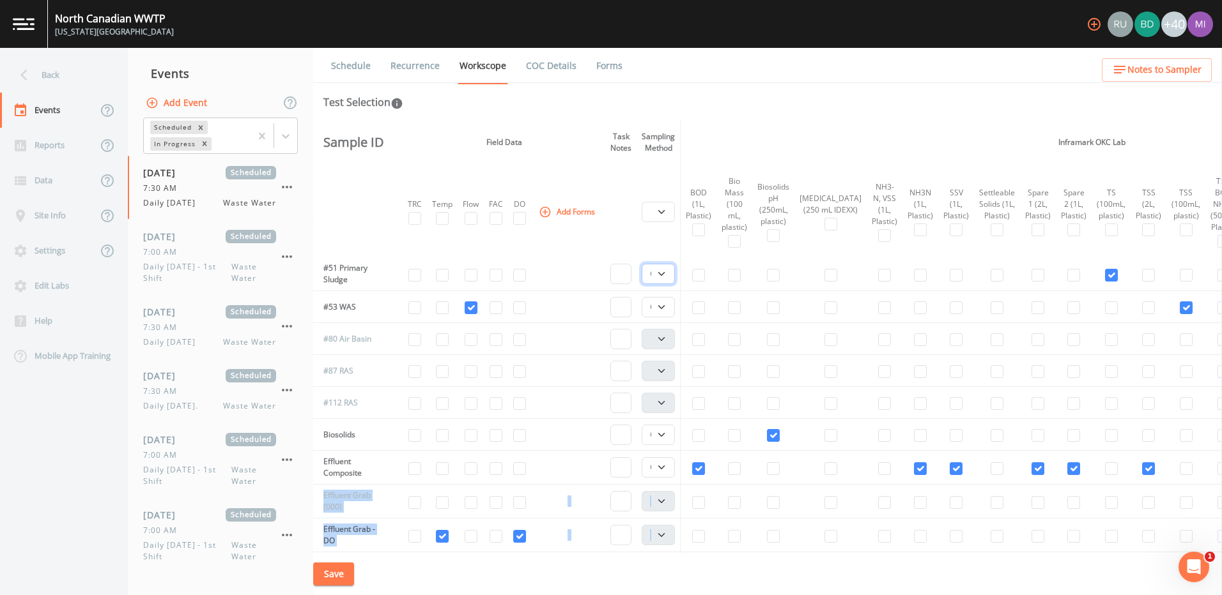
scroll to position [250, 0]
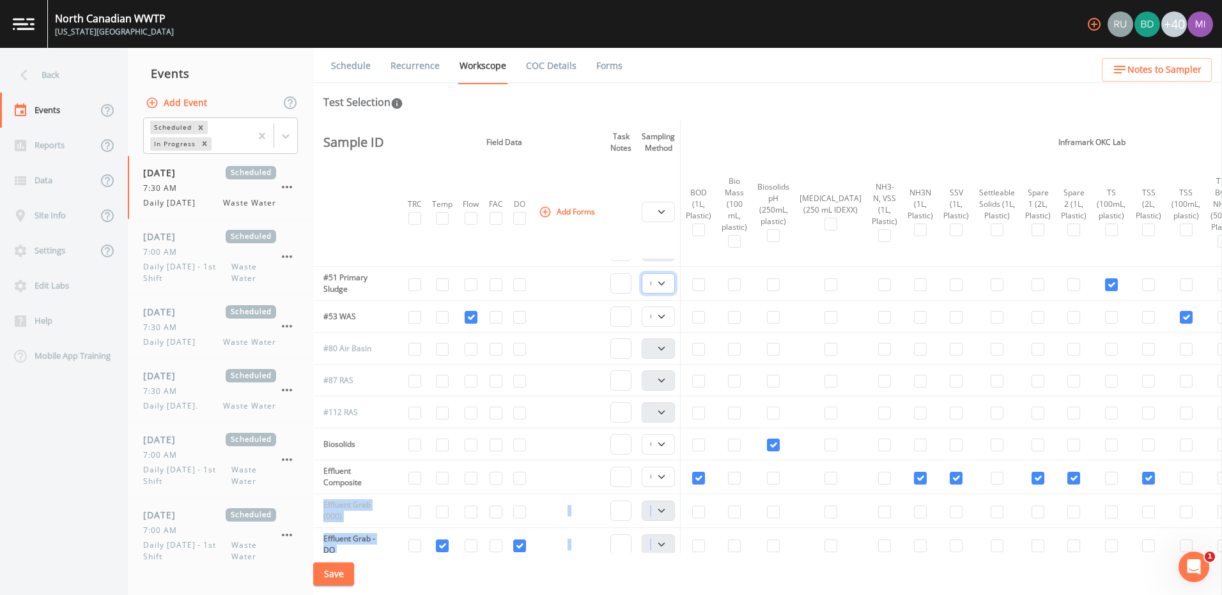
click at [666, 286] on select "Composite Grab" at bounding box center [657, 283] width 33 height 20
click at [665, 320] on select "Composite Grab" at bounding box center [657, 317] width 33 height 20
select select "092b3f94-5697-4c94-9891-da161916fdbb"
click at [645, 307] on select "Composite Grab" at bounding box center [657, 317] width 33 height 20
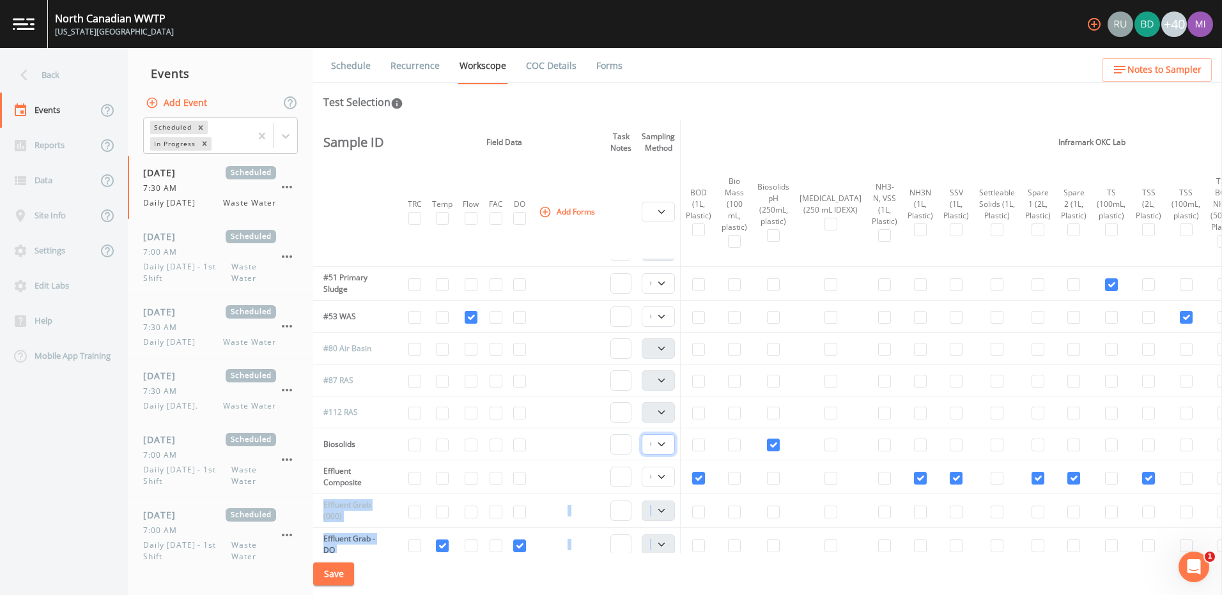
click at [666, 447] on select "Composite Grab" at bounding box center [657, 444] width 33 height 20
click at [666, 450] on select "Composite Grab" at bounding box center [657, 444] width 33 height 20
click at [671, 479] on select "Composite Grab" at bounding box center [657, 477] width 33 height 20
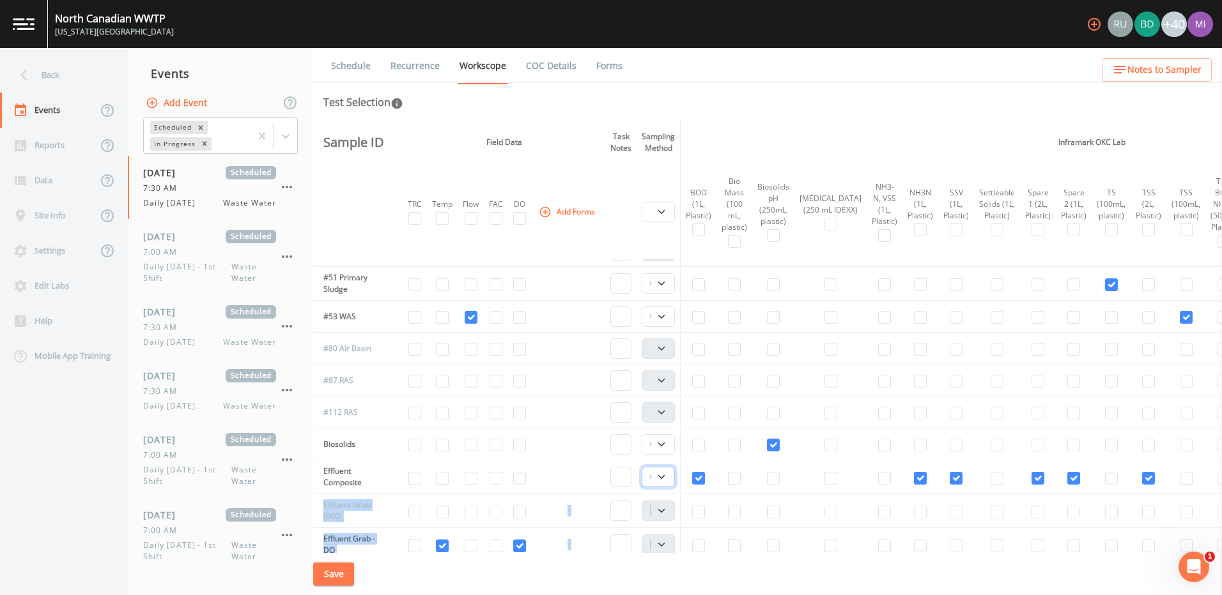
click at [671, 479] on select "Composite Grab" at bounding box center [657, 477] width 33 height 20
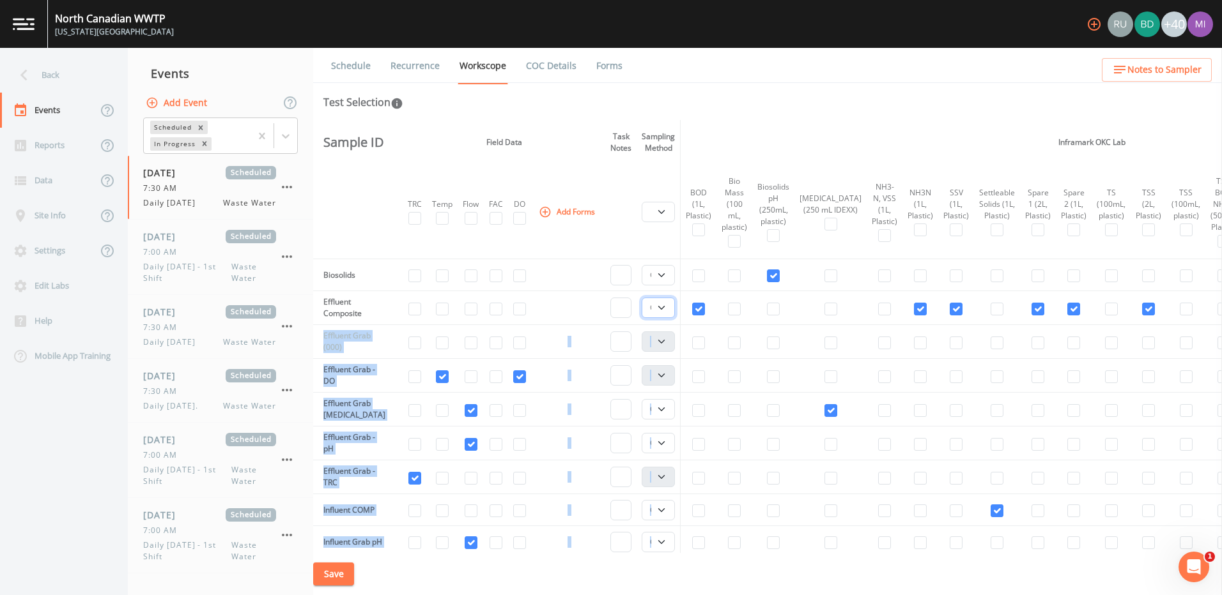
scroll to position [460, 0]
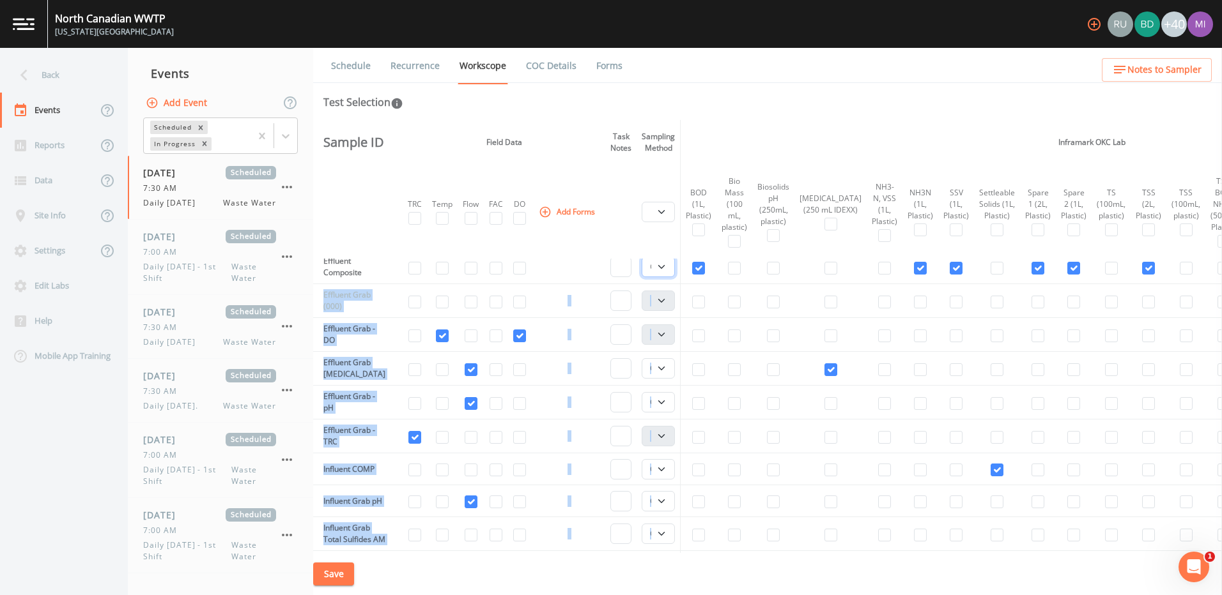
click at [670, 267] on select "Composite Grab" at bounding box center [657, 267] width 33 height 20
click at [666, 365] on select "Composite Grab" at bounding box center [657, 368] width 33 height 20
select select "092b3f94-5697-4c94-9891-da161916fdbb"
click at [645, 358] on select "Composite Grab" at bounding box center [657, 368] width 33 height 20
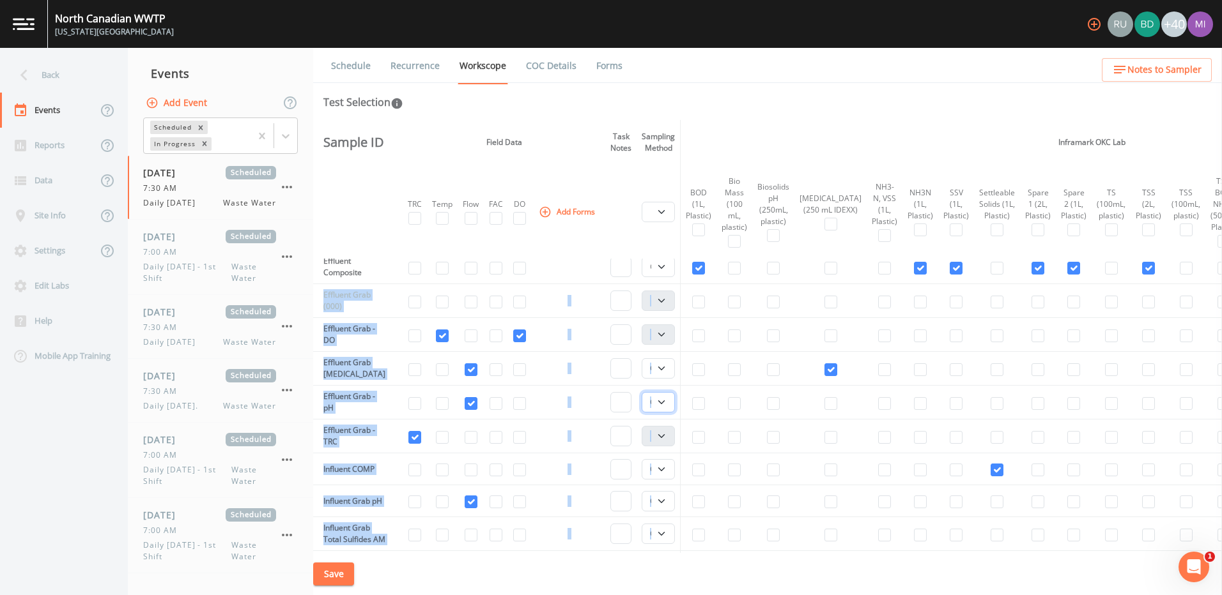
click at [664, 404] on select "Composite Grab" at bounding box center [657, 402] width 33 height 20
select select "092b3f94-5697-4c94-9891-da161916fdbb"
click at [645, 392] on select "Composite Grab" at bounding box center [657, 402] width 33 height 20
click at [663, 406] on select "Composite Grab" at bounding box center [657, 402] width 33 height 20
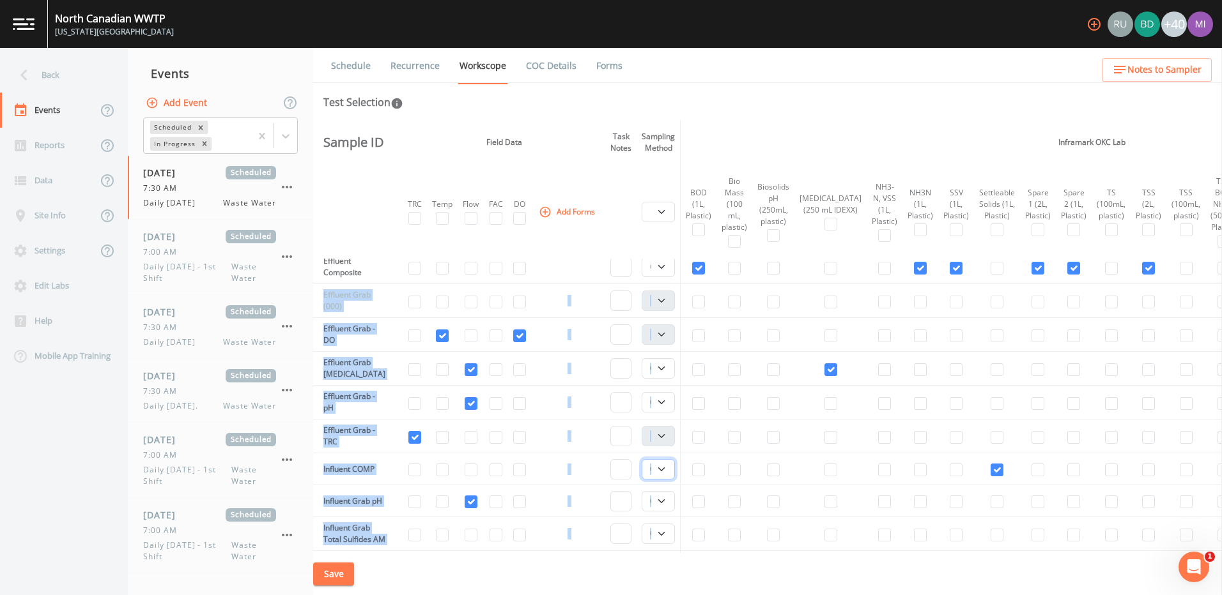
click at [664, 466] on select "Composite Grab" at bounding box center [657, 469] width 33 height 20
click at [664, 506] on select "Composite Grab" at bounding box center [657, 501] width 33 height 20
click at [661, 564] on div "Save" at bounding box center [767, 574] width 909 height 43
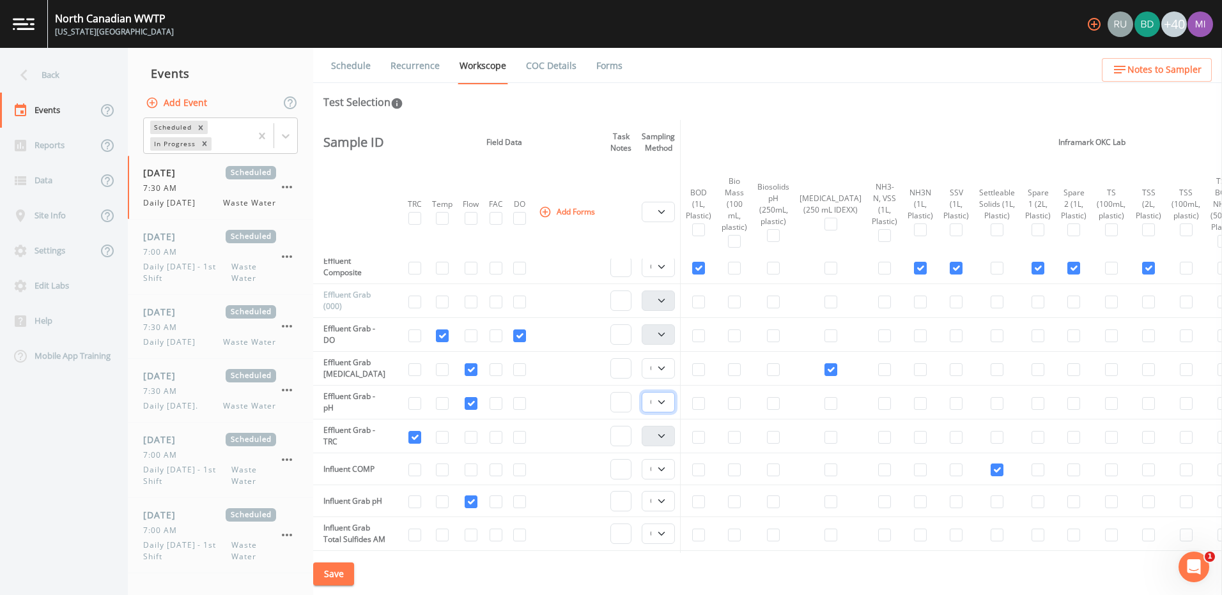
click at [661, 401] on select "Composite Grab" at bounding box center [657, 402] width 33 height 20
click at [665, 367] on select "Composite Grab" at bounding box center [657, 368] width 33 height 20
click at [664, 464] on select "Composite Grab" at bounding box center [657, 469] width 33 height 20
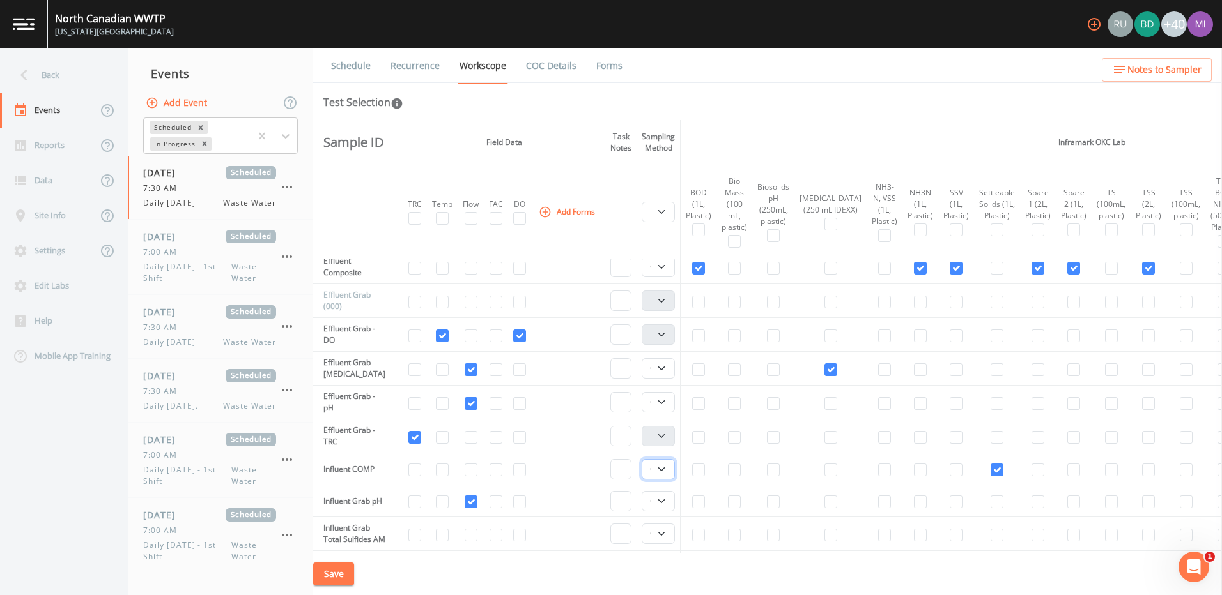
click at [664, 465] on select "Composite Grab" at bounding box center [657, 469] width 33 height 20
click at [664, 498] on select "Composite Grab" at bounding box center [657, 501] width 33 height 20
click at [726, 505] on td at bounding box center [734, 502] width 36 height 32
click at [664, 408] on select "Composite Grab" at bounding box center [657, 402] width 33 height 20
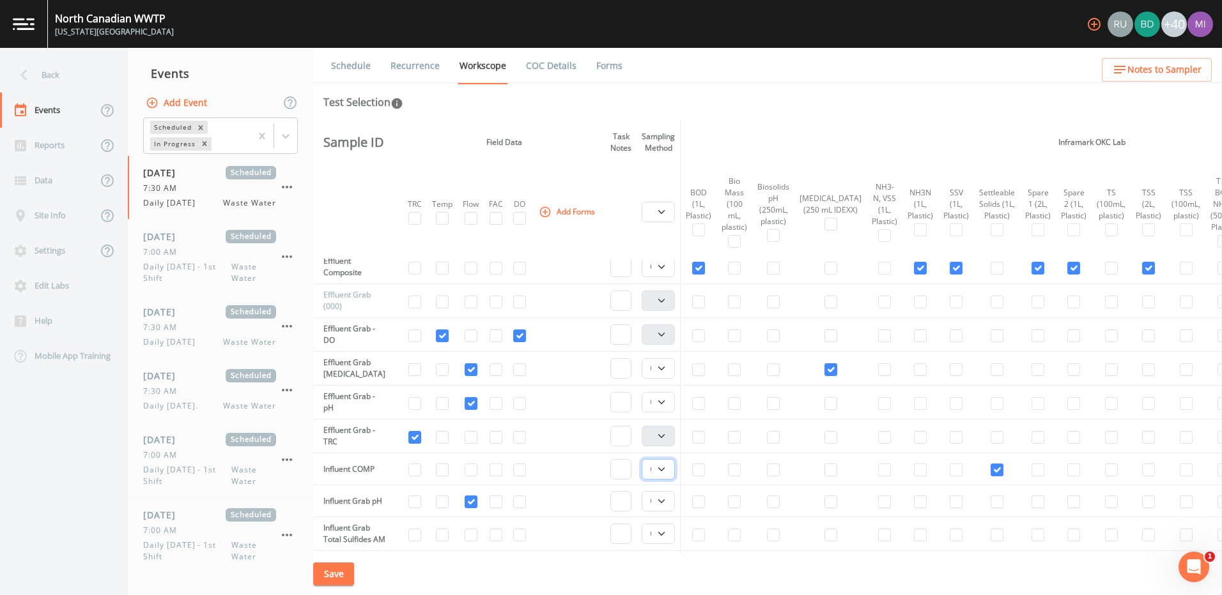
click at [669, 466] on select "Composite Grab" at bounding box center [657, 469] width 33 height 20
click at [669, 497] on select "Composite Grab" at bounding box center [657, 501] width 33 height 20
select select "092b3f94-5697-4c94-9891-da161916fdbb"
click at [645, 491] on select "Composite Grab" at bounding box center [657, 501] width 33 height 20
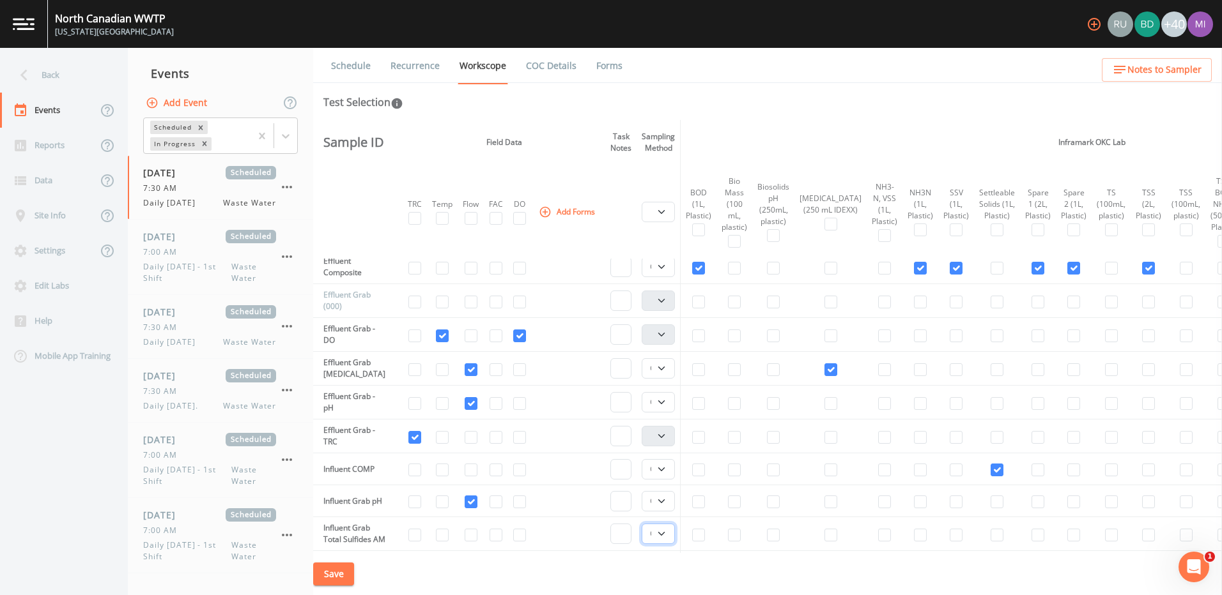
scroll to position [461, 0]
click at [663, 535] on select "Composite Grab" at bounding box center [657, 533] width 33 height 20
select select "092b3f94-5697-4c94-9891-da161916fdbb"
click at [645, 529] on select "Composite Grab" at bounding box center [657, 533] width 33 height 20
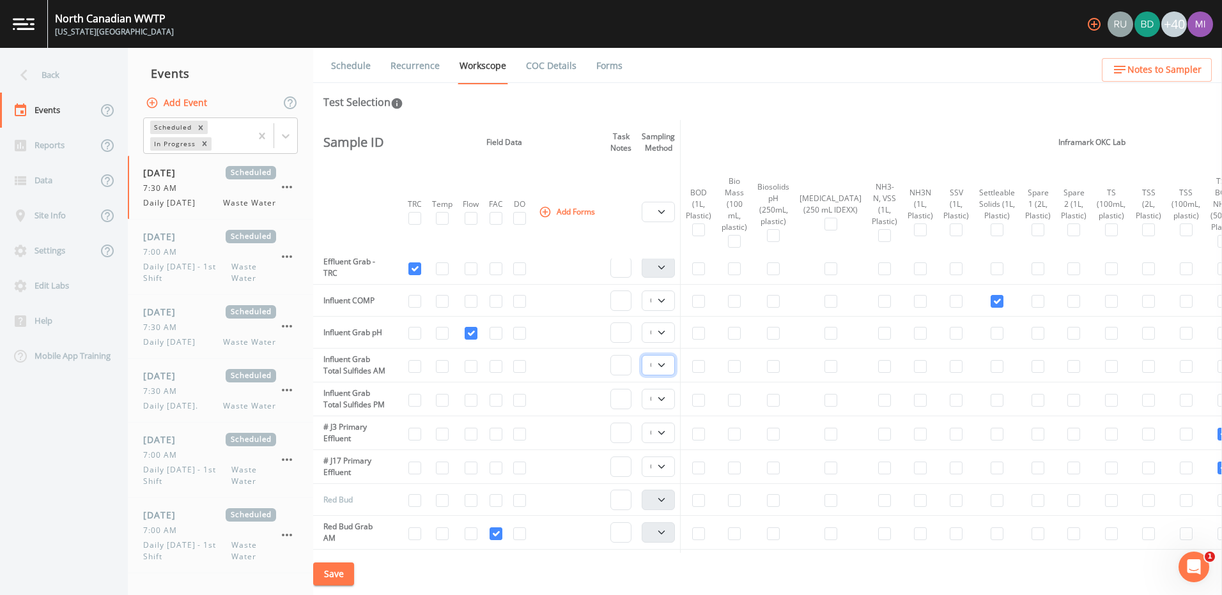
scroll to position [677, 0]
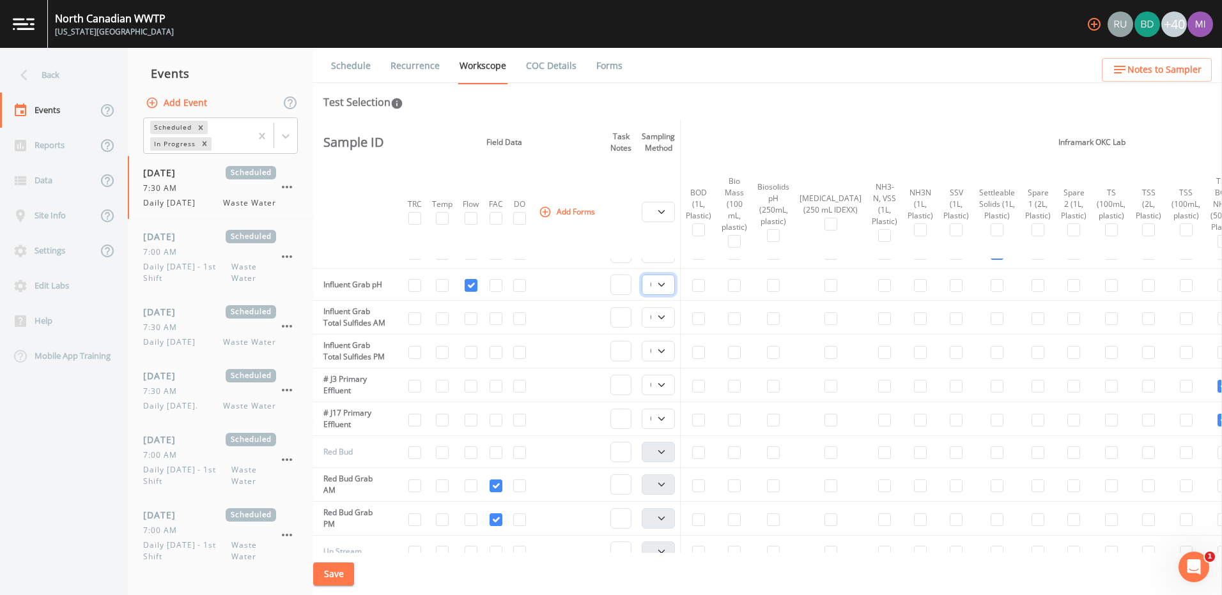
click at [669, 284] on select "Composite Grab" at bounding box center [657, 285] width 33 height 20
click at [666, 325] on select "Composite Grab" at bounding box center [657, 317] width 33 height 20
click at [645, 313] on select "Composite Grab" at bounding box center [657, 317] width 33 height 20
click at [666, 362] on select "Composite Grab" at bounding box center [657, 351] width 33 height 20
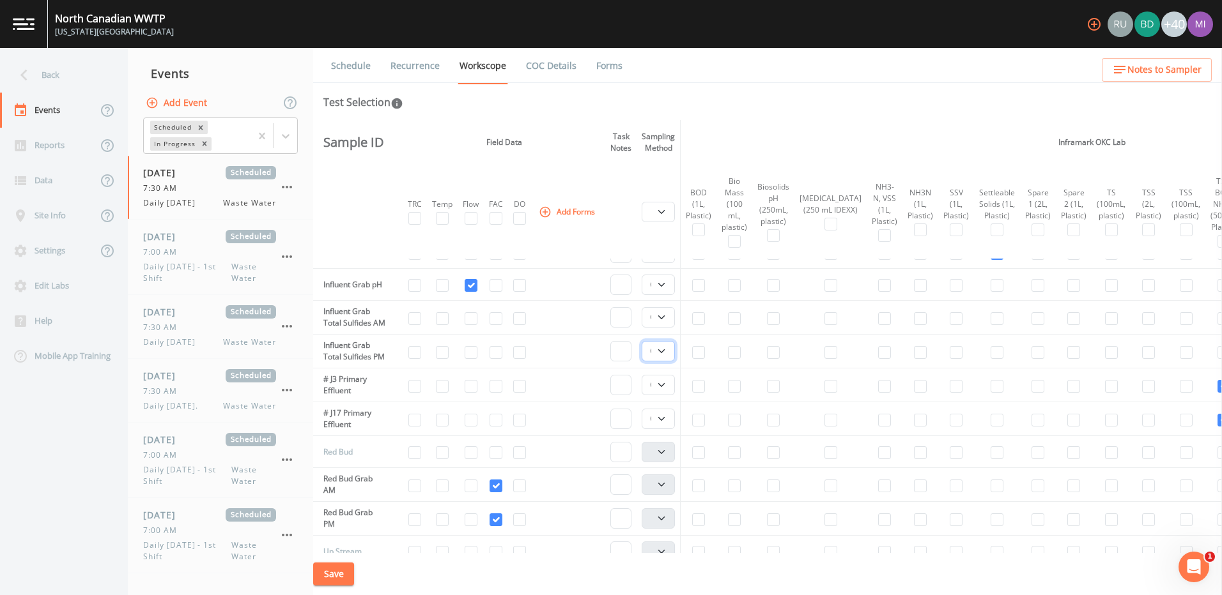
select select "092b3f94-5697-4c94-9891-da161916fdbb"
click at [645, 358] on select "Composite Grab" at bounding box center [657, 351] width 33 height 20
click at [668, 395] on select "Composite Grab" at bounding box center [657, 385] width 33 height 20
select select "092b3f94-5697-4c94-9891-da161916fdbb"
click at [645, 395] on select "Composite Grab" at bounding box center [657, 385] width 33 height 20
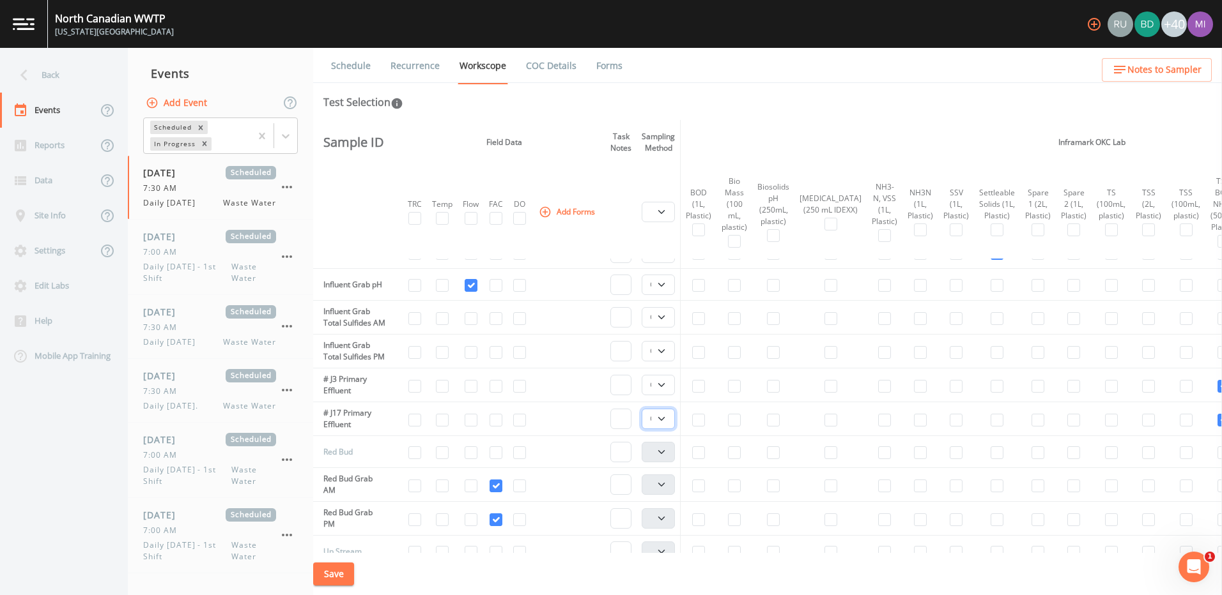
click at [668, 429] on select "Composite Grab" at bounding box center [657, 419] width 33 height 20
select select "092b3f94-5697-4c94-9891-da161916fdbb"
click at [645, 429] on select "Composite Grab" at bounding box center [657, 419] width 33 height 20
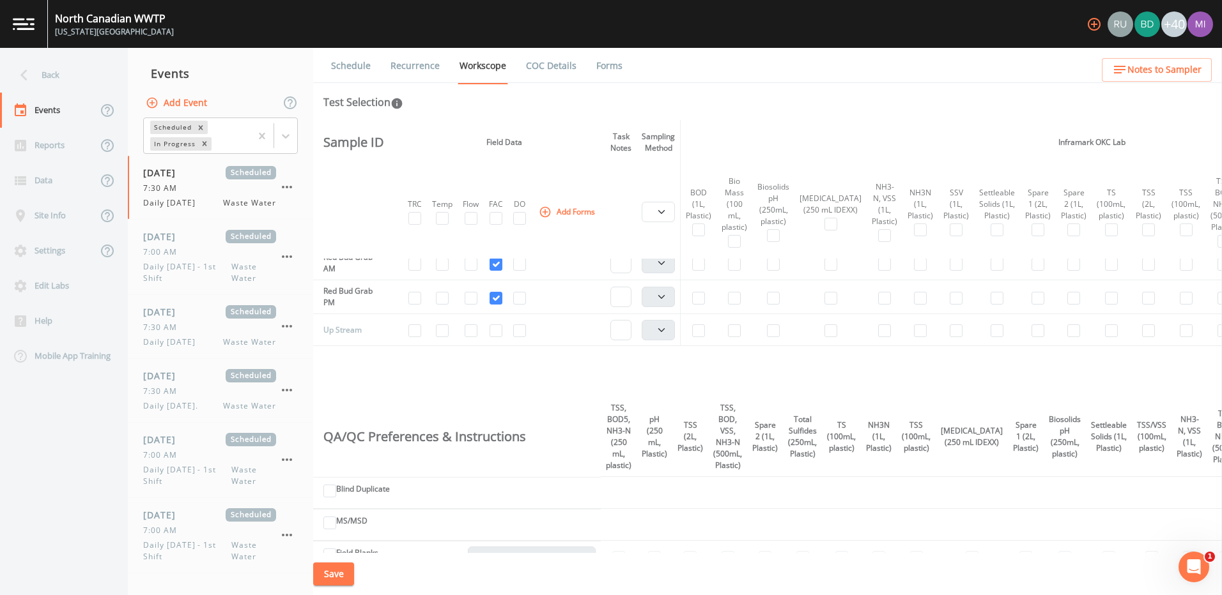
scroll to position [895, 0]
click at [339, 572] on button "Save" at bounding box center [333, 575] width 41 height 24
